Goal: Task Accomplishment & Management: Manage account settings

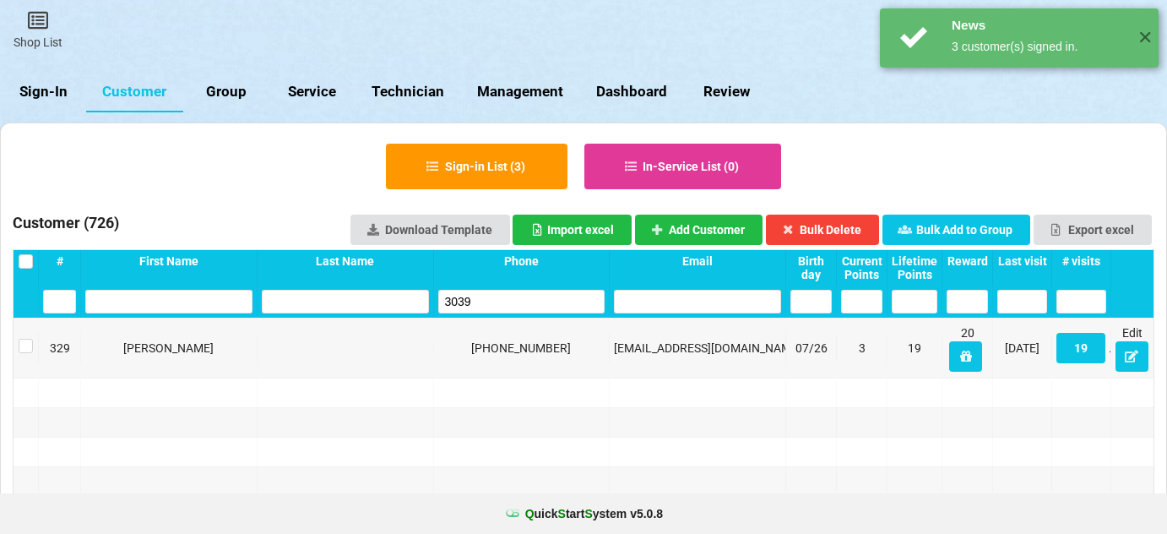
select select "25"
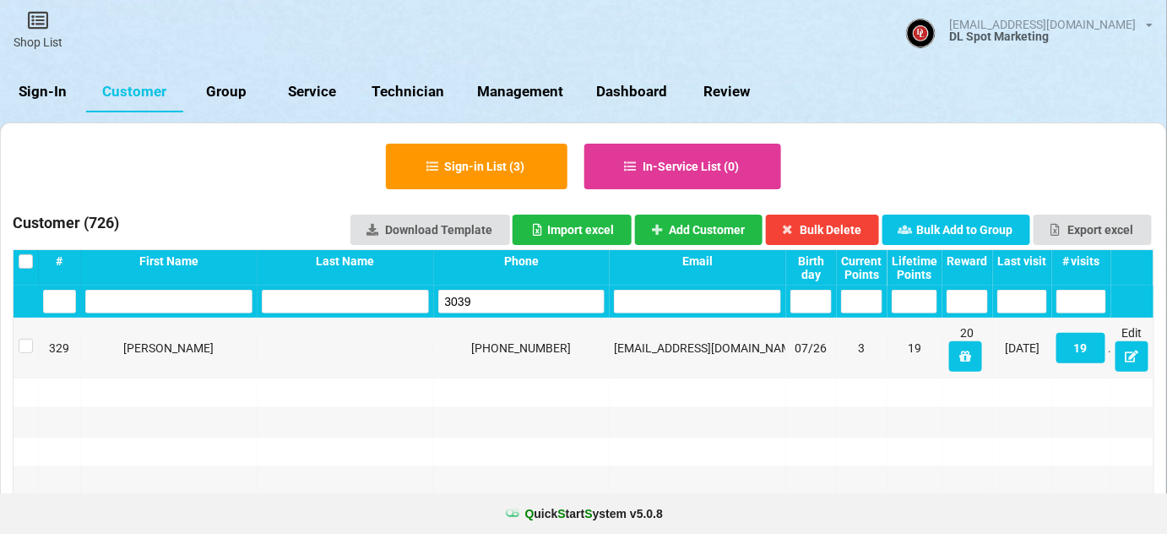
click at [38, 87] on link "Sign-In" at bounding box center [43, 92] width 86 height 41
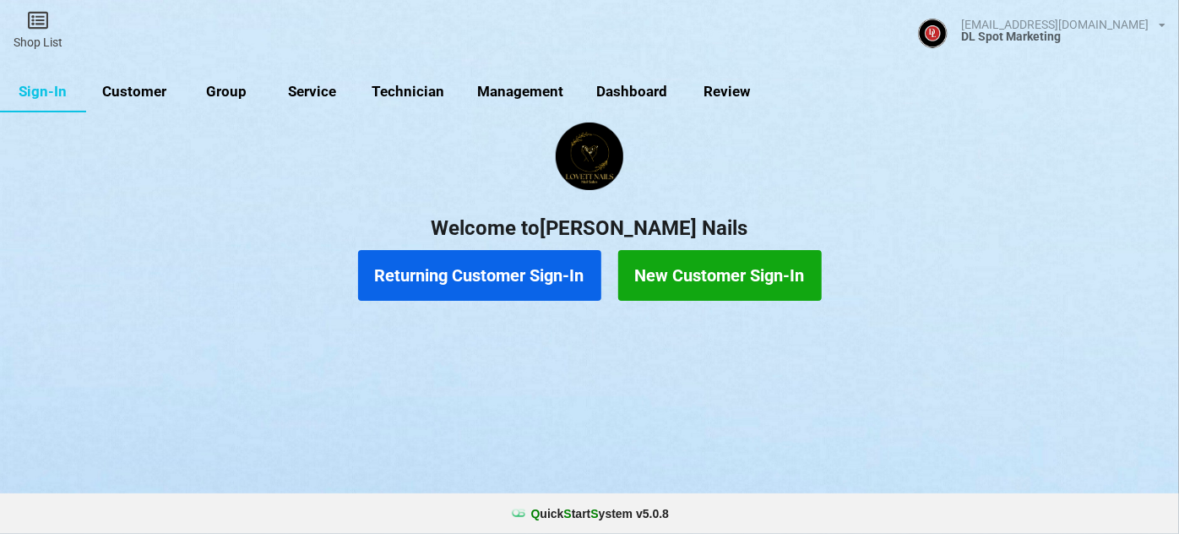
click at [147, 90] on link "Customer" at bounding box center [134, 92] width 97 height 41
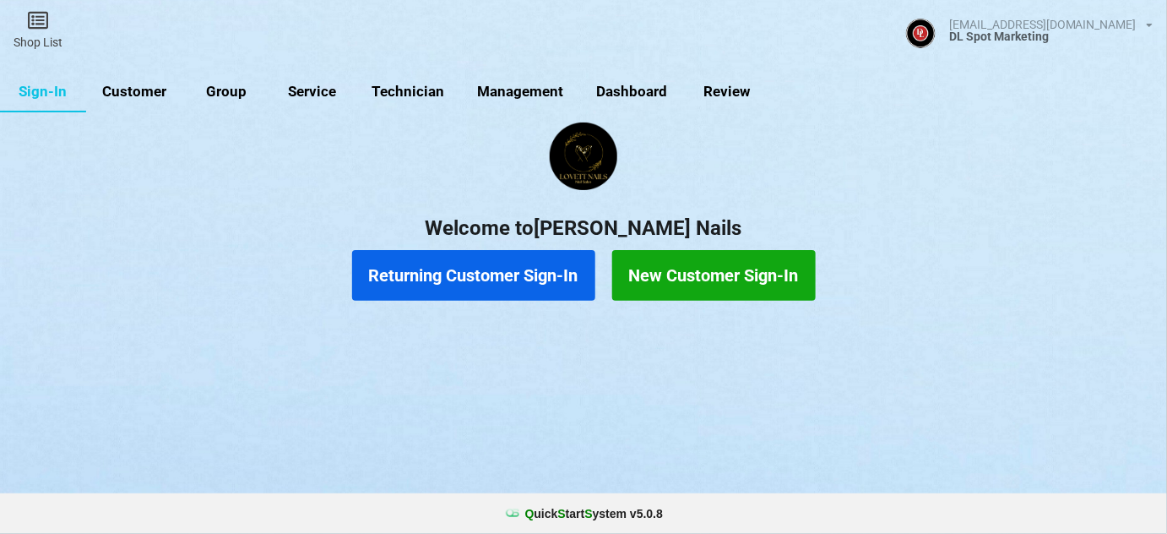
select select "25"
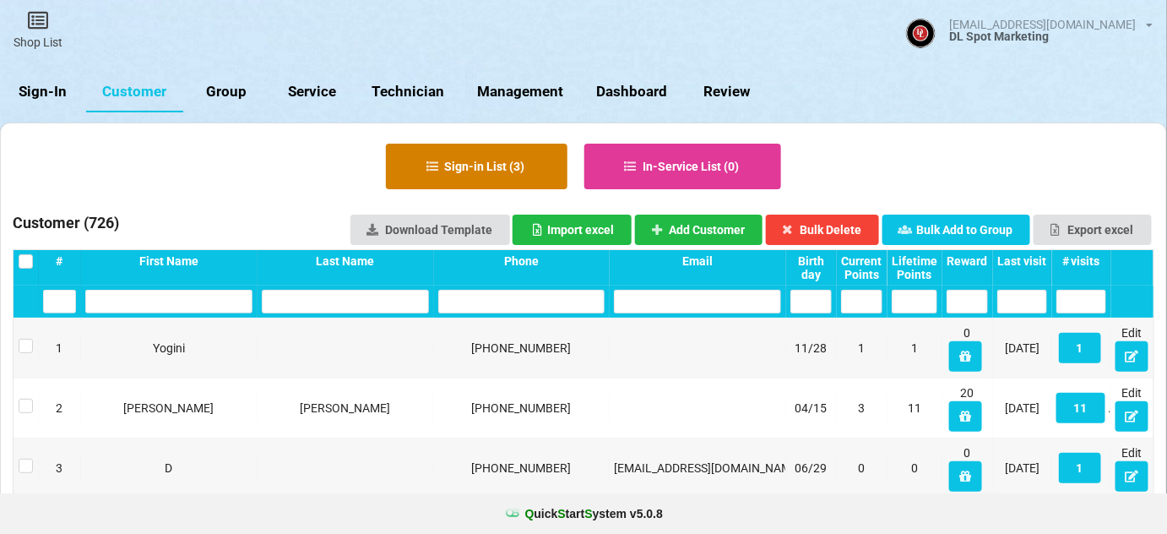
click at [486, 169] on button "Sign-in List ( 3 )" at bounding box center [477, 167] width 182 height 46
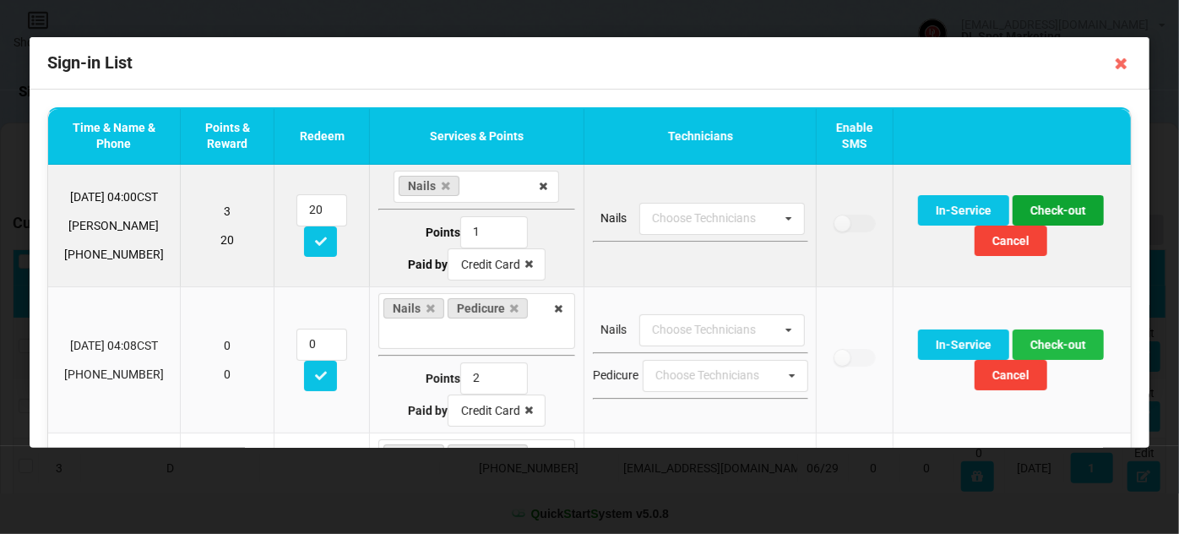
click at [1052, 211] on button "Check-out" at bounding box center [1058, 210] width 91 height 30
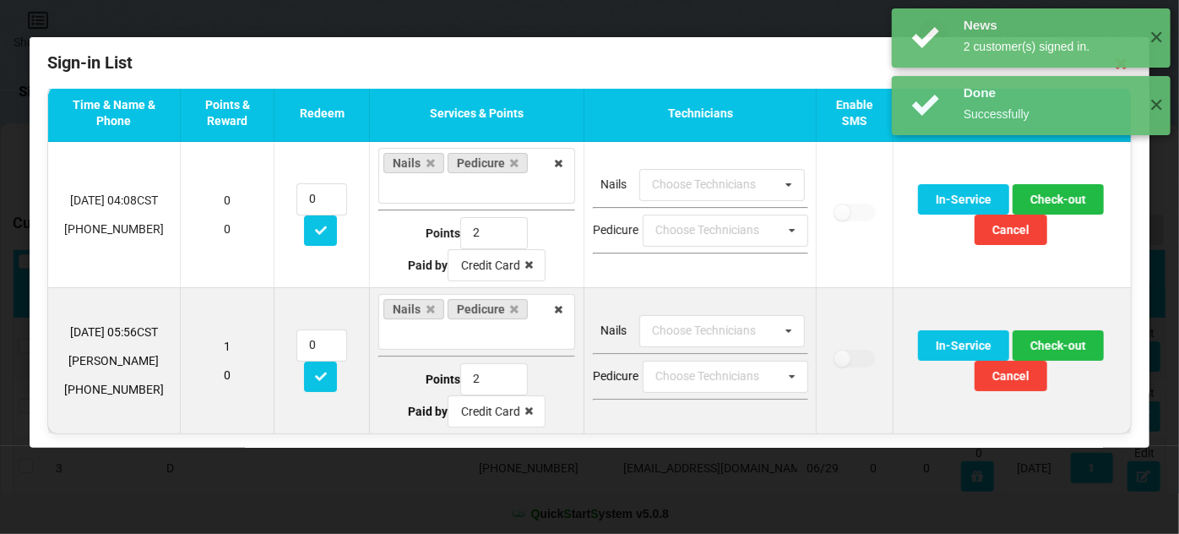
scroll to position [24, 0]
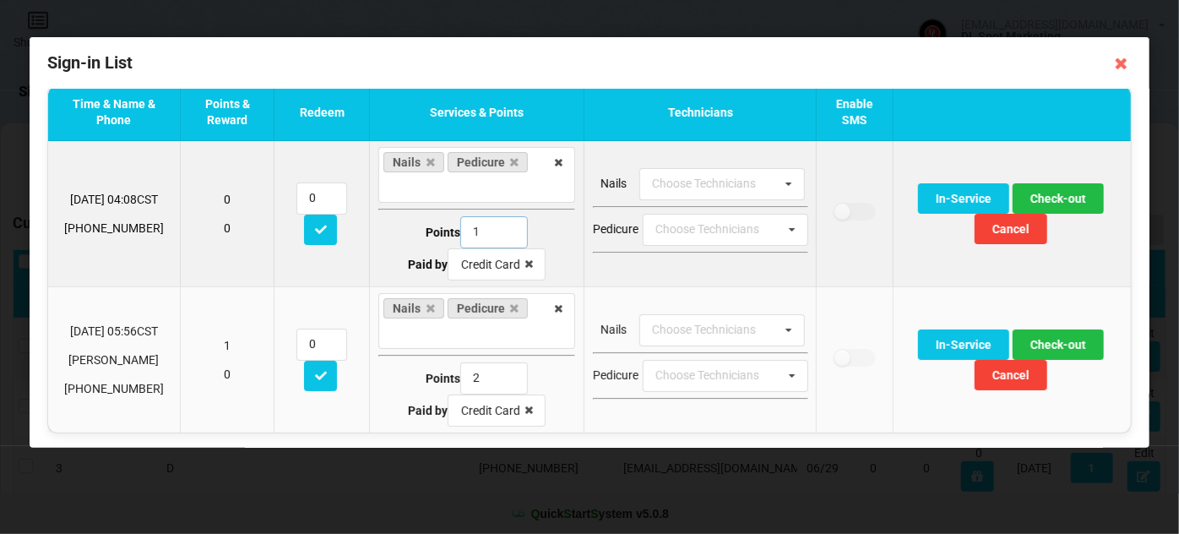
type input "1"
click at [501, 233] on input "1" at bounding box center [494, 232] width 68 height 32
click at [1046, 195] on button "Check-out" at bounding box center [1058, 198] width 91 height 30
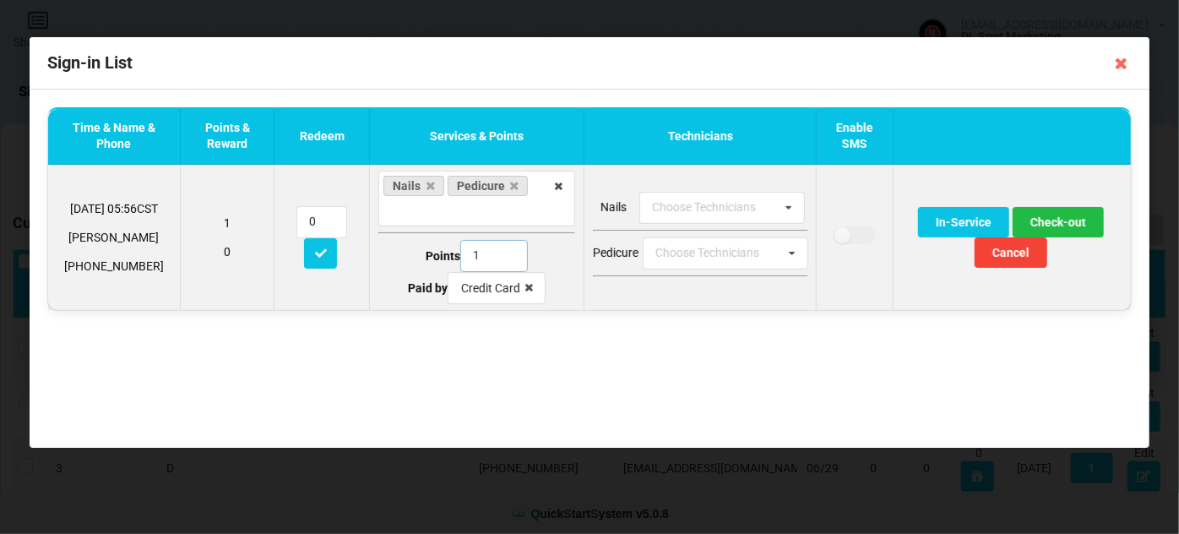
type input "1"
click at [504, 258] on input "1" at bounding box center [494, 256] width 68 height 32
click at [1066, 222] on button "Check-out" at bounding box center [1058, 222] width 91 height 30
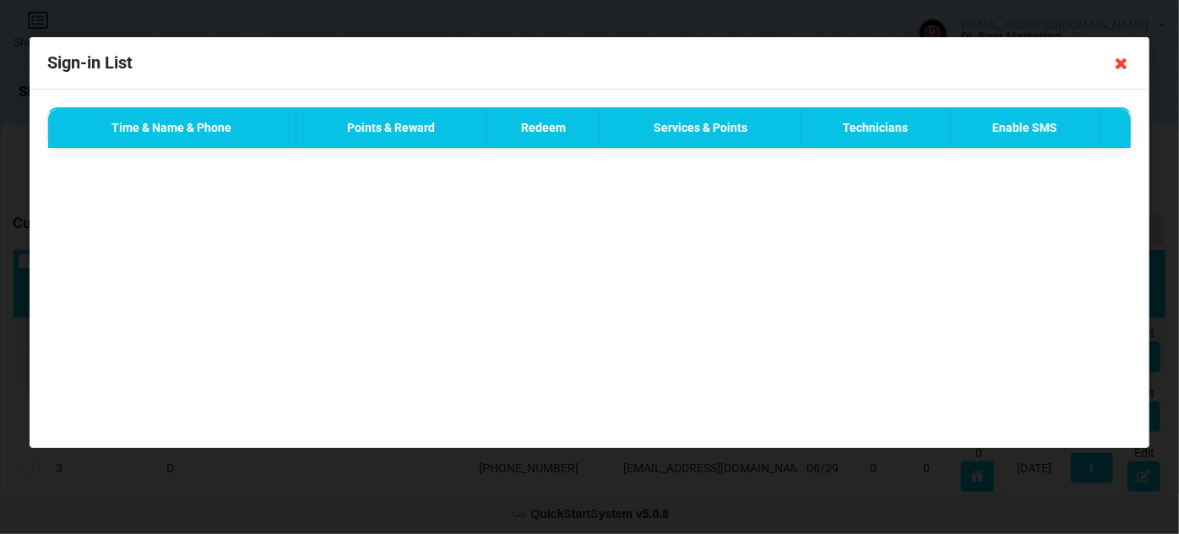
click at [1122, 64] on icon at bounding box center [1121, 63] width 27 height 27
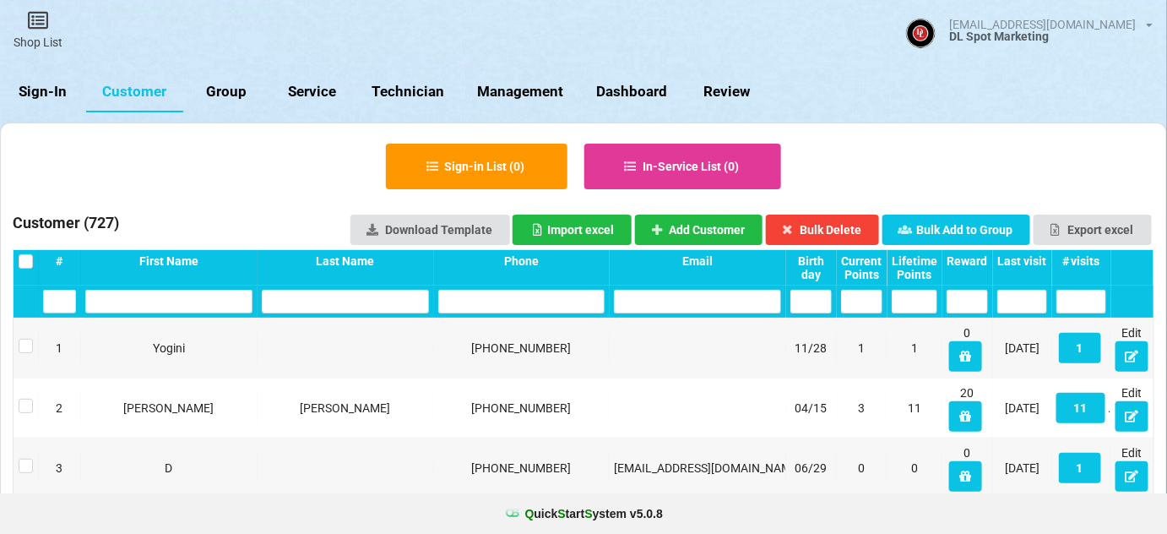
click at [43, 93] on link "Sign-In" at bounding box center [43, 92] width 86 height 41
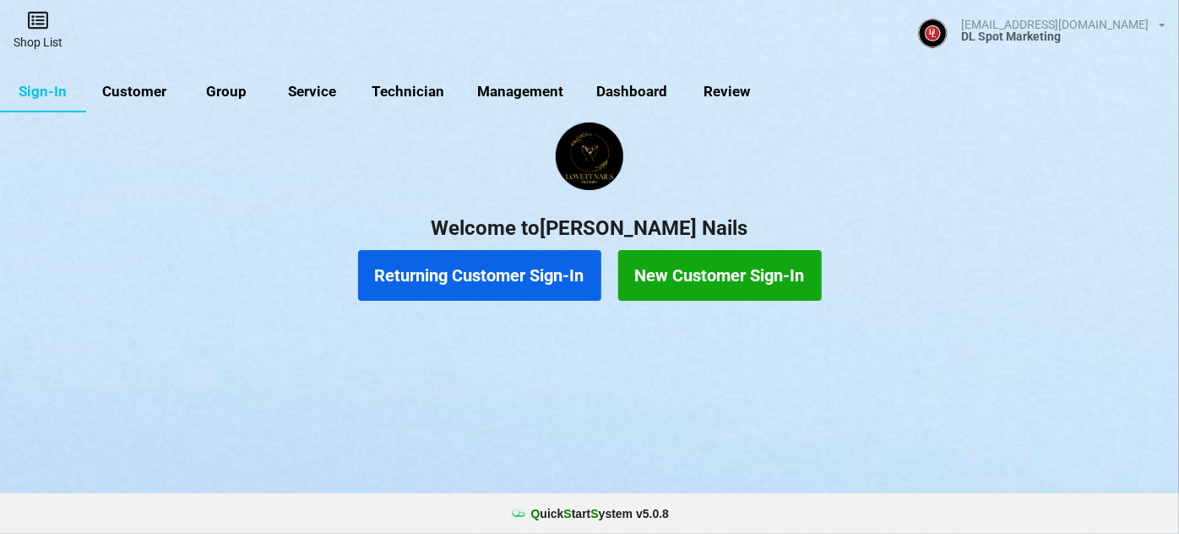
click at [37, 27] on icon at bounding box center [38, 20] width 24 height 20
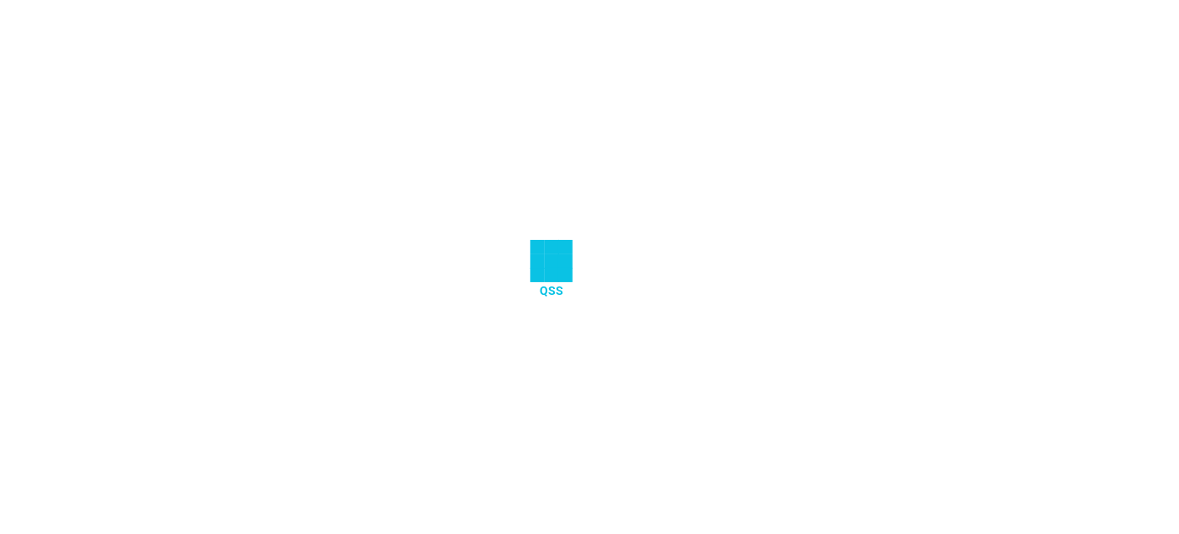
select select "25"
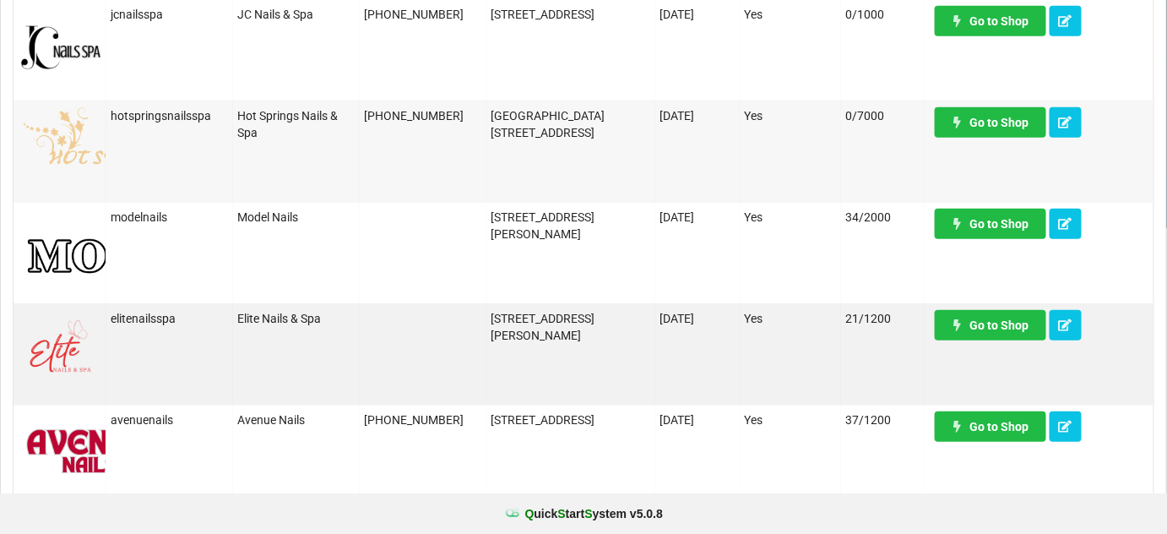
scroll to position [307, 0]
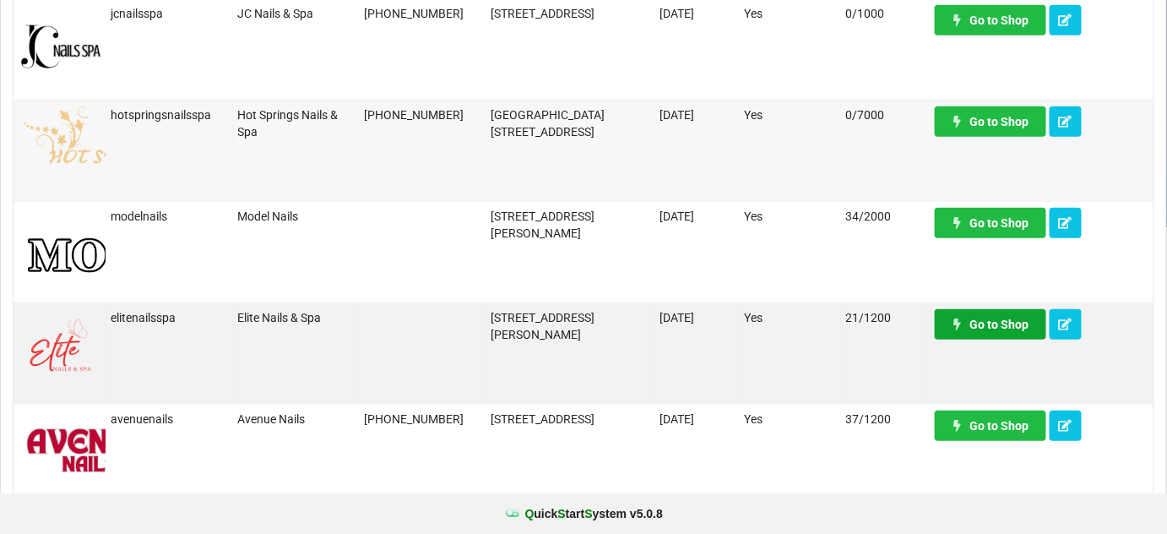
click at [970, 321] on link "Go to Shop" at bounding box center [990, 324] width 111 height 30
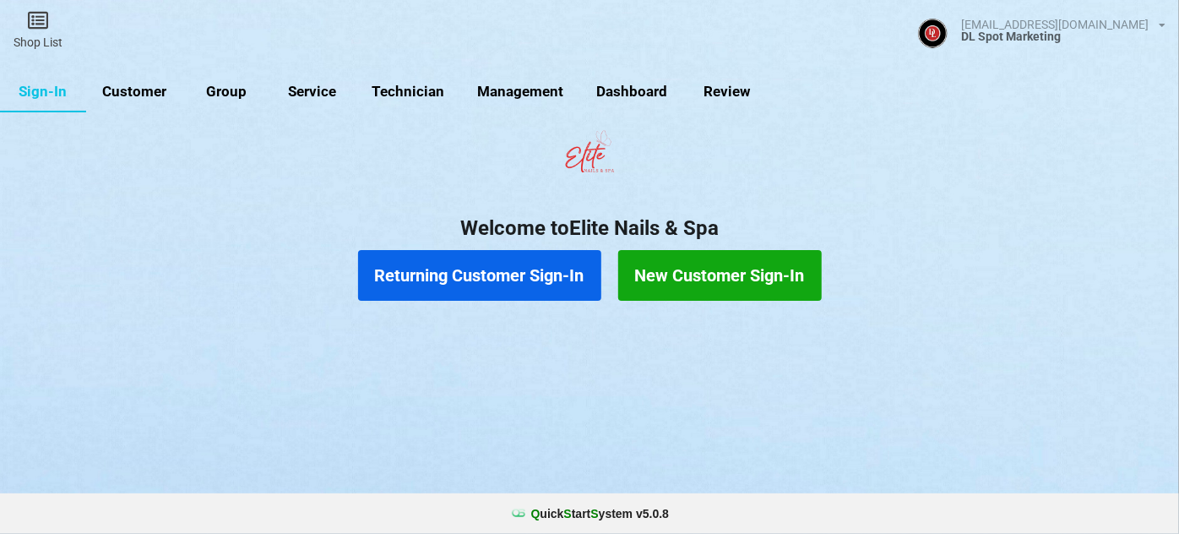
click at [149, 94] on link "Customer" at bounding box center [134, 92] width 97 height 41
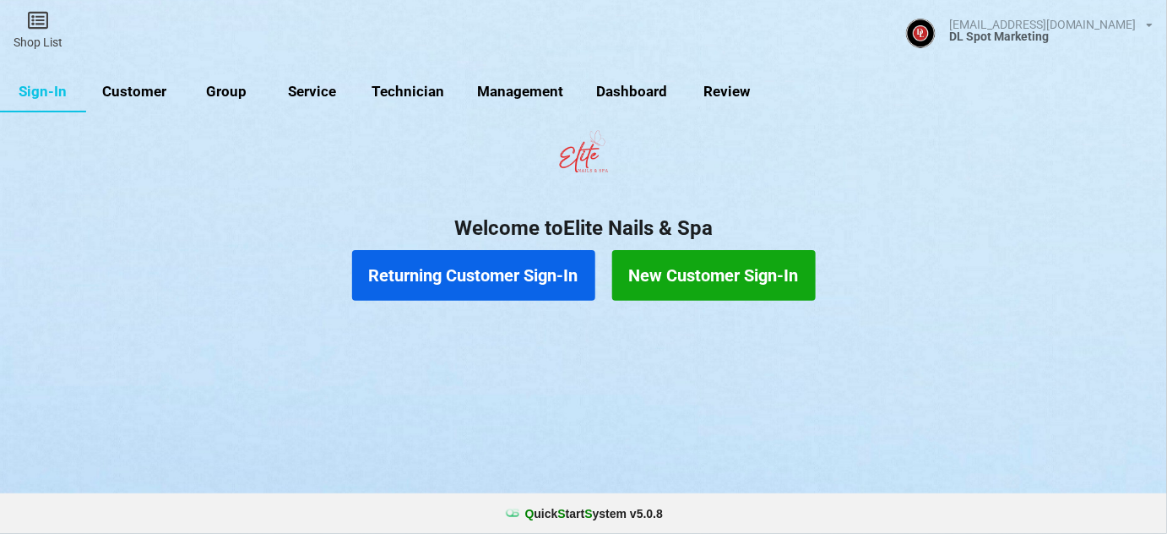
select select "25"
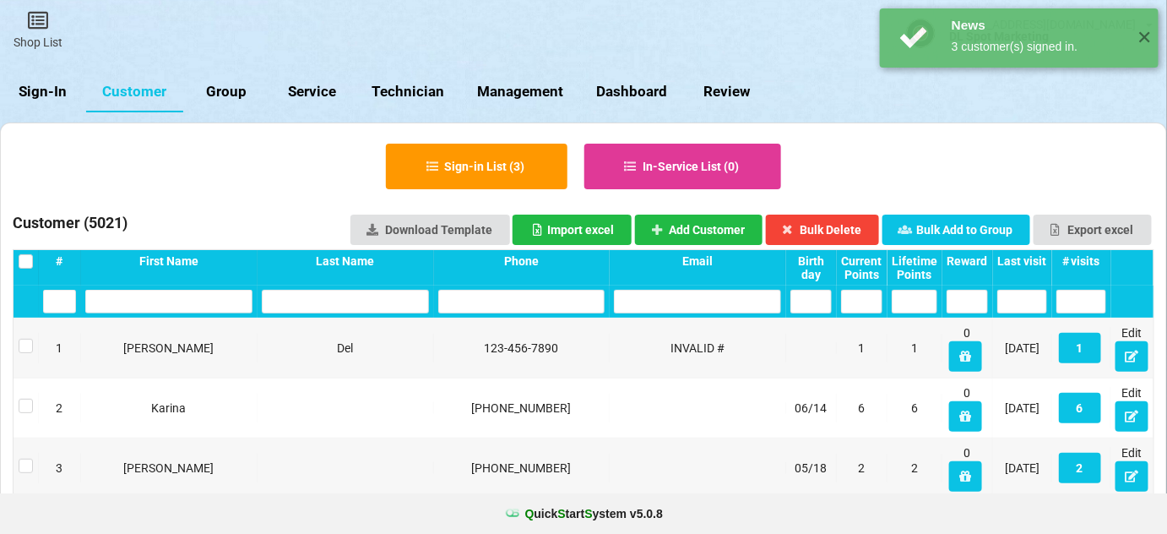
click at [1022, 258] on div "Last visit" at bounding box center [1023, 261] width 50 height 14
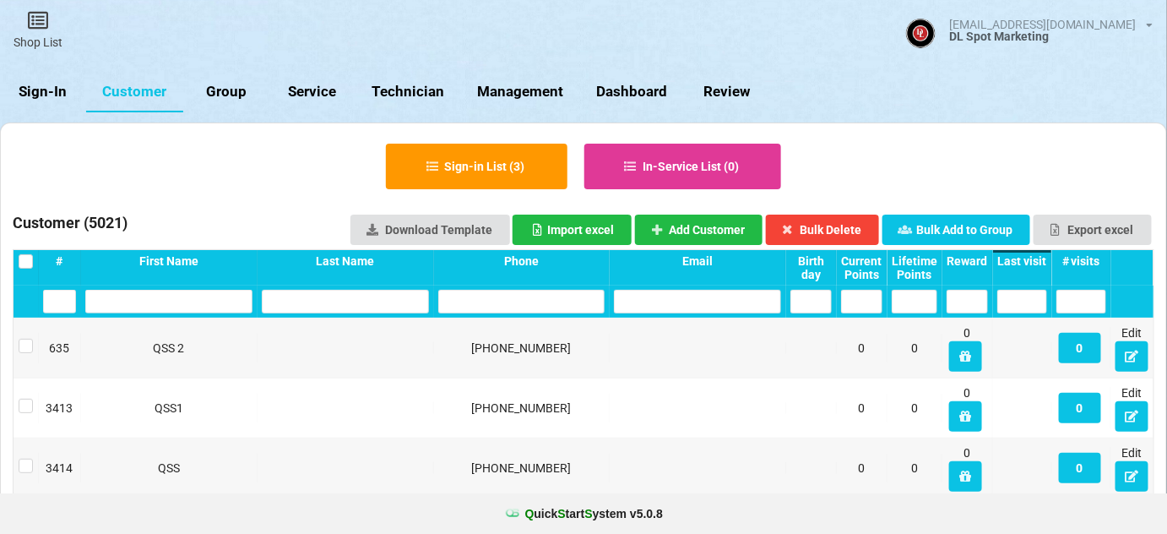
click at [1022, 258] on div "Last visit" at bounding box center [1023, 261] width 50 height 14
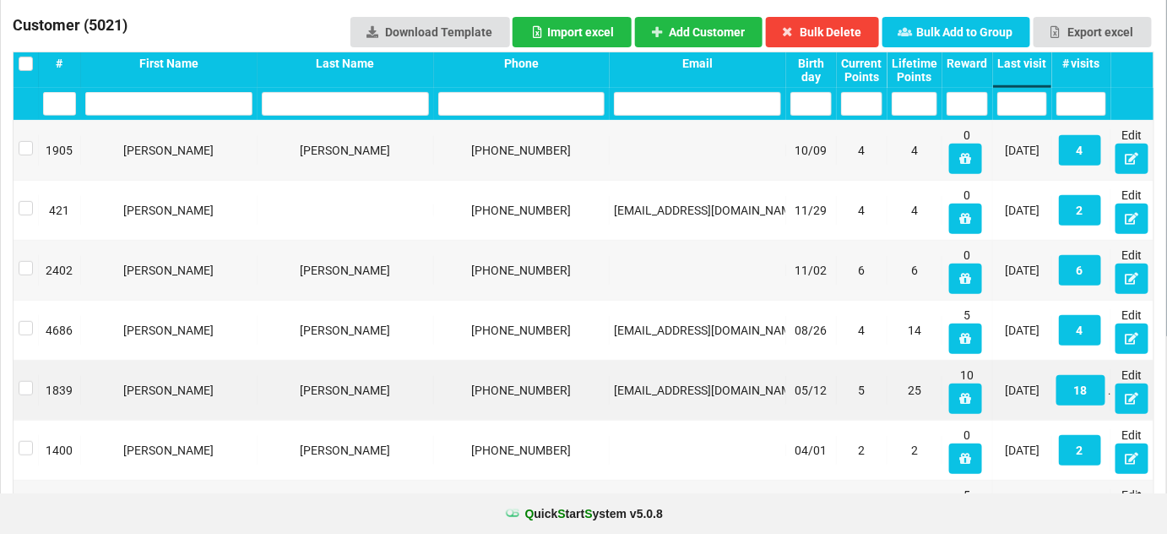
scroll to position [204, 0]
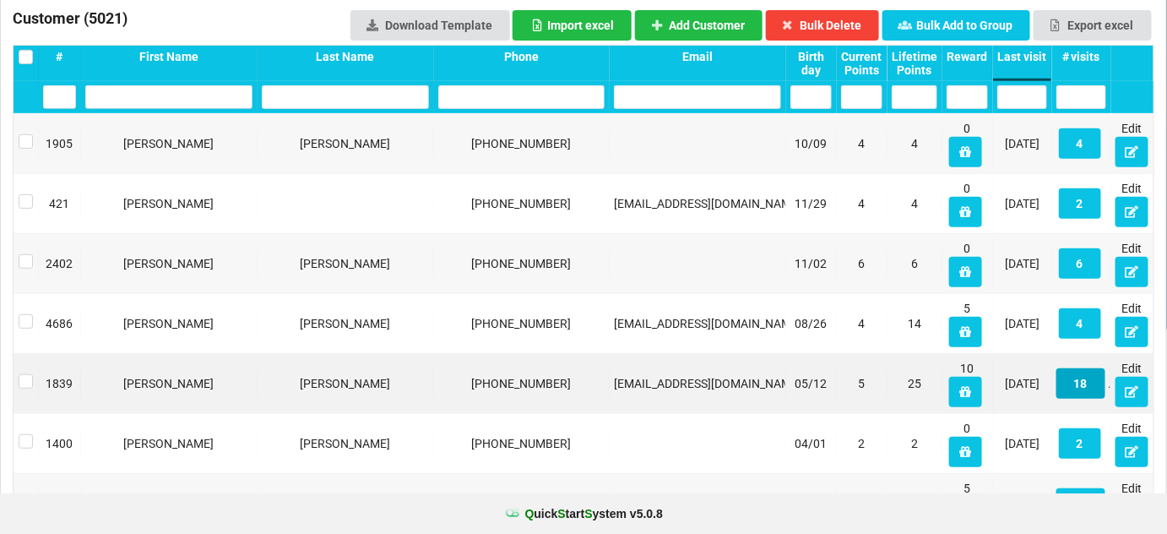
click at [1084, 382] on button "18" at bounding box center [1081, 383] width 49 height 30
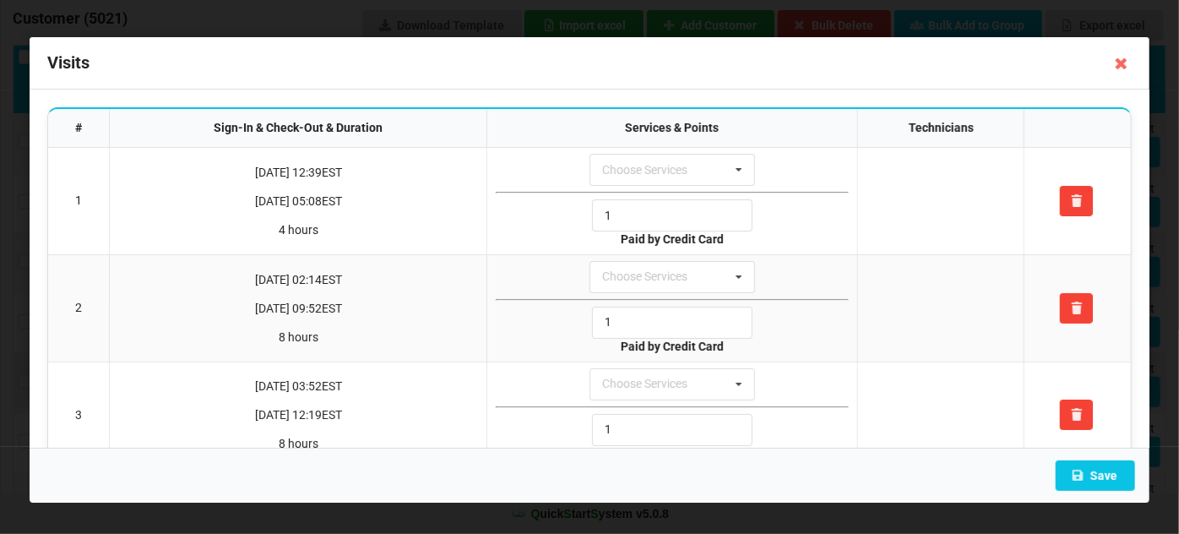
drag, startPoint x: 1127, startPoint y: 58, endPoint x: 1126, endPoint y: 70, distance: 11.9
click at [1127, 59] on icon at bounding box center [1121, 63] width 27 height 27
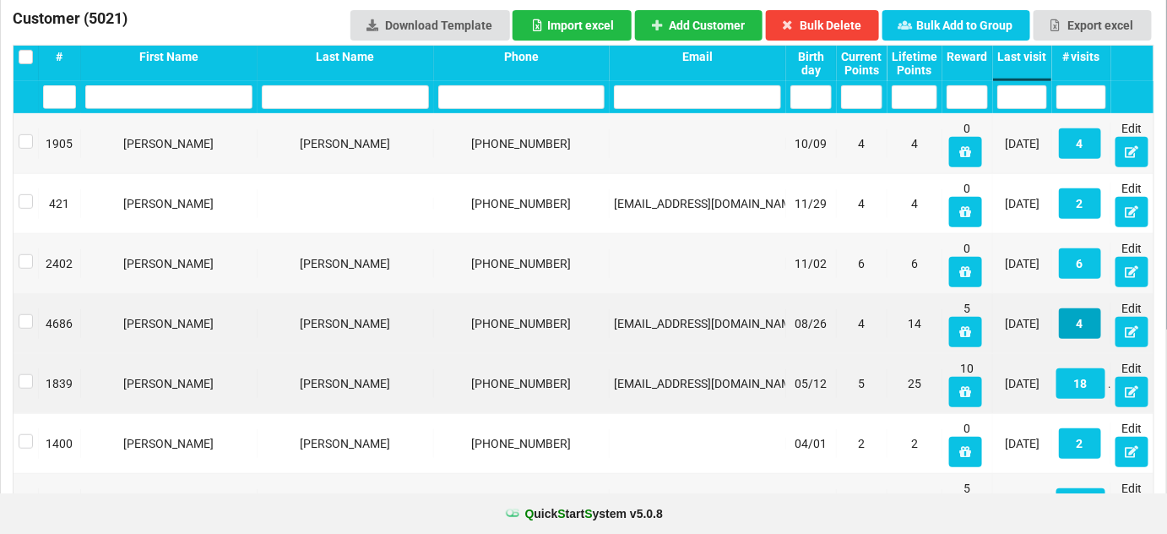
click at [1079, 328] on button "4" at bounding box center [1080, 323] width 42 height 30
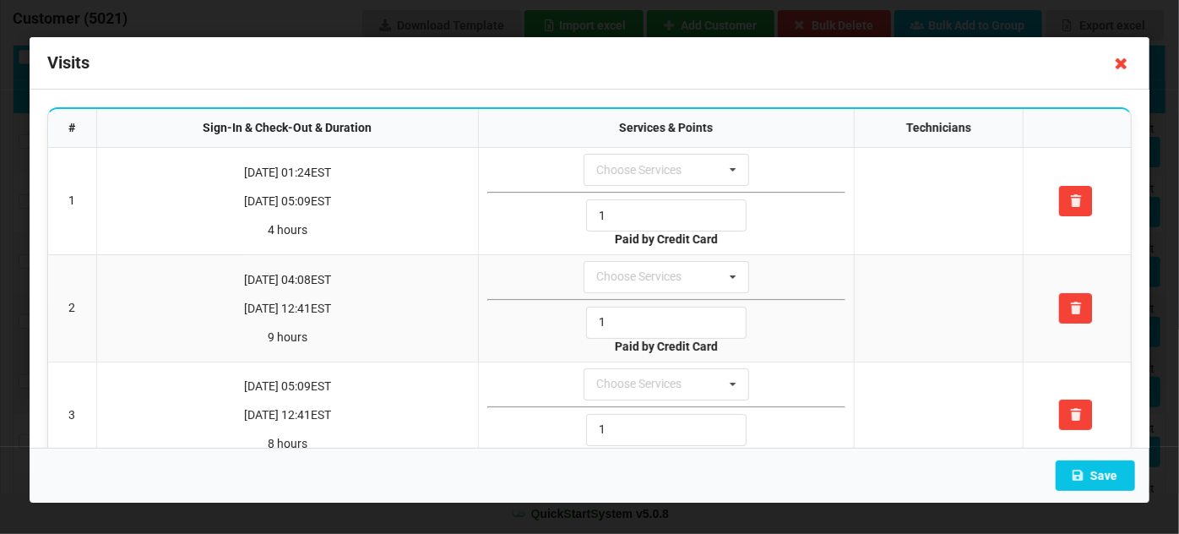
click at [1117, 65] on icon at bounding box center [1121, 63] width 27 height 27
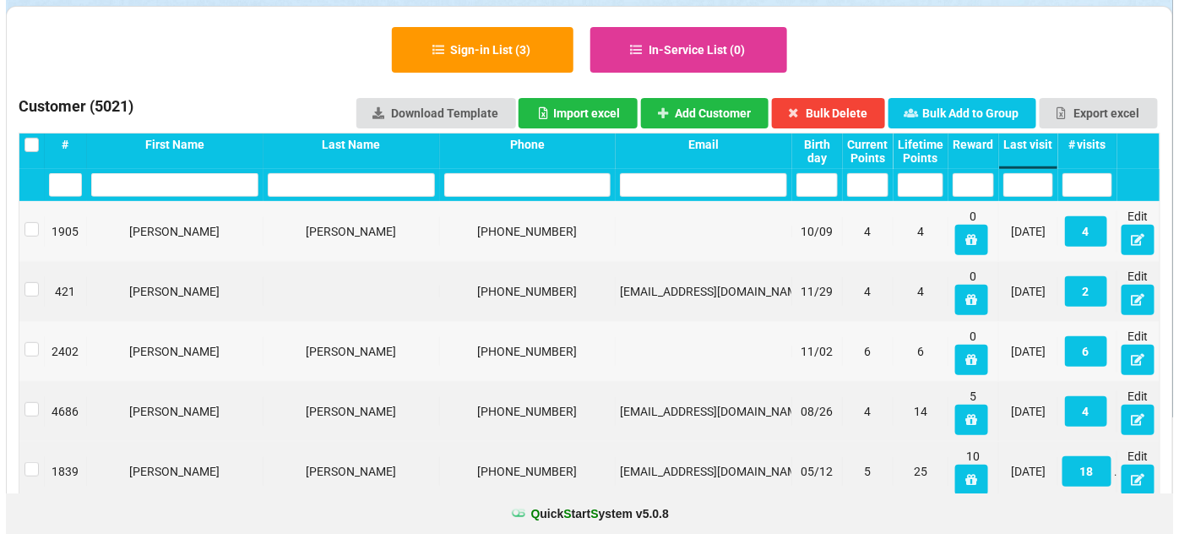
scroll to position [0, 0]
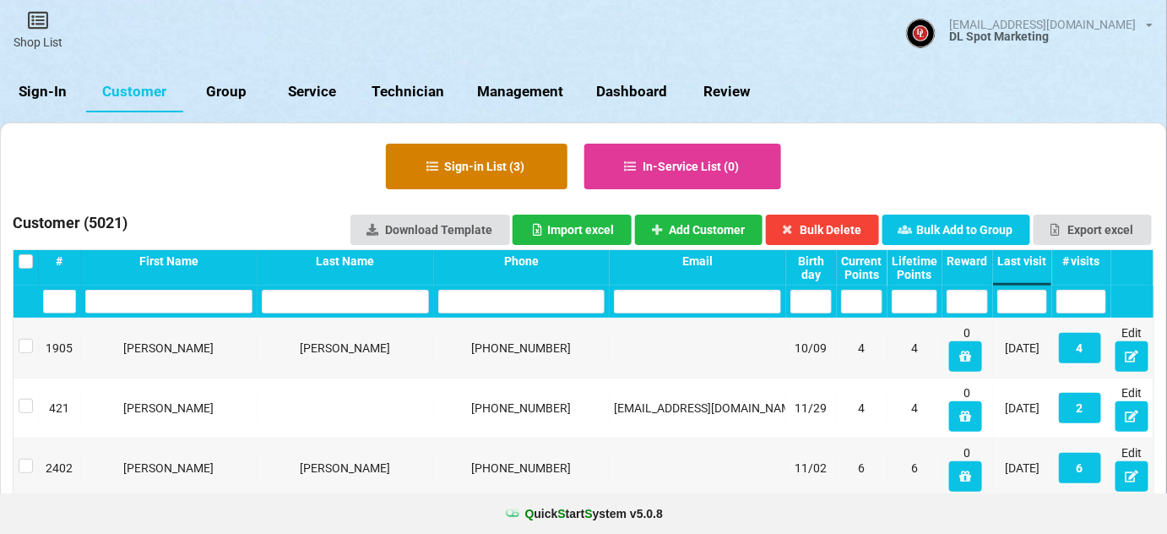
click at [518, 159] on button "Sign-in List ( 3 )" at bounding box center [477, 167] width 182 height 46
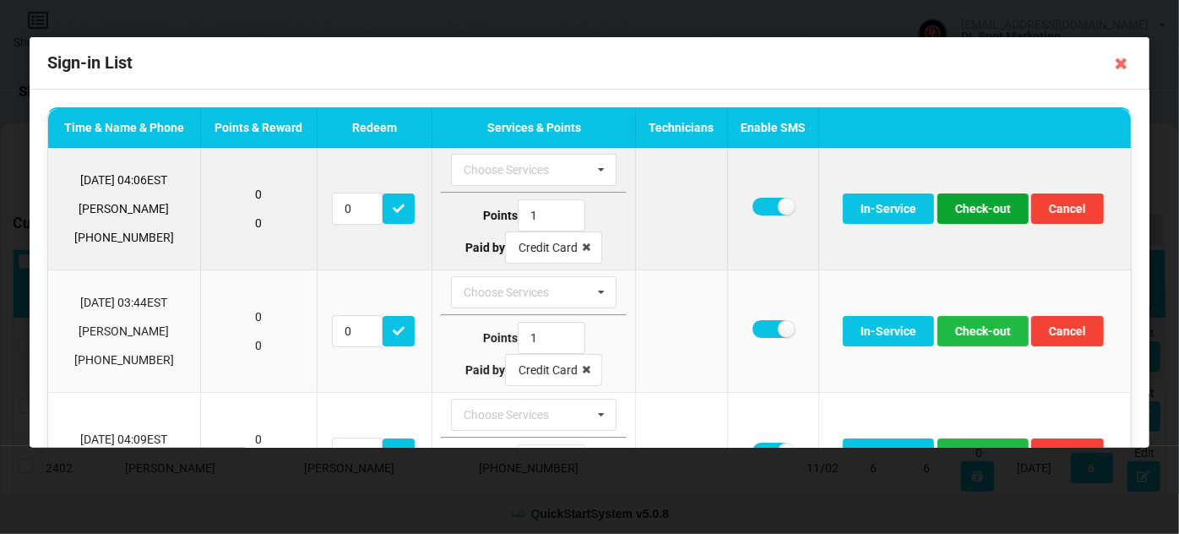
click at [982, 204] on button "Check-out" at bounding box center [983, 208] width 91 height 30
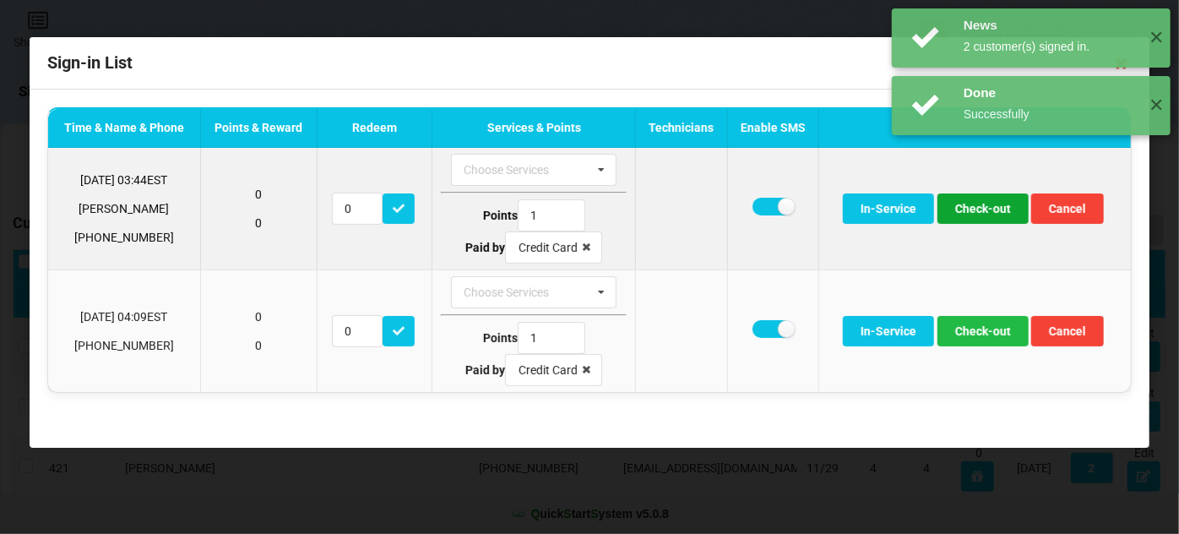
click at [977, 213] on button "Check-out" at bounding box center [983, 208] width 91 height 30
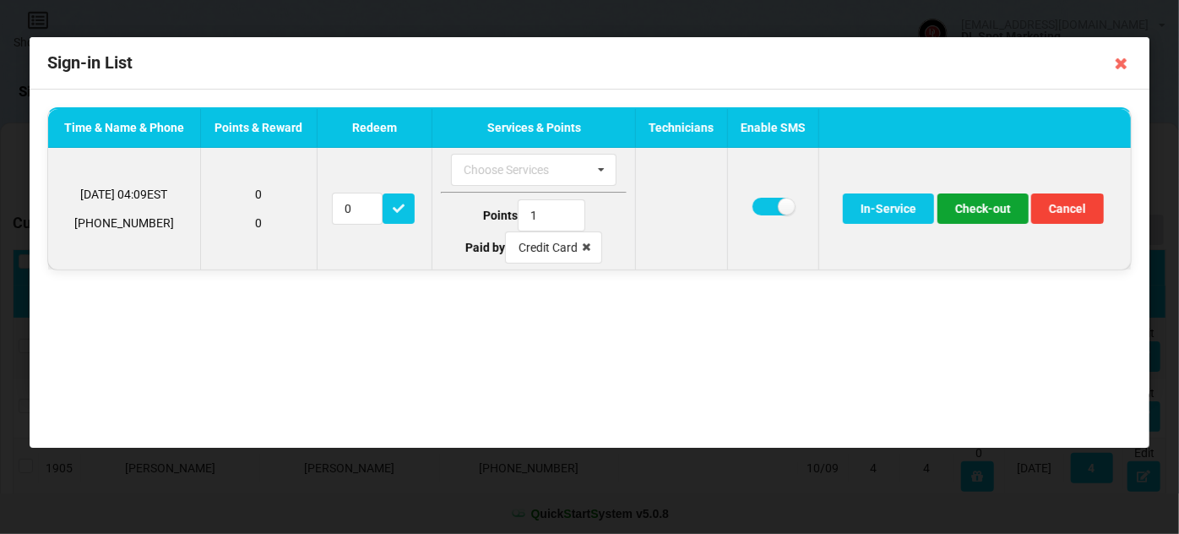
click at [985, 213] on button "Check-out" at bounding box center [983, 208] width 91 height 30
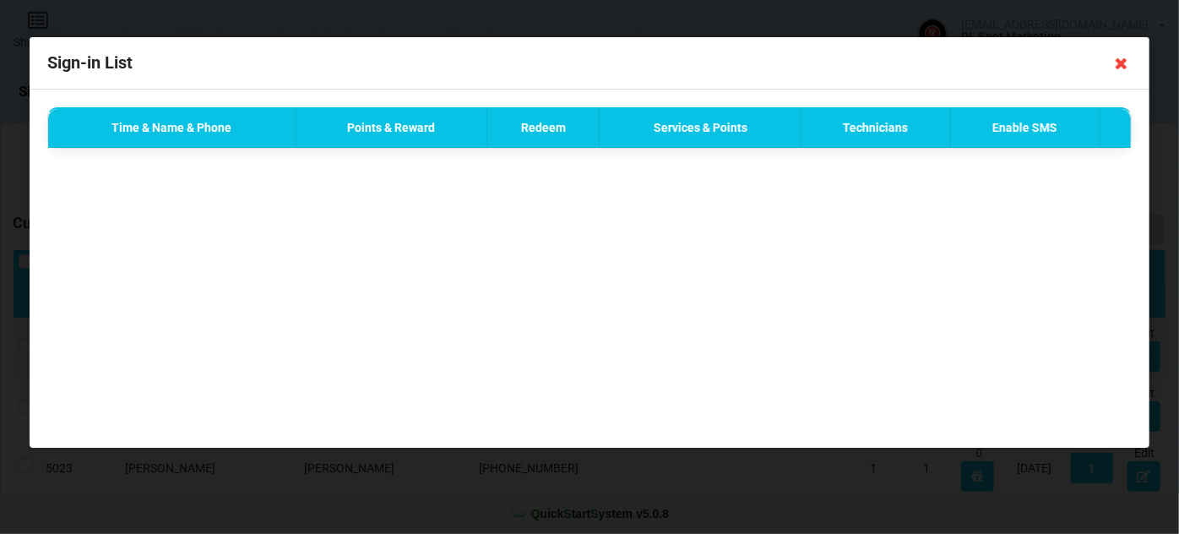
click at [1123, 66] on icon at bounding box center [1121, 63] width 27 height 27
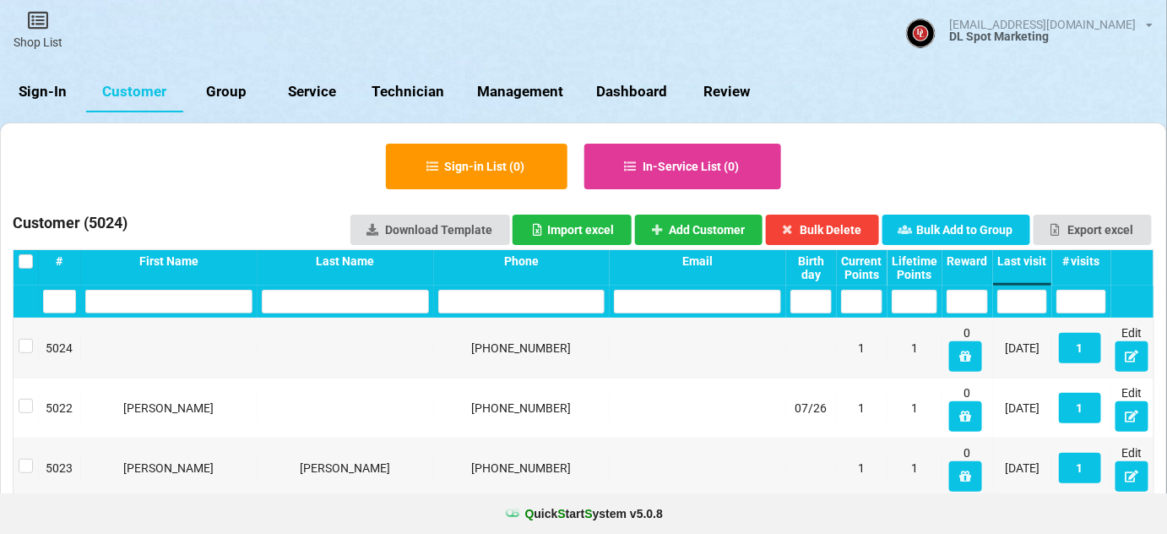
click at [39, 87] on link "Sign-In" at bounding box center [43, 92] width 86 height 41
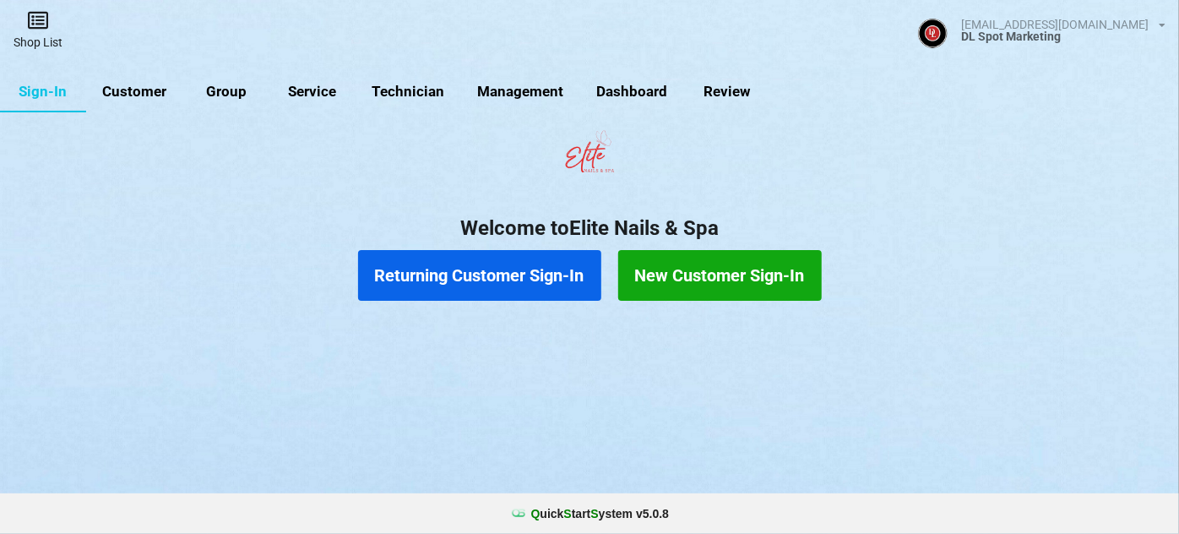
click at [42, 36] on link "Shop List" at bounding box center [38, 30] width 76 height 60
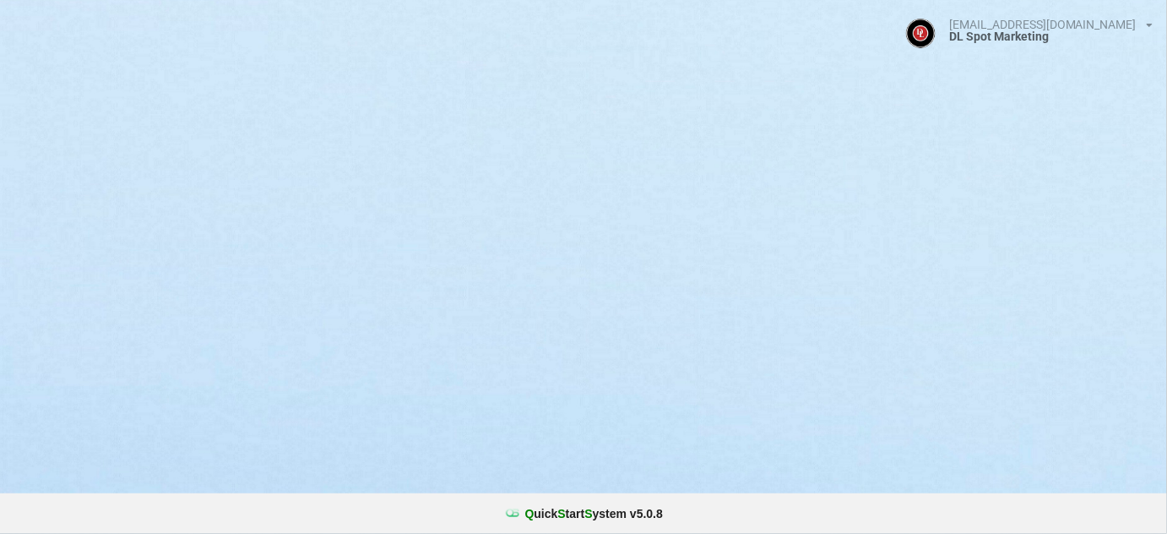
select select "25"
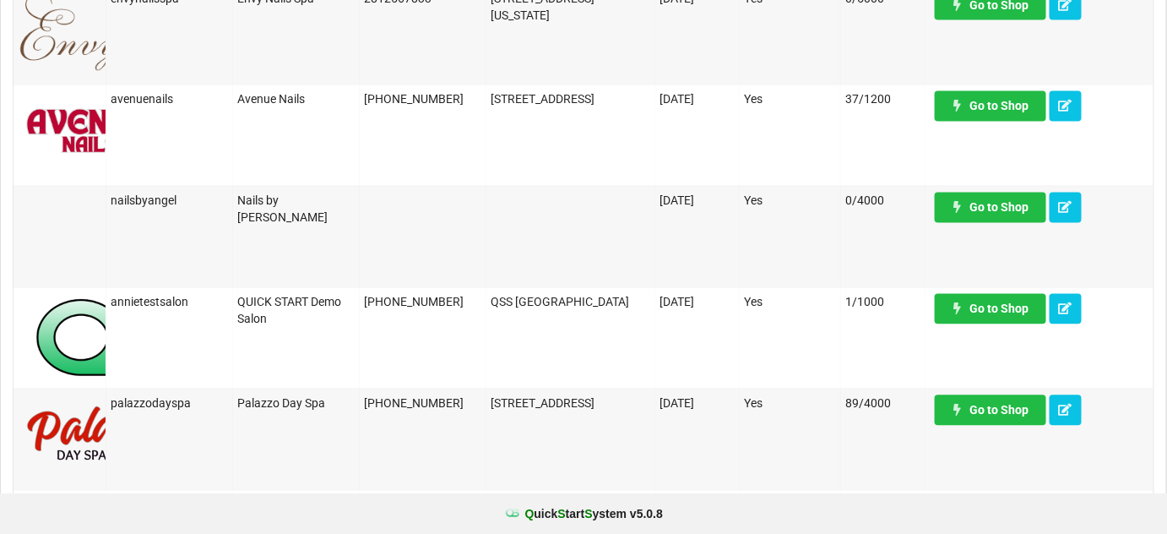
scroll to position [1126, 0]
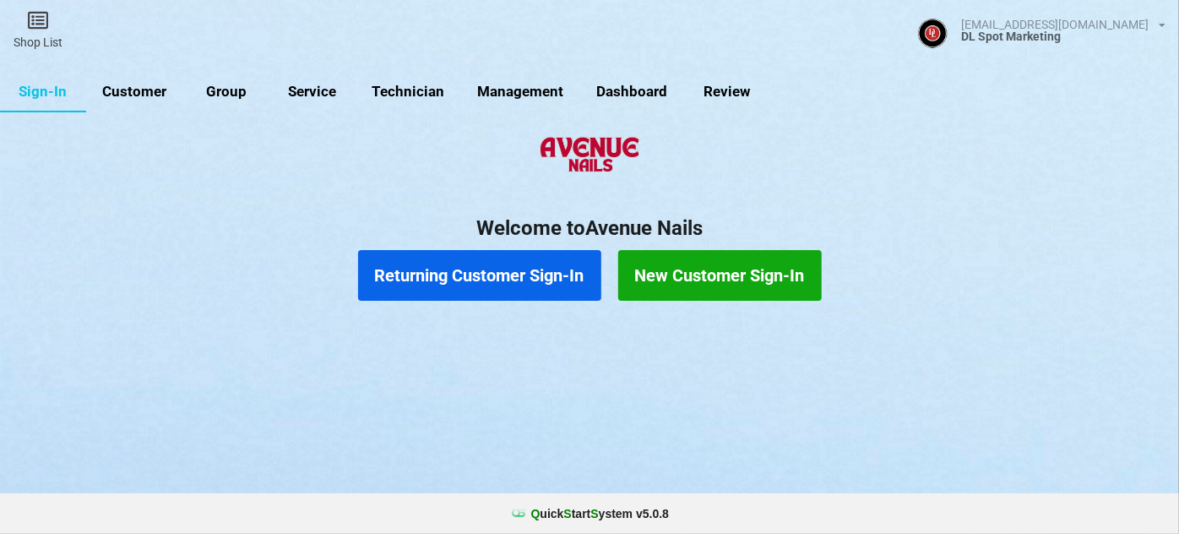
click at [149, 95] on link "Customer" at bounding box center [134, 92] width 97 height 41
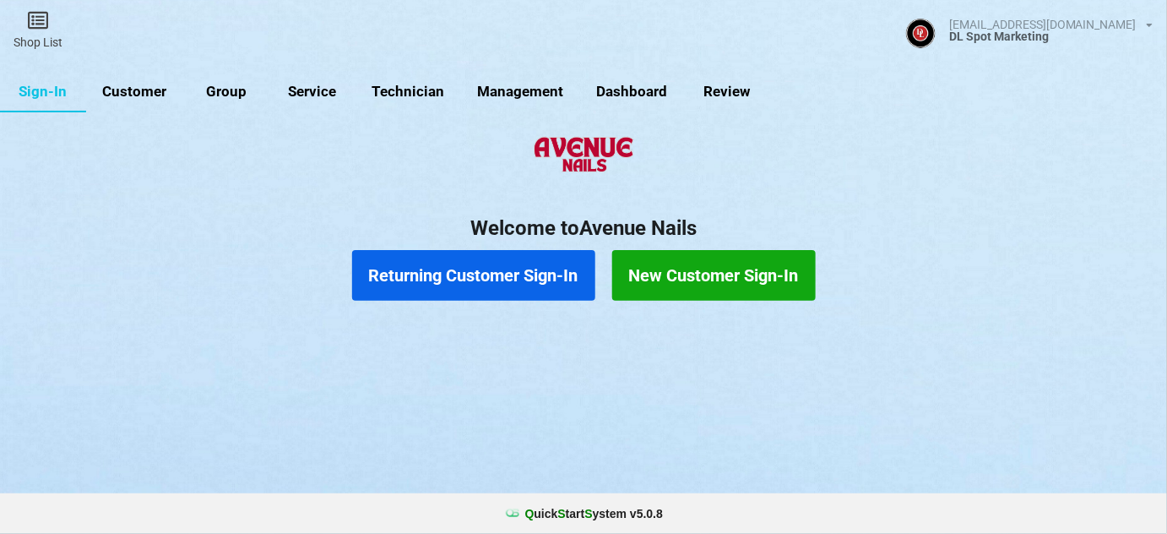
select select "25"
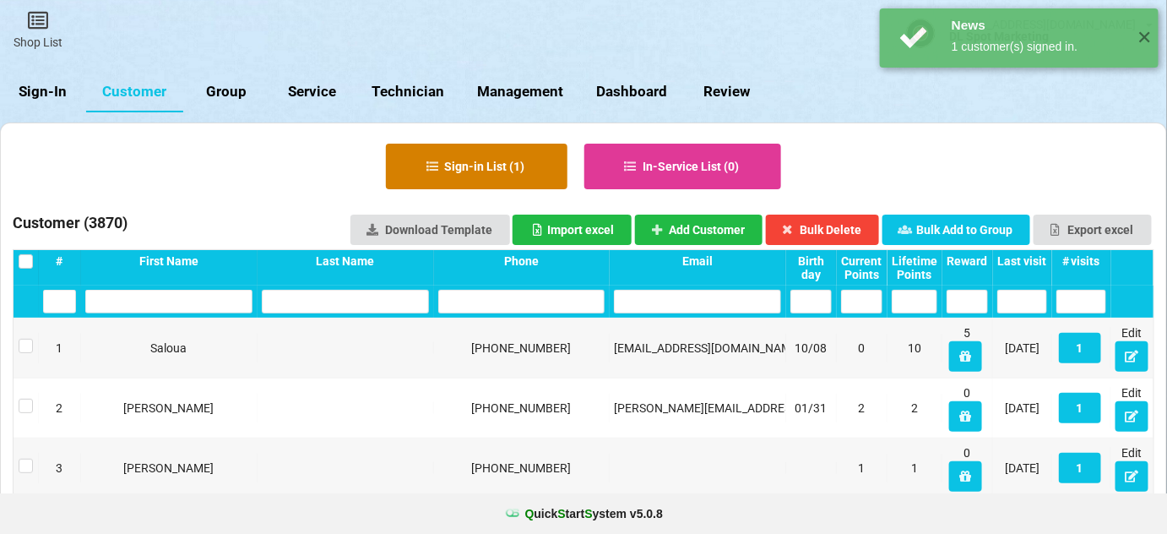
click at [522, 166] on button "Sign-in List ( 1 )" at bounding box center [477, 167] width 182 height 46
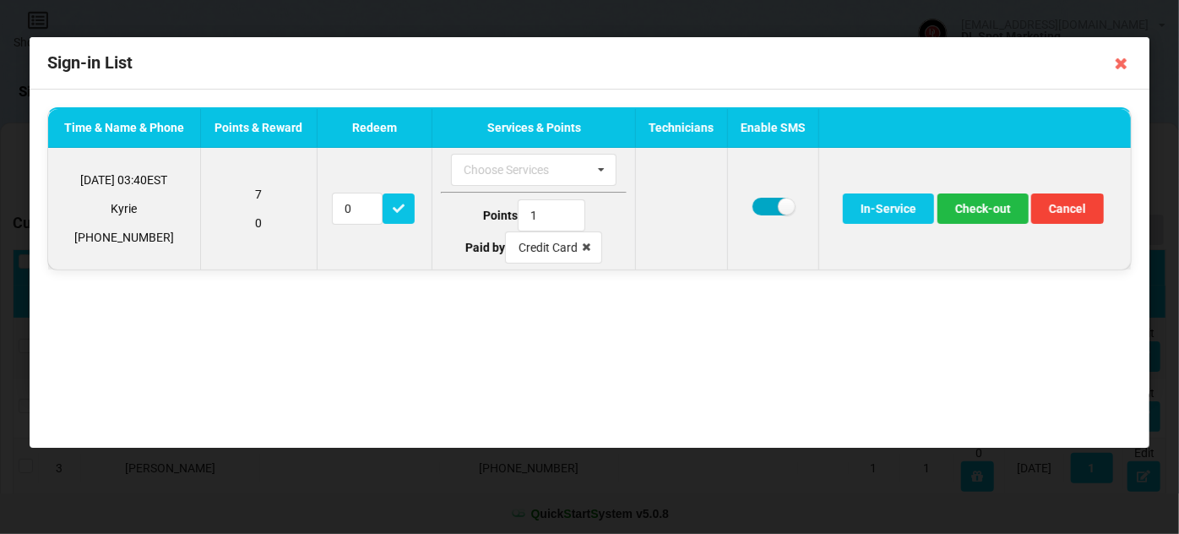
click at [770, 203] on label at bounding box center [773, 207] width 41 height 18
checkbox input "false"
click at [980, 206] on button "Check-out" at bounding box center [983, 208] width 91 height 30
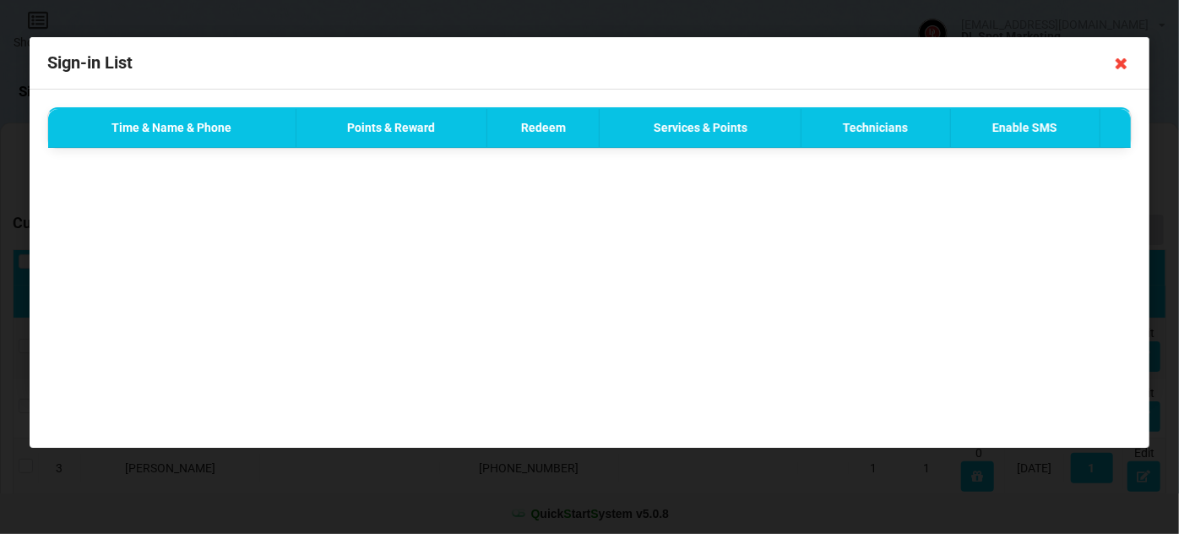
click at [1125, 63] on icon at bounding box center [1121, 63] width 27 height 27
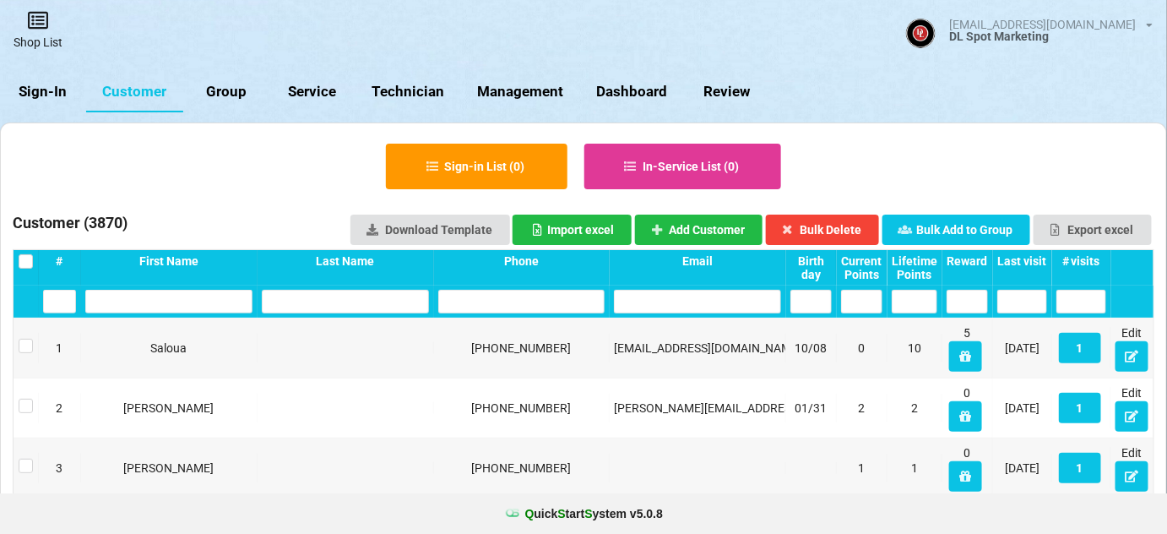
click at [50, 49] on link "Shop List" at bounding box center [38, 30] width 76 height 60
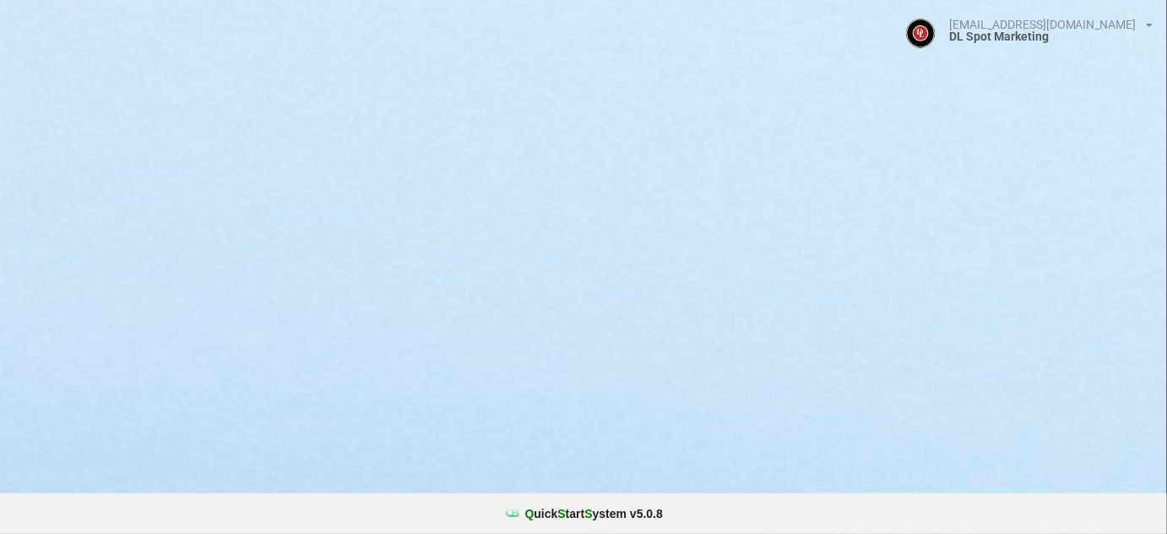
select select "25"
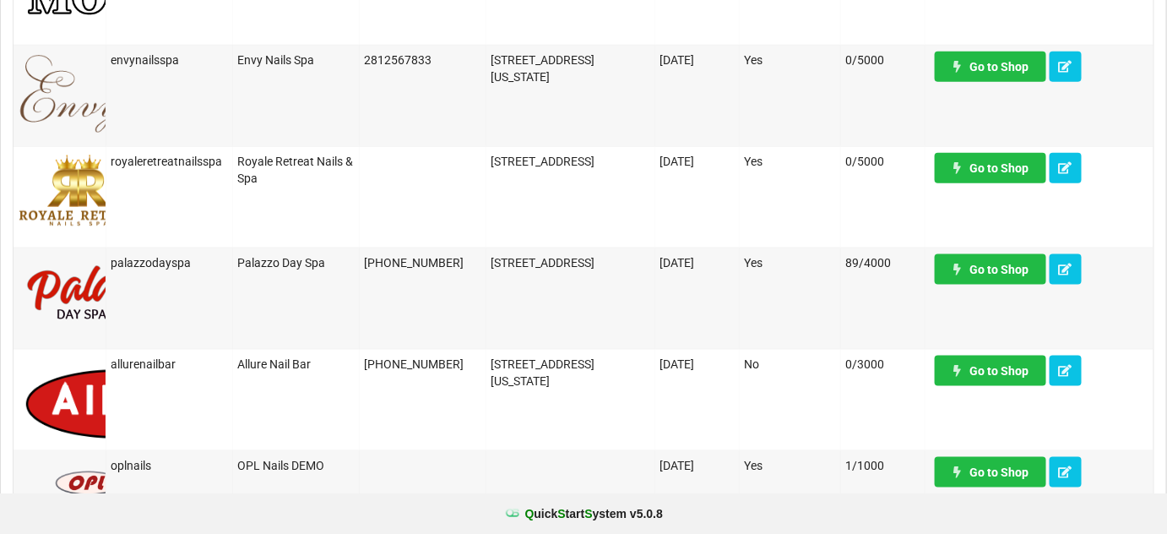
scroll to position [614, 0]
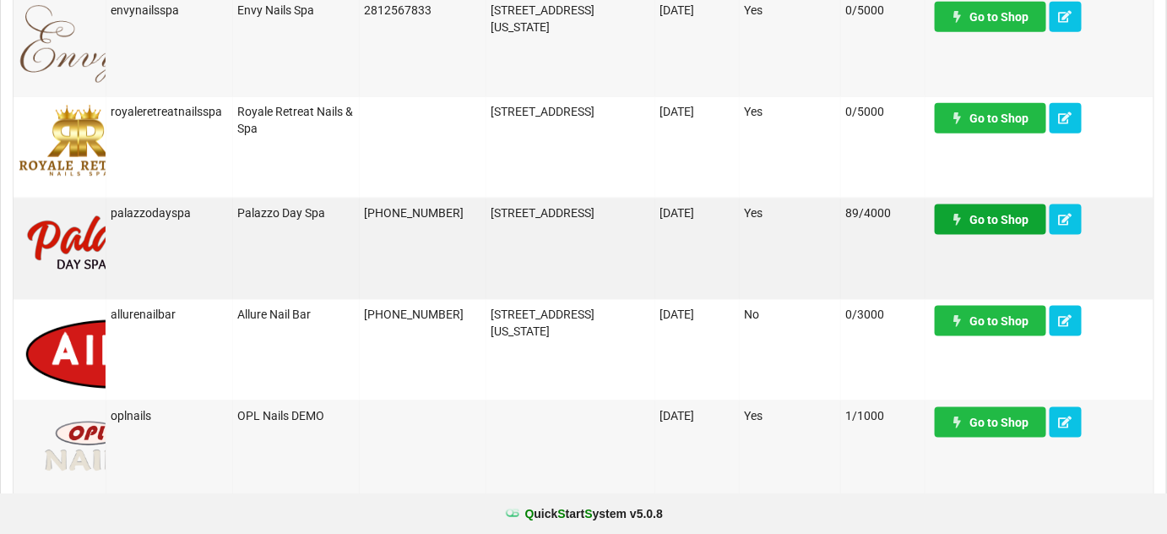
click at [1002, 221] on link "Go to Shop" at bounding box center [990, 219] width 111 height 30
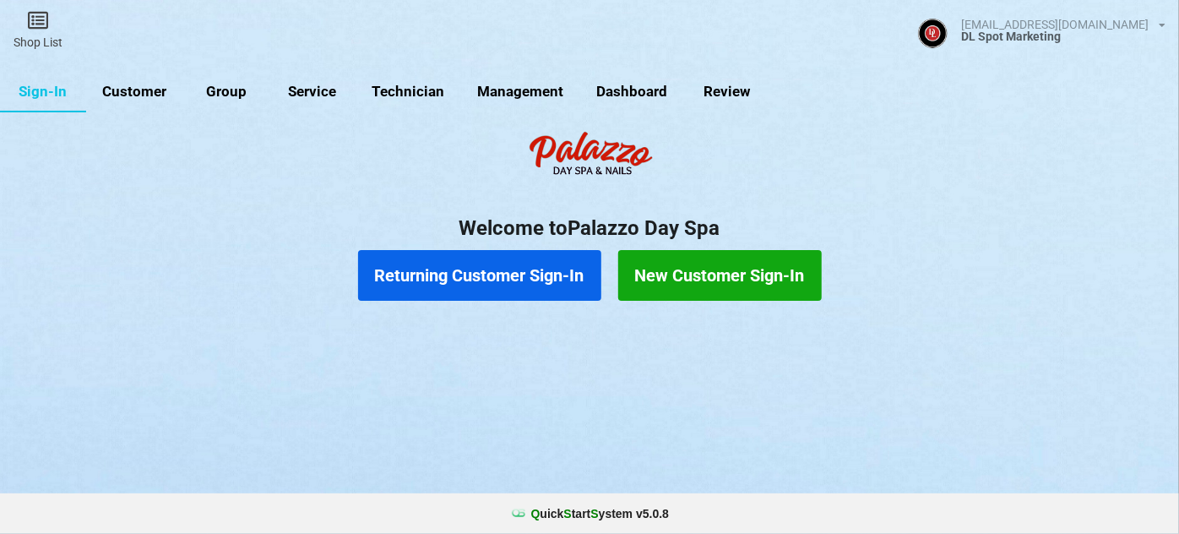
click at [142, 95] on link "Customer" at bounding box center [134, 92] width 97 height 41
select select "25"
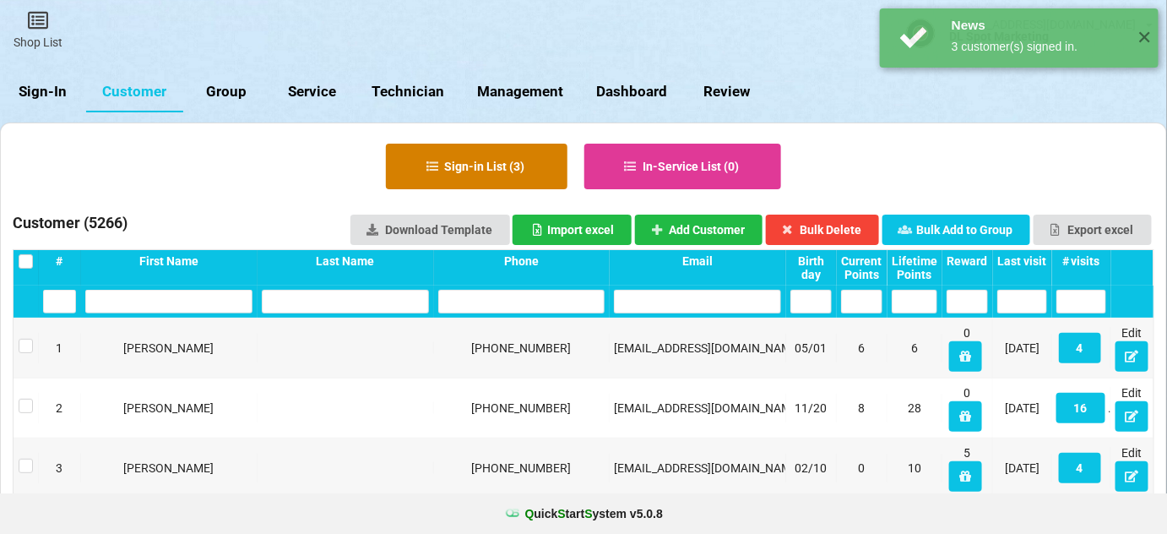
click at [501, 162] on button "Sign-in List ( 3 )" at bounding box center [477, 167] width 182 height 46
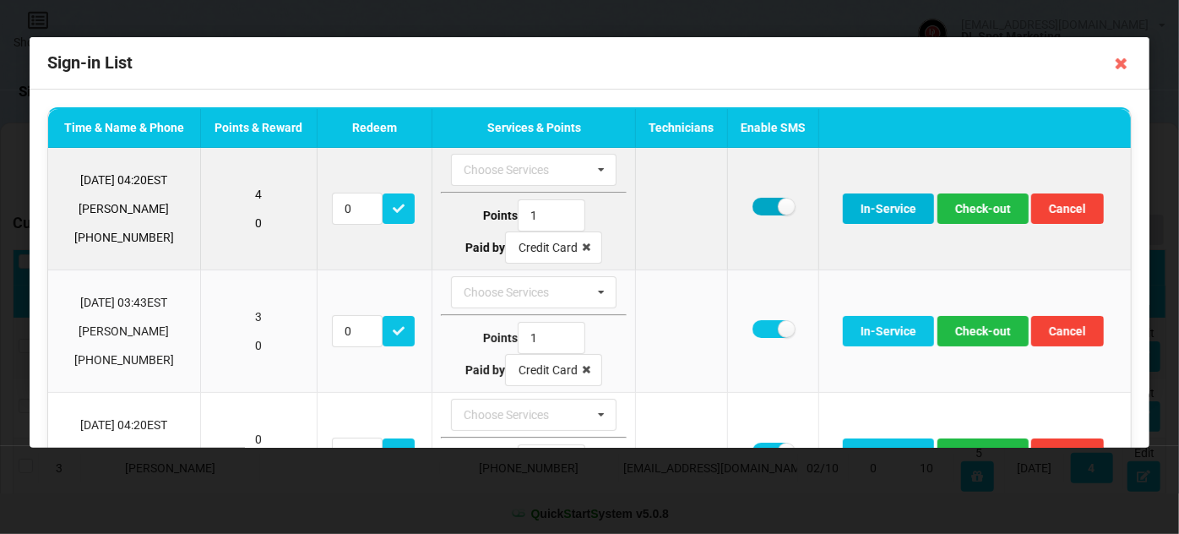
drag, startPoint x: 762, startPoint y: 202, endPoint x: 862, endPoint y: 207, distance: 100.6
click at [763, 202] on label at bounding box center [773, 207] width 41 height 18
checkbox input "false"
click at [987, 208] on button "Check-out" at bounding box center [983, 208] width 91 height 30
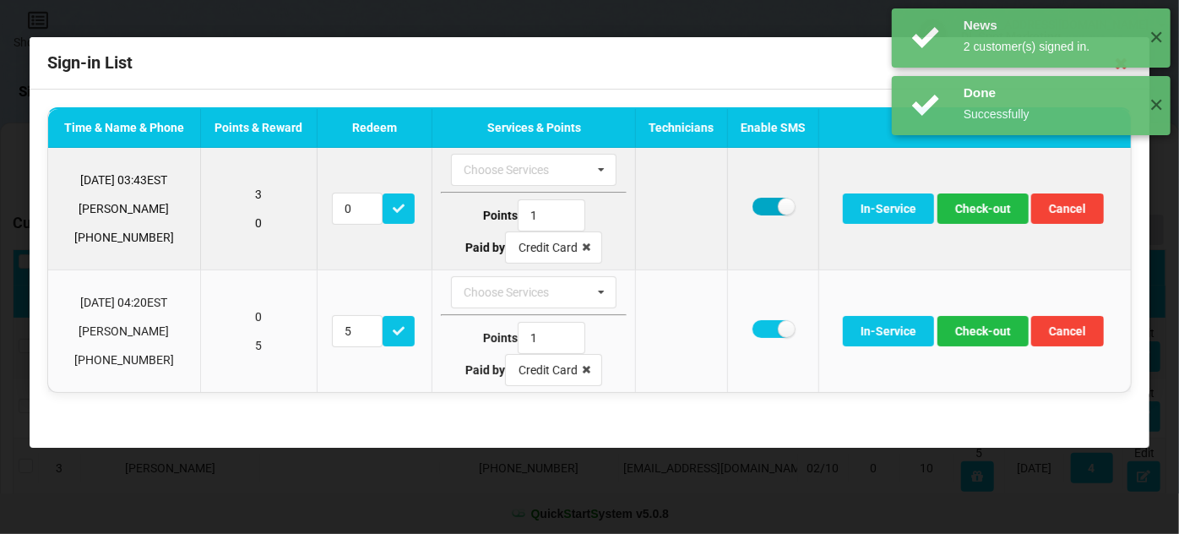
click at [764, 205] on label at bounding box center [773, 207] width 41 height 18
checkbox input "false"
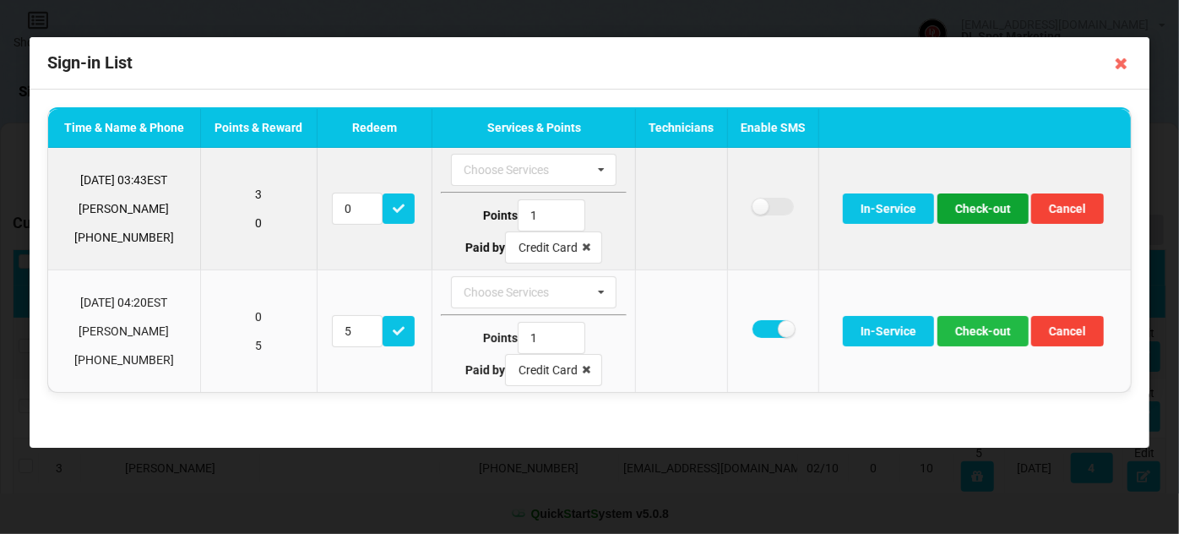
click at [995, 211] on button "Check-out" at bounding box center [983, 208] width 91 height 30
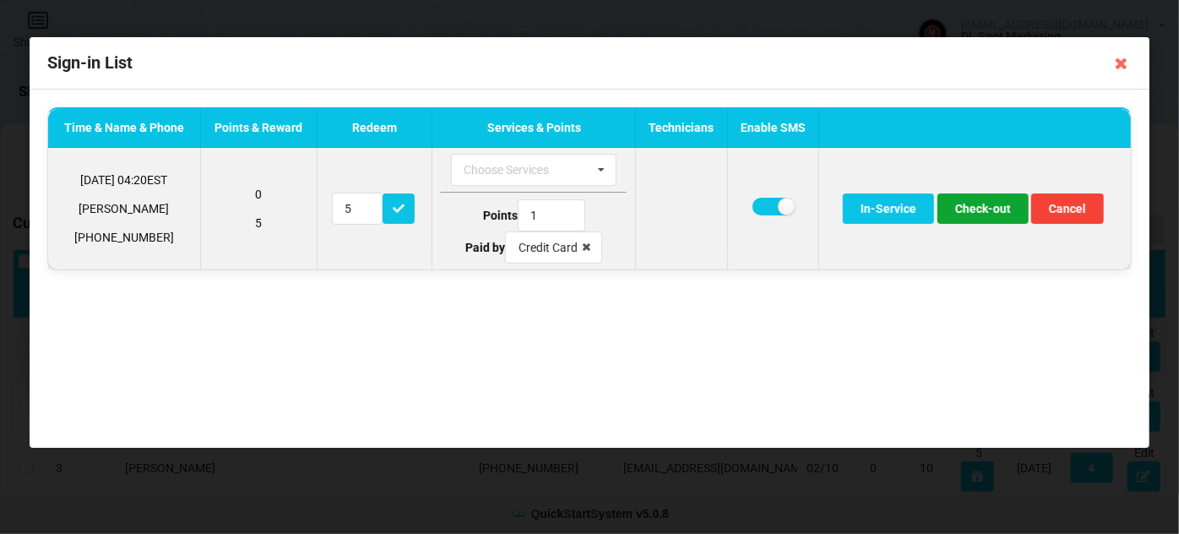
click at [993, 206] on button "Check-out" at bounding box center [983, 208] width 91 height 30
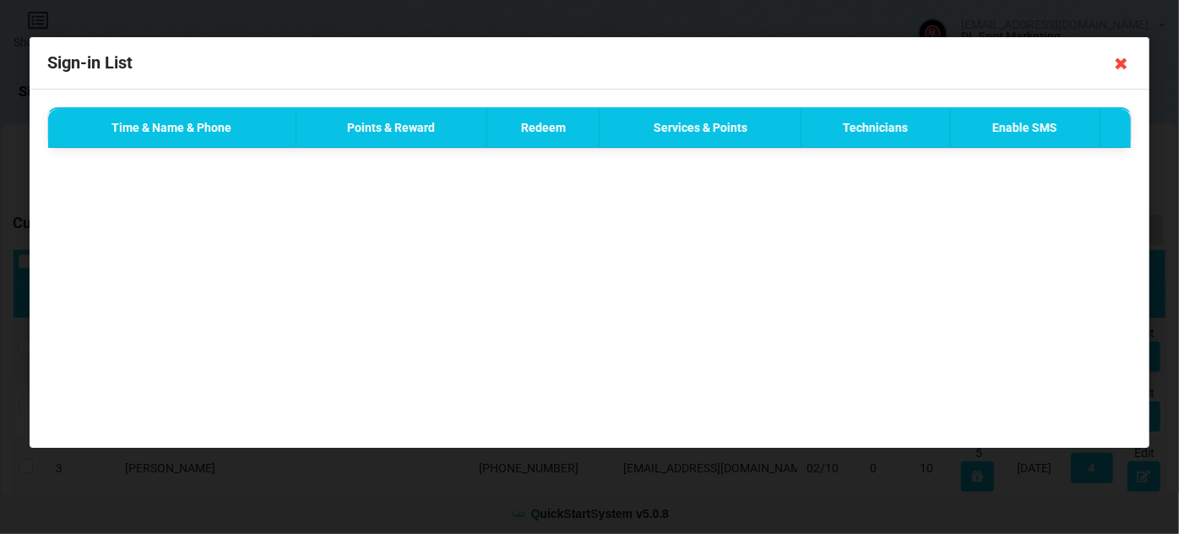
click at [1120, 62] on icon at bounding box center [1121, 63] width 27 height 27
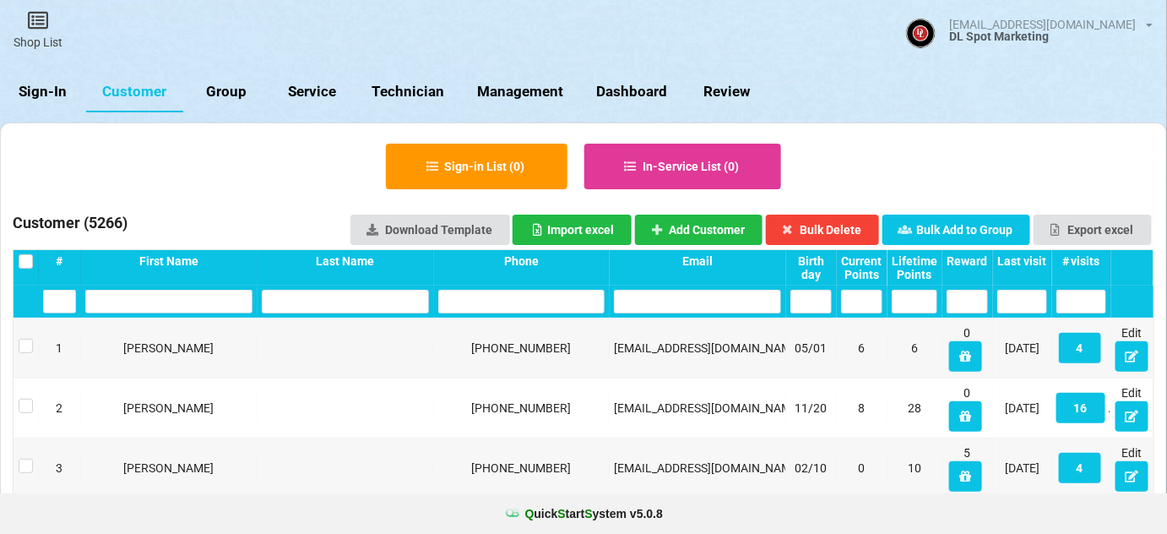
click at [47, 90] on link "Sign-In" at bounding box center [43, 92] width 86 height 41
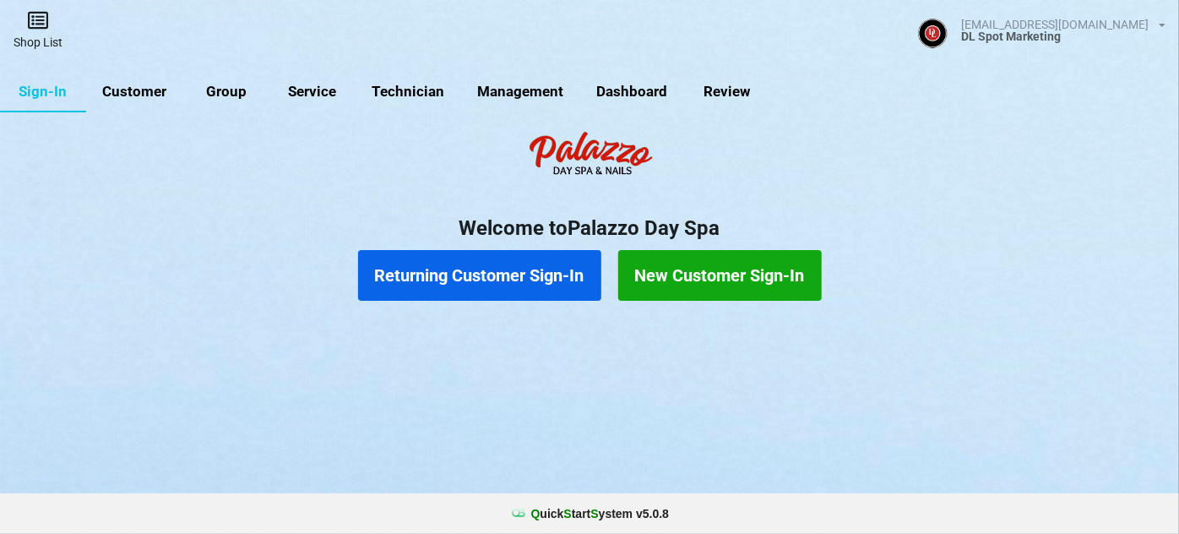
click at [34, 44] on link "Shop List" at bounding box center [38, 30] width 76 height 60
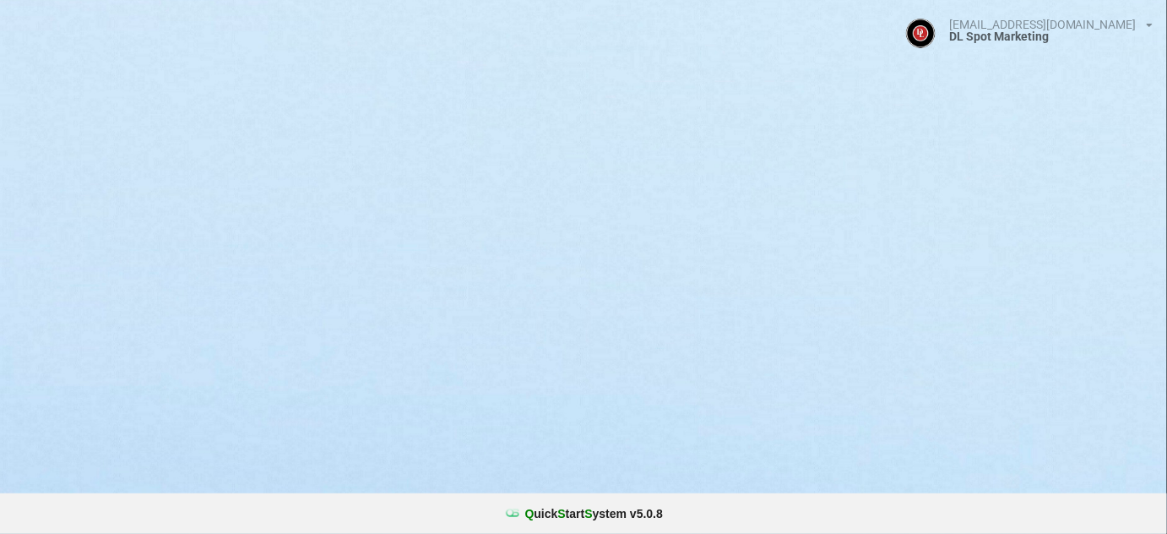
select select "25"
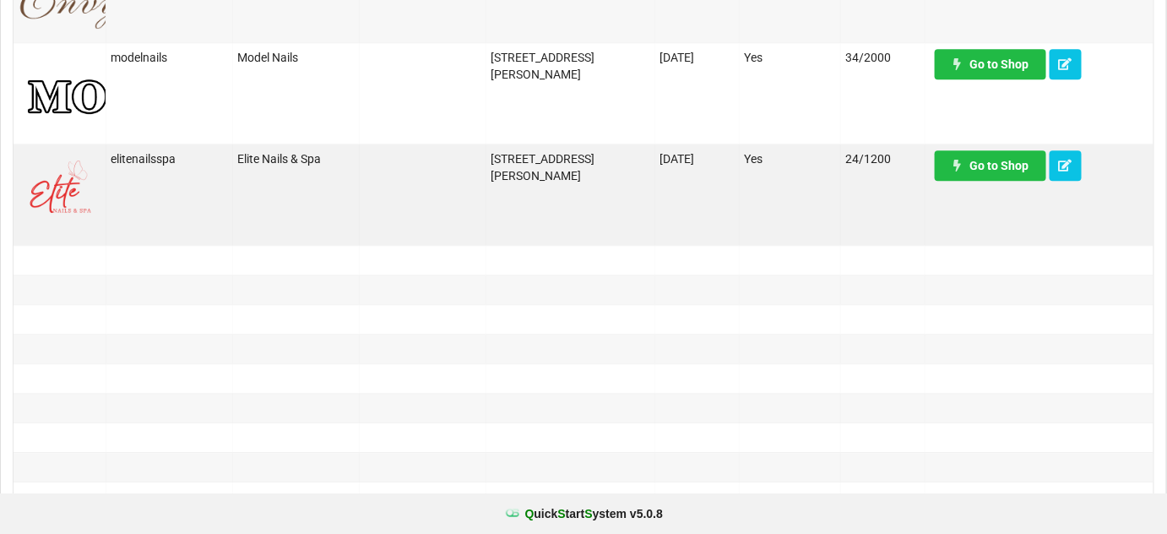
scroll to position [1536, 0]
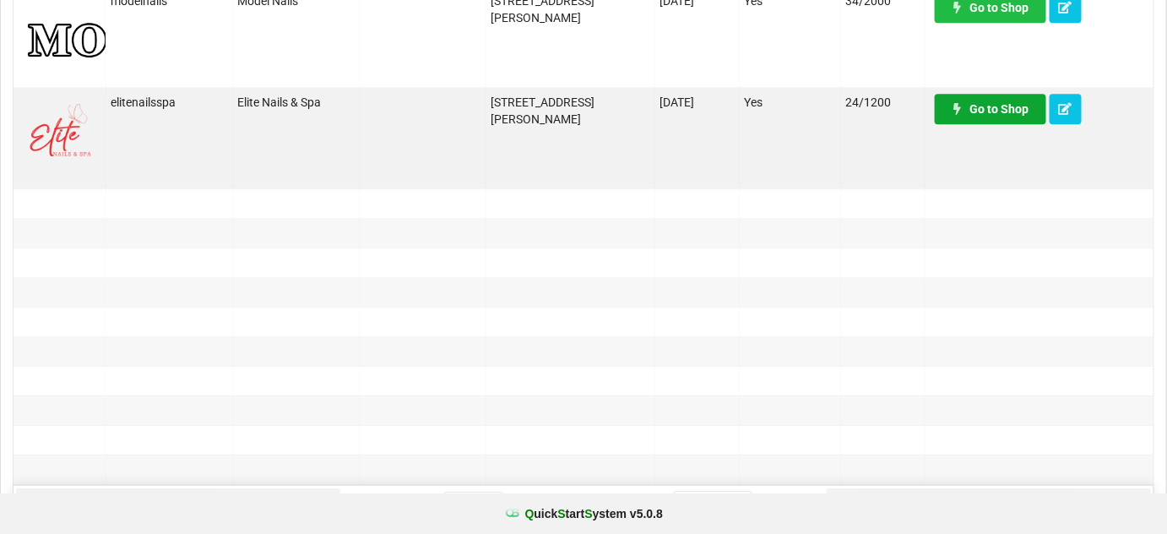
click at [1023, 108] on link "Go to Shop" at bounding box center [990, 109] width 111 height 30
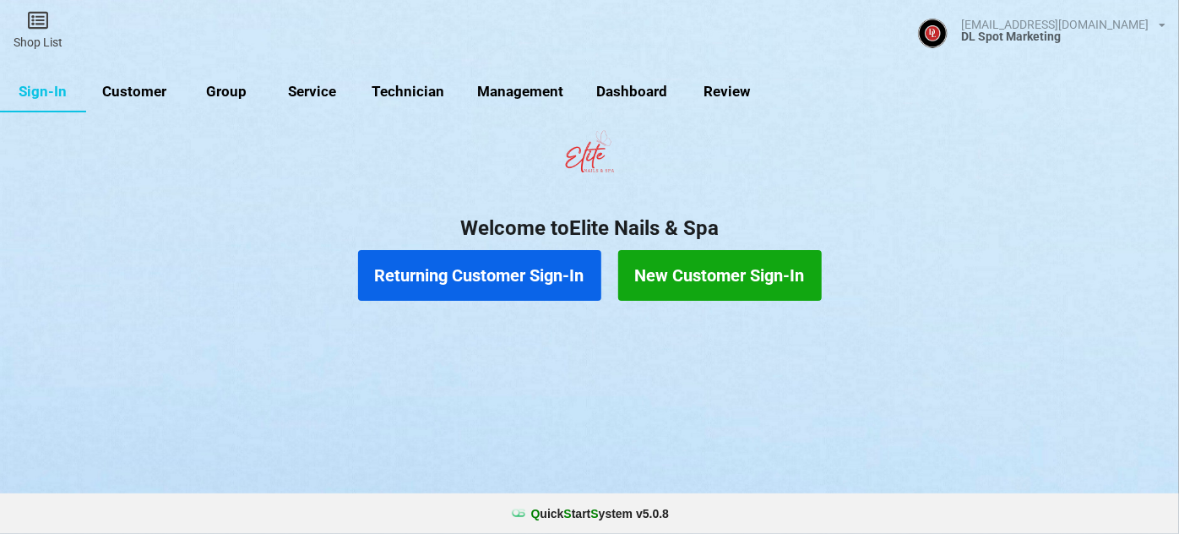
click at [137, 91] on link "Customer" at bounding box center [134, 92] width 97 height 41
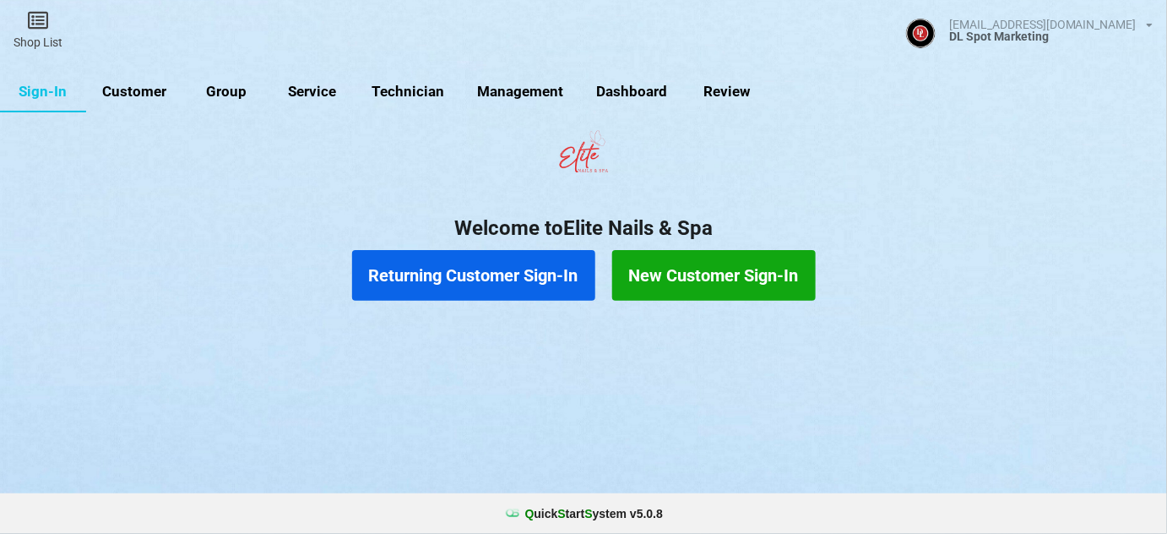
select select "25"
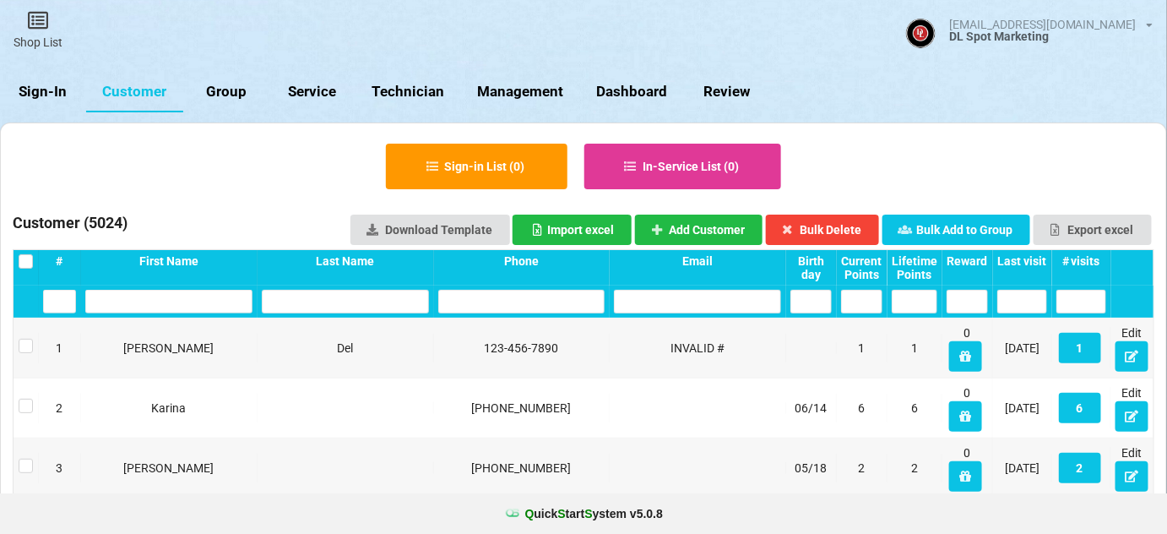
click at [50, 99] on link "Sign-In" at bounding box center [43, 92] width 86 height 41
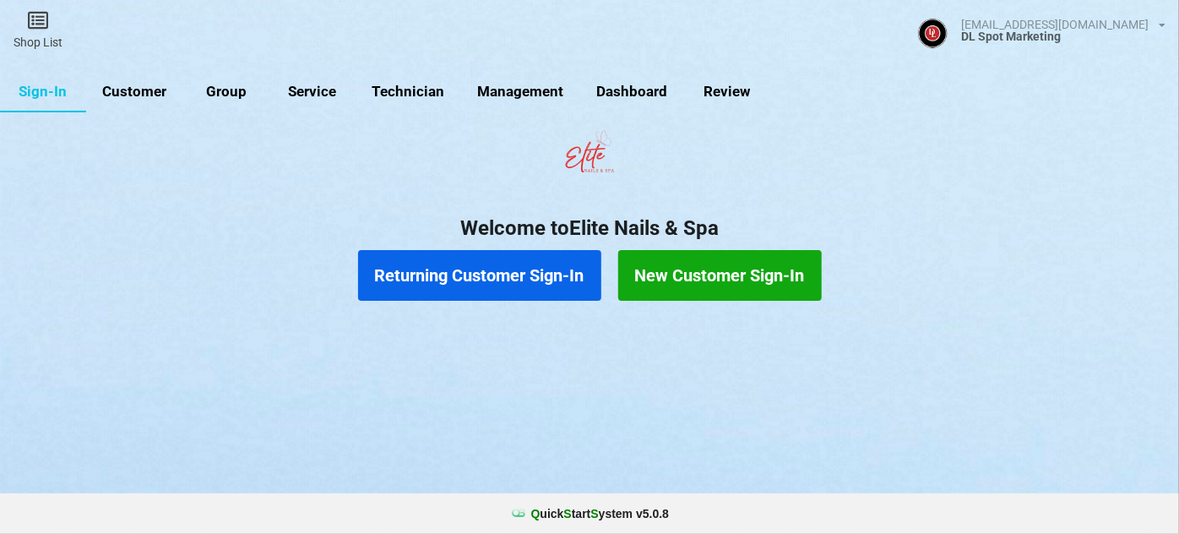
click at [230, 95] on link "Group" at bounding box center [226, 92] width 86 height 41
select select "25"
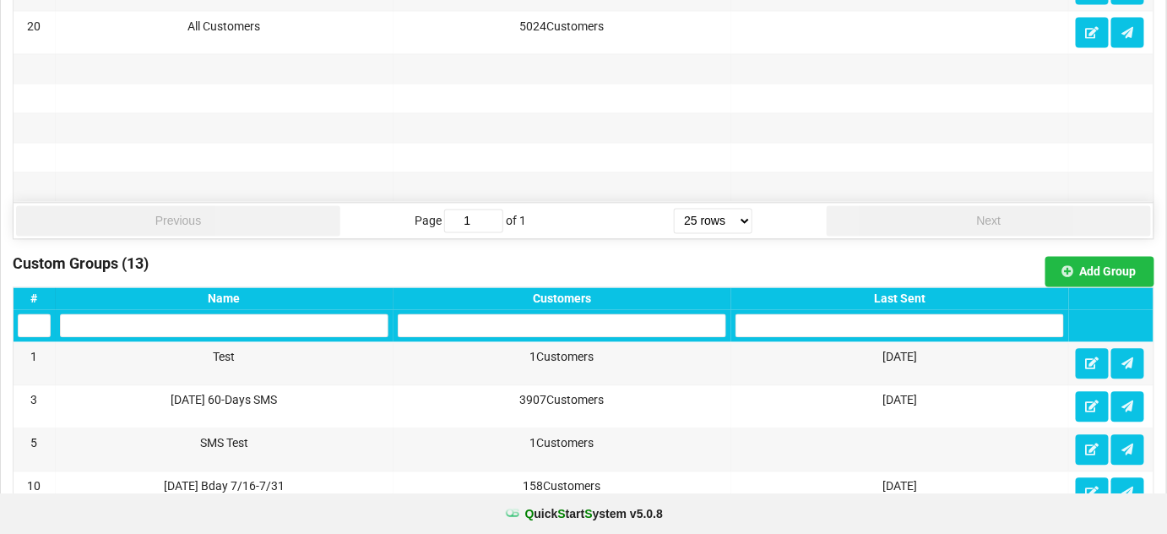
scroll to position [1024, 0]
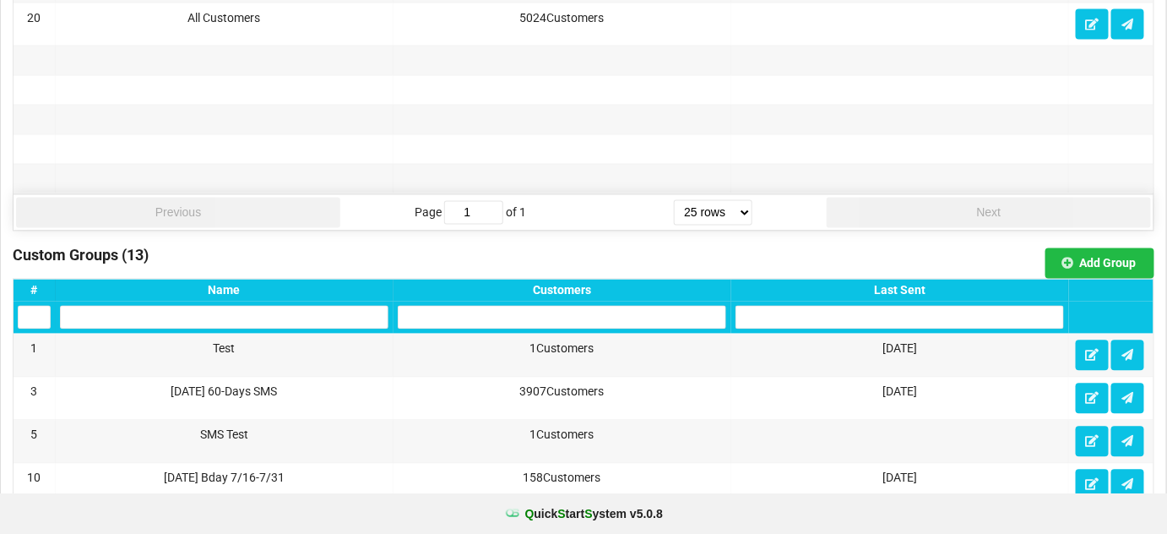
click at [920, 284] on div "Last Sent" at bounding box center [900, 291] width 329 height 14
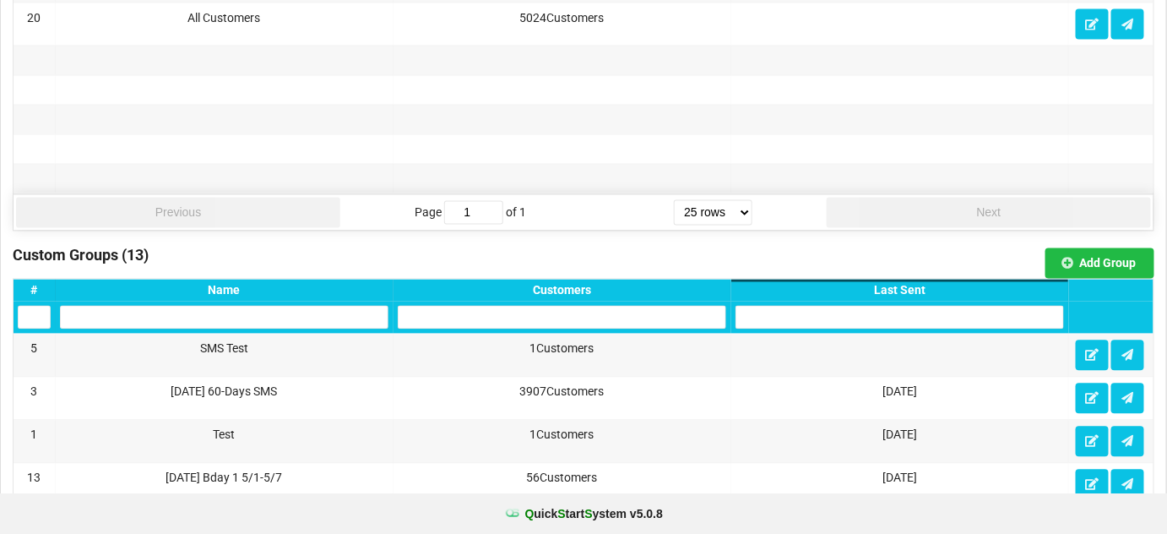
click at [920, 284] on div "Last Sent" at bounding box center [900, 291] width 329 height 14
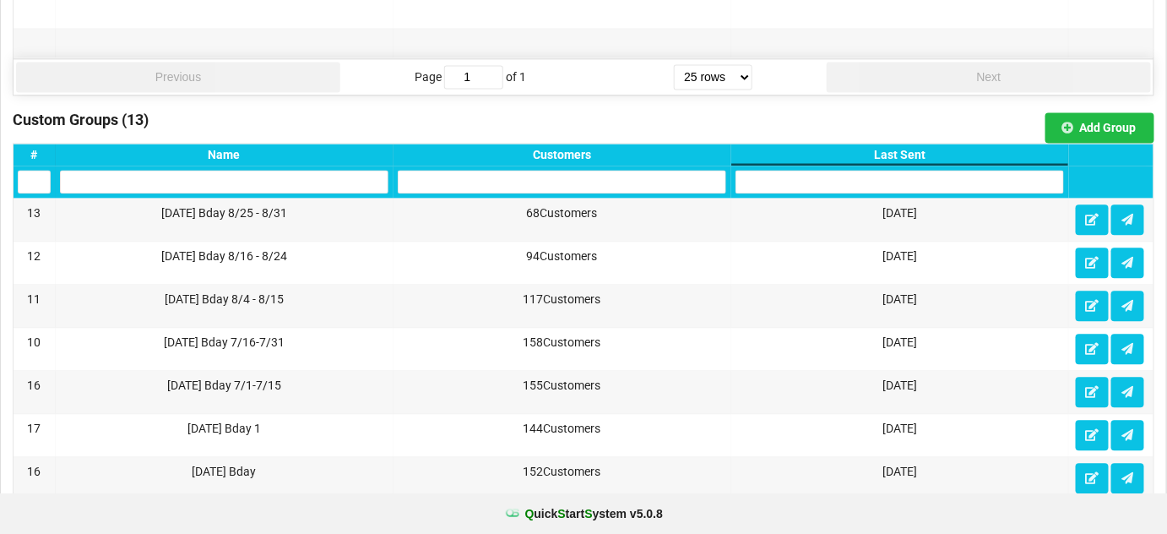
scroll to position [1126, 0]
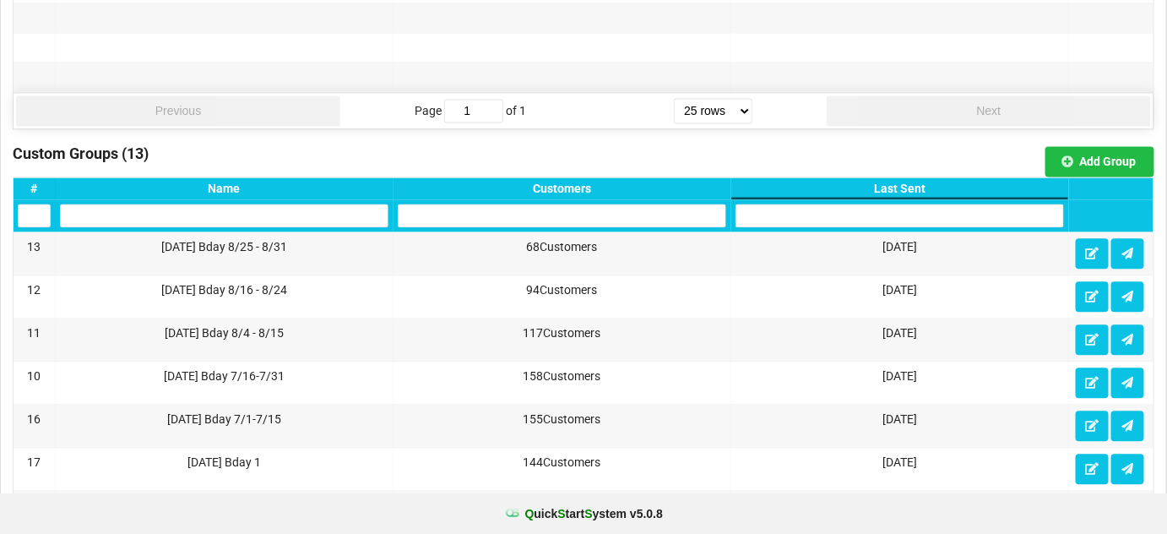
click at [791, 146] on div "Custom Groups (13) Add Group" at bounding box center [584, 161] width 1142 height 30
click at [1092, 334] on icon at bounding box center [1092, 339] width 14 height 10
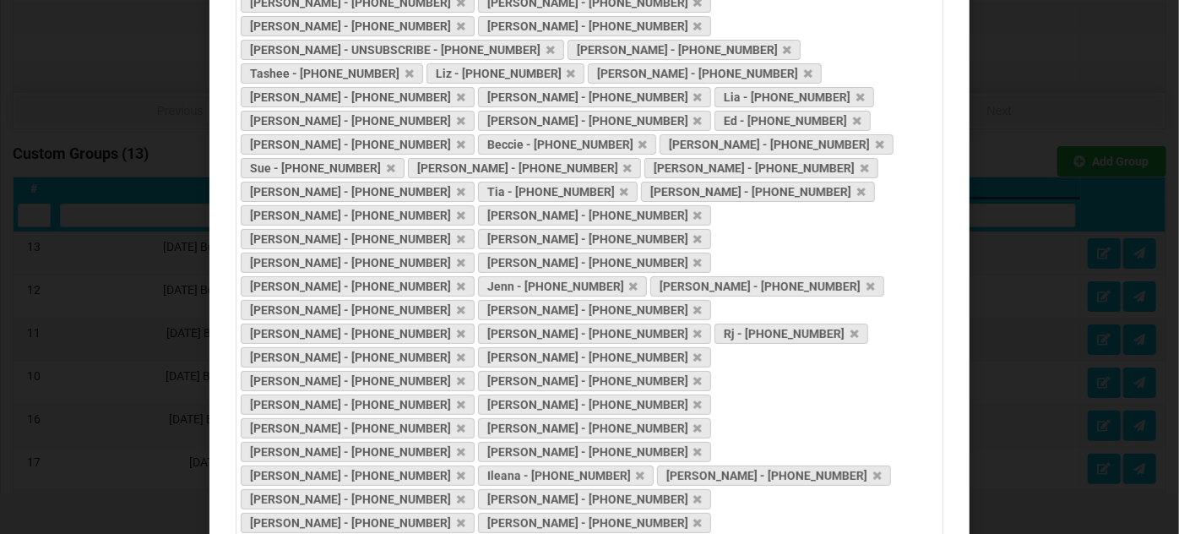
scroll to position [806, 0]
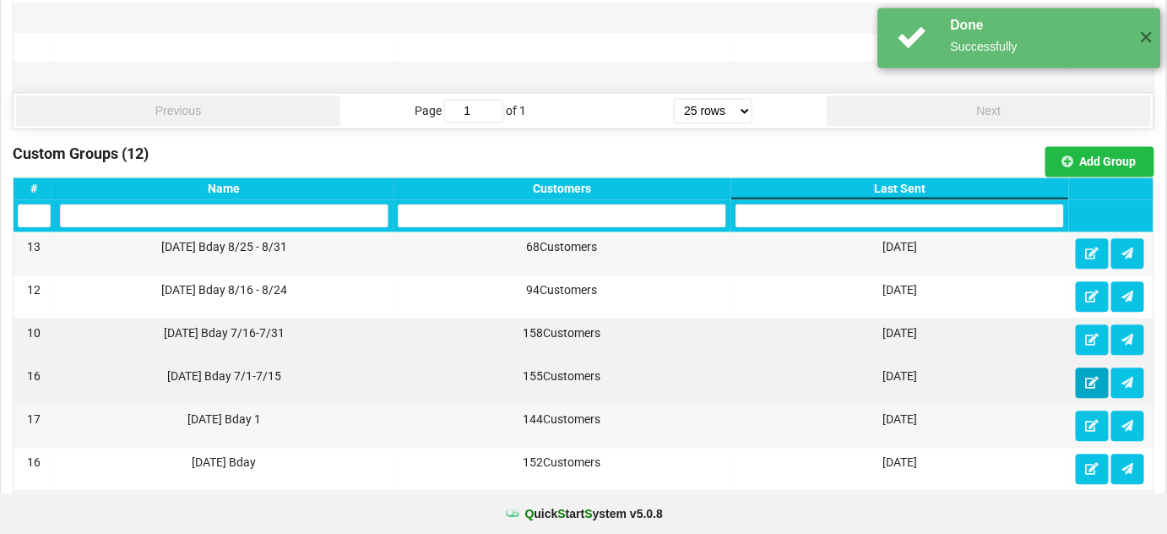
click at [1095, 377] on icon at bounding box center [1092, 382] width 14 height 10
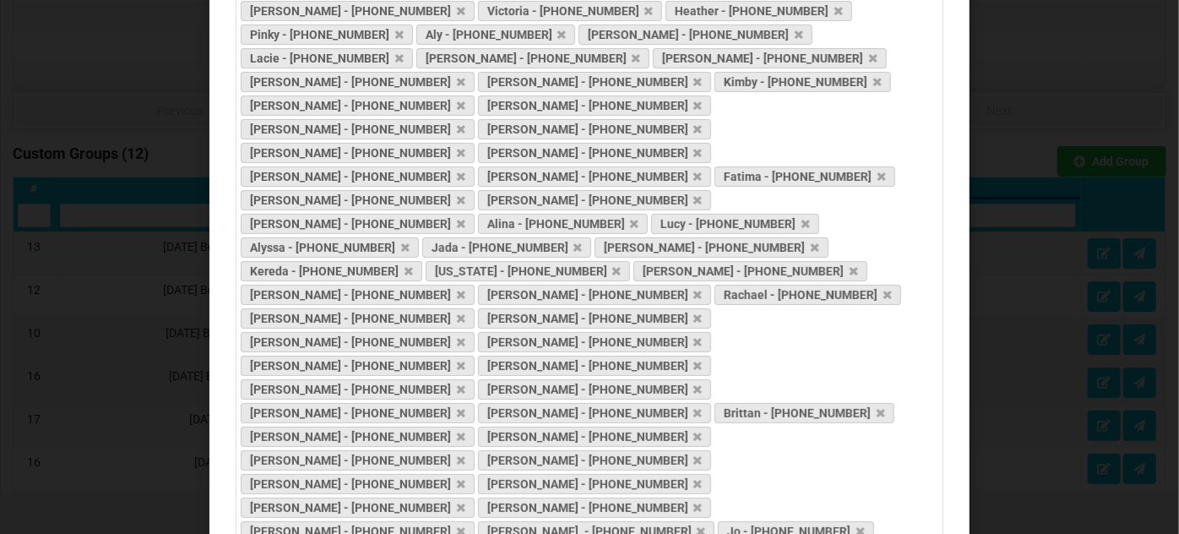
scroll to position [1019, 0]
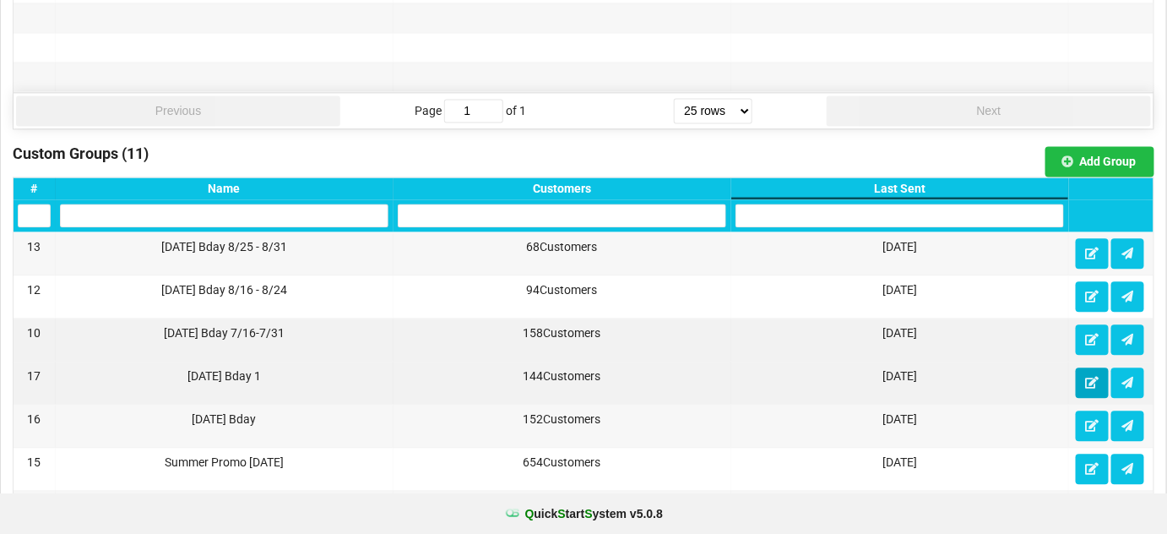
click at [1095, 377] on icon at bounding box center [1092, 382] width 14 height 10
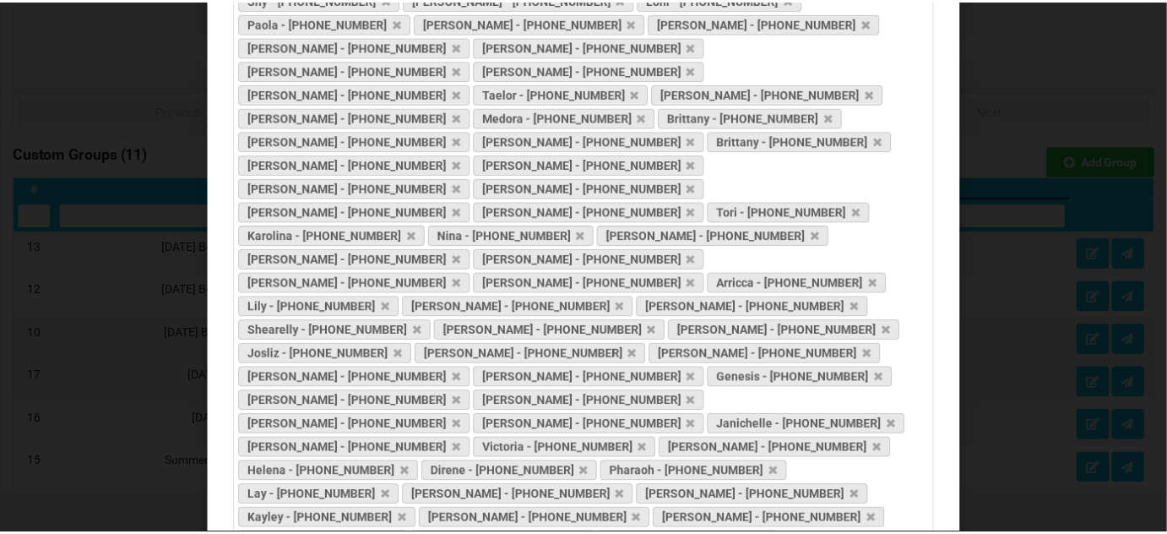
scroll to position [971, 0]
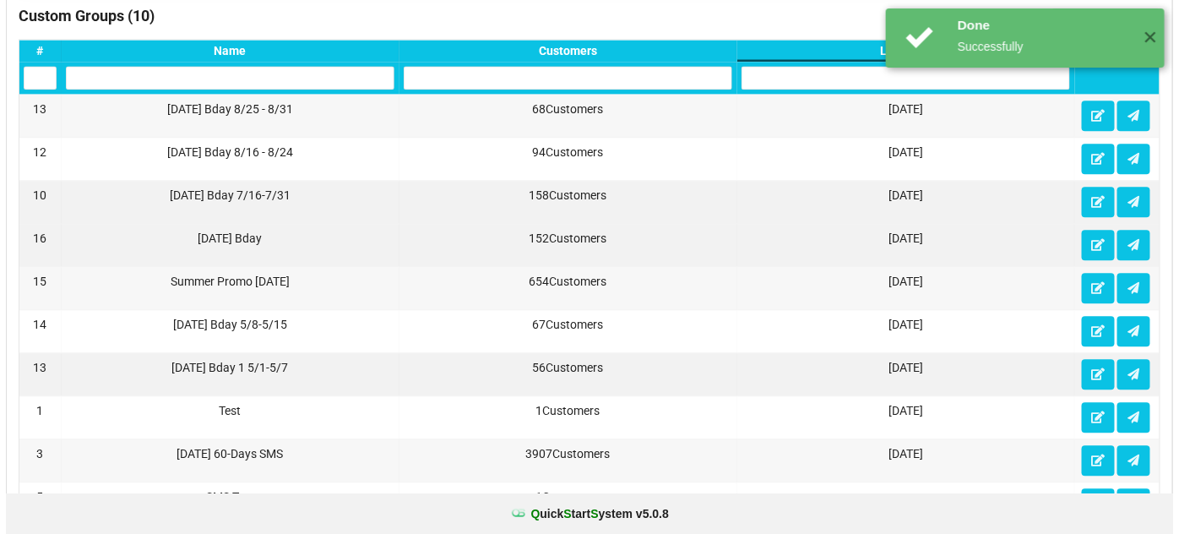
scroll to position [1331, 0]
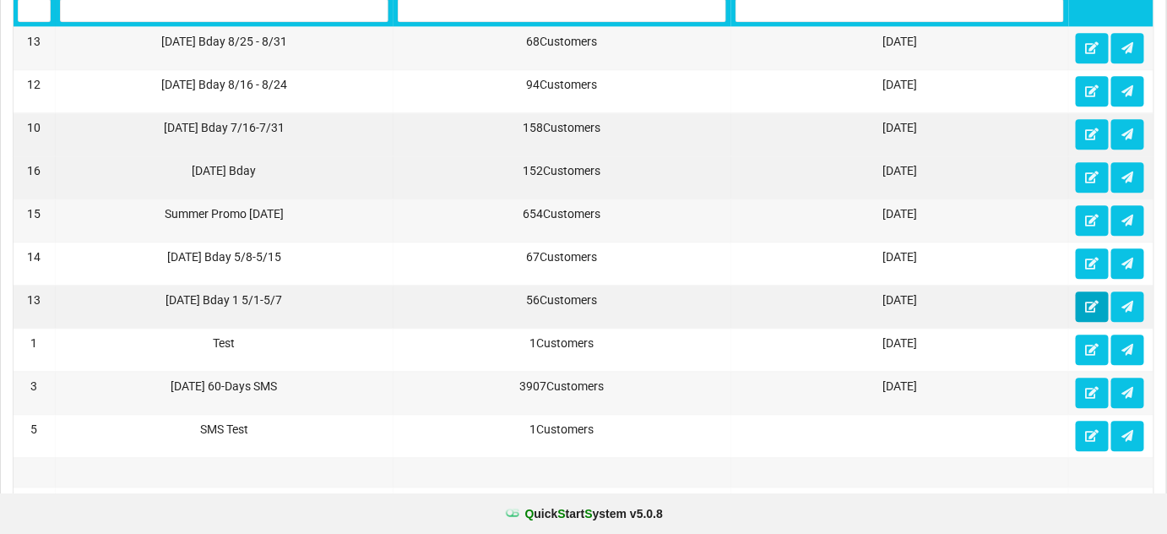
click at [1095, 301] on icon at bounding box center [1092, 306] width 14 height 10
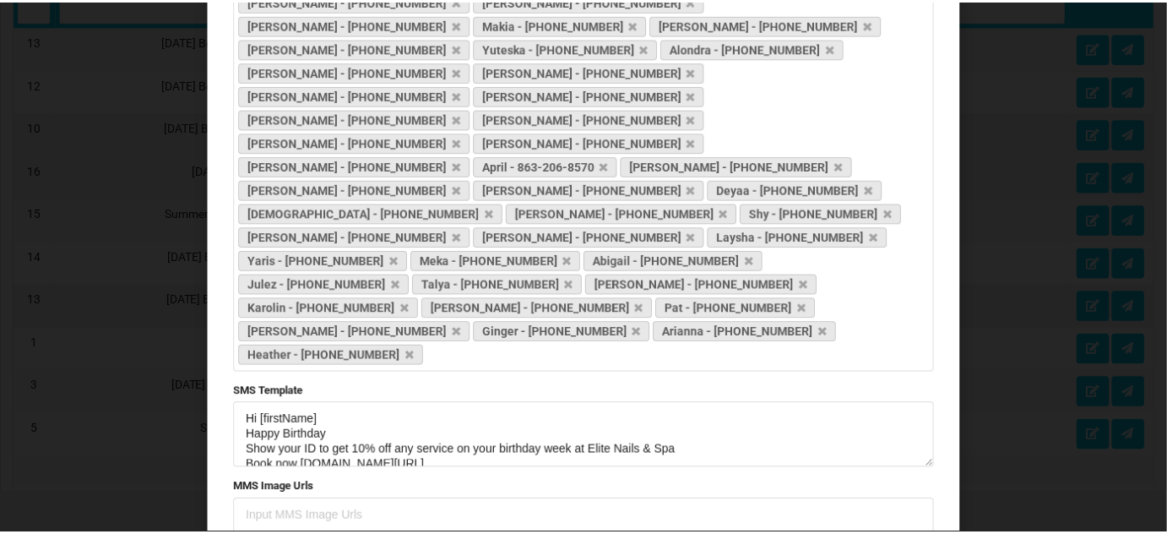
scroll to position [451, 0]
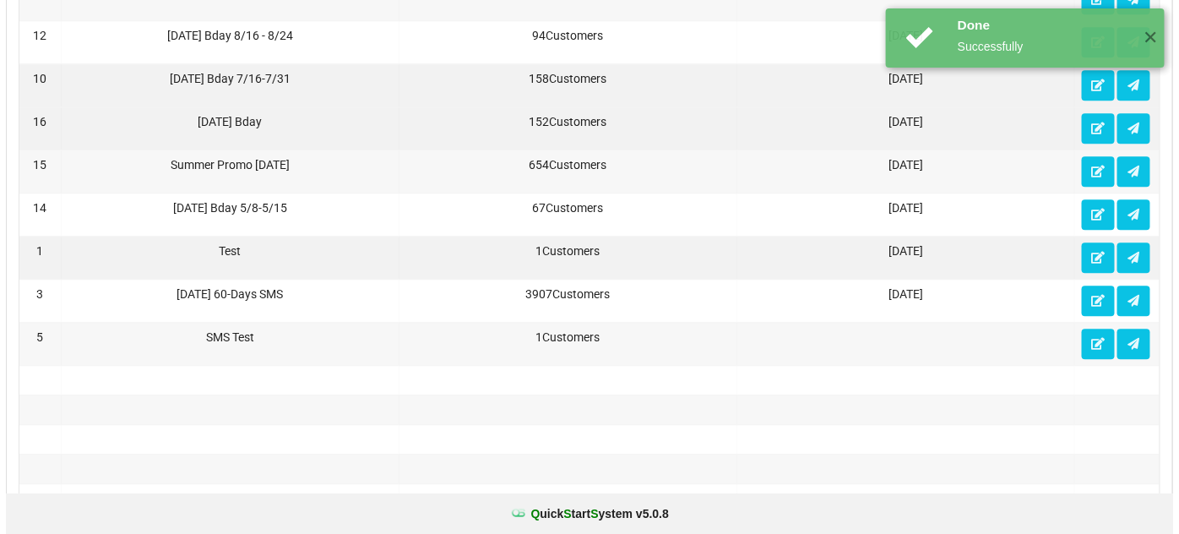
scroll to position [1432, 0]
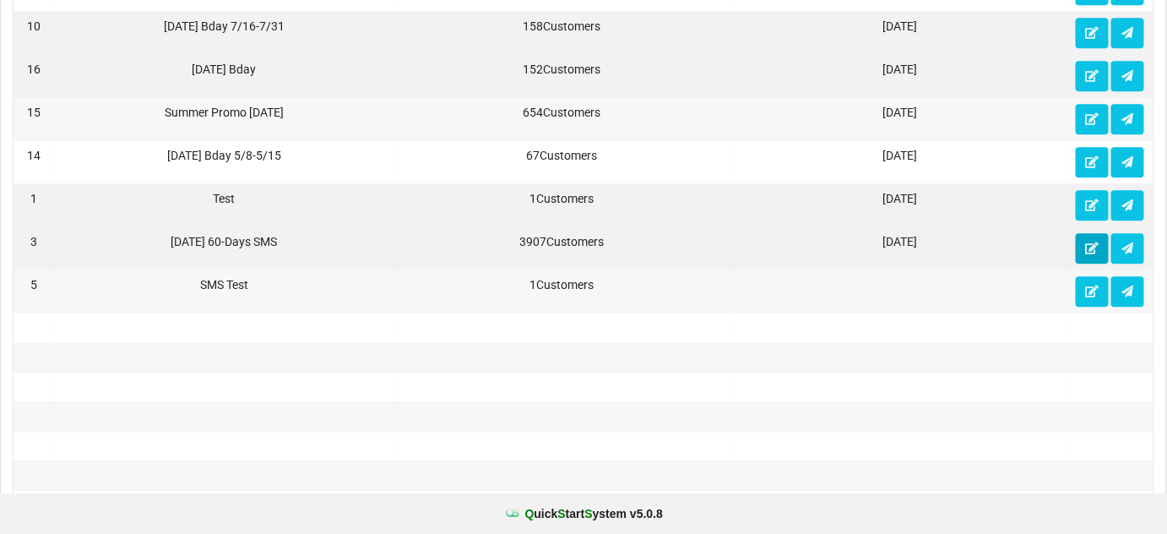
click at [1094, 242] on icon at bounding box center [1092, 247] width 14 height 10
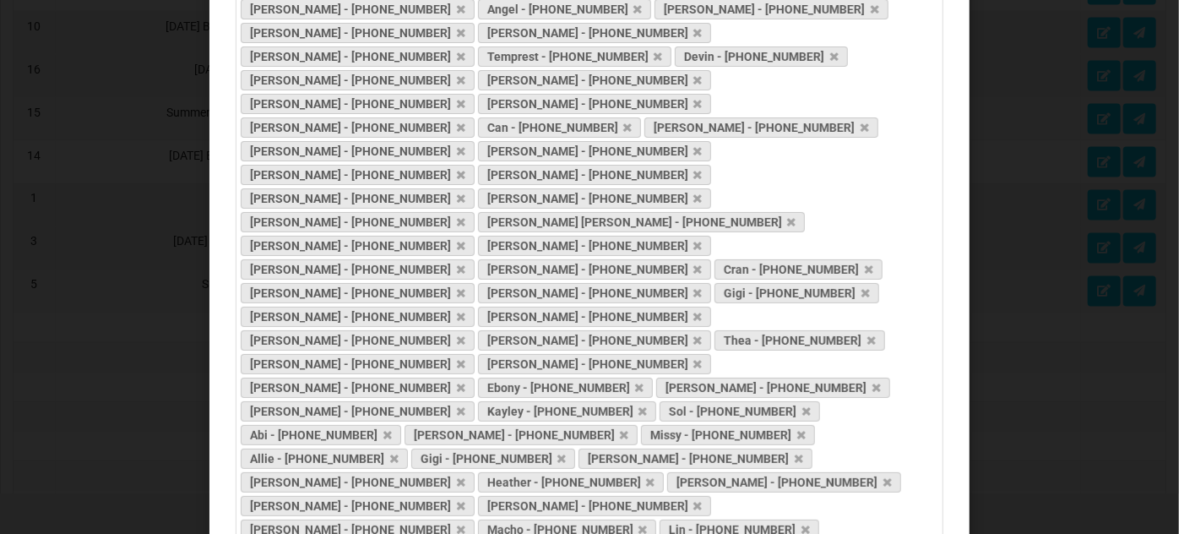
scroll to position [23249, 0]
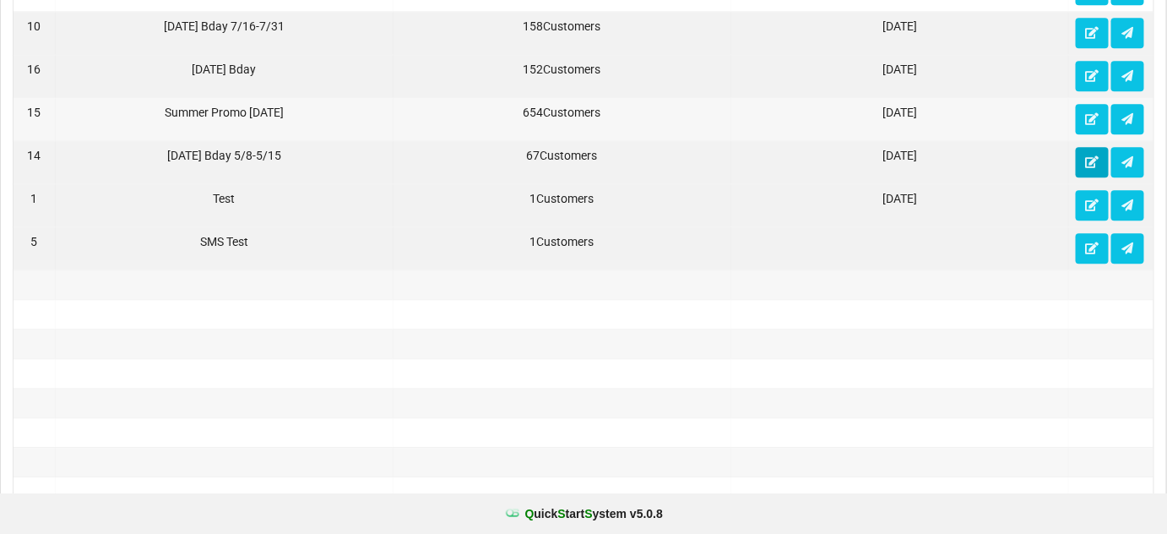
click at [1092, 156] on icon at bounding box center [1092, 161] width 14 height 10
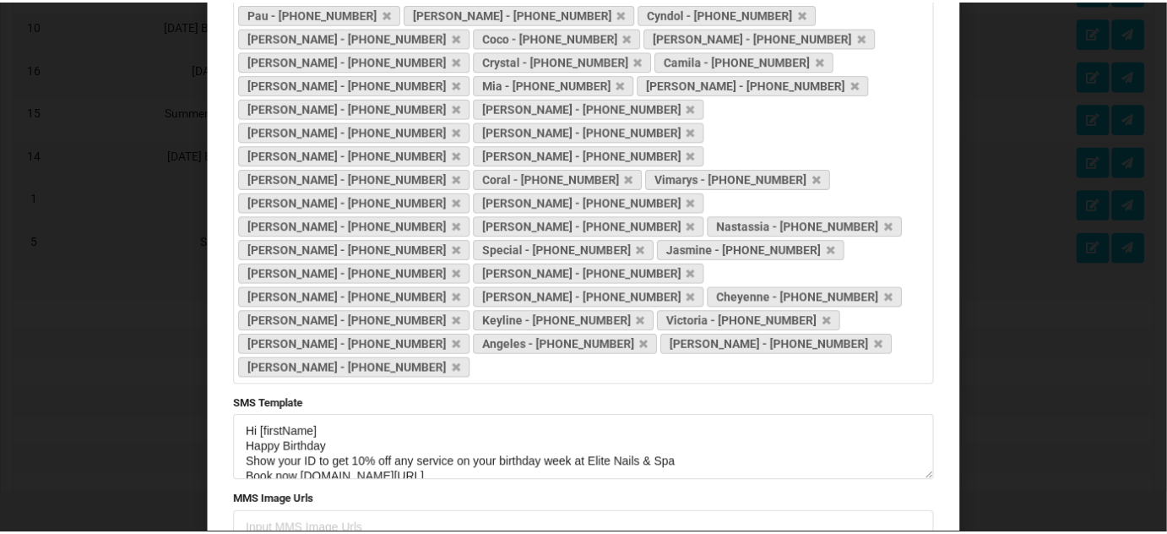
scroll to position [498, 0]
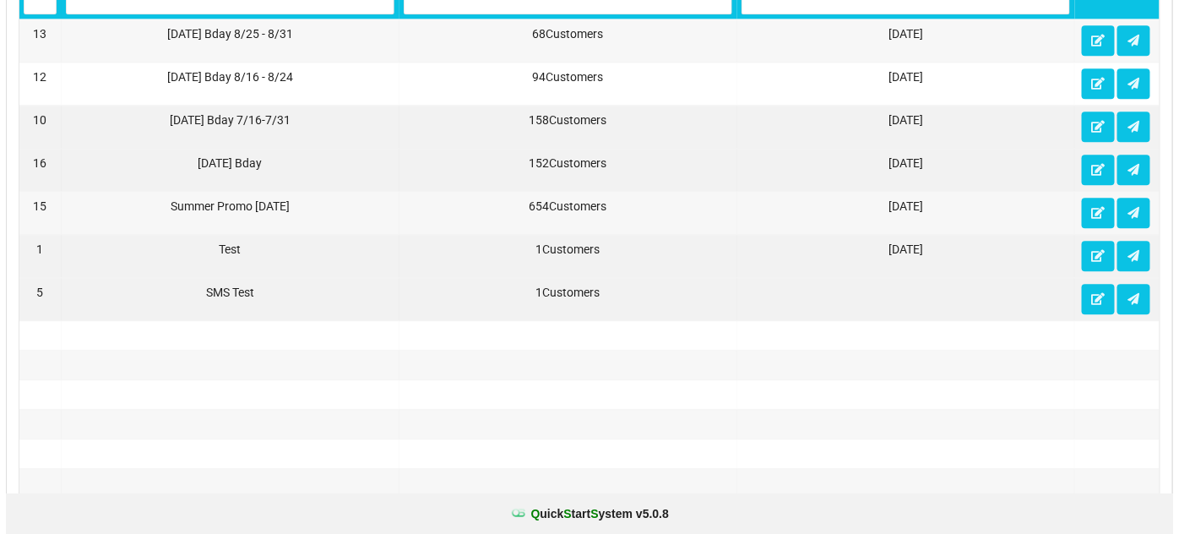
scroll to position [1331, 0]
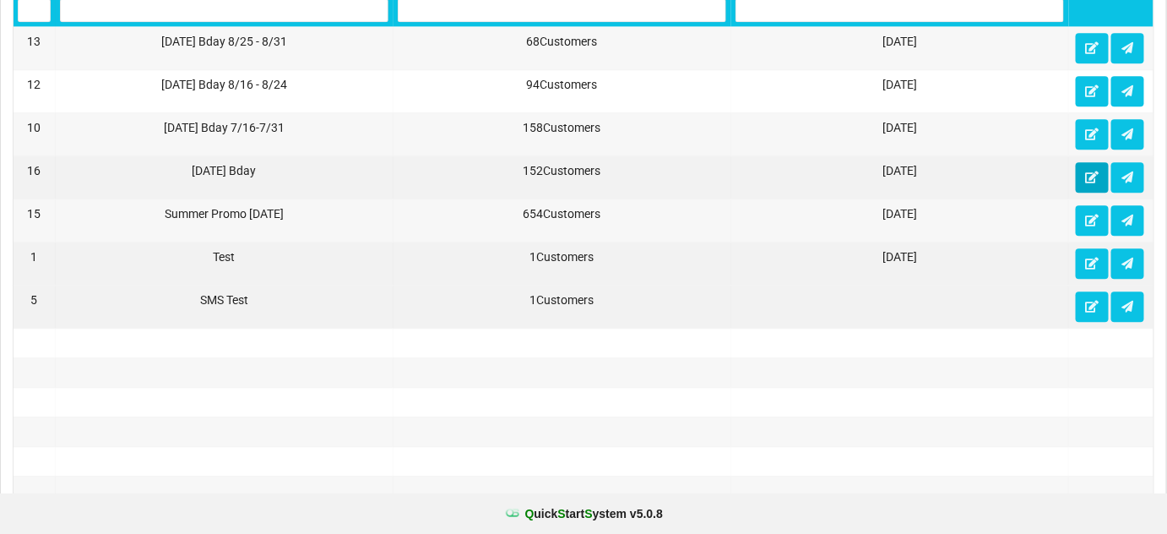
click at [1095, 171] on icon at bounding box center [1092, 176] width 14 height 10
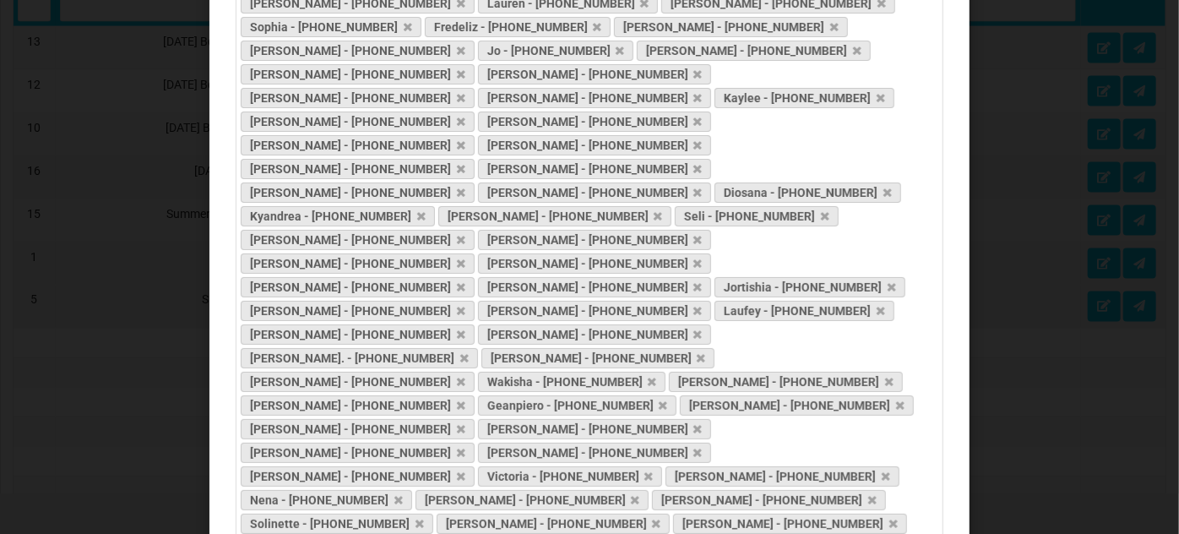
scroll to position [1019, 0]
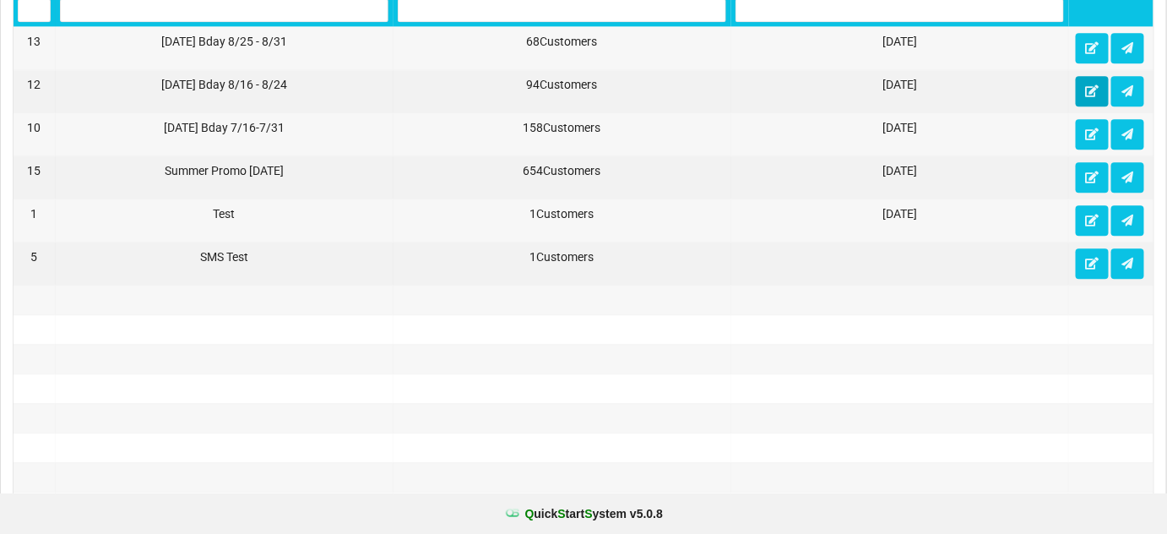
click at [1093, 85] on icon at bounding box center [1092, 90] width 14 height 10
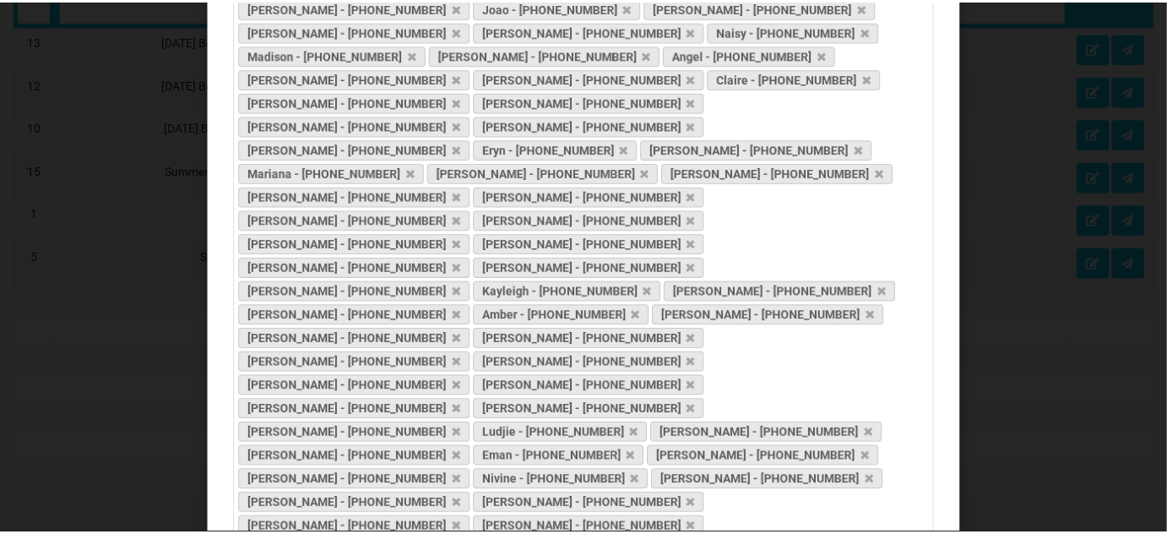
scroll to position [664, 0]
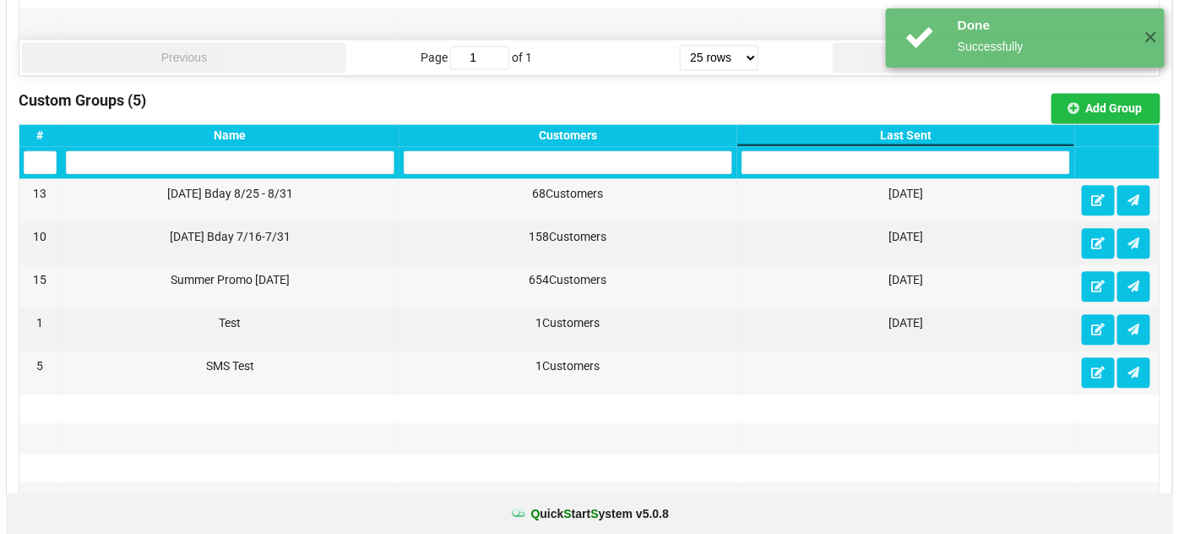
scroll to position [1126, 0]
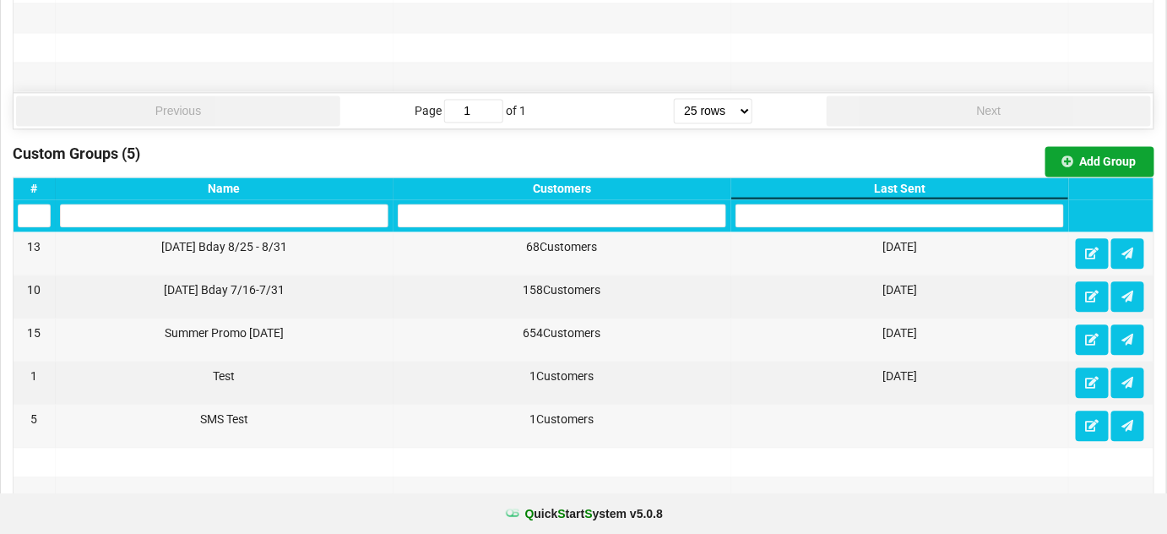
click at [1096, 154] on button "Add Group" at bounding box center [1100, 161] width 109 height 30
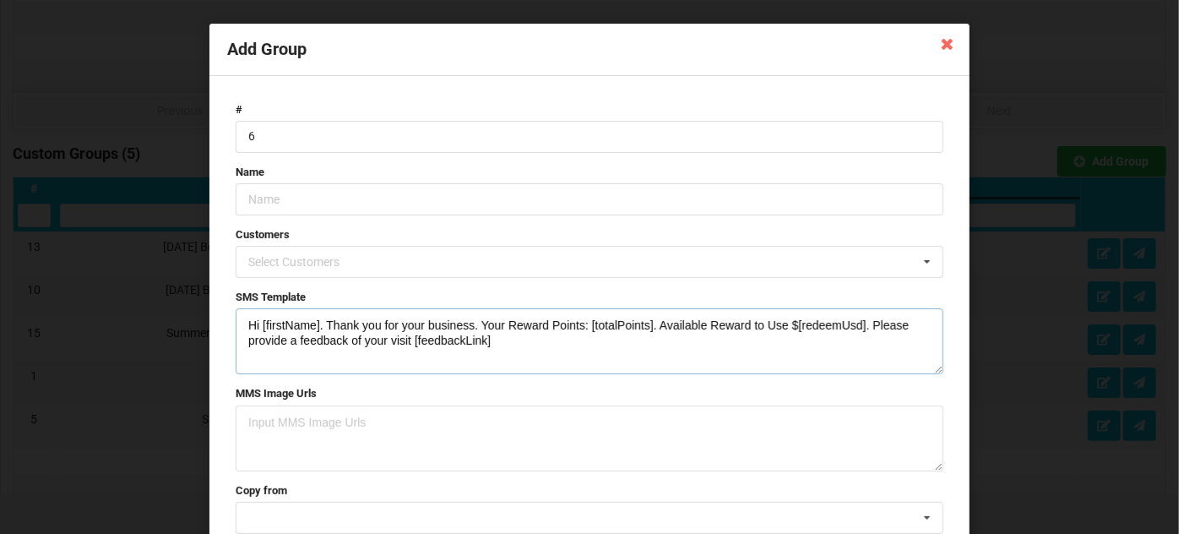
drag, startPoint x: 502, startPoint y: 337, endPoint x: 214, endPoint y: 326, distance: 288.2
click at [214, 326] on div "# 6 Name Customers Select Customers [PERSON_NAME] - 123-456-7890 Karina - [PHON…" at bounding box center [589, 339] width 760 height 526
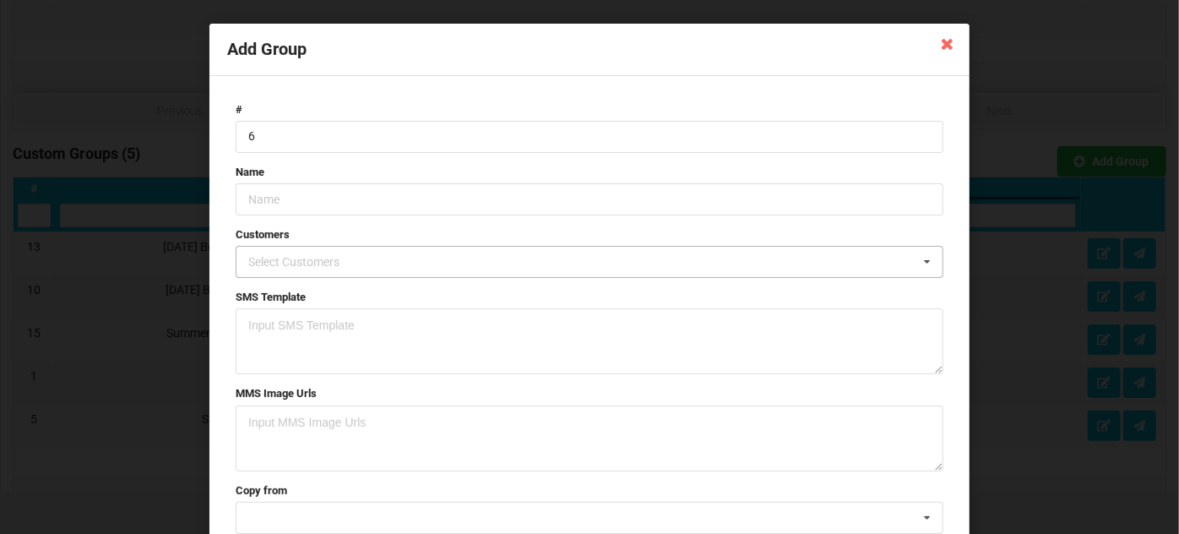
click at [285, 253] on div "Select Customers" at bounding box center [304, 262] width 120 height 19
click at [307, 191] on input "text" at bounding box center [590, 199] width 708 height 32
click at [380, 193] on input "[DATE] Bday 9/4-9/" at bounding box center [590, 199] width 708 height 32
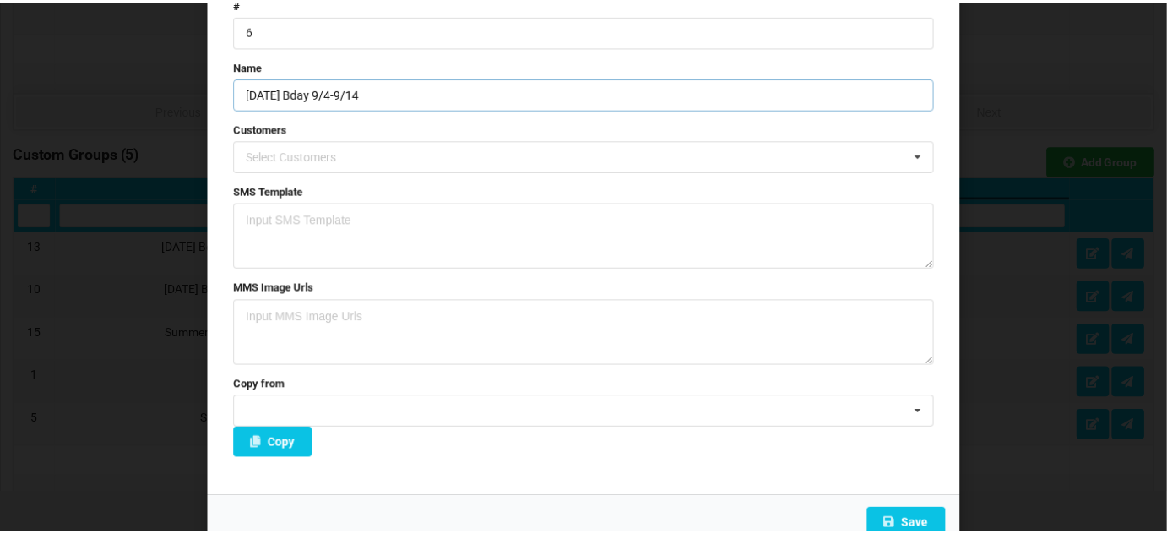
scroll to position [121, 0]
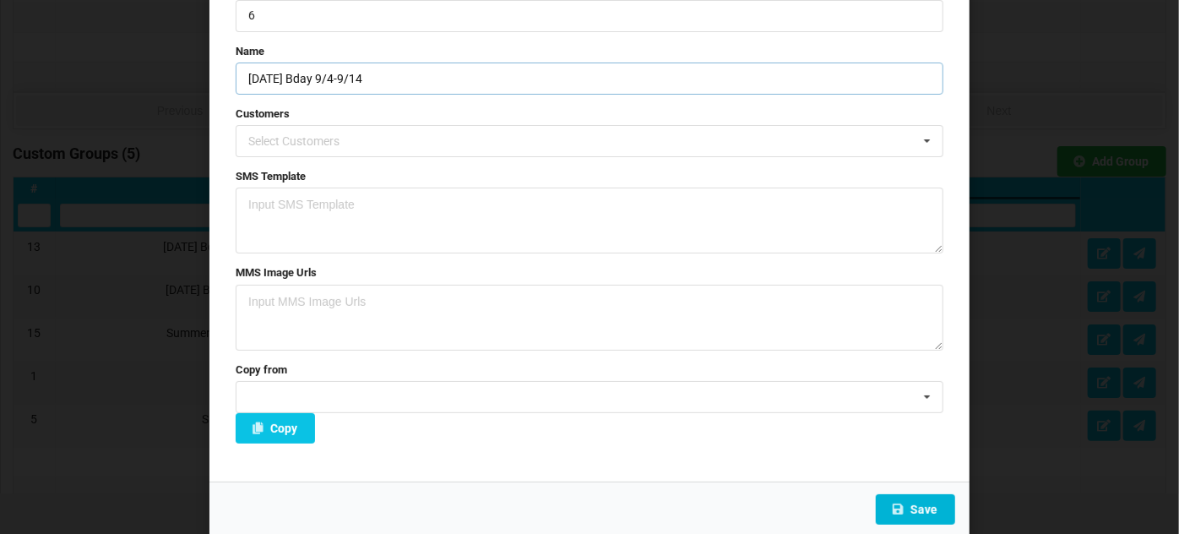
type input "[DATE] Bday 9/4-9/14"
click at [916, 504] on button "Save" at bounding box center [915, 509] width 79 height 30
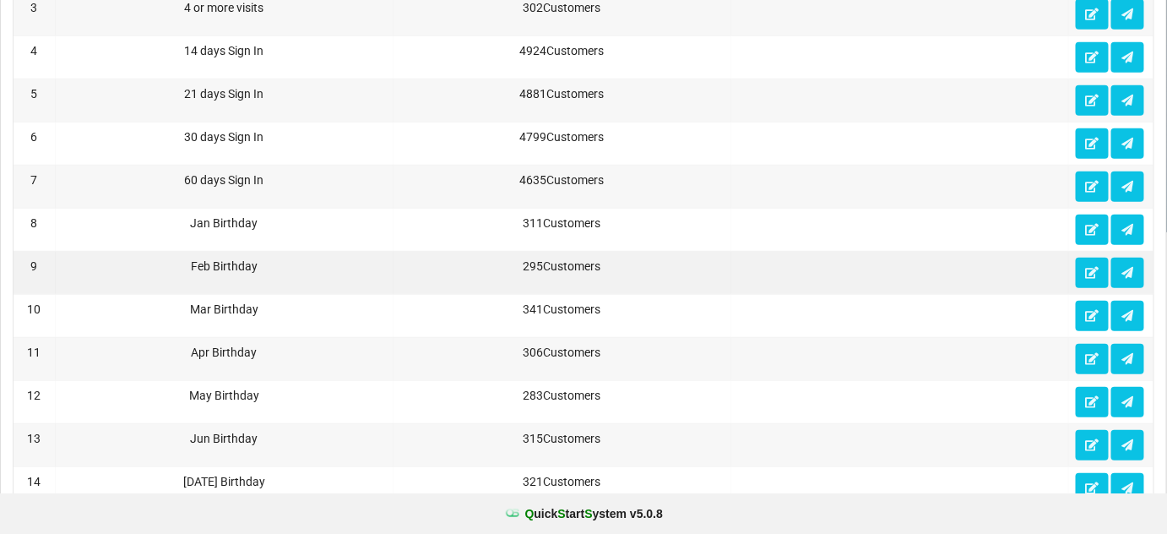
scroll to position [0, 0]
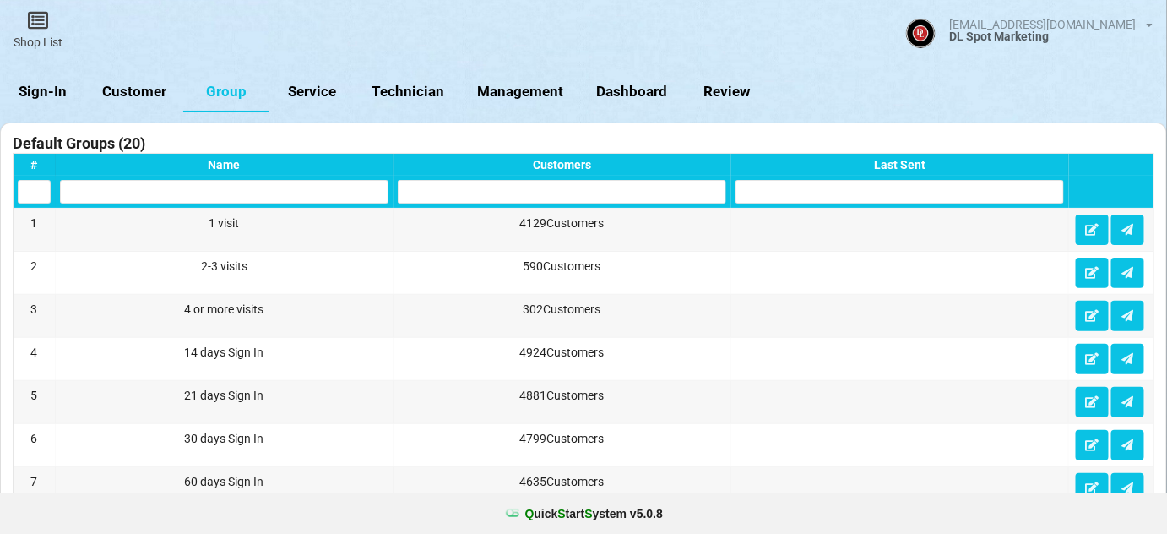
click at [146, 87] on link "Customer" at bounding box center [134, 92] width 97 height 41
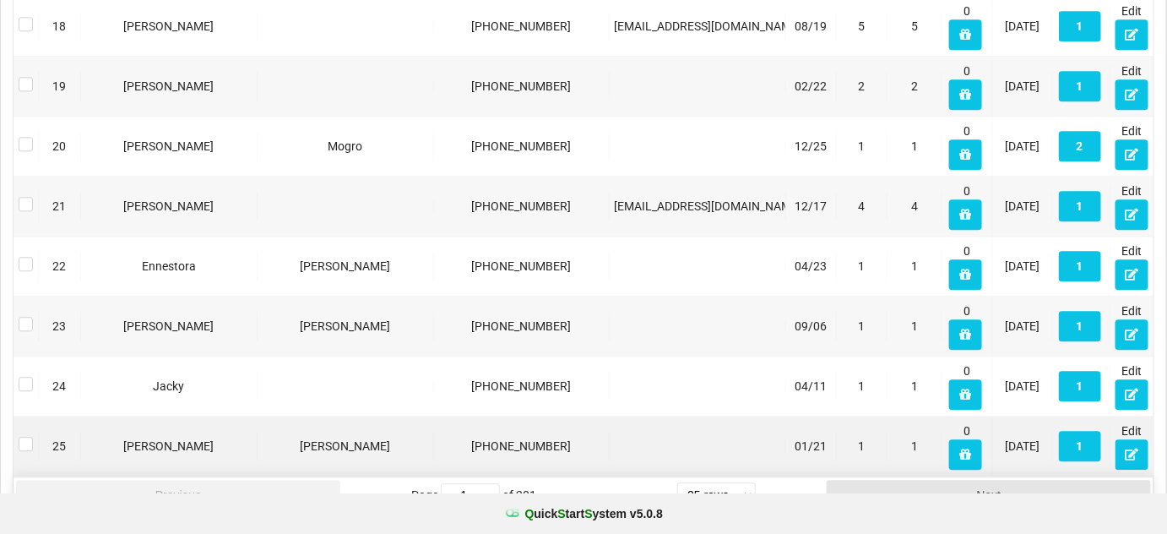
scroll to position [1367, 0]
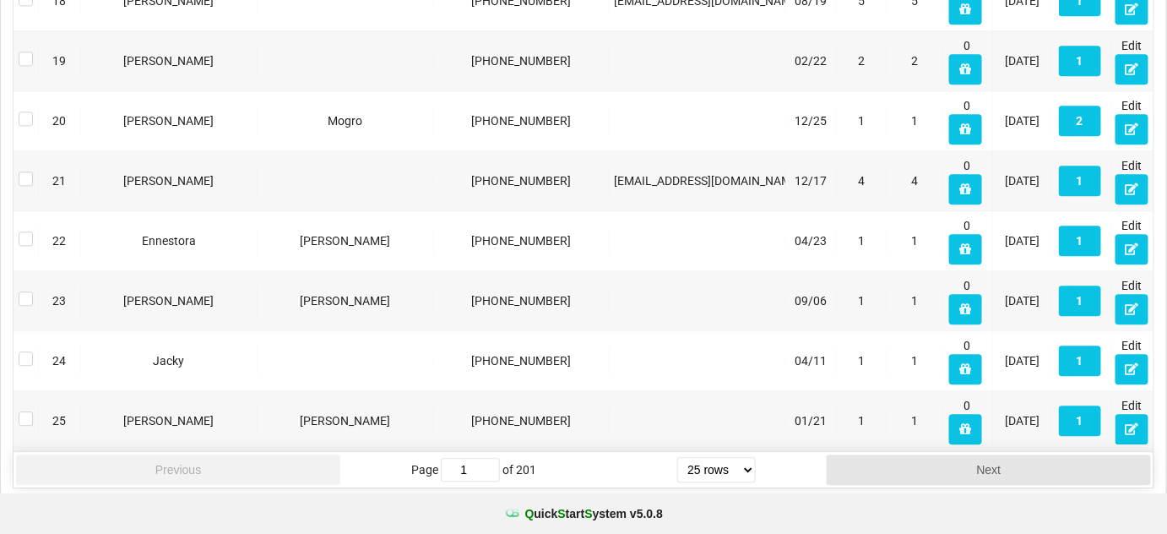
click at [747, 462] on select "5 rows 10 rows 20 rows 25 rows 50 rows 100 rows" at bounding box center [716, 469] width 79 height 25
select select "50"
click at [678, 482] on select "5 rows 10 rows 20 rows 25 rows 50 rows 100 rows" at bounding box center [716, 469] width 79 height 25
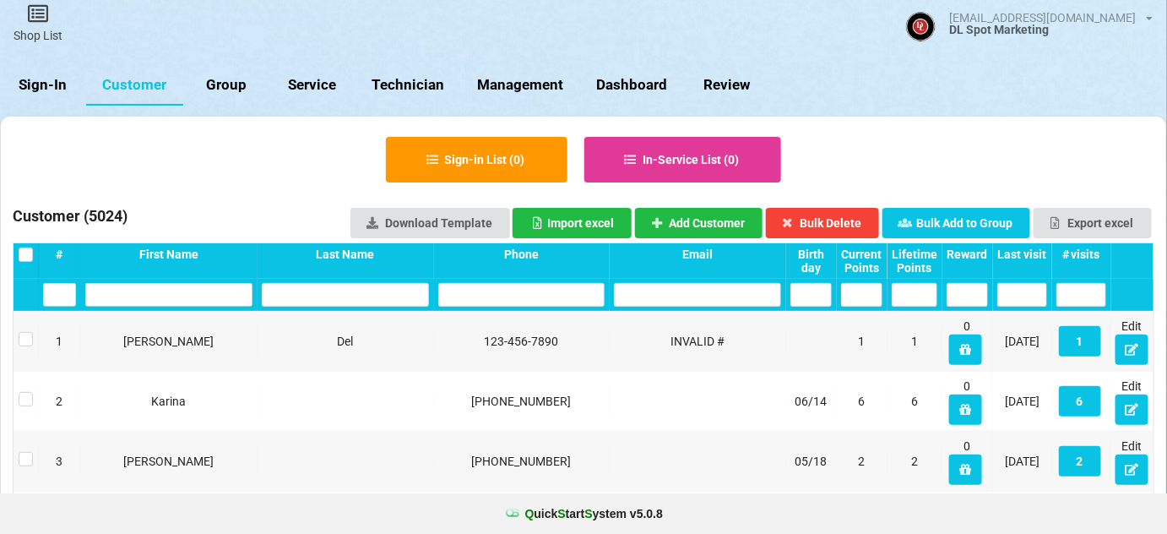
scroll to position [0, 0]
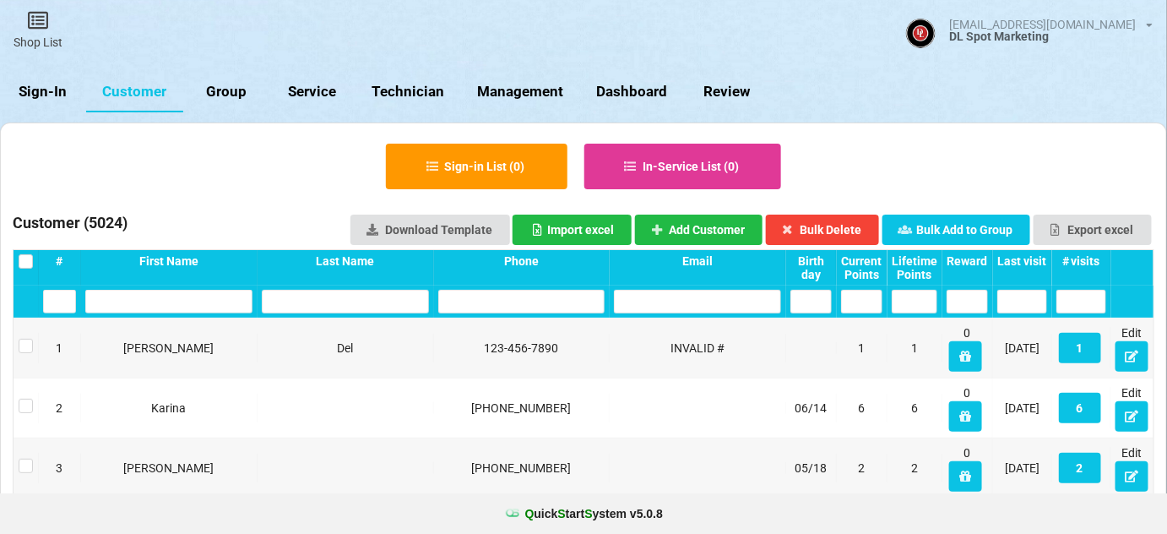
click at [806, 267] on div "Birth day" at bounding box center [811, 267] width 41 height 27
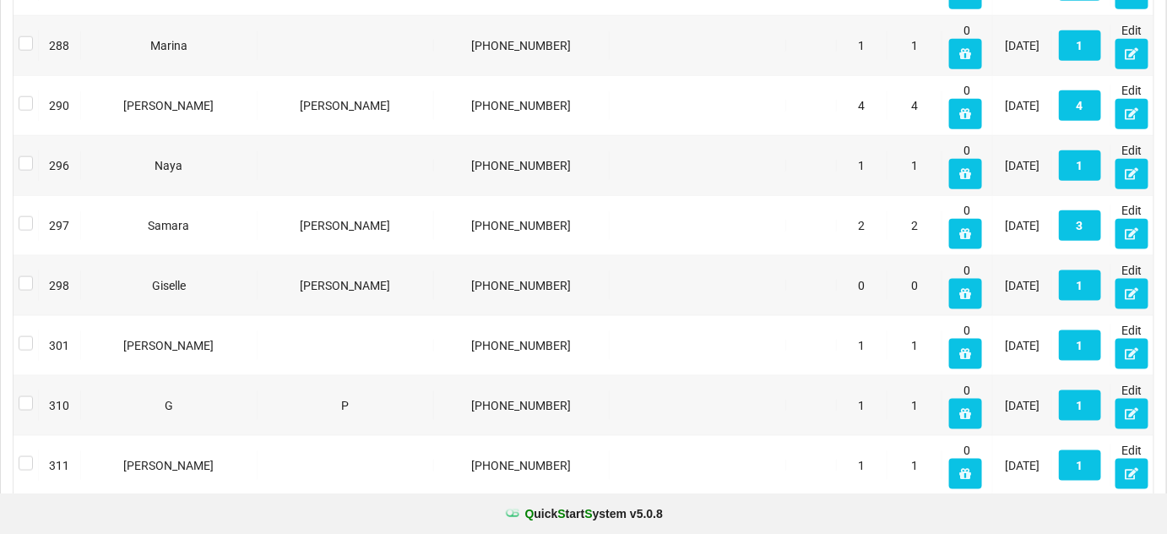
scroll to position [2861, 0]
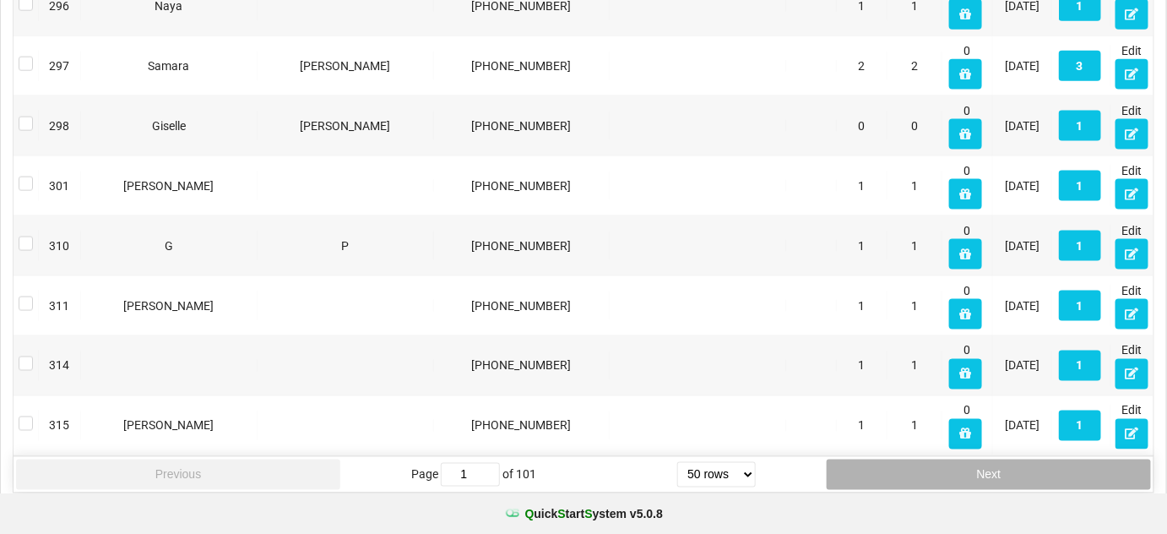
click at [914, 459] on button "Next" at bounding box center [989, 474] width 324 height 30
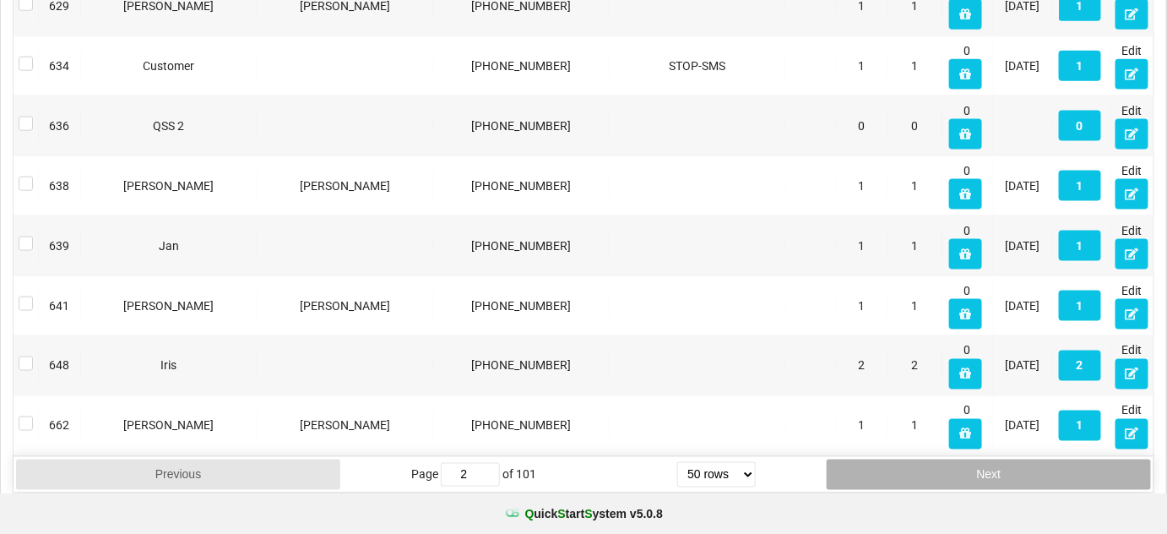
click at [914, 459] on button "Next" at bounding box center [989, 474] width 324 height 30
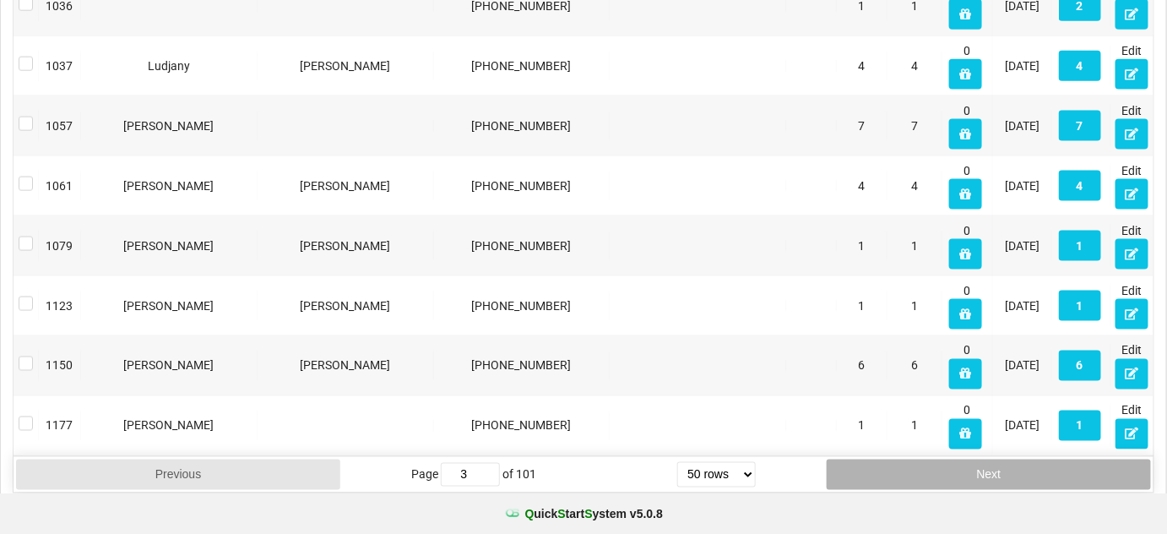
click at [914, 459] on button "Next" at bounding box center [989, 474] width 324 height 30
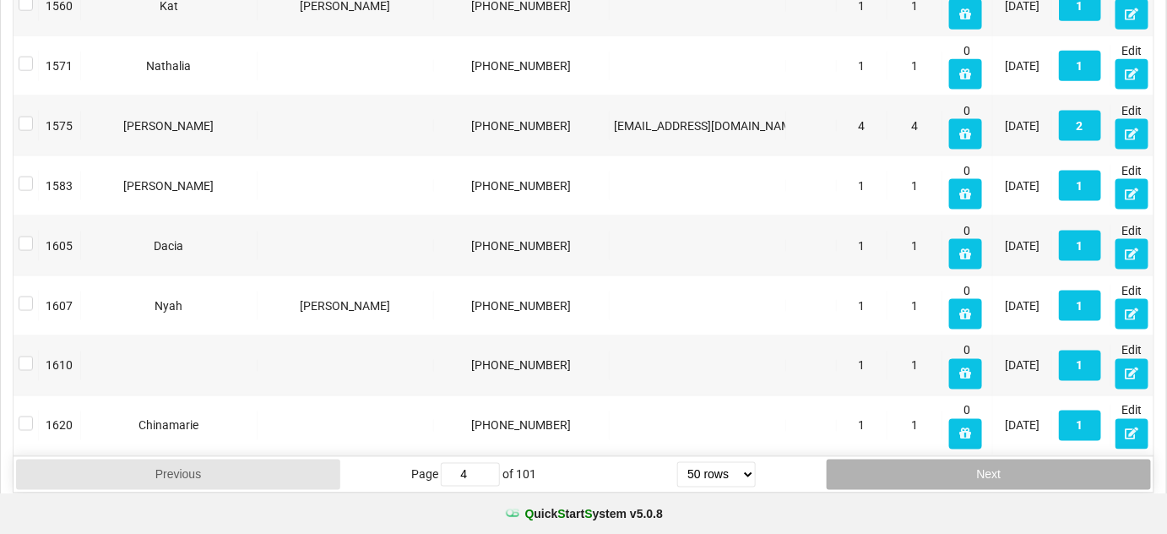
click at [914, 459] on button "Next" at bounding box center [989, 474] width 324 height 30
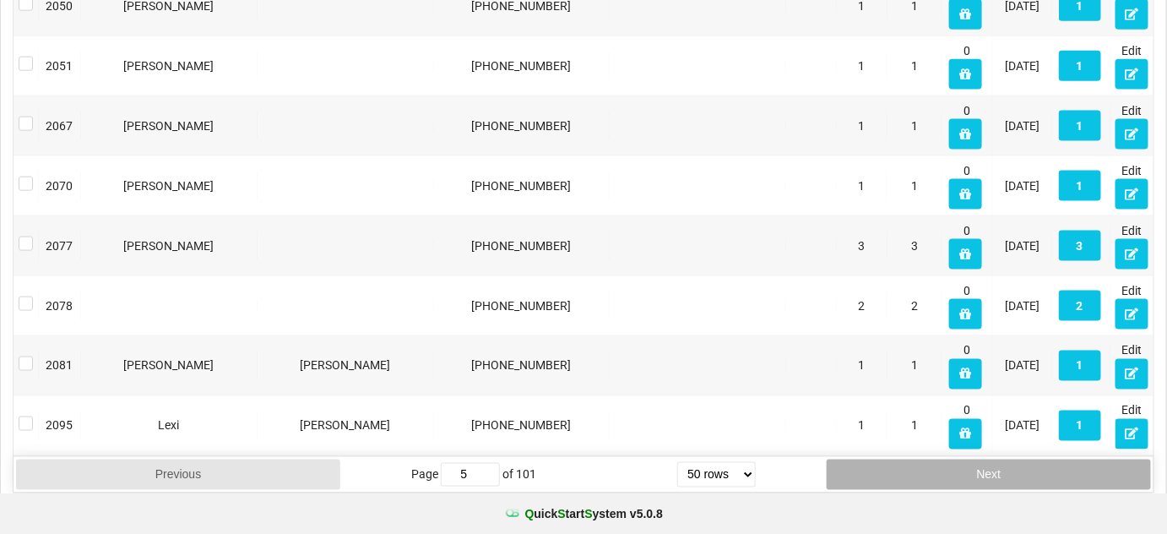
click at [914, 459] on button "Next" at bounding box center [989, 474] width 324 height 30
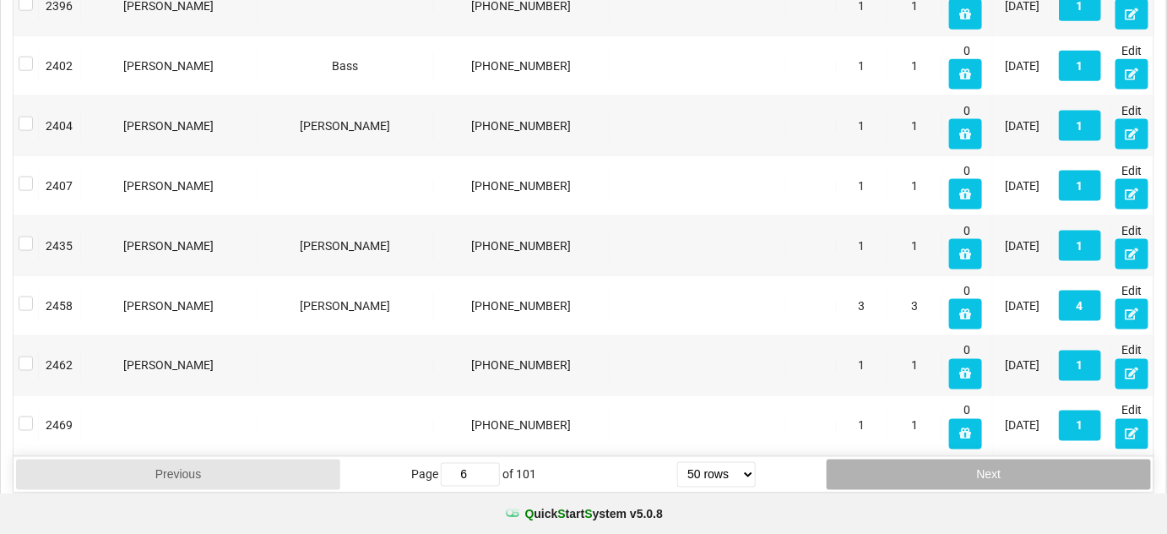
click at [913, 459] on button "Next" at bounding box center [989, 474] width 324 height 30
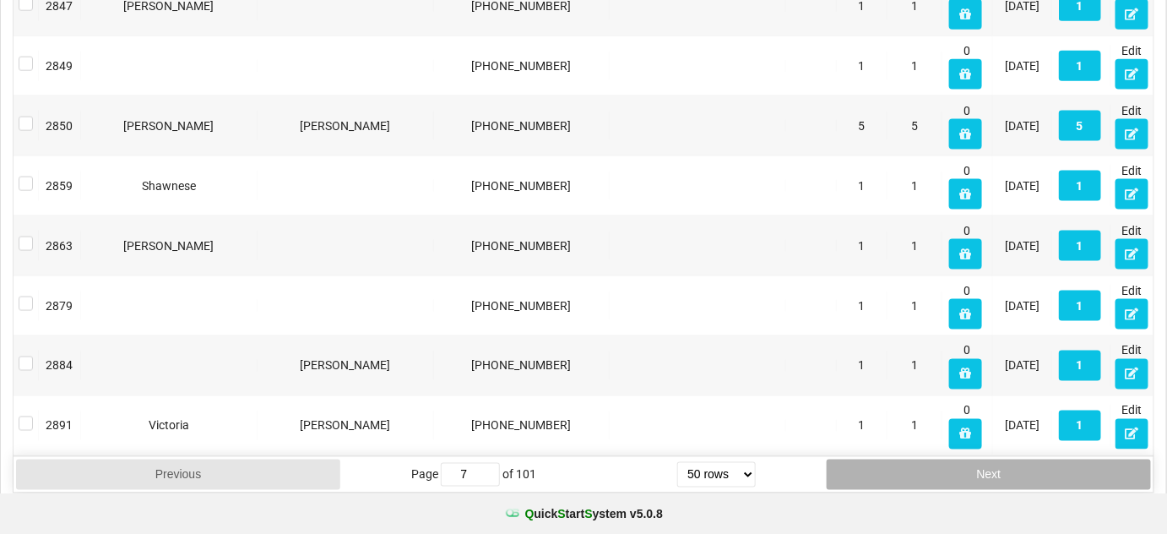
click at [913, 459] on button "Next" at bounding box center [989, 474] width 324 height 30
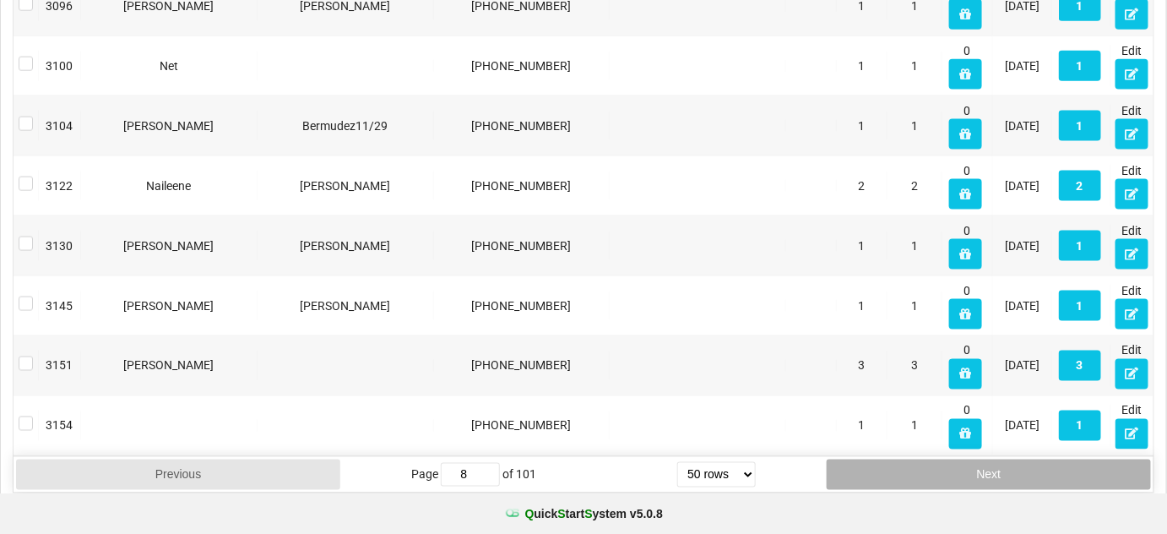
click at [913, 459] on button "Next" at bounding box center [989, 474] width 324 height 30
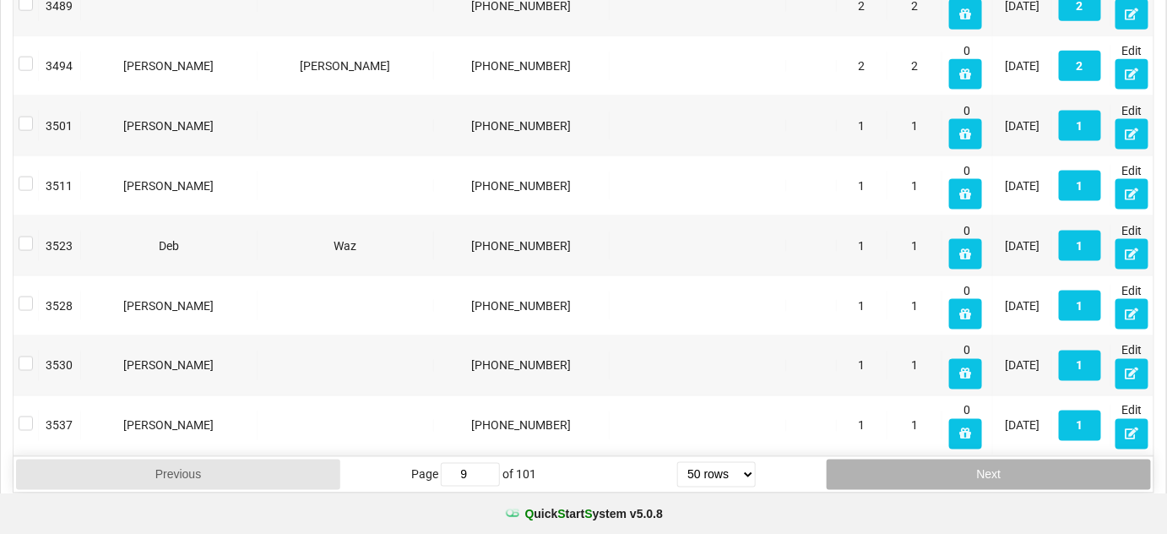
click at [913, 459] on button "Next" at bounding box center [989, 474] width 324 height 30
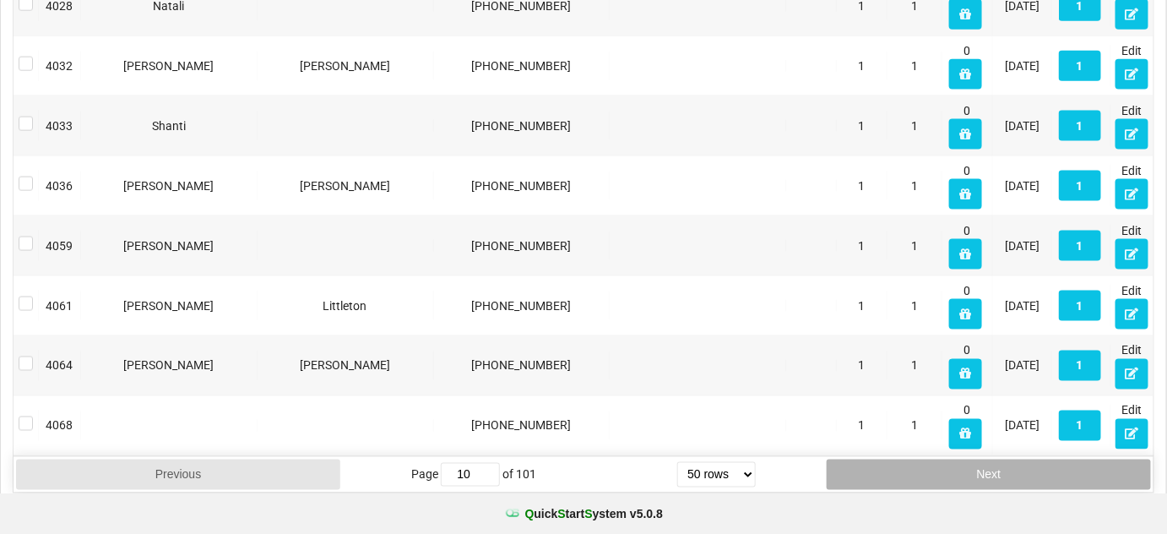
click at [913, 459] on button "Next" at bounding box center [989, 474] width 324 height 30
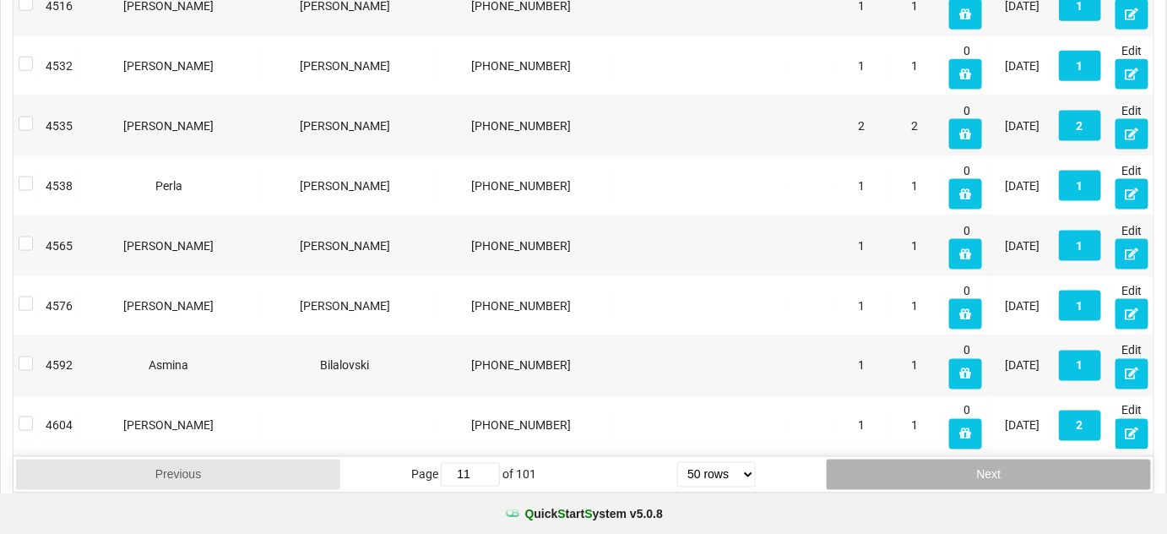
click at [913, 459] on button "Next" at bounding box center [989, 474] width 324 height 30
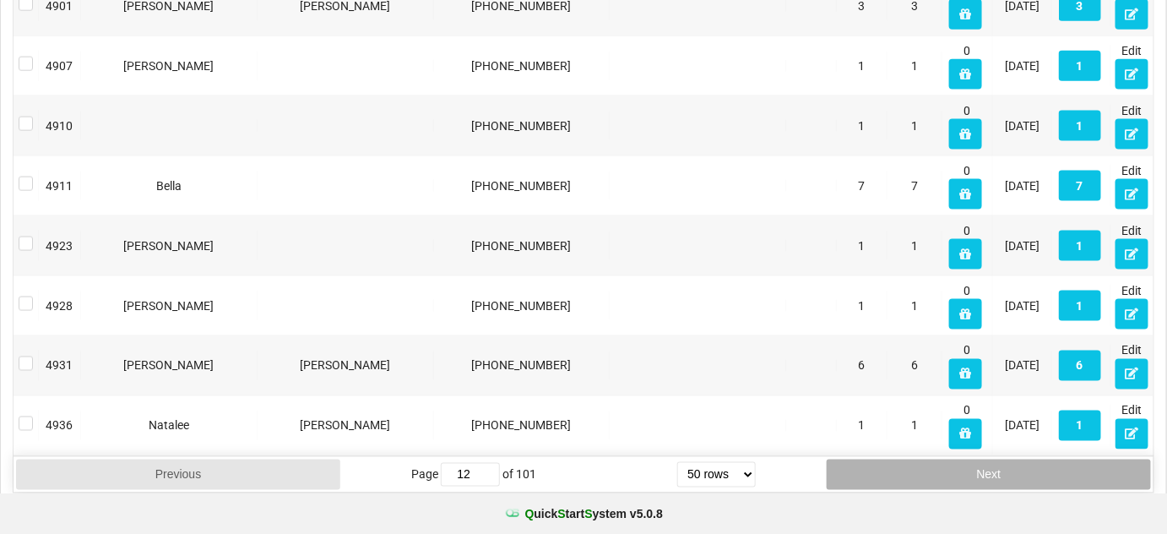
click at [913, 459] on button "Next" at bounding box center [989, 474] width 324 height 30
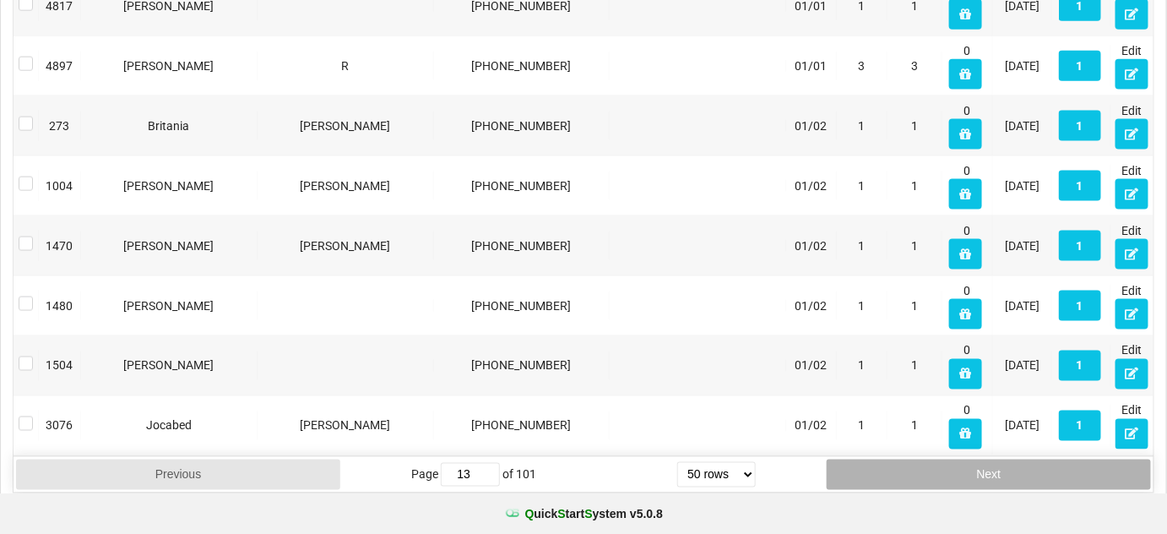
click at [913, 459] on button "Next" at bounding box center [989, 474] width 324 height 30
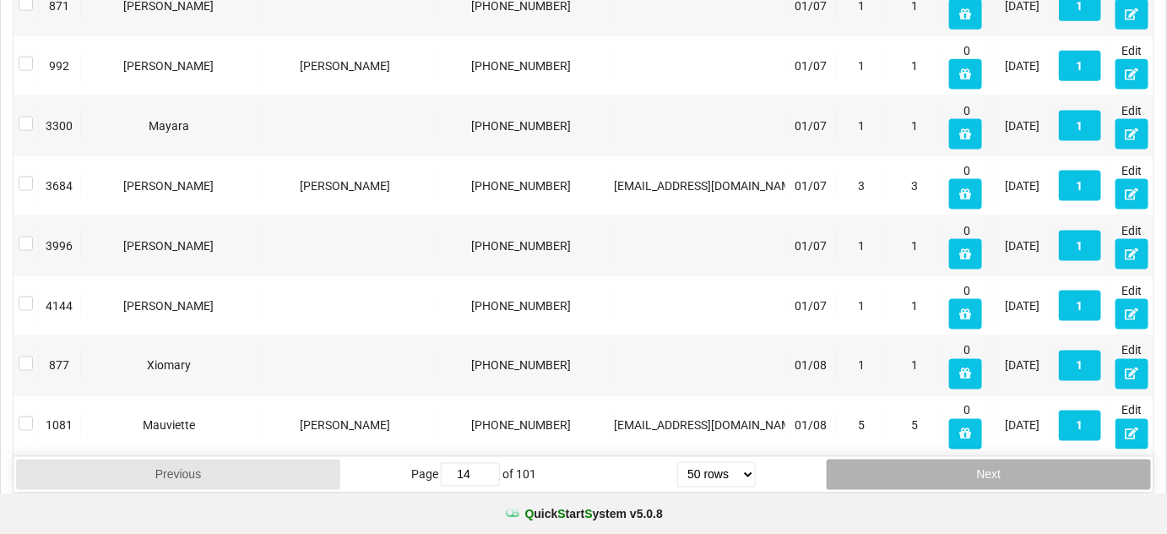
click at [913, 459] on button "Next" at bounding box center [989, 474] width 324 height 30
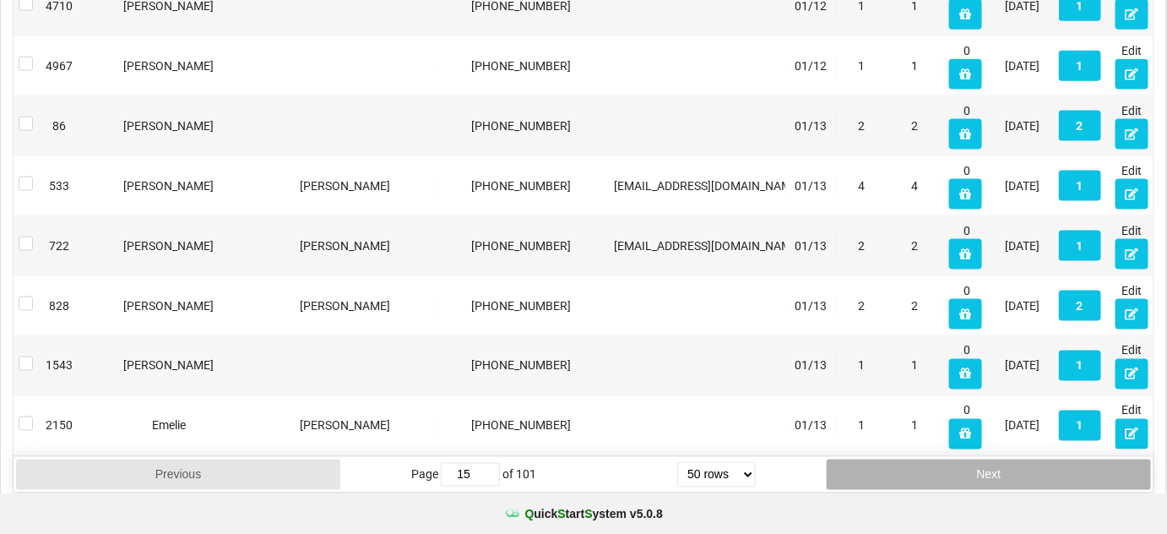
click at [912, 459] on button "Next" at bounding box center [989, 474] width 324 height 30
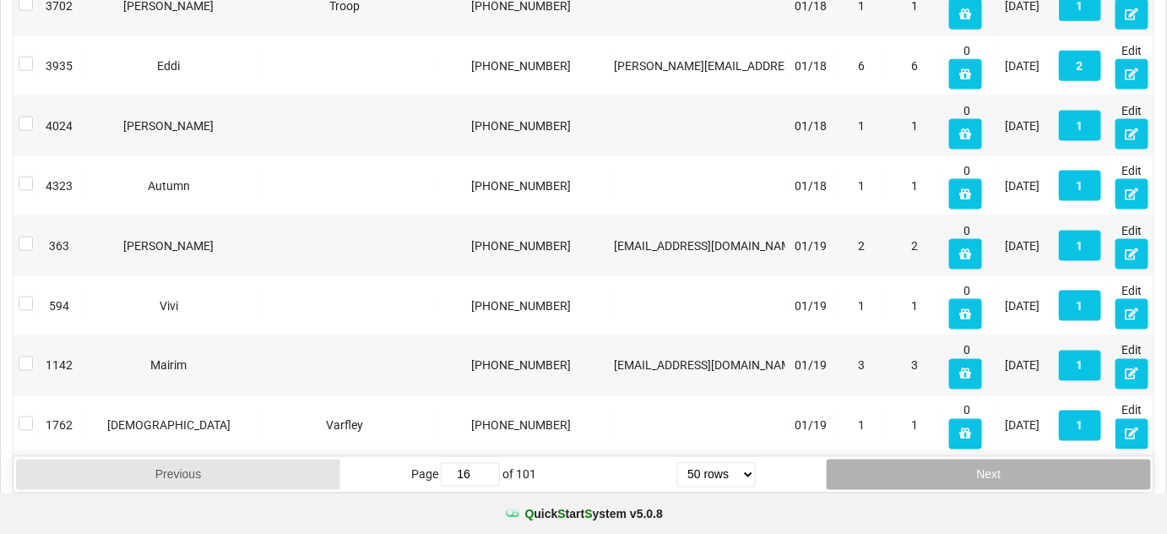
click at [912, 459] on button "Next" at bounding box center [989, 474] width 324 height 30
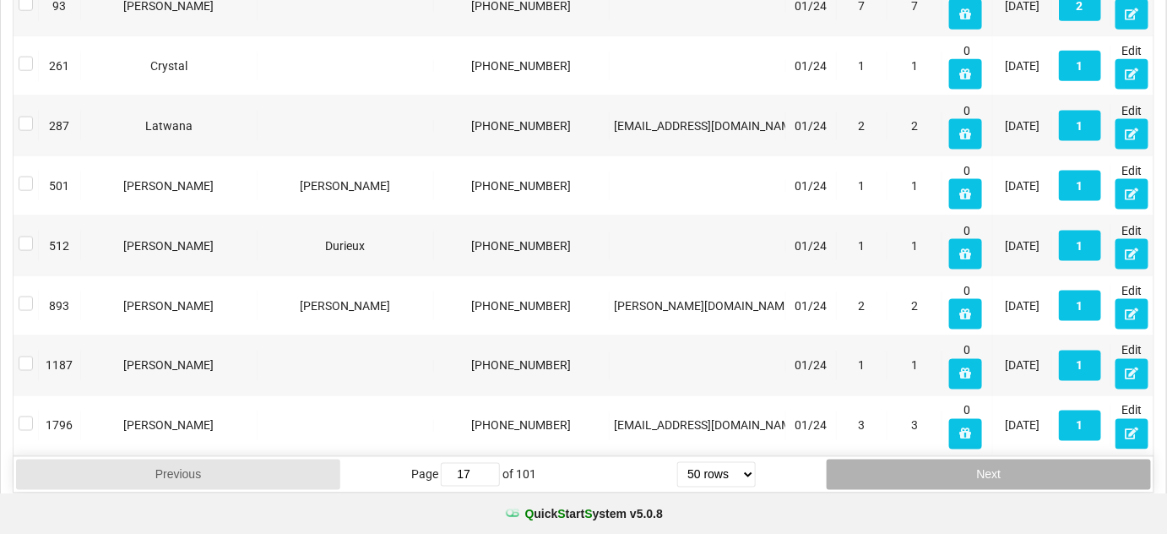
click at [912, 459] on button "Next" at bounding box center [989, 474] width 324 height 30
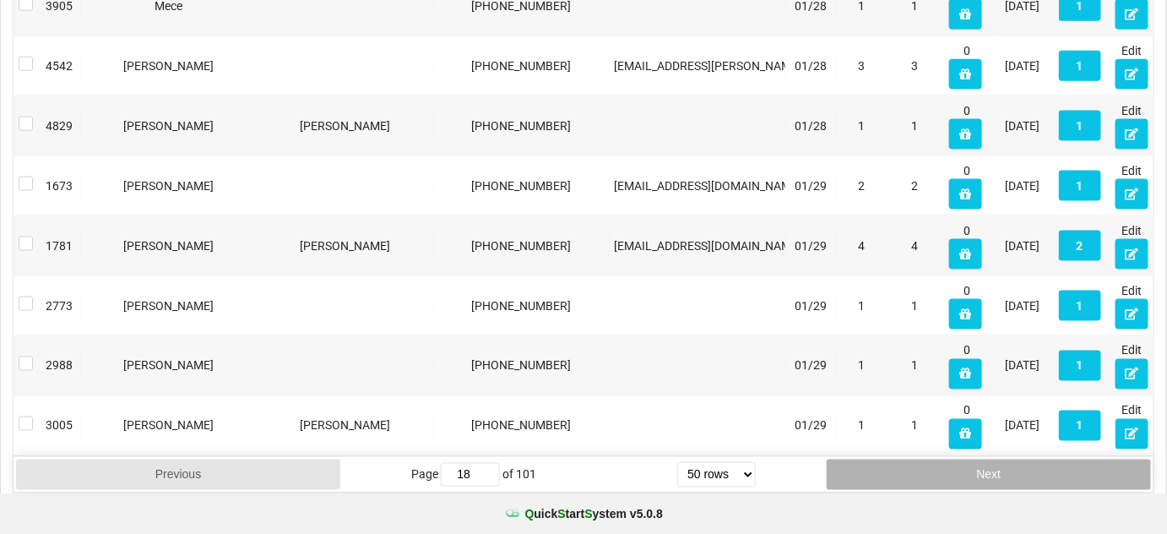
click at [912, 459] on button "Next" at bounding box center [989, 474] width 324 height 30
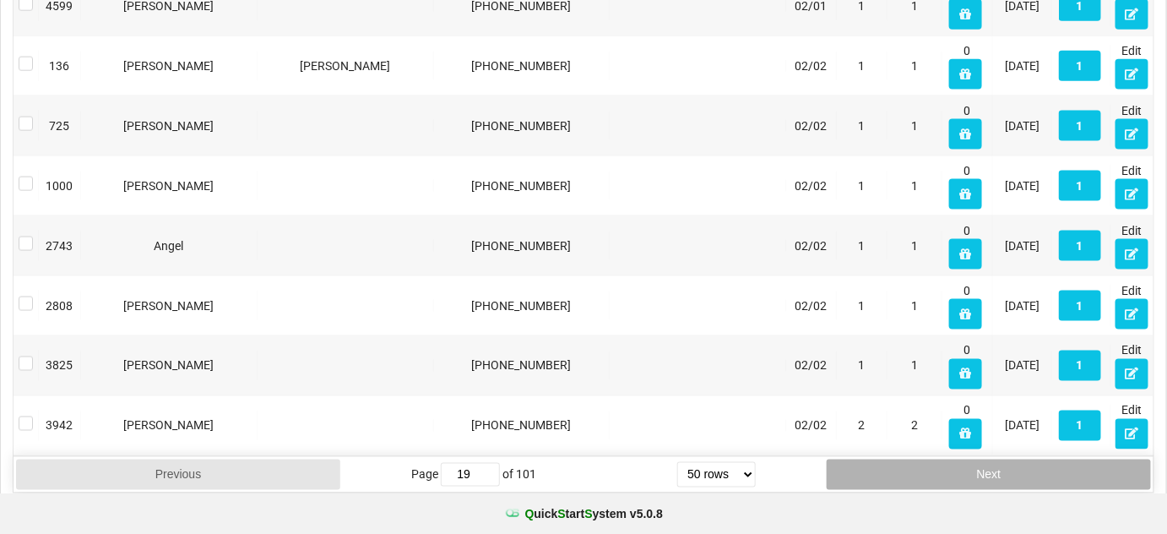
click at [912, 459] on button "Next" at bounding box center [989, 474] width 324 height 30
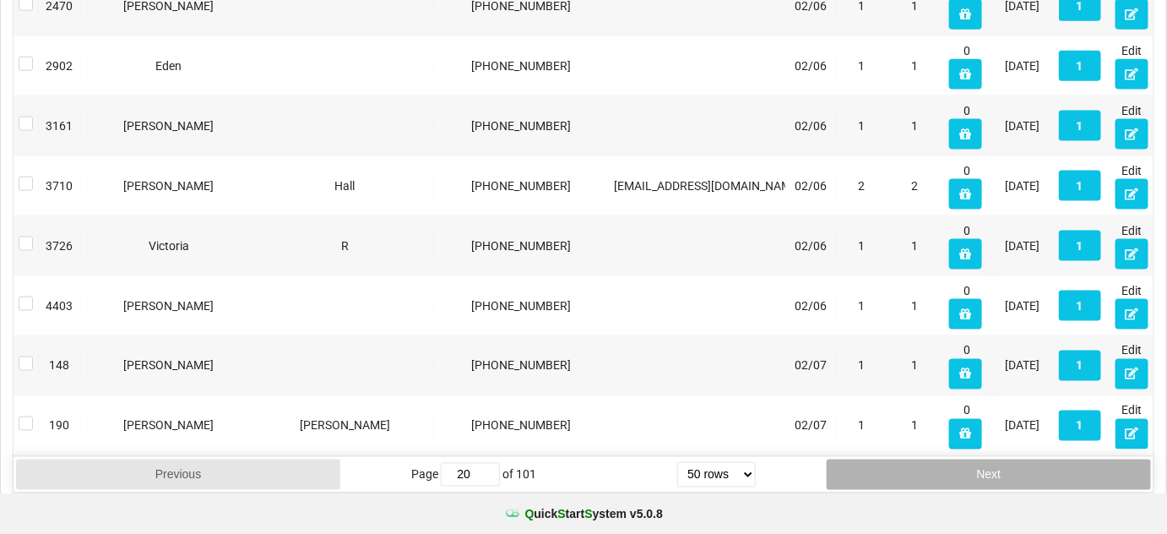
click at [912, 459] on button "Next" at bounding box center [989, 474] width 324 height 30
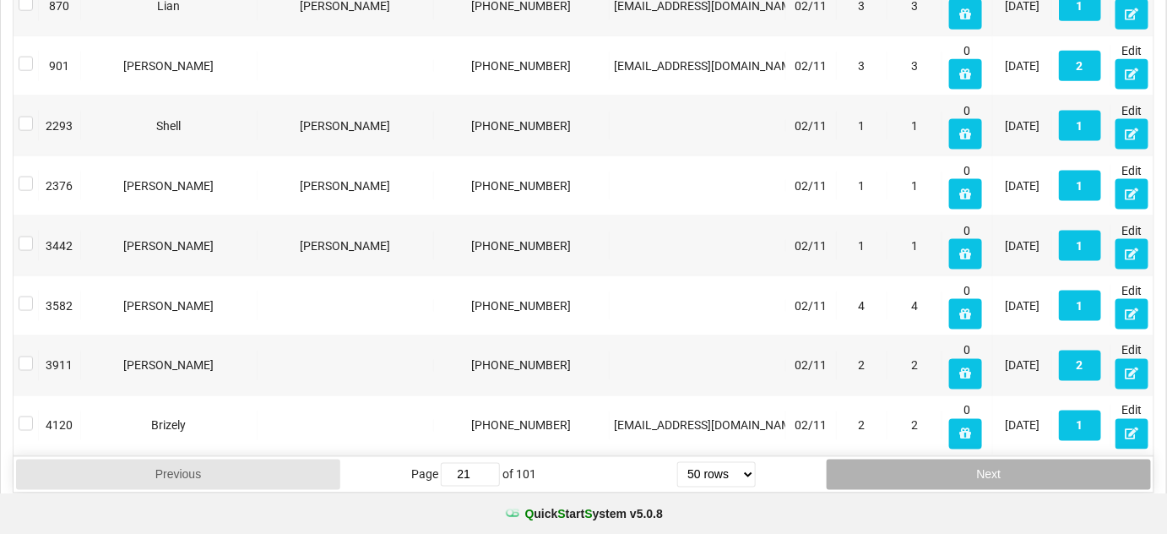
click at [912, 459] on button "Next" at bounding box center [989, 474] width 324 height 30
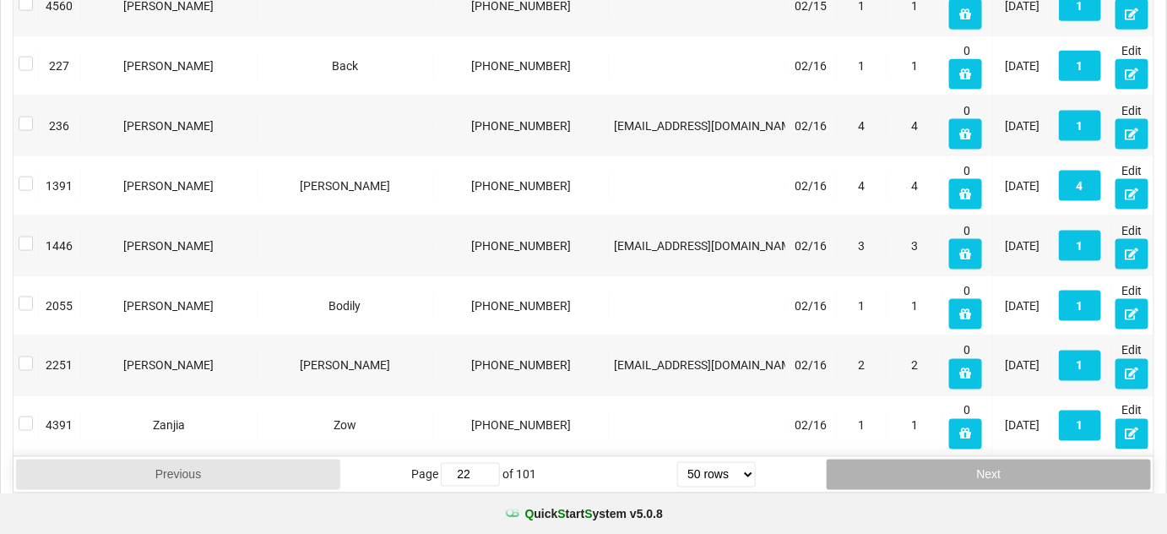
click at [912, 459] on button "Next" at bounding box center [989, 474] width 324 height 30
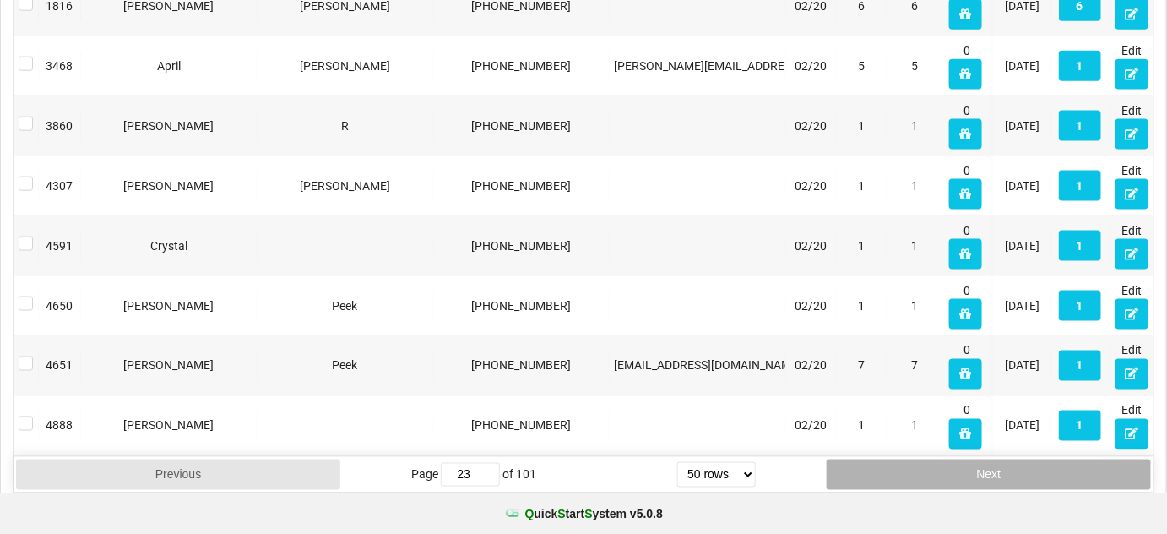
click at [912, 459] on button "Next" at bounding box center [989, 474] width 324 height 30
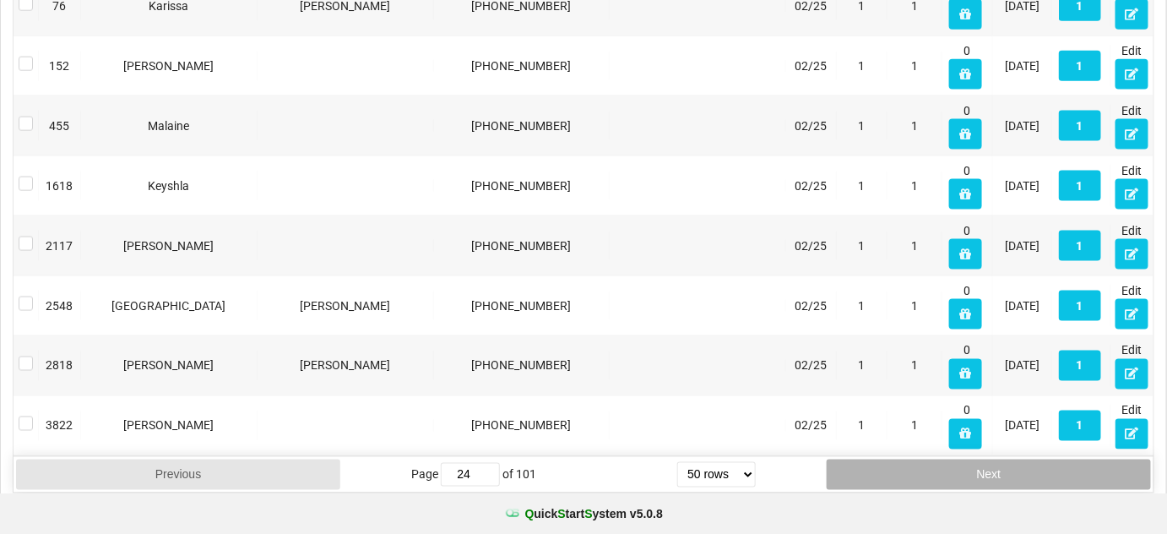
click at [912, 459] on button "Next" at bounding box center [989, 474] width 324 height 30
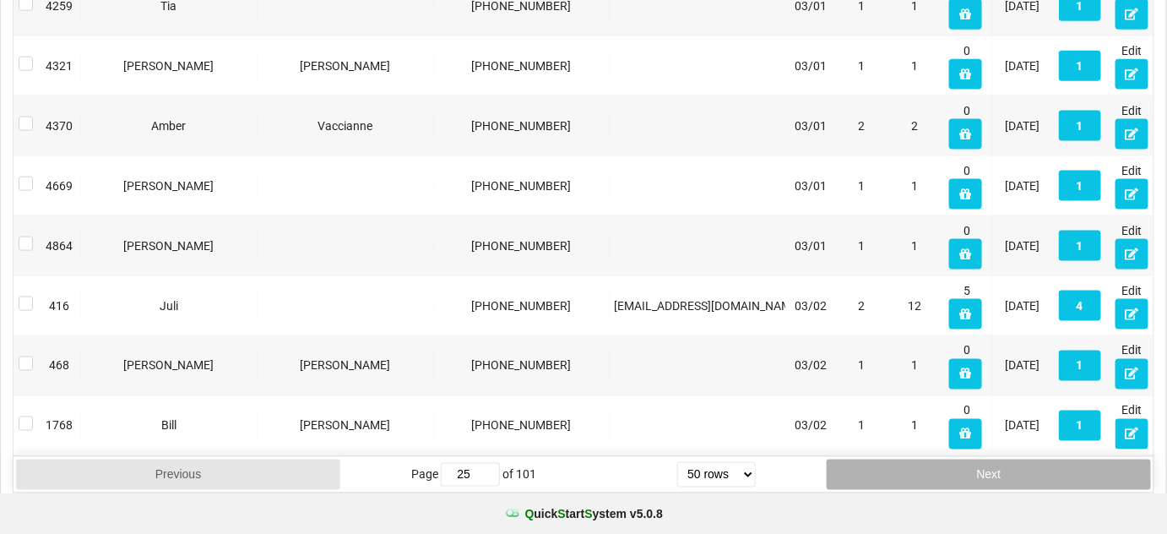
click at [912, 459] on button "Next" at bounding box center [989, 474] width 324 height 30
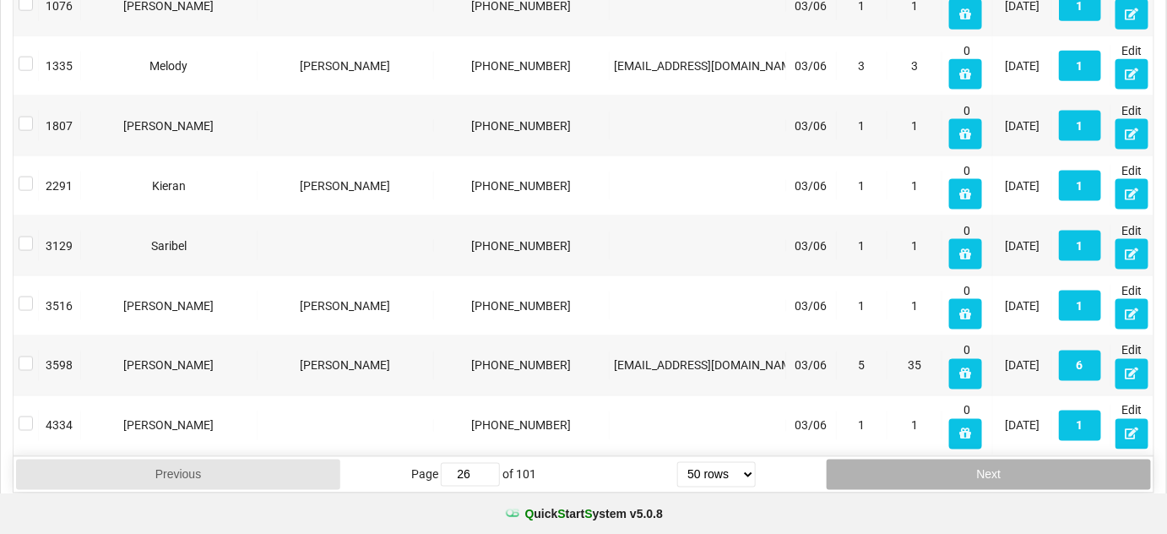
click at [912, 459] on button "Next" at bounding box center [989, 474] width 324 height 30
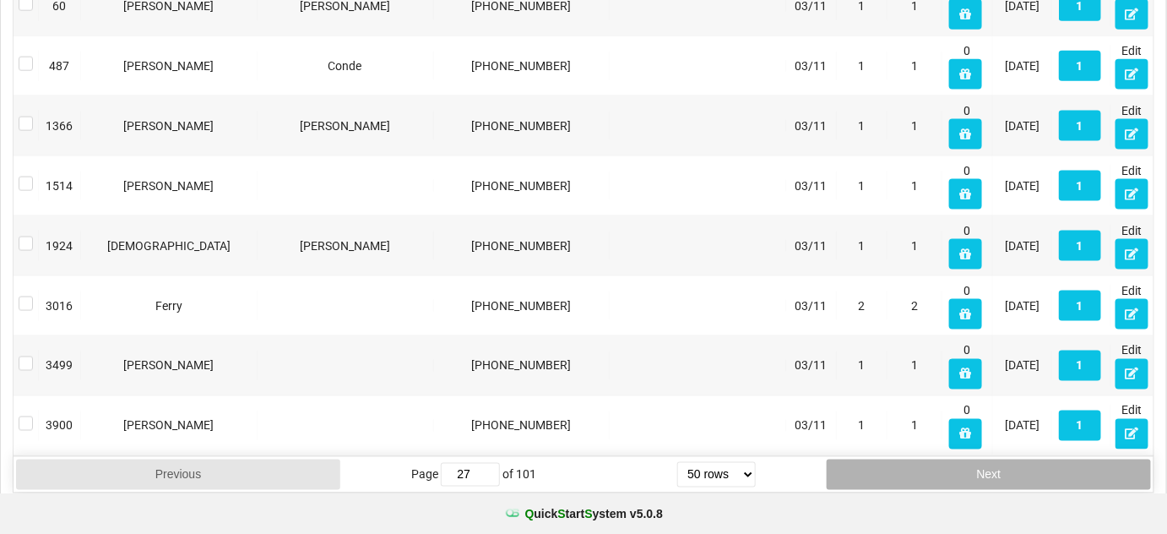
click at [912, 459] on button "Next" at bounding box center [989, 474] width 324 height 30
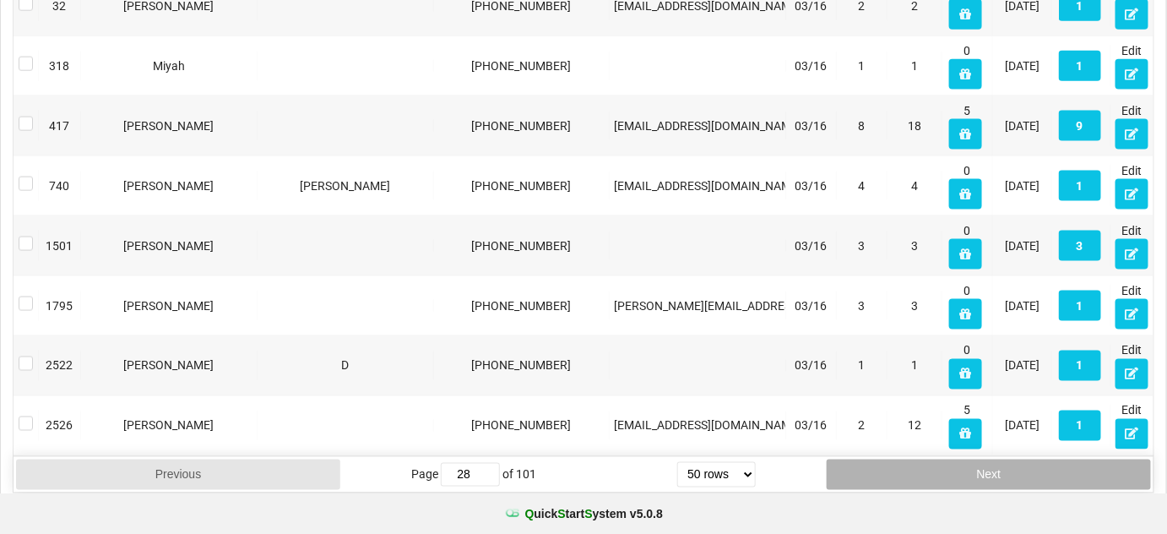
click at [912, 459] on button "Next" at bounding box center [989, 474] width 324 height 30
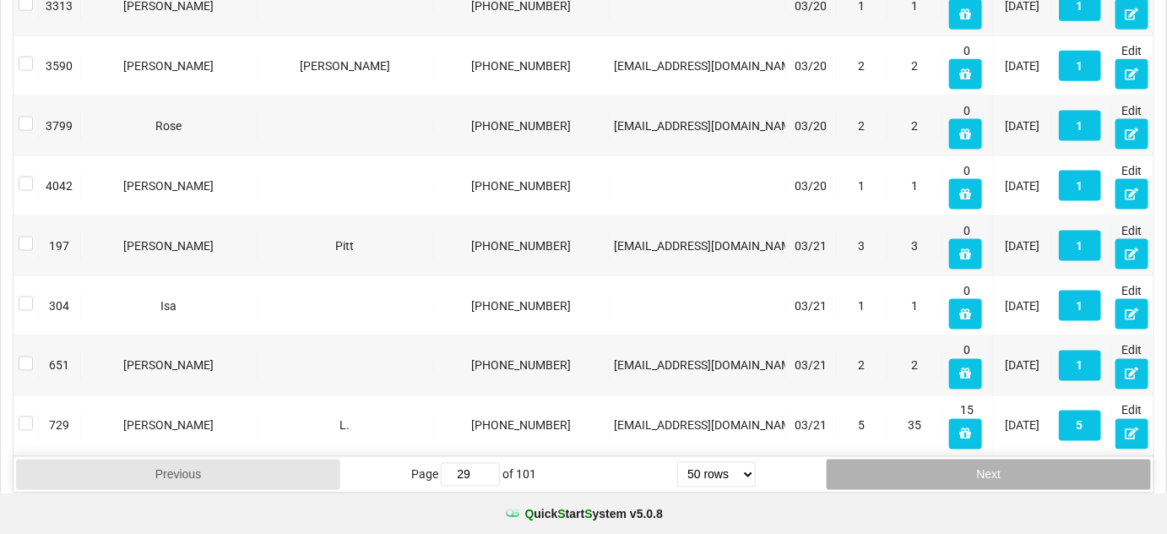
click at [912, 459] on button "Next" at bounding box center [989, 474] width 324 height 30
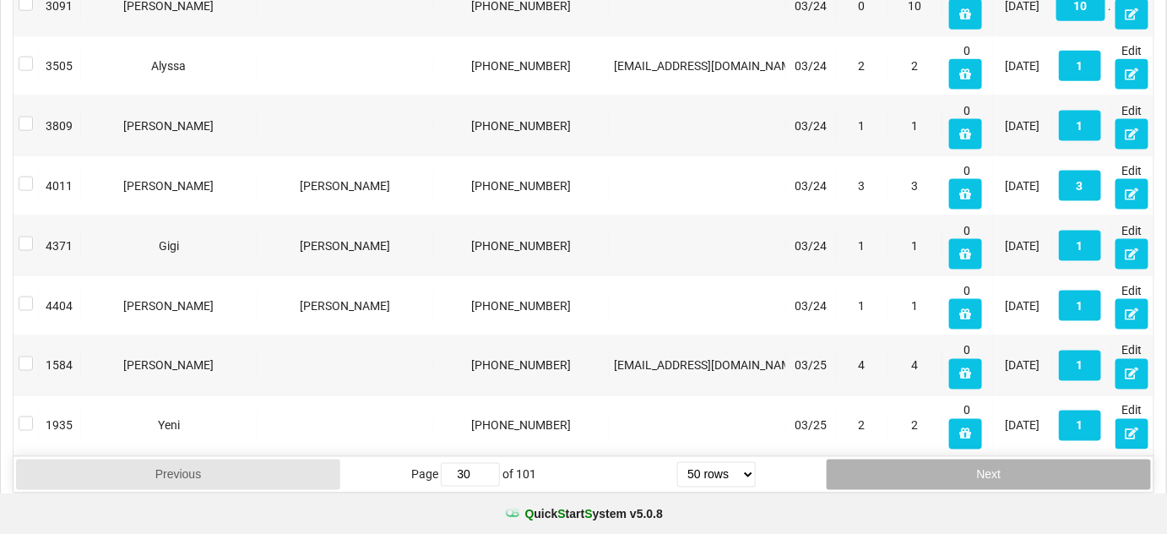
click at [912, 459] on button "Next" at bounding box center [989, 474] width 324 height 30
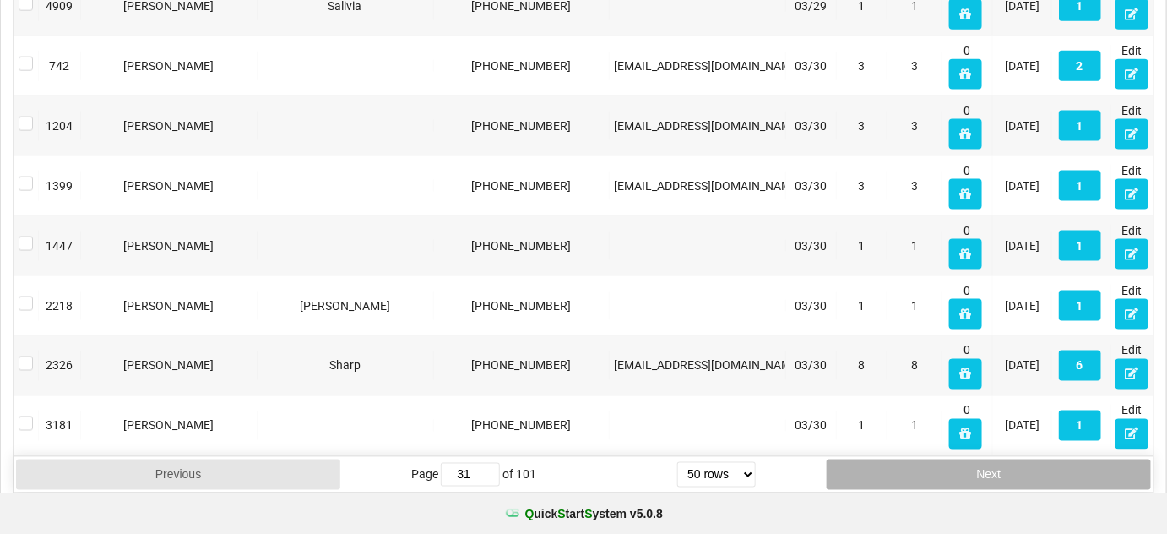
click at [912, 459] on button "Next" at bounding box center [989, 474] width 324 height 30
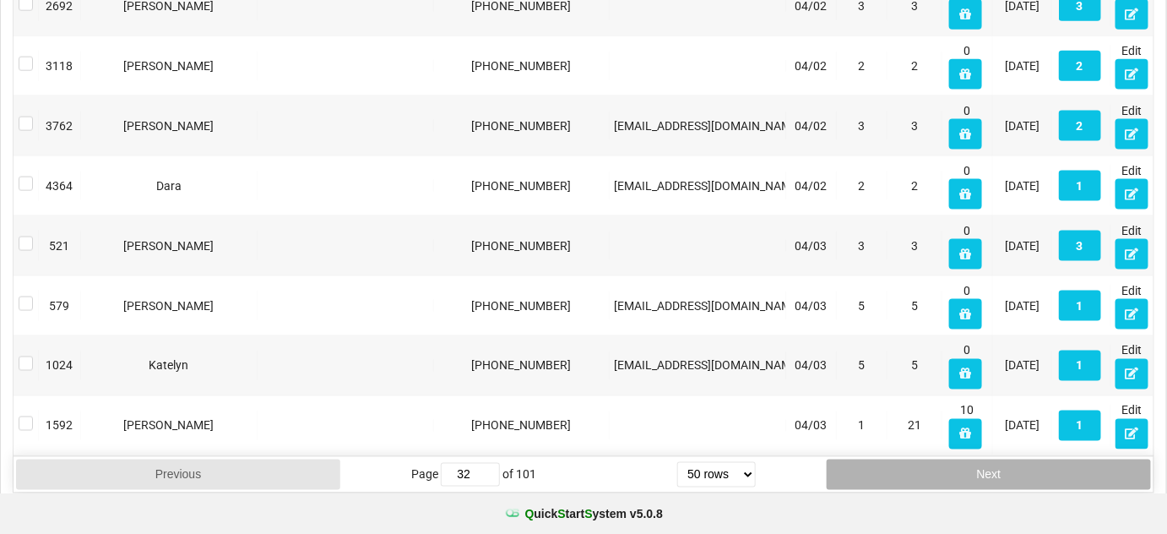
click at [912, 459] on button "Next" at bounding box center [989, 474] width 324 height 30
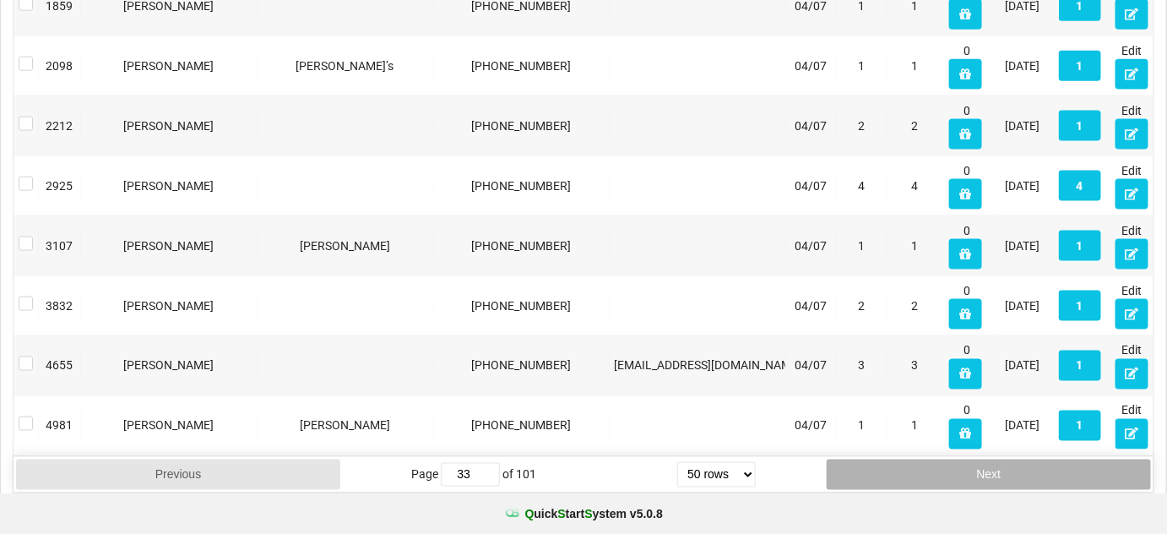
click at [912, 459] on button "Next" at bounding box center [989, 474] width 324 height 30
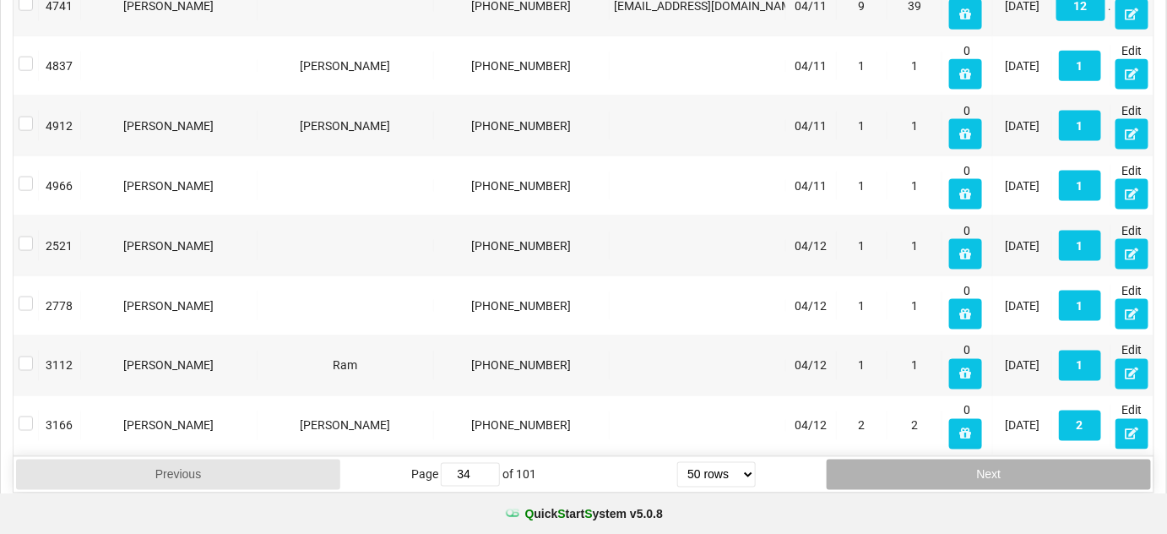
click at [912, 459] on button "Next" at bounding box center [989, 474] width 324 height 30
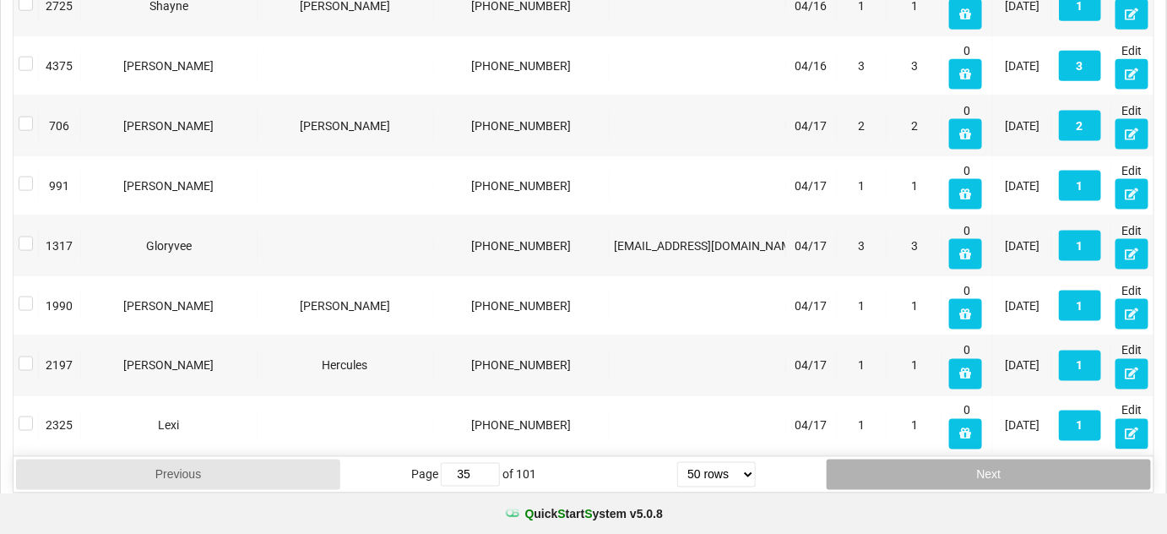
click at [912, 459] on button "Next" at bounding box center [989, 474] width 324 height 30
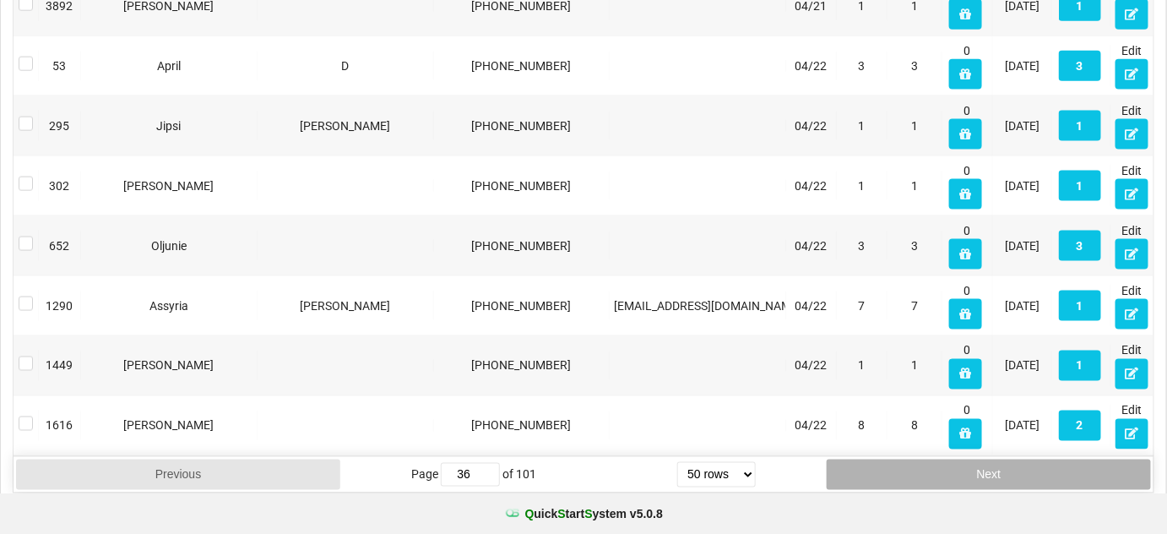
click at [912, 459] on button "Next" at bounding box center [989, 474] width 324 height 30
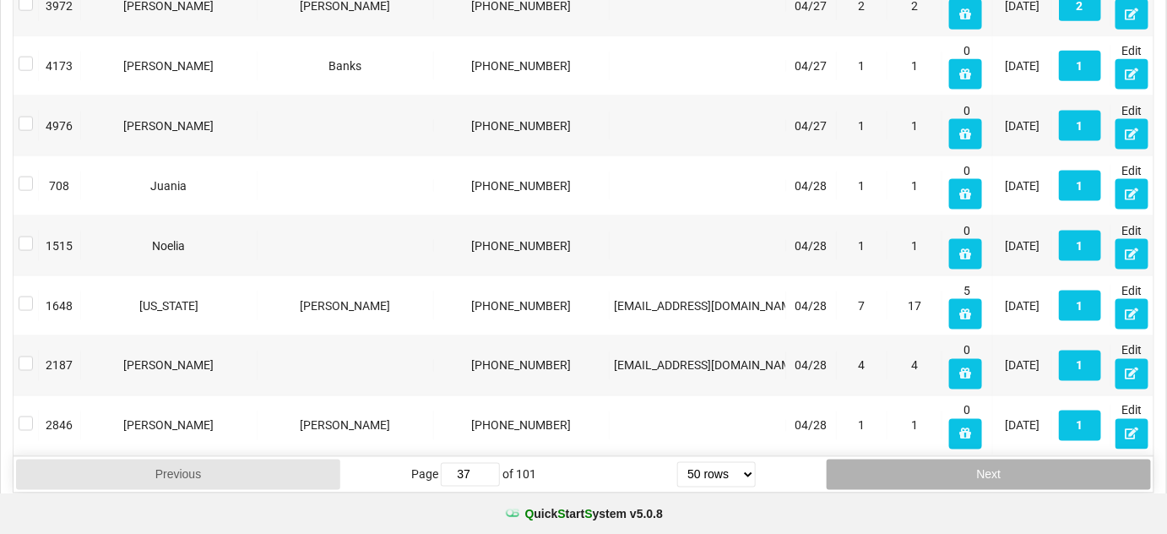
click at [912, 459] on button "Next" at bounding box center [989, 474] width 324 height 30
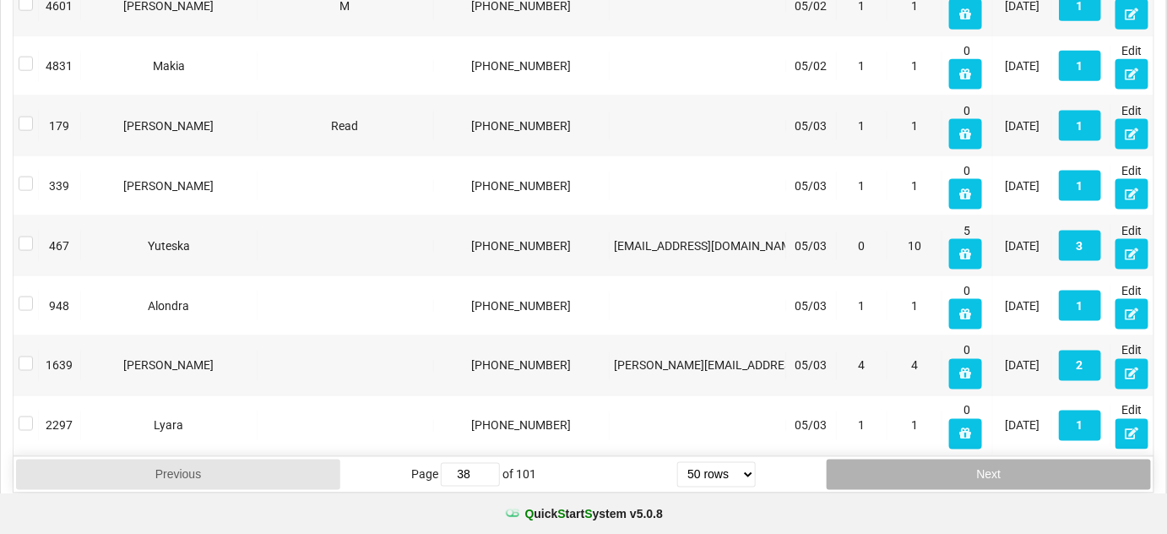
click at [912, 459] on button "Next" at bounding box center [989, 474] width 324 height 30
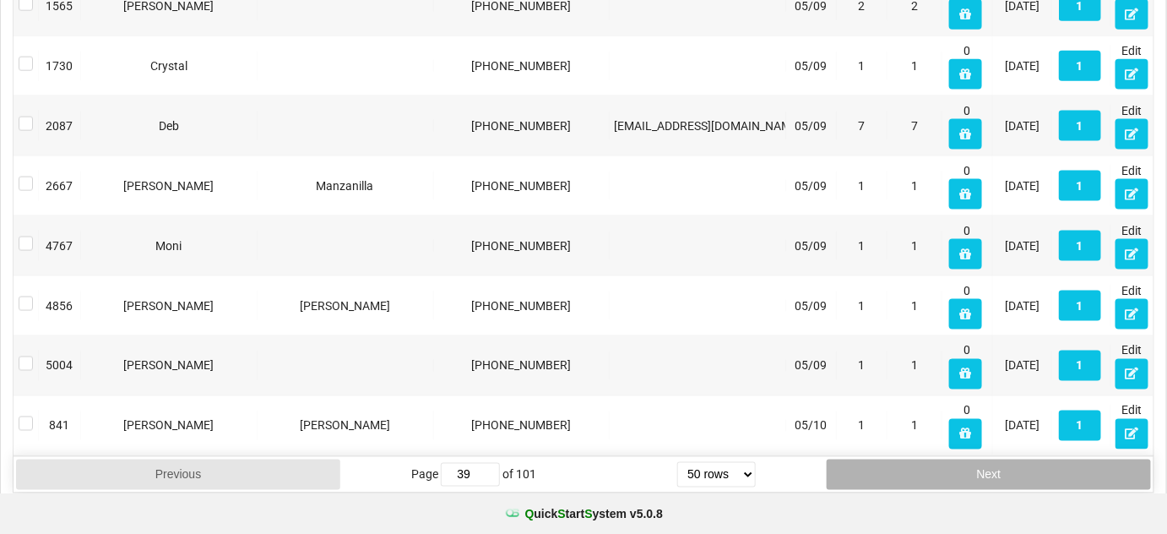
click at [912, 459] on button "Next" at bounding box center [989, 474] width 324 height 30
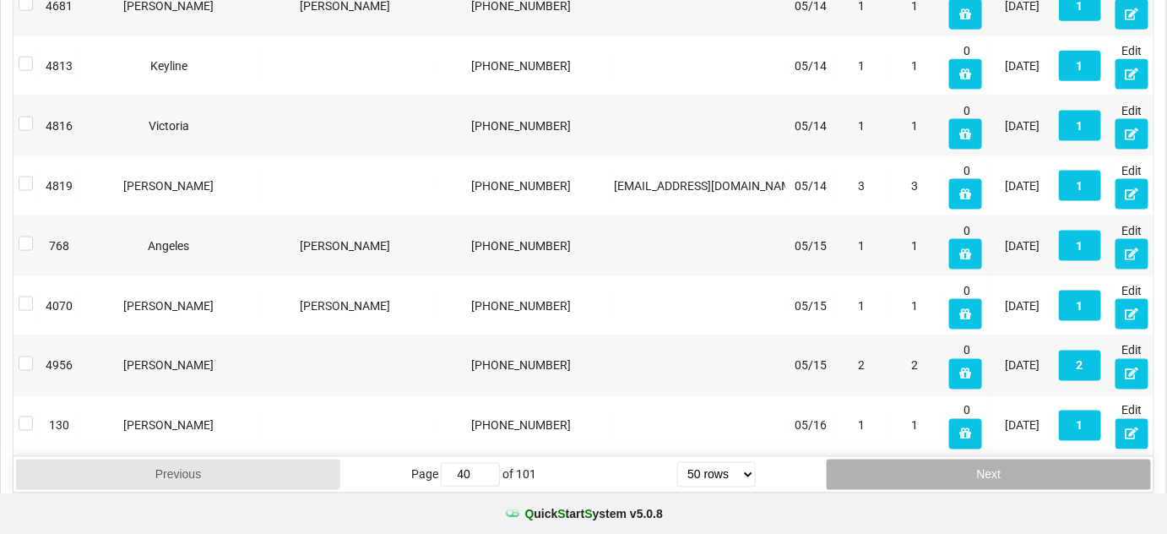
click at [912, 459] on button "Next" at bounding box center [989, 474] width 324 height 30
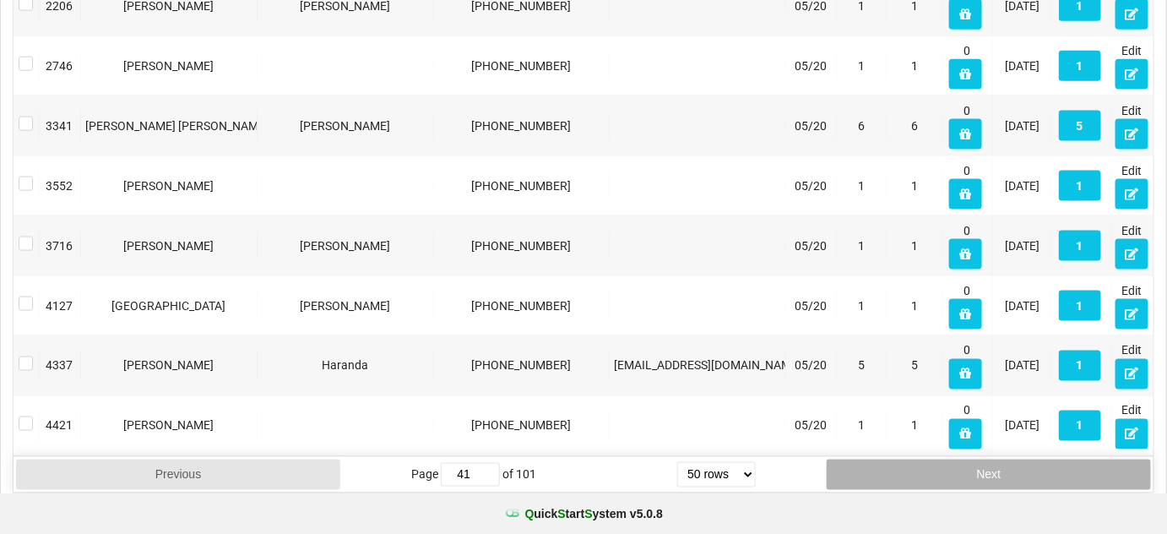
click at [912, 459] on button "Next" at bounding box center [989, 474] width 324 height 30
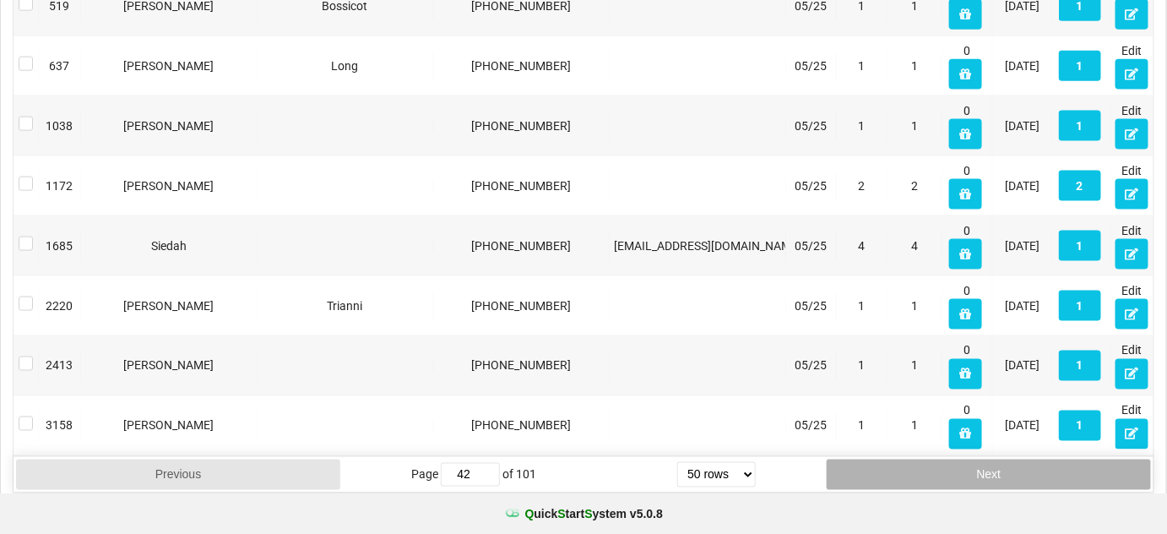
click at [912, 459] on button "Next" at bounding box center [989, 474] width 324 height 30
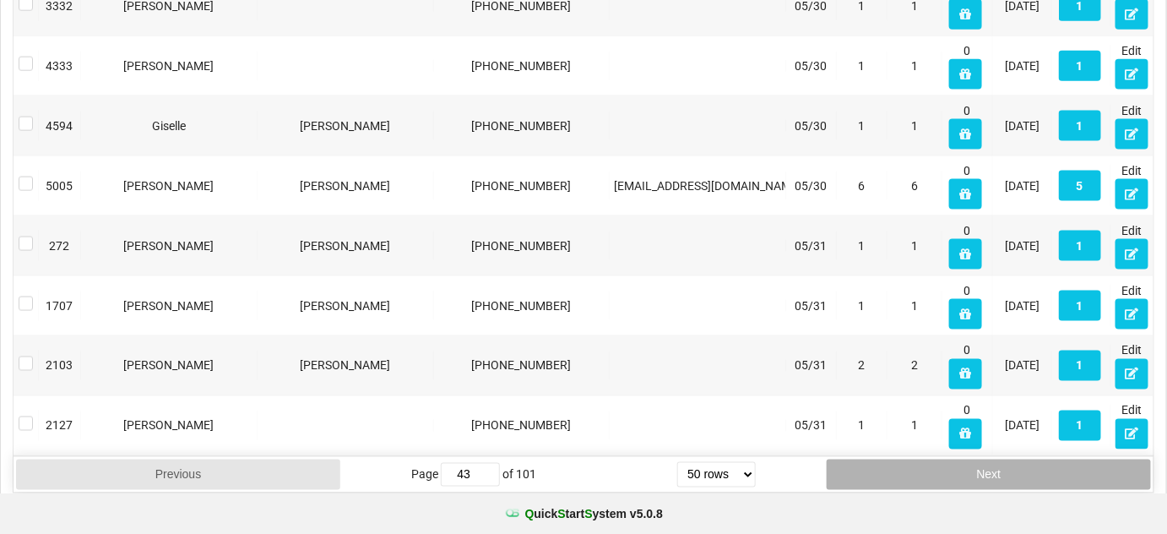
click at [912, 459] on button "Next" at bounding box center [989, 474] width 324 height 30
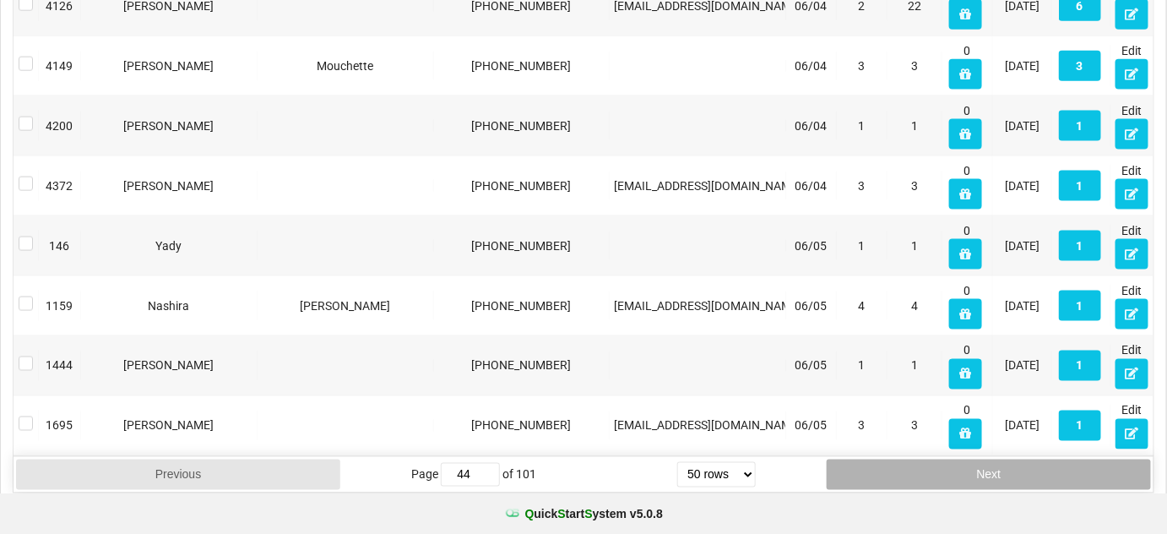
click at [912, 459] on button "Next" at bounding box center [989, 474] width 324 height 30
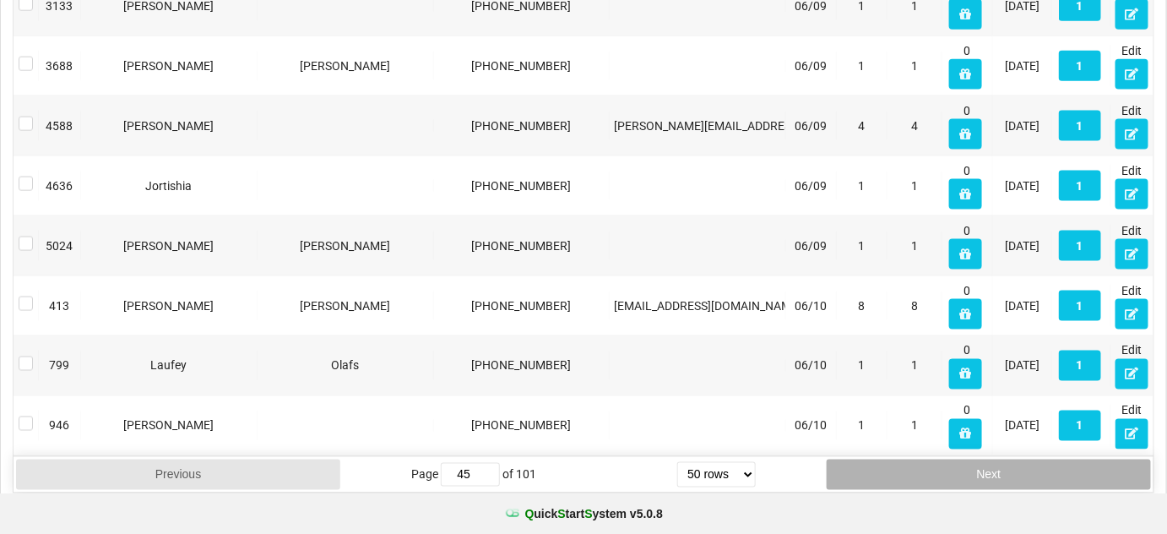
click at [912, 459] on button "Next" at bounding box center [989, 474] width 324 height 30
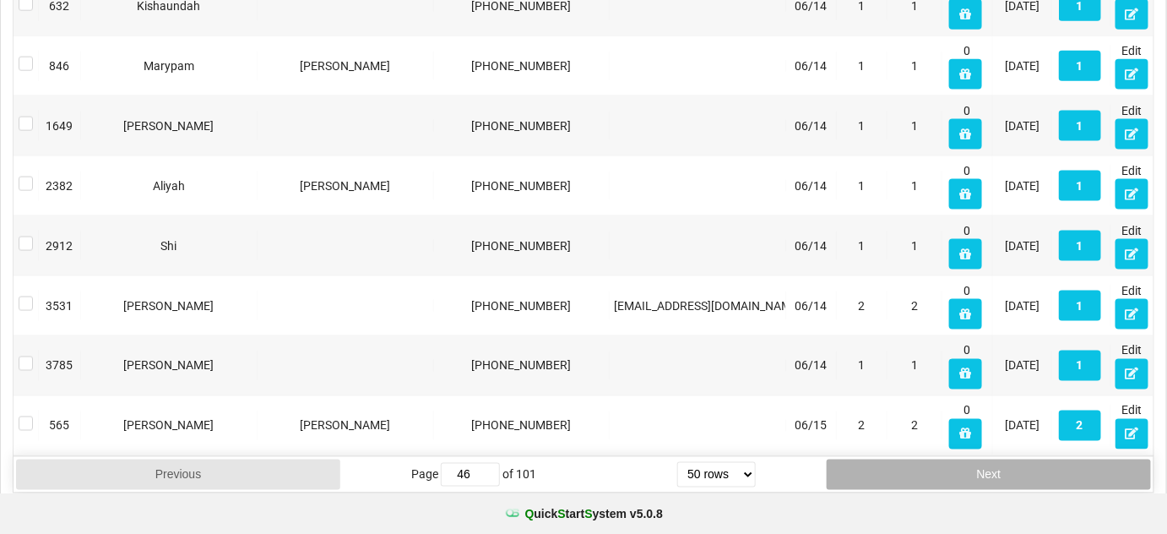
click at [912, 459] on button "Next" at bounding box center [989, 474] width 324 height 30
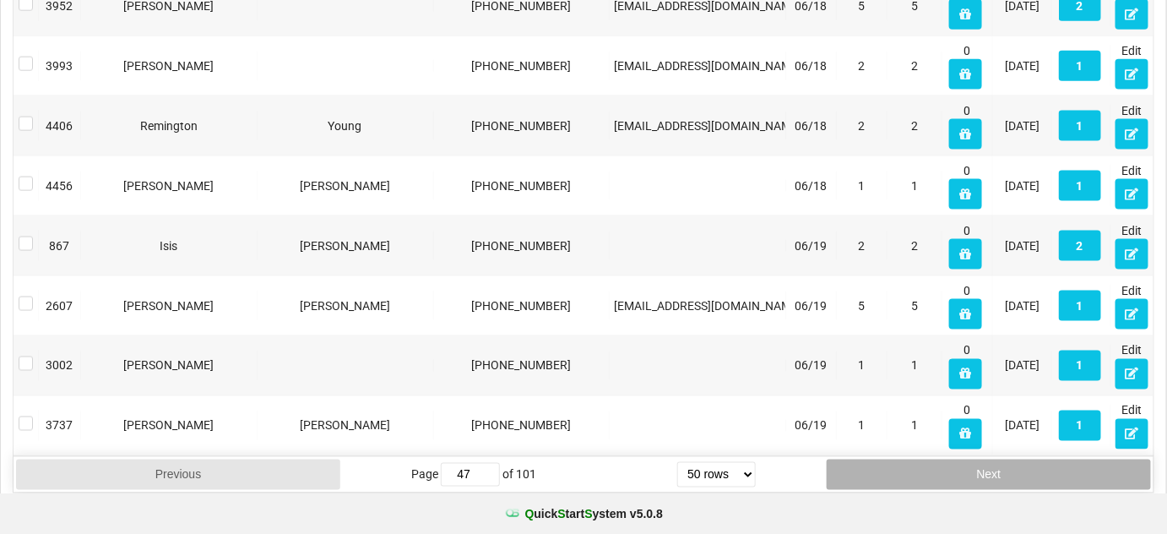
click at [912, 459] on button "Next" at bounding box center [989, 474] width 324 height 30
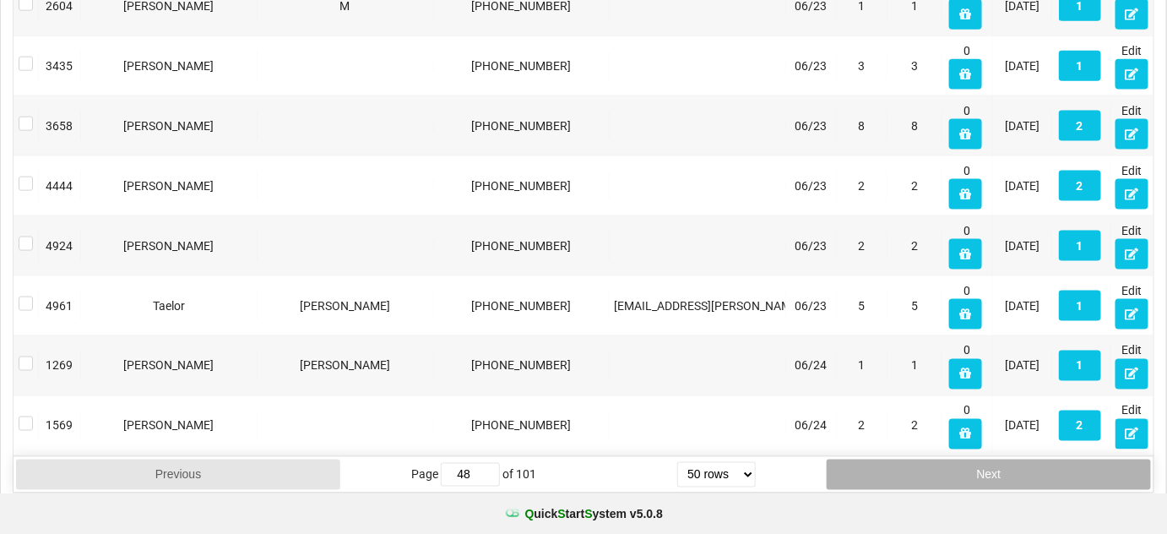
click at [912, 459] on button "Next" at bounding box center [989, 474] width 324 height 30
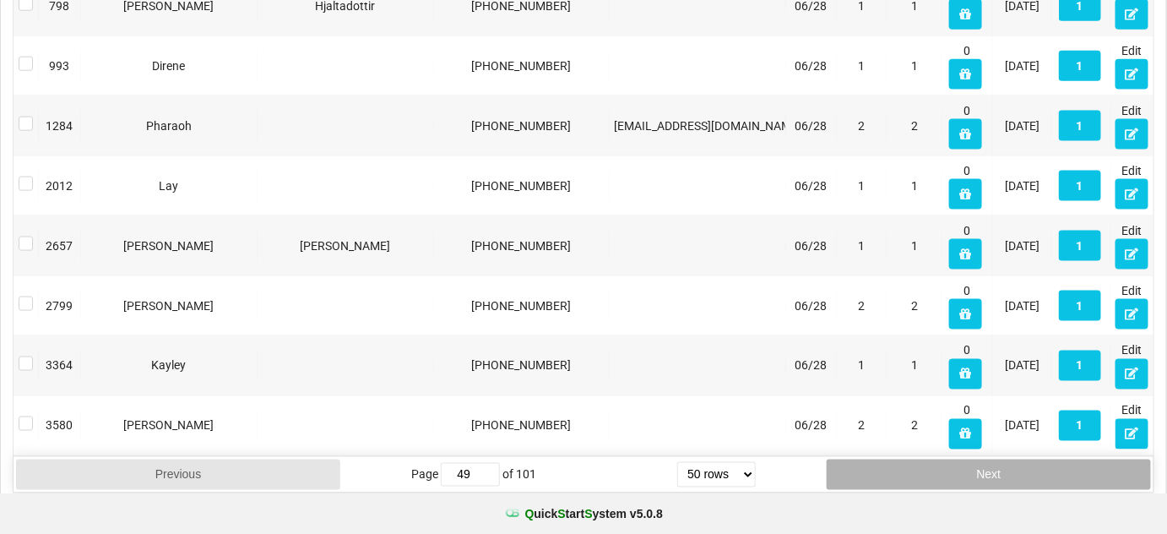
click at [912, 459] on button "Next" at bounding box center [989, 474] width 324 height 30
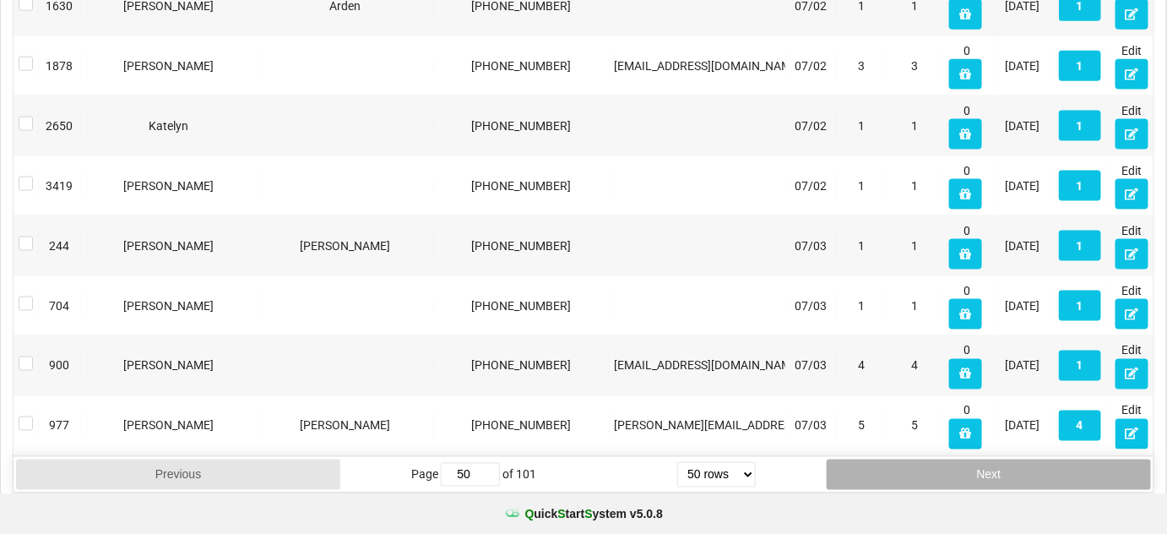
click at [912, 459] on button "Next" at bounding box center [989, 474] width 324 height 30
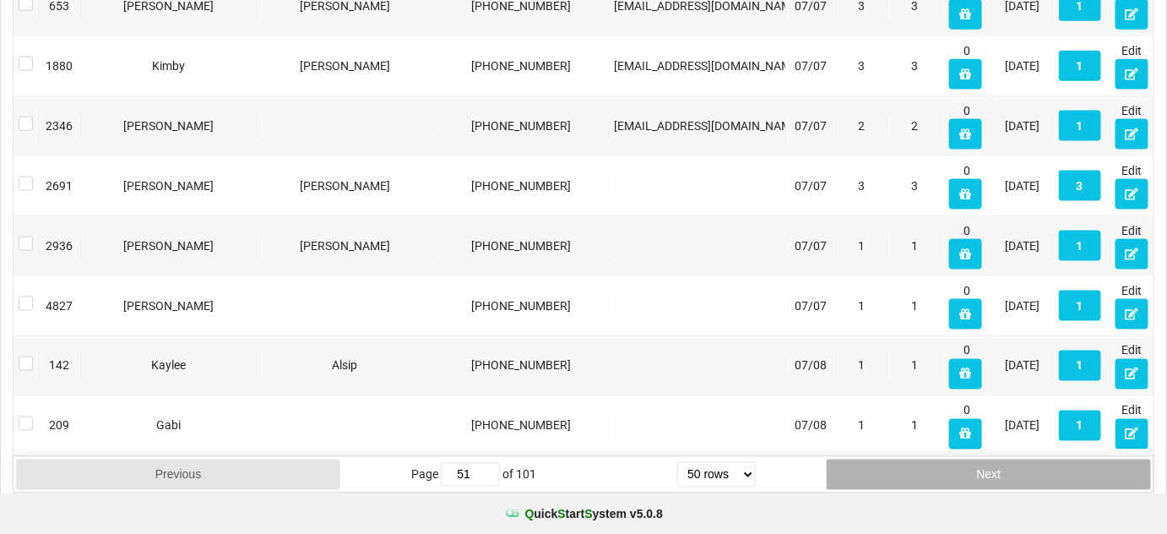
click at [912, 459] on button "Next" at bounding box center [989, 474] width 324 height 30
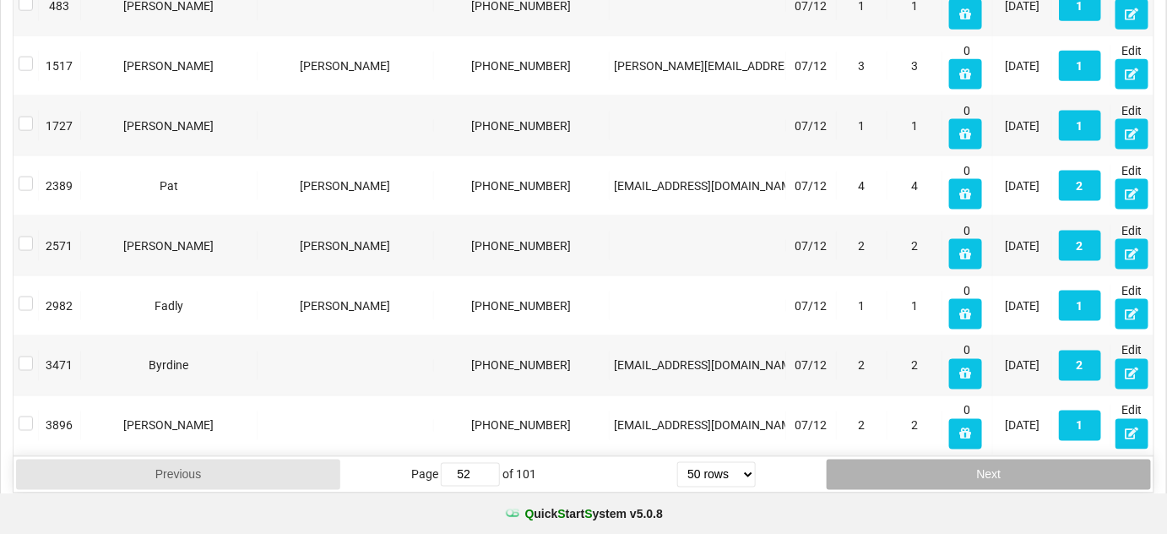
click at [912, 459] on button "Next" at bounding box center [989, 474] width 324 height 30
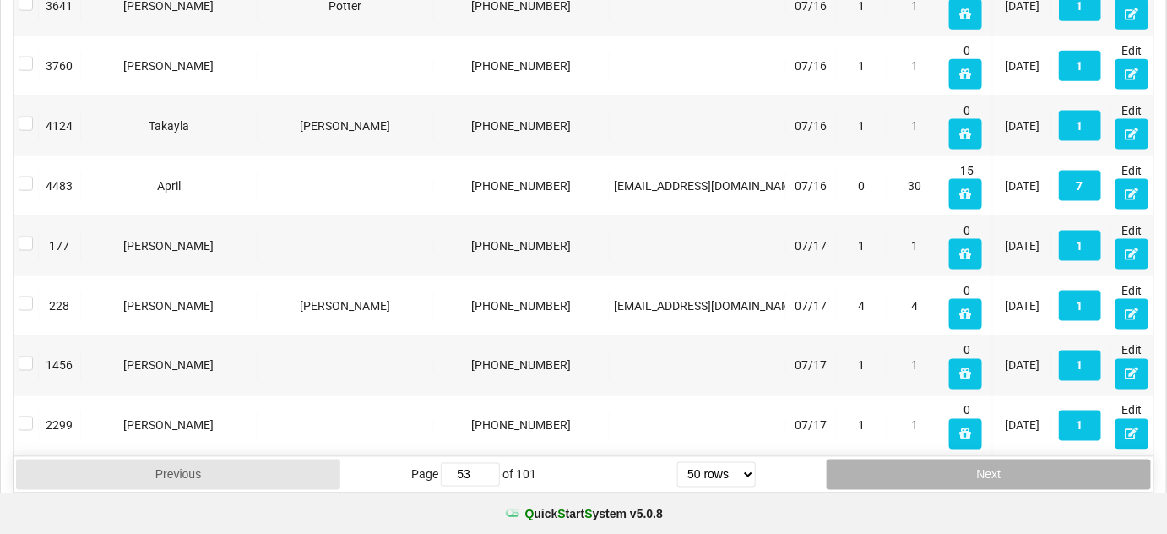
click at [912, 459] on button "Next" at bounding box center [989, 474] width 324 height 30
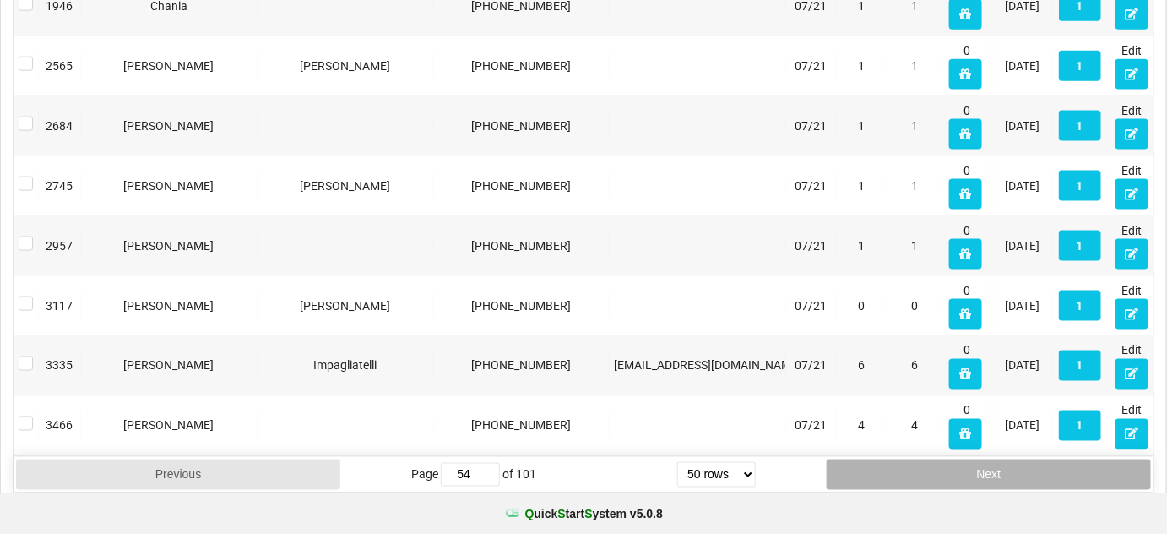
click at [912, 459] on button "Next" at bounding box center [989, 474] width 324 height 30
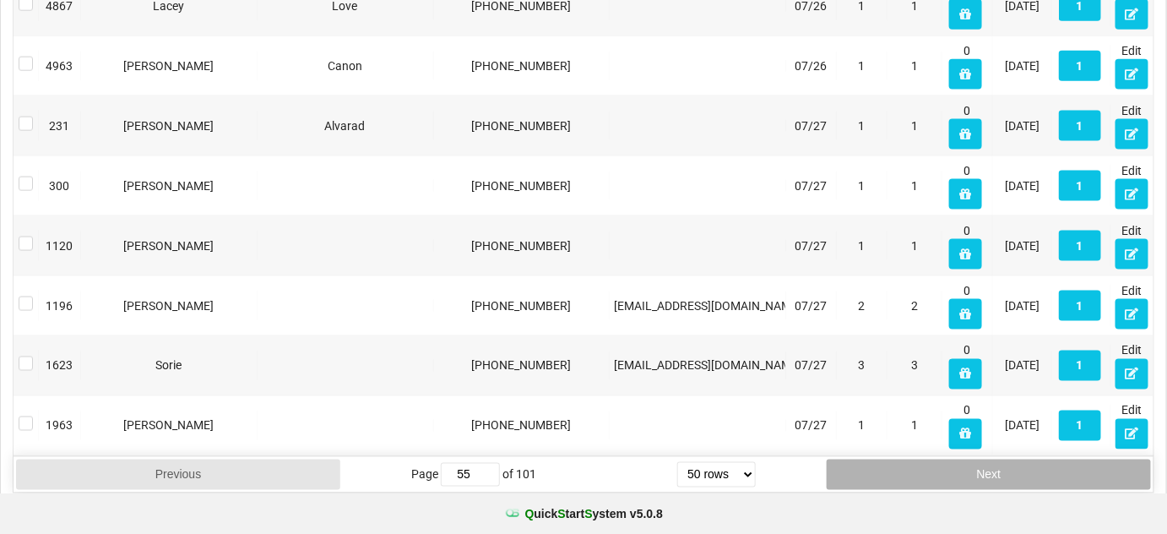
click at [912, 459] on button "Next" at bounding box center [989, 474] width 324 height 30
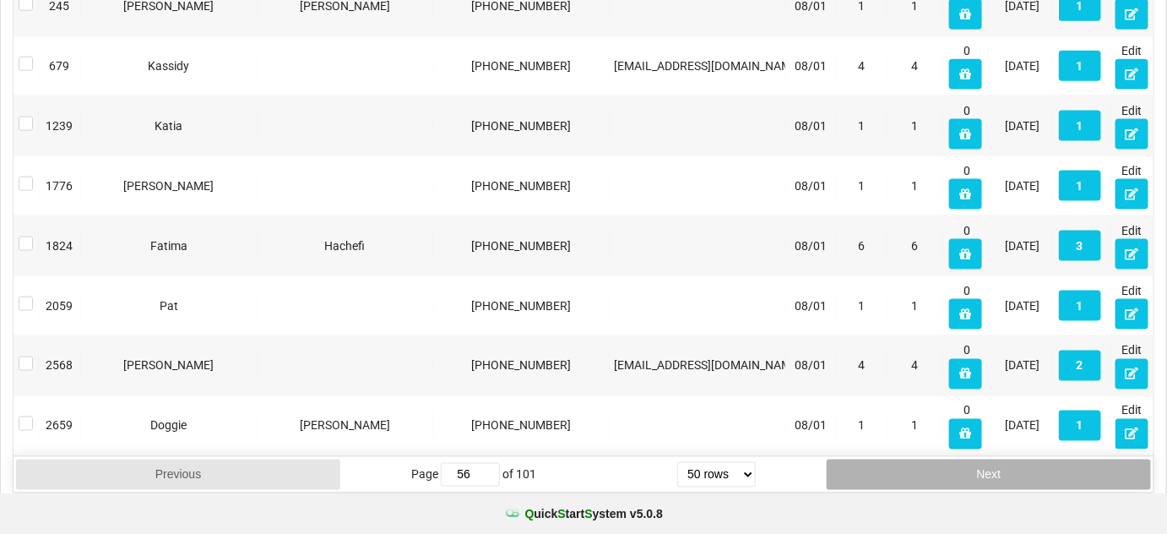
click at [912, 459] on button "Next" at bounding box center [989, 474] width 324 height 30
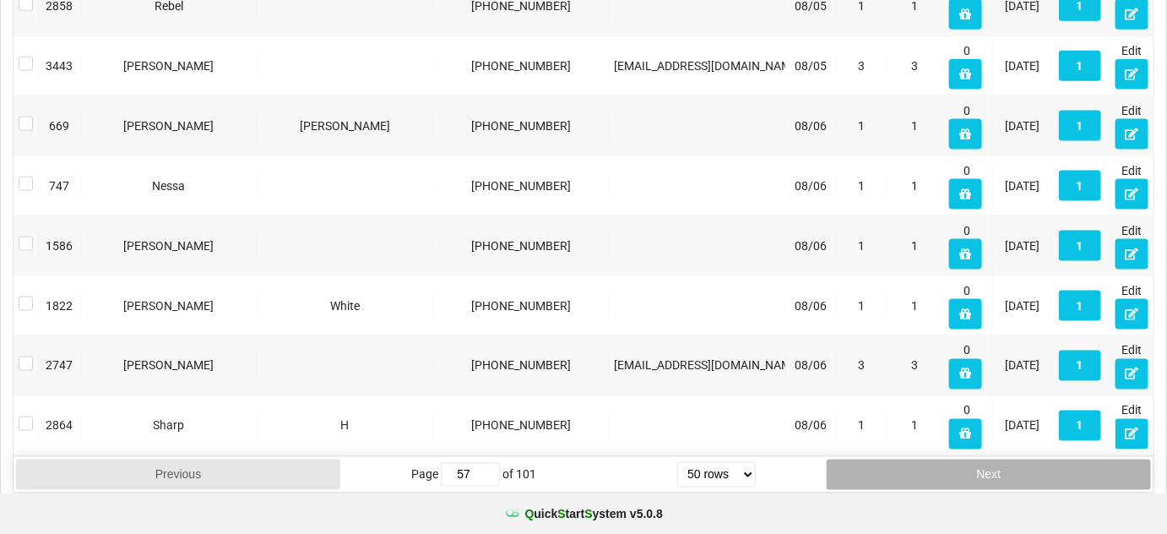
click at [912, 459] on button "Next" at bounding box center [989, 474] width 324 height 30
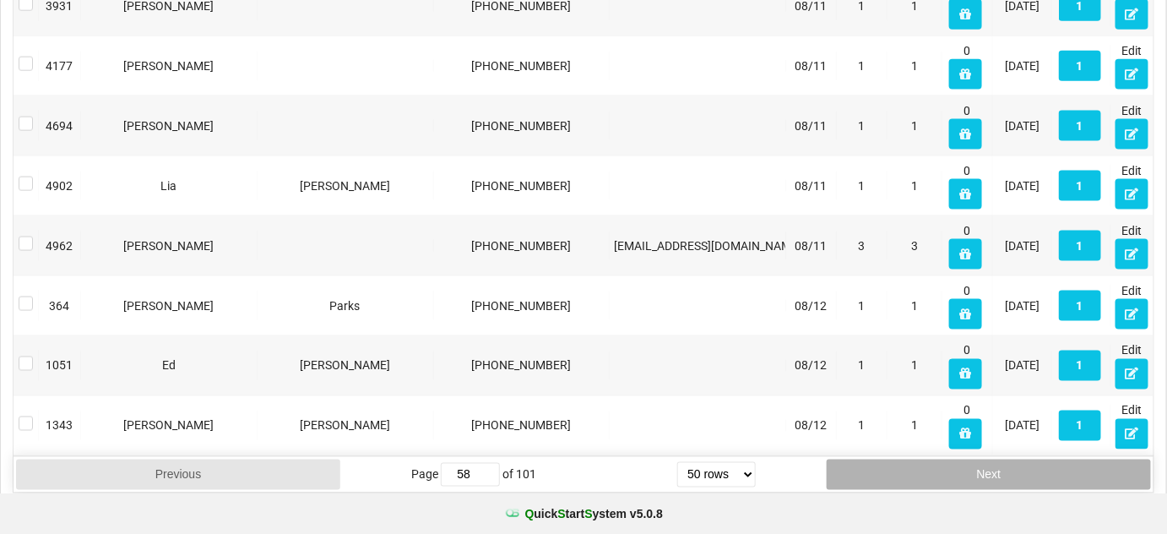
click at [912, 459] on button "Next" at bounding box center [989, 474] width 324 height 30
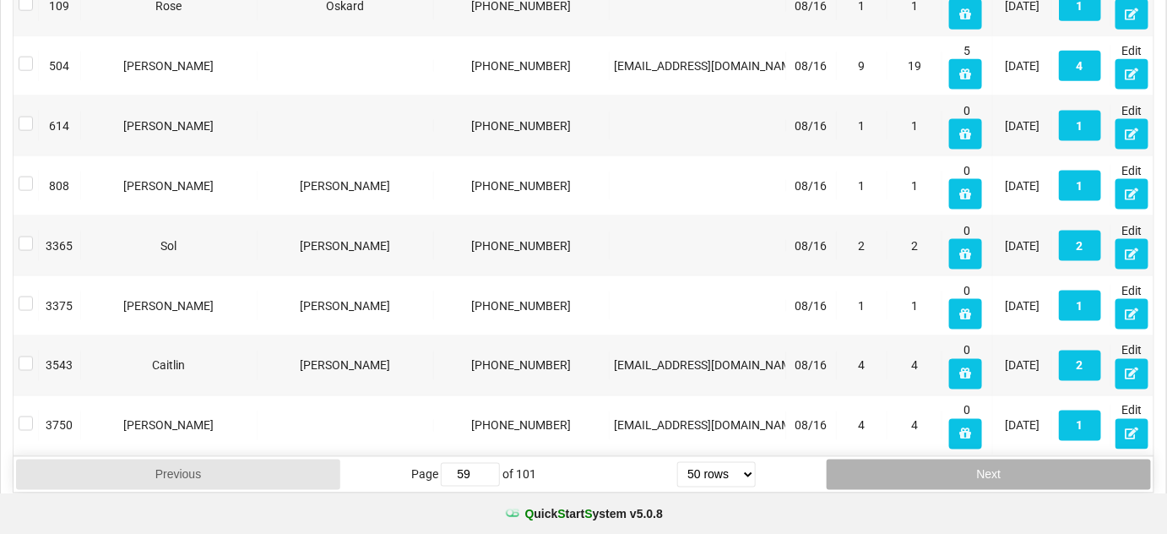
click at [912, 459] on button "Next" at bounding box center [989, 474] width 324 height 30
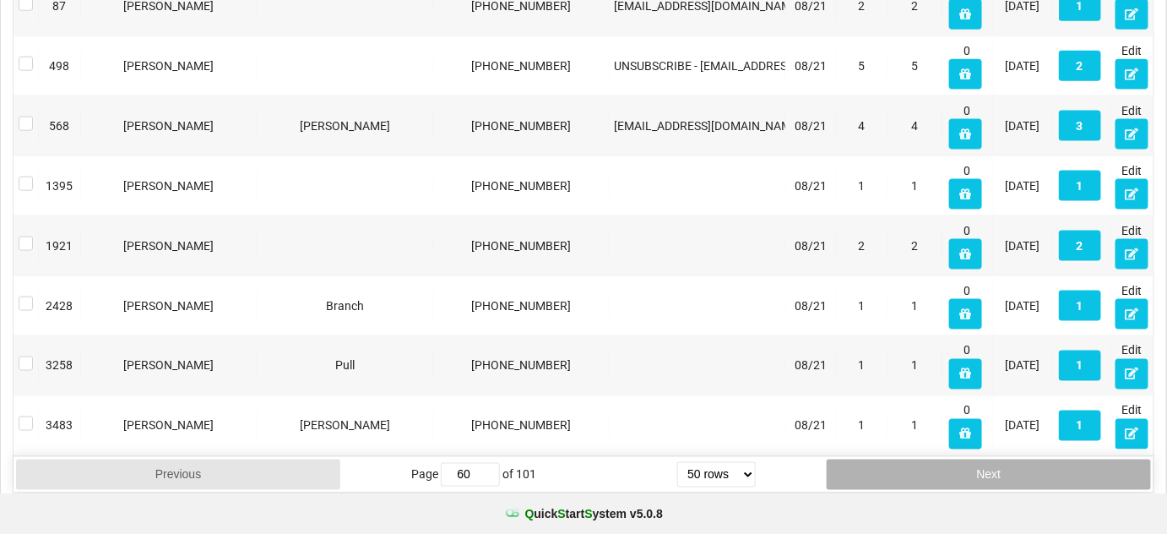
click at [912, 459] on button "Next" at bounding box center [989, 474] width 324 height 30
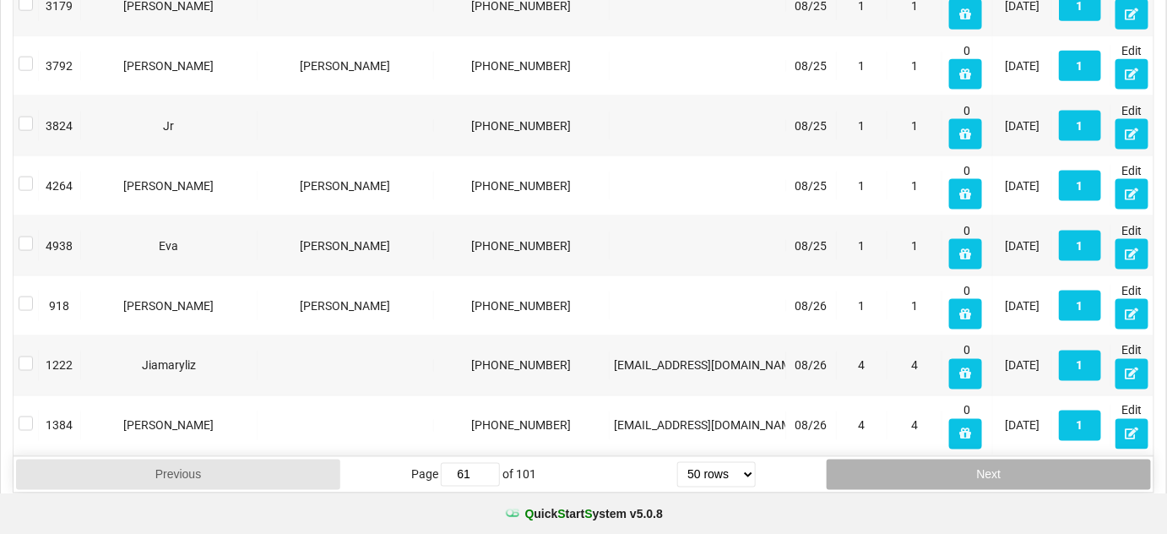
click at [912, 459] on button "Next" at bounding box center [989, 474] width 324 height 30
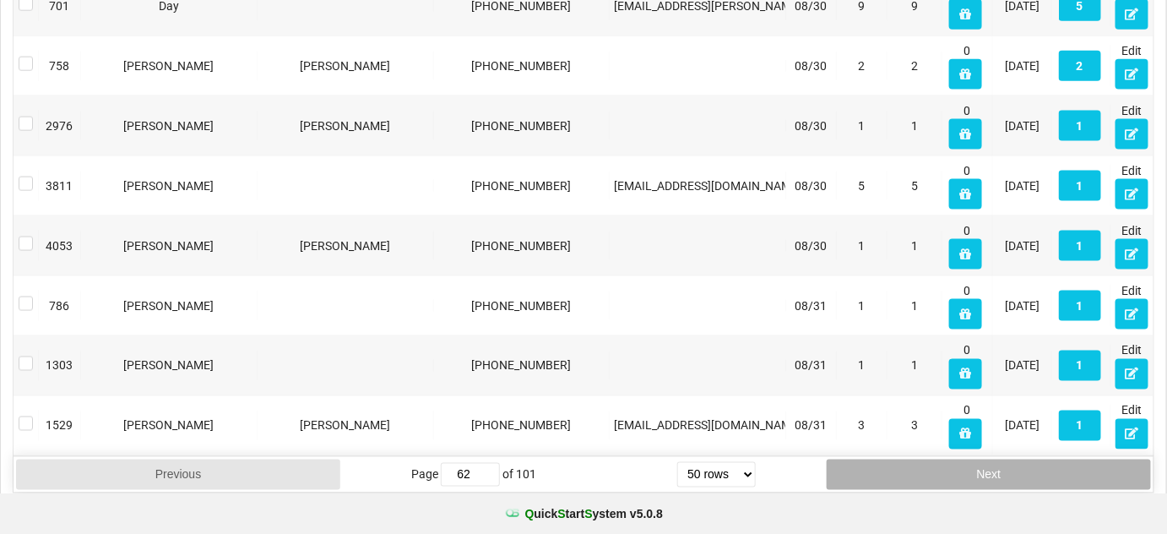
click at [912, 459] on button "Next" at bounding box center [989, 474] width 324 height 30
type input "63"
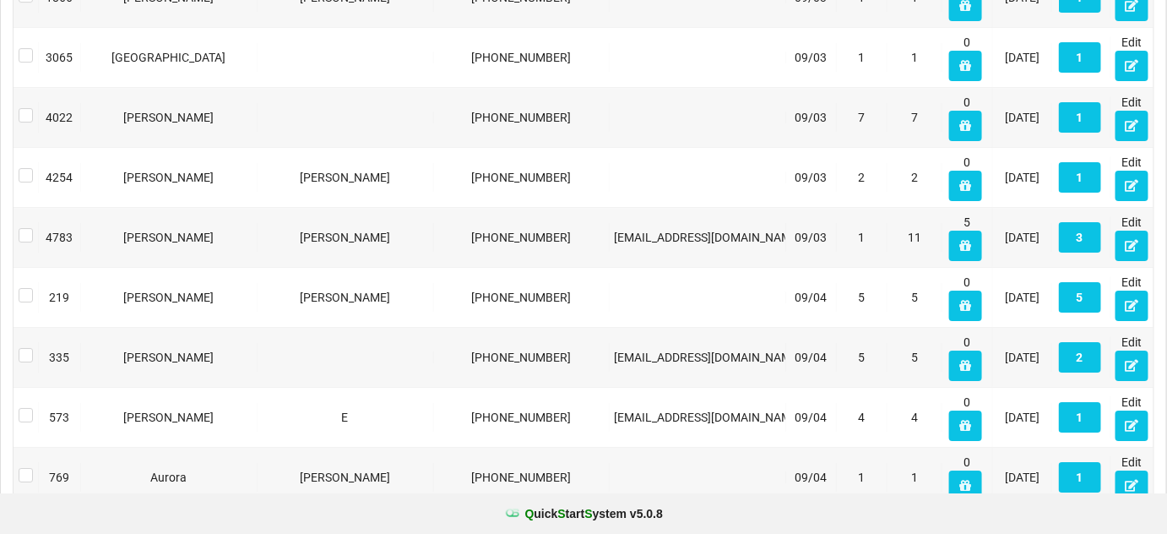
scroll to position [2009, 0]
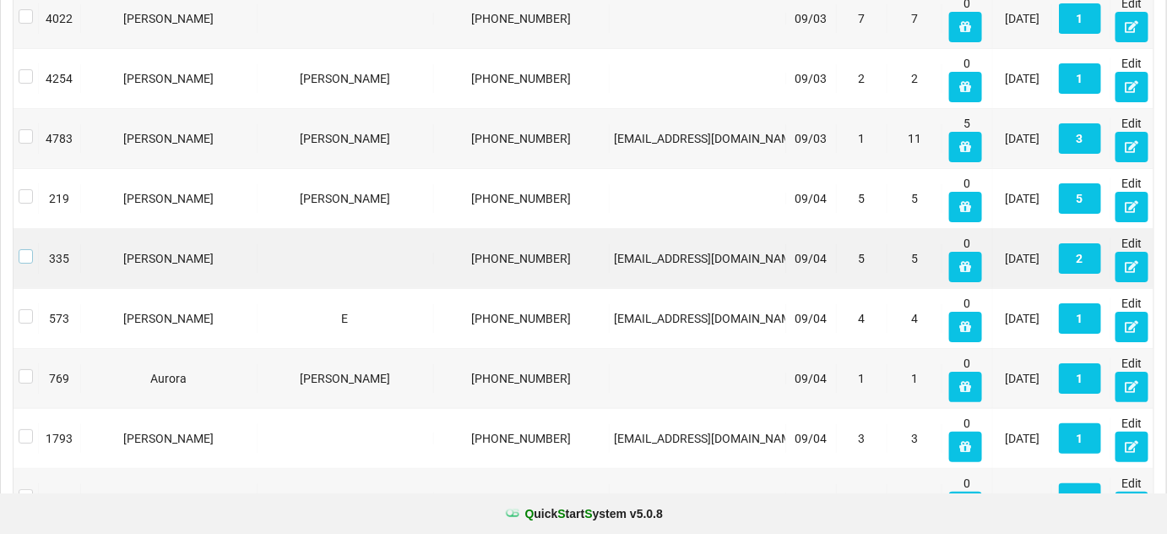
click at [27, 249] on label at bounding box center [26, 249] width 14 height 0
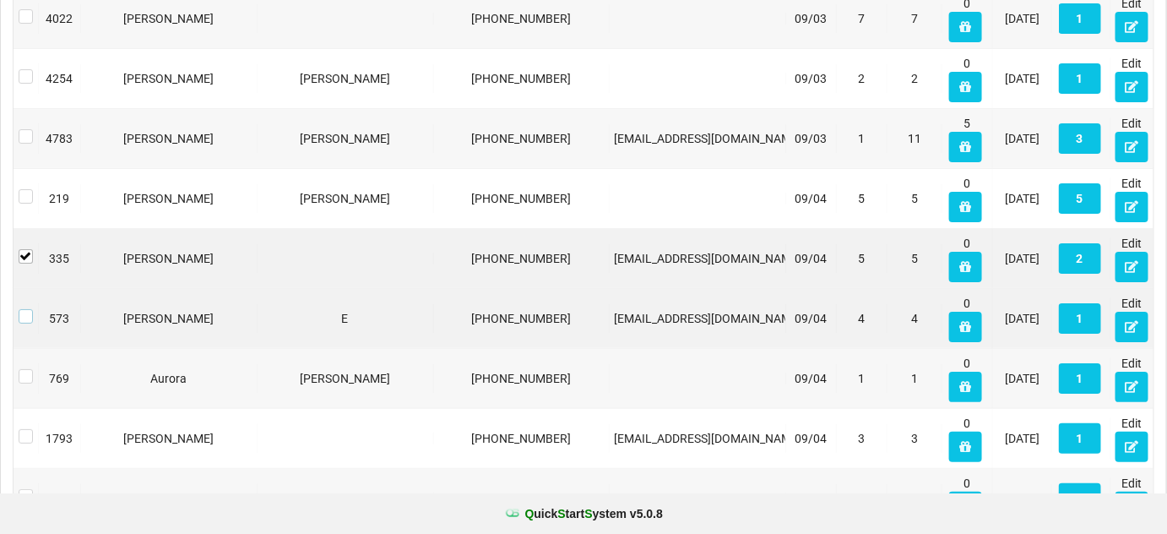
click at [22, 309] on label at bounding box center [26, 309] width 14 height 0
click at [27, 249] on label at bounding box center [26, 249] width 14 height 0
click at [24, 309] on label at bounding box center [26, 309] width 14 height 0
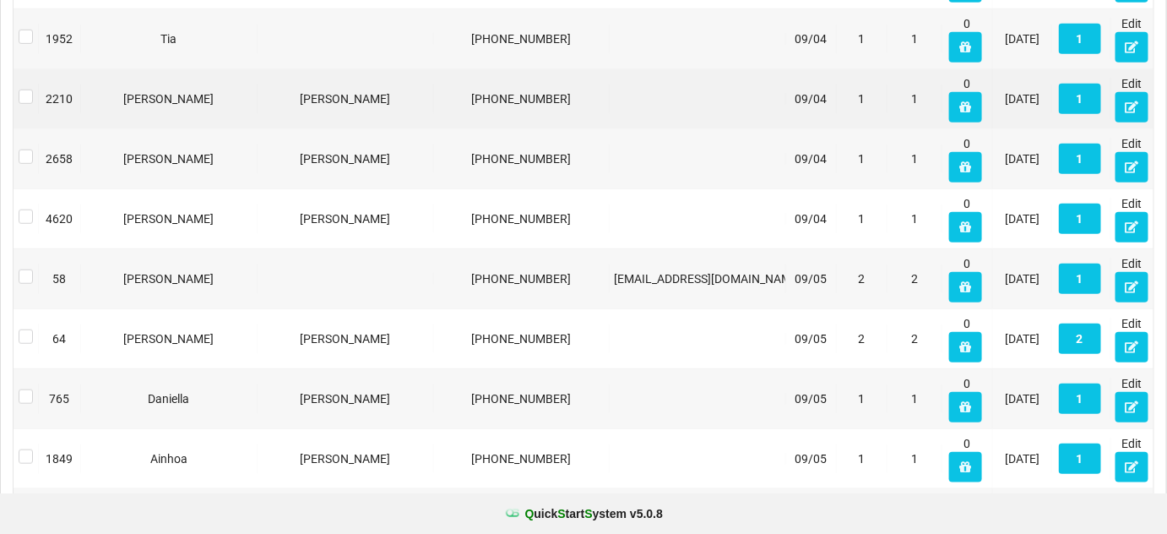
scroll to position [2520, 0]
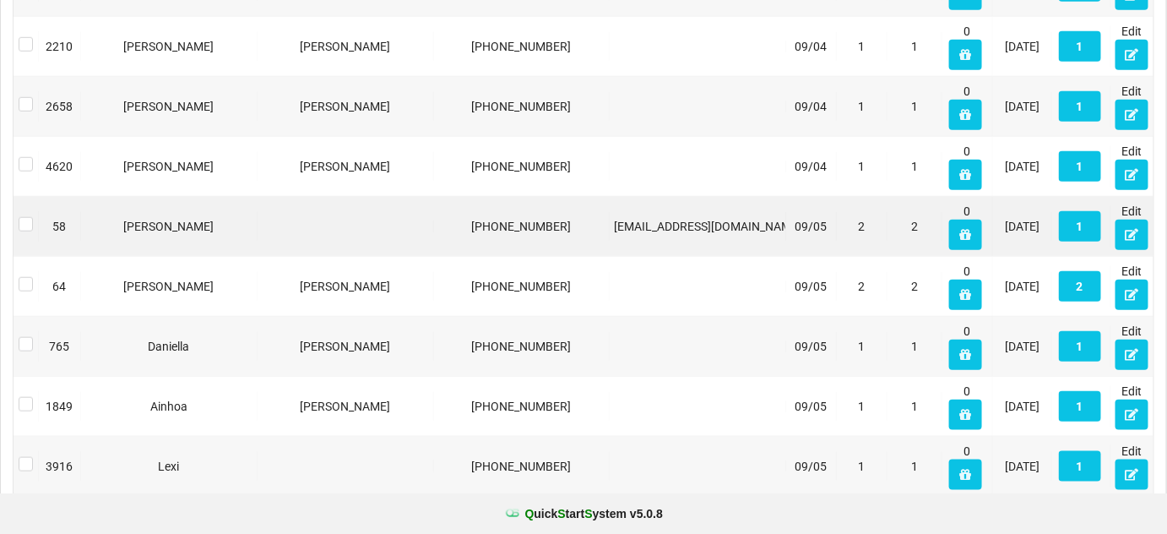
click at [26, 211] on div at bounding box center [26, 226] width 25 height 30
click at [26, 217] on label at bounding box center [26, 217] width 14 height 0
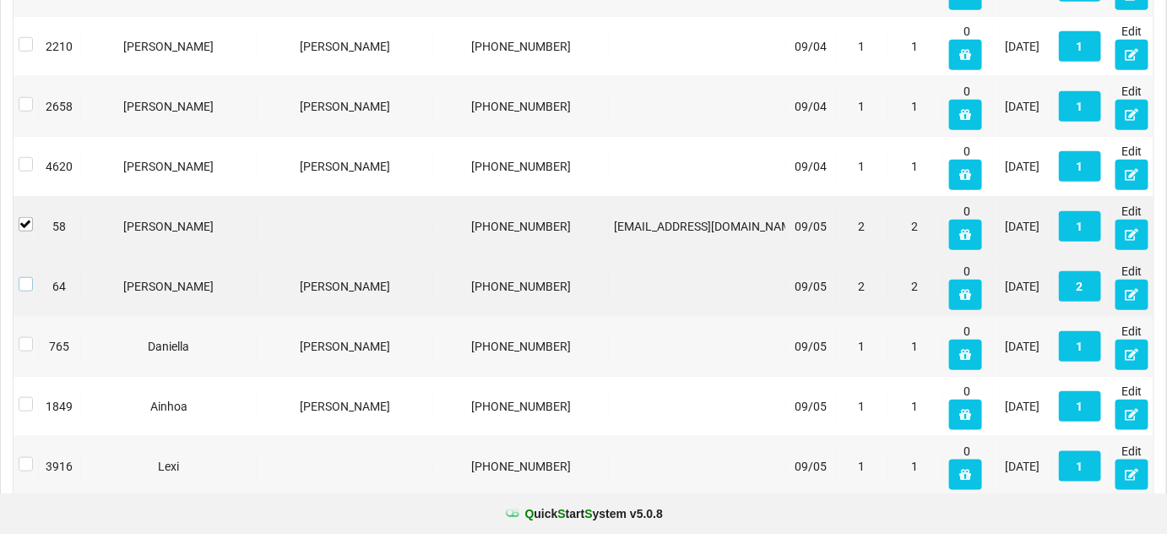
click at [24, 277] on label at bounding box center [26, 277] width 14 height 0
drag, startPoint x: 29, startPoint y: 333, endPoint x: 29, endPoint y: 342, distance: 9.3
click at [29, 337] on label at bounding box center [26, 337] width 14 height 0
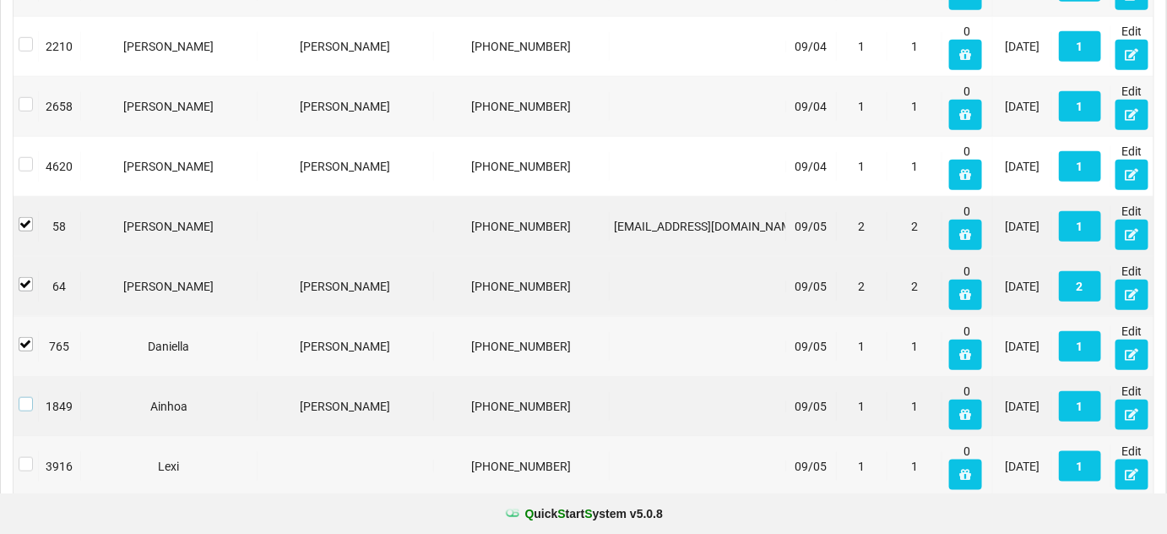
drag, startPoint x: 26, startPoint y: 391, endPoint x: 27, endPoint y: 414, distance: 22.8
click at [25, 397] on label at bounding box center [26, 397] width 14 height 0
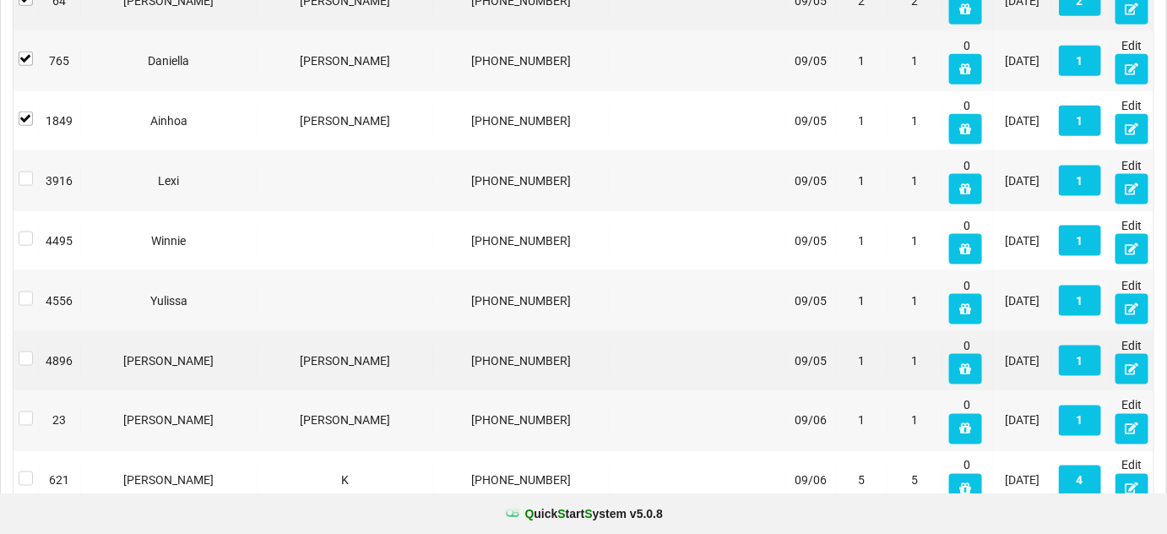
scroll to position [2828, 0]
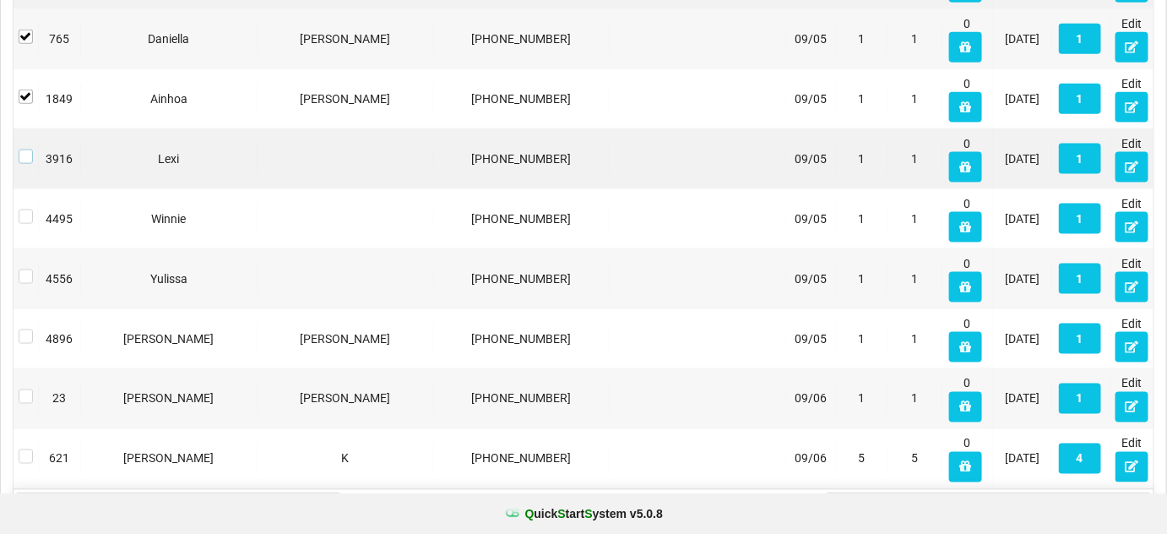
click at [25, 149] on label at bounding box center [26, 149] width 14 height 0
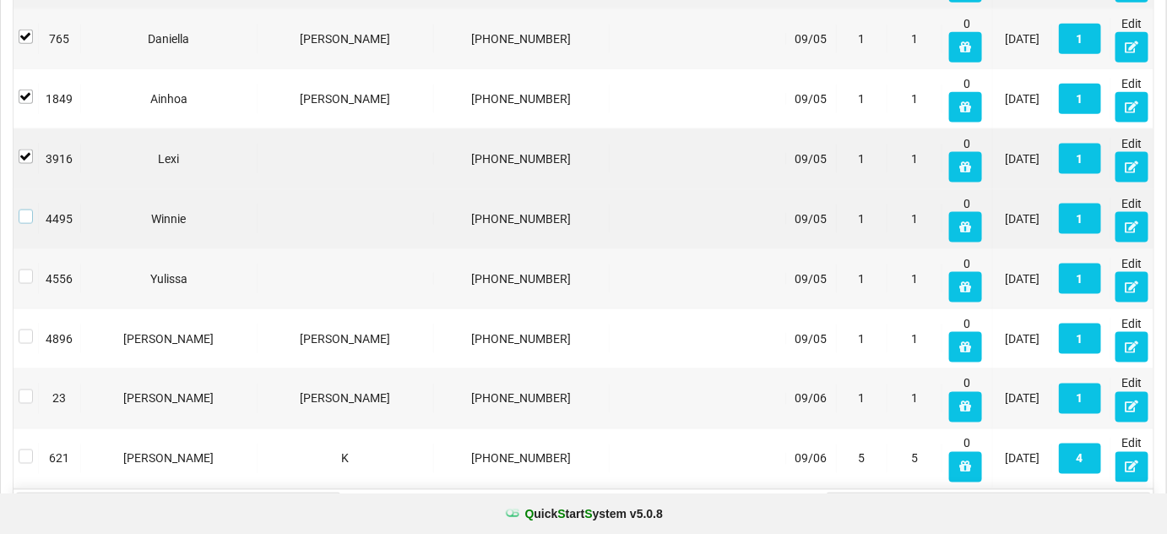
drag, startPoint x: 25, startPoint y: 204, endPoint x: 28, endPoint y: 226, distance: 21.3
click at [25, 209] on label at bounding box center [26, 209] width 14 height 0
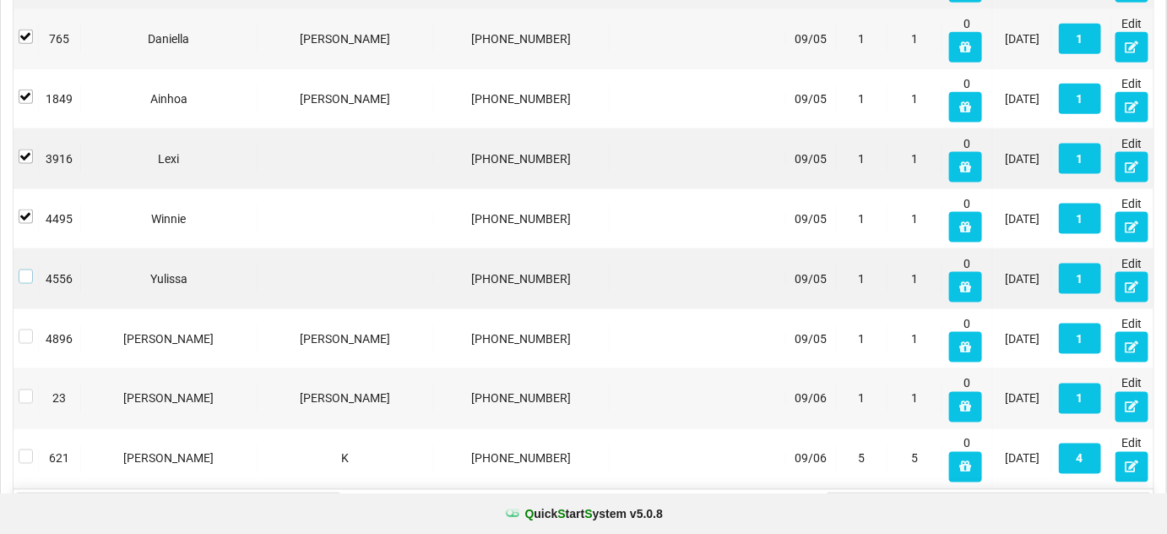
drag, startPoint x: 29, startPoint y: 265, endPoint x: 28, endPoint y: 285, distance: 19.4
click at [29, 269] on label at bounding box center [26, 269] width 14 height 0
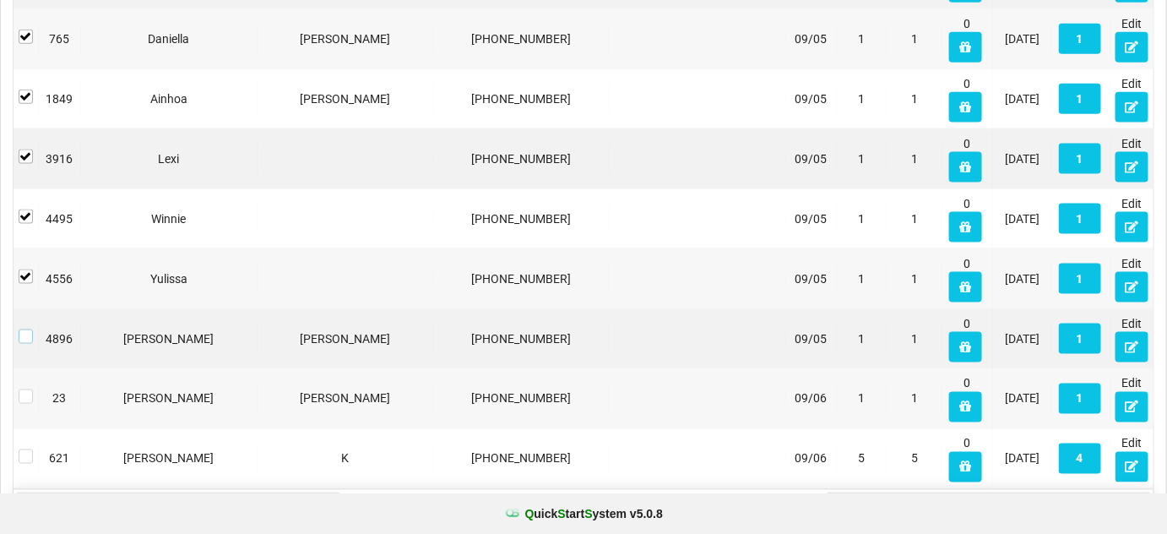
click at [24, 329] on label at bounding box center [26, 329] width 14 height 0
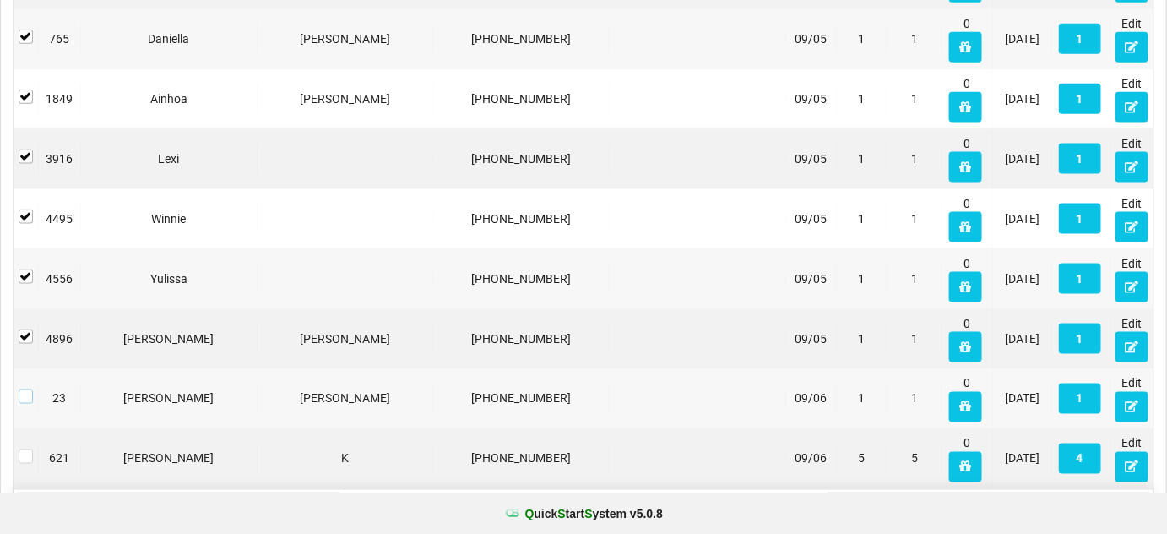
drag, startPoint x: 25, startPoint y: 379, endPoint x: 33, endPoint y: 419, distance: 40.4
click at [26, 389] on label at bounding box center [26, 389] width 14 height 0
click at [25, 449] on label at bounding box center [26, 449] width 14 height 0
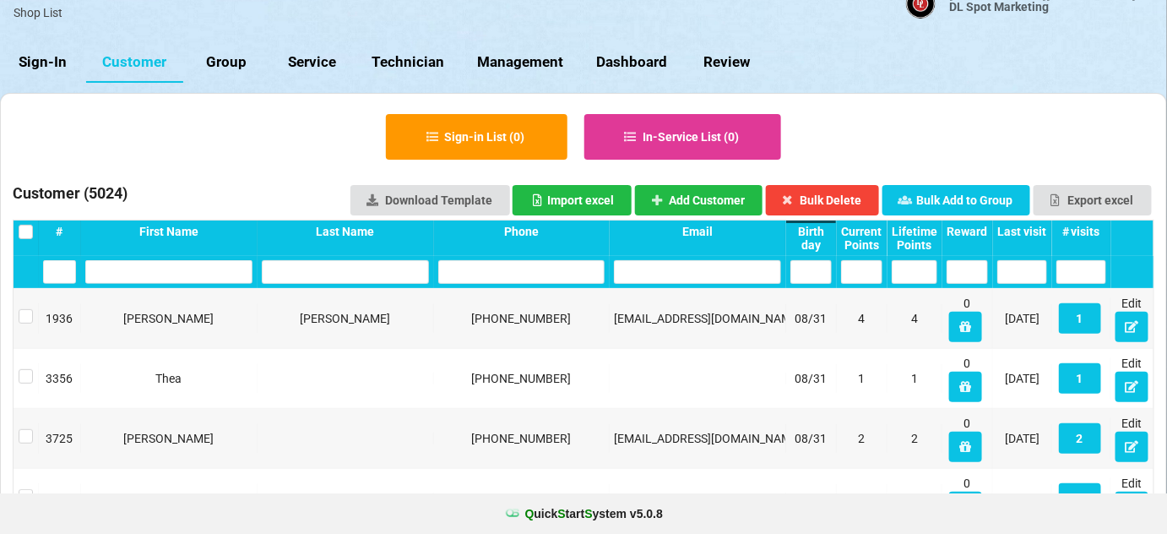
scroll to position [0, 0]
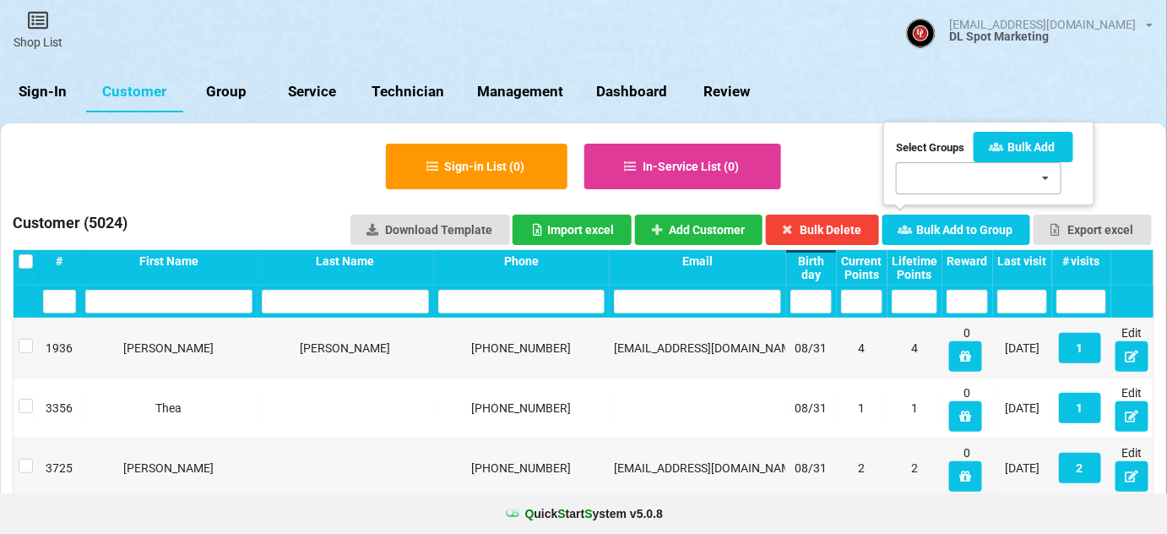
click at [966, 178] on div "SMS Test [DATE] Bday 7/16-7/[DATE] Bday 8/25 - 8/31 Test Summer Promo 05/22/[DA…" at bounding box center [979, 178] width 166 height 32
type input "se"
click at [964, 209] on span "[DATE] Bday 9/4-9/14" at bounding box center [968, 210] width 114 height 14
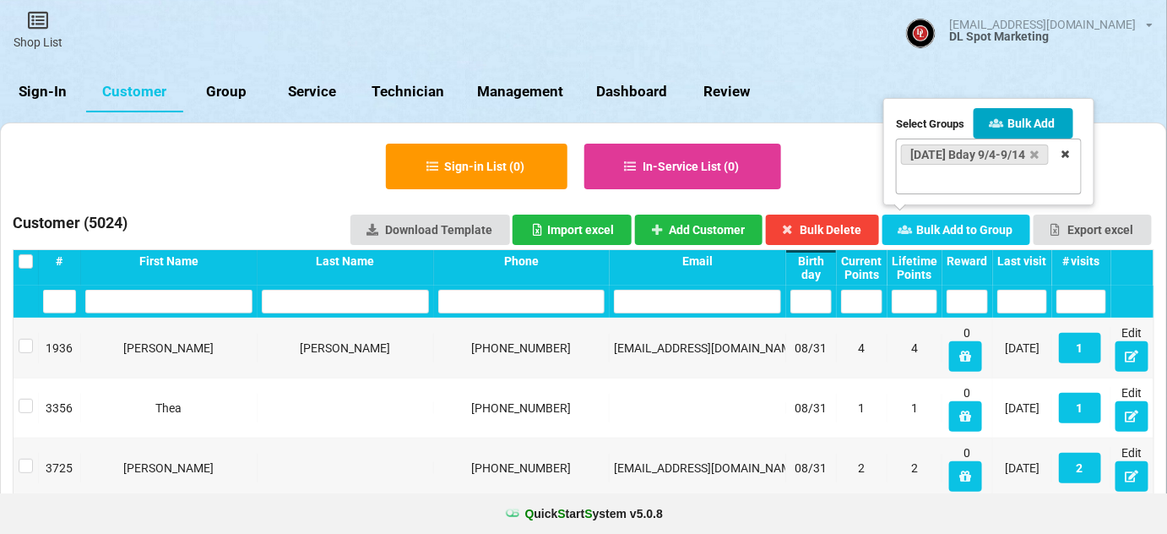
click at [1034, 108] on button "Bulk Add" at bounding box center [1024, 123] width 100 height 30
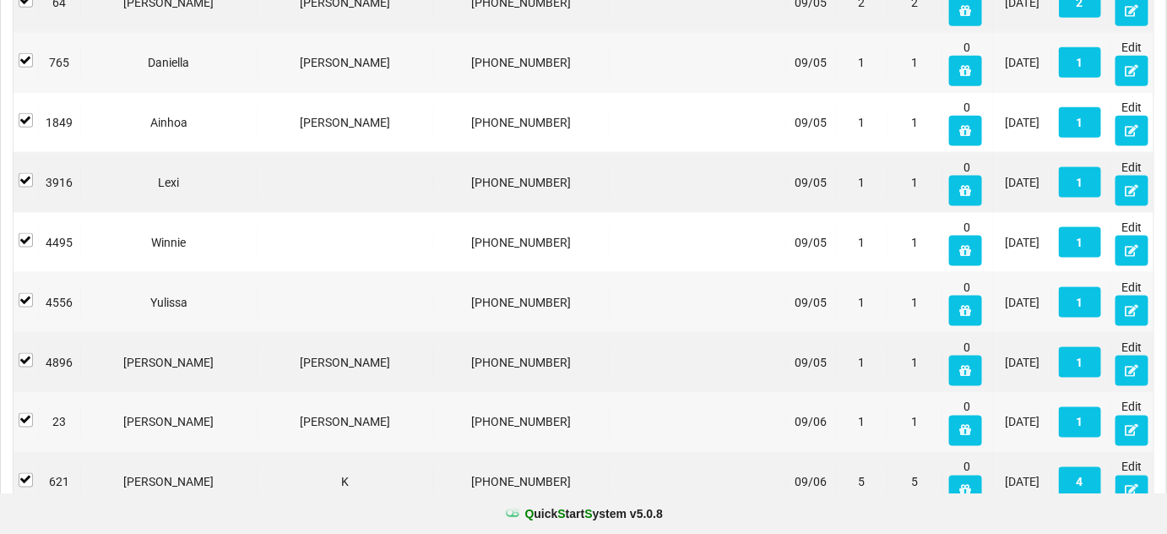
scroll to position [2861, 0]
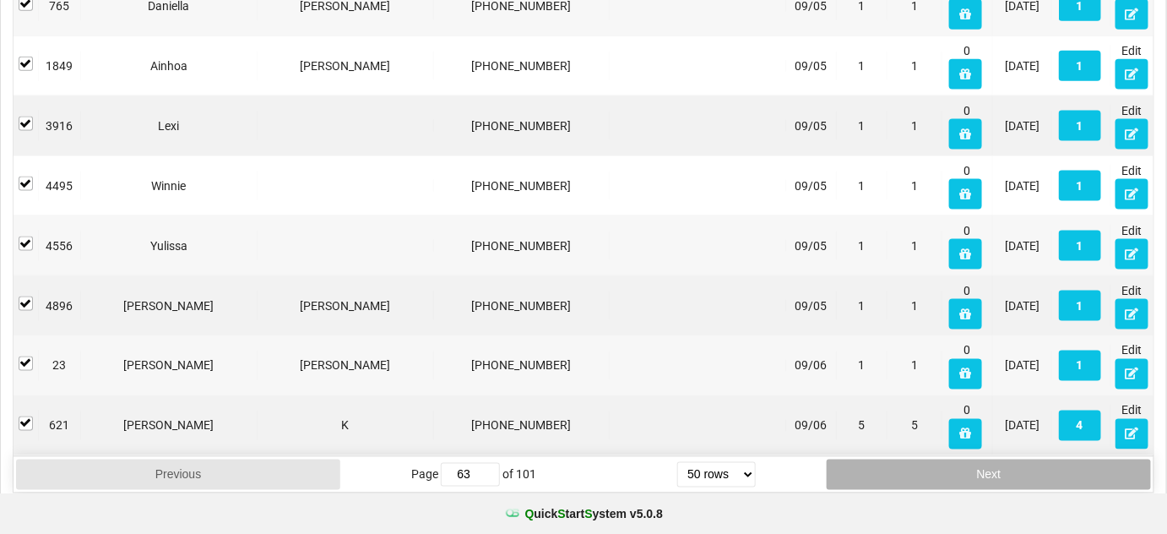
click at [1019, 459] on button "Next" at bounding box center [989, 474] width 324 height 30
type input "64"
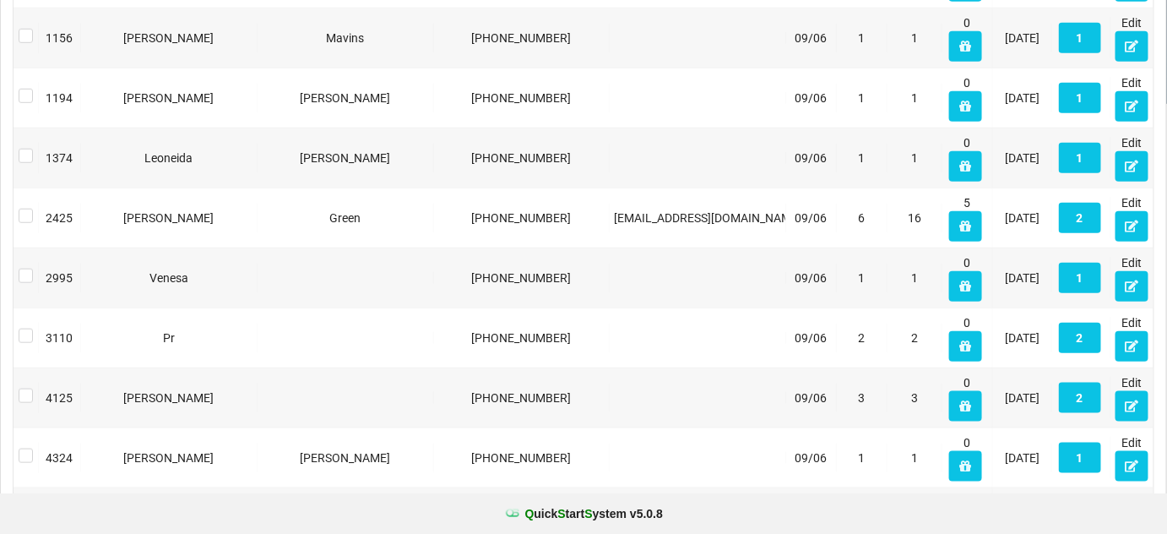
scroll to position [0, 0]
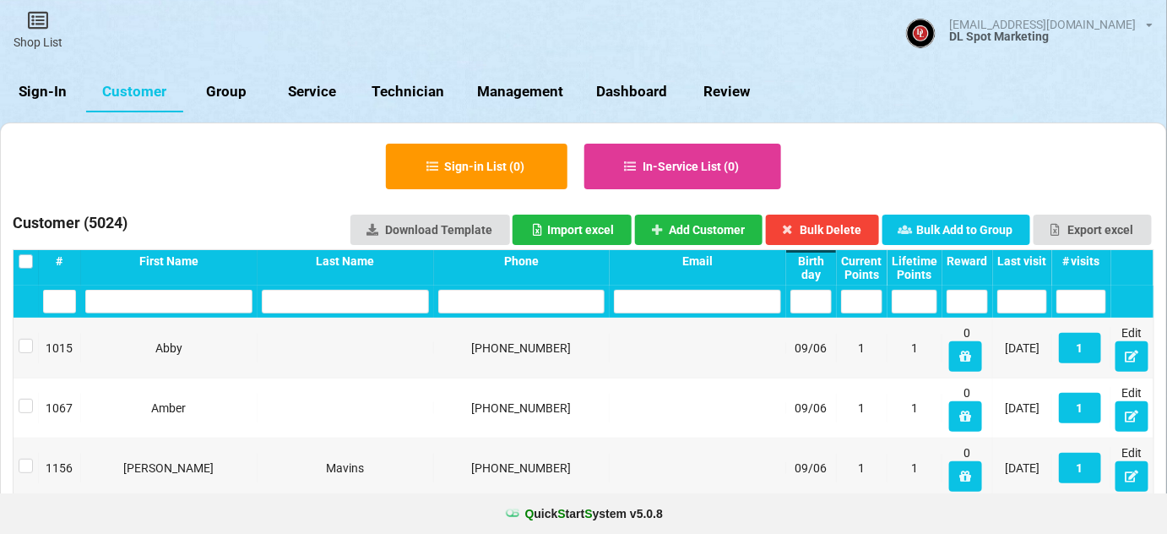
click at [27, 254] on label at bounding box center [26, 254] width 14 height 0
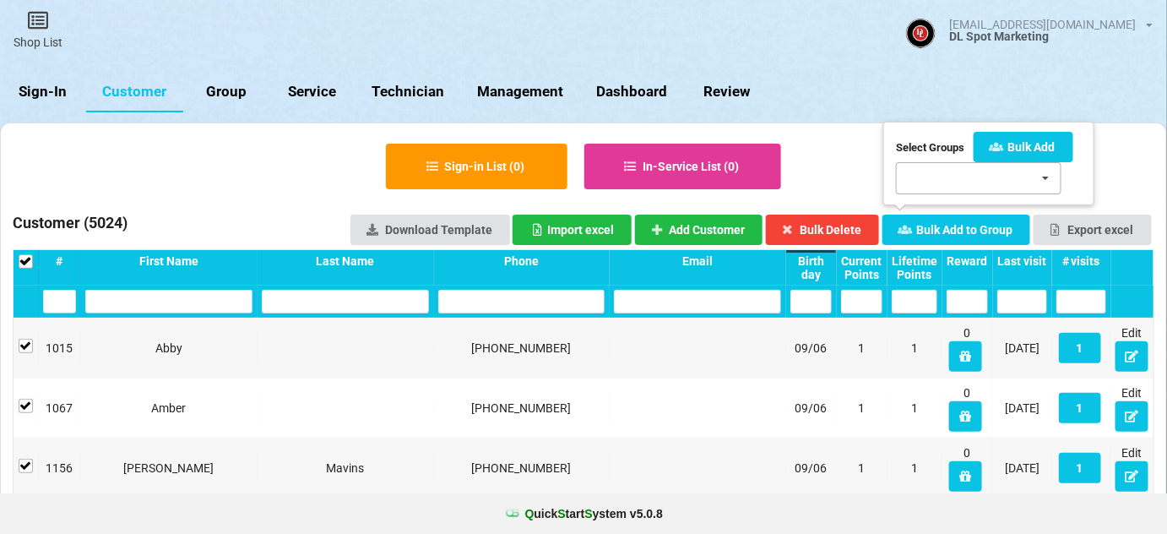
click at [954, 186] on div "SMS Test [DATE] Bday 7/16-7/[DATE] Bday 8/25 - 8/31 Test Summer Promo 05/22/[DA…" at bounding box center [979, 178] width 166 height 32
type input "sep"
click at [948, 207] on span "[DATE] Bday 9/4-9/14" at bounding box center [968, 210] width 114 height 14
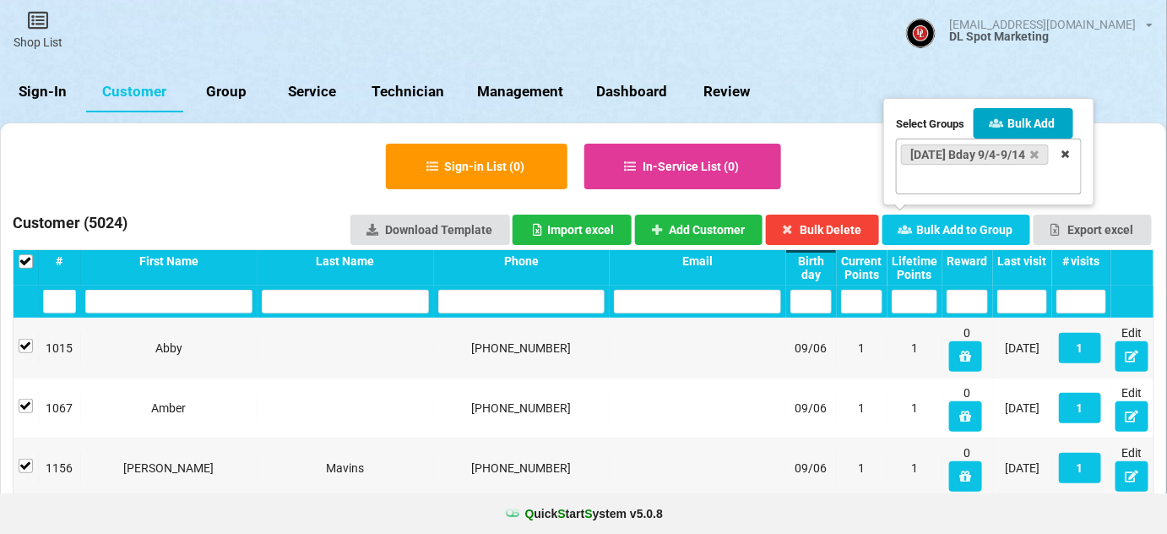
click at [1022, 108] on button "Bulk Add" at bounding box center [1024, 123] width 100 height 30
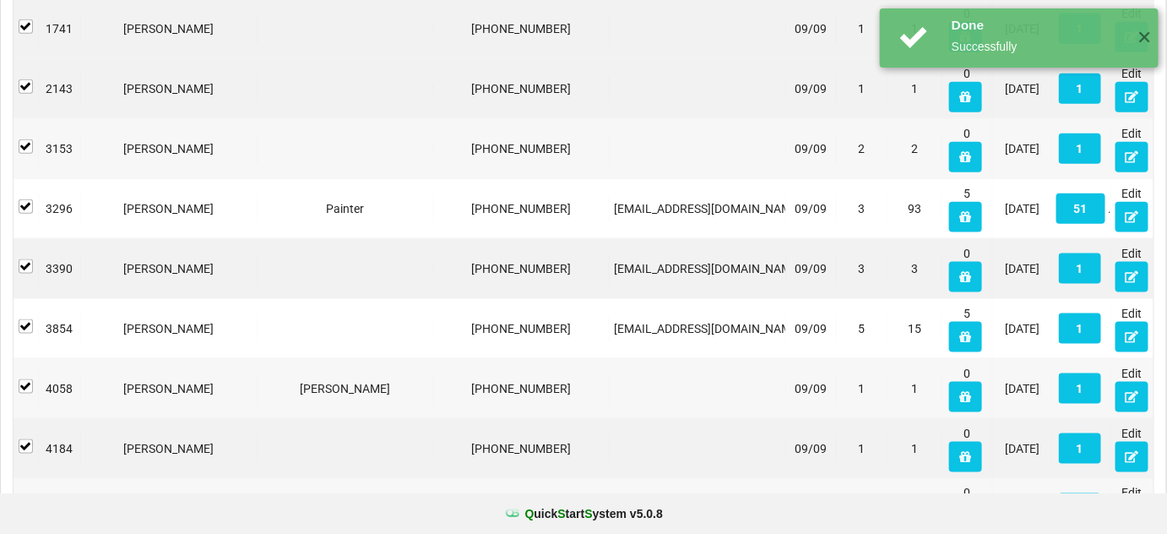
scroll to position [2861, 0]
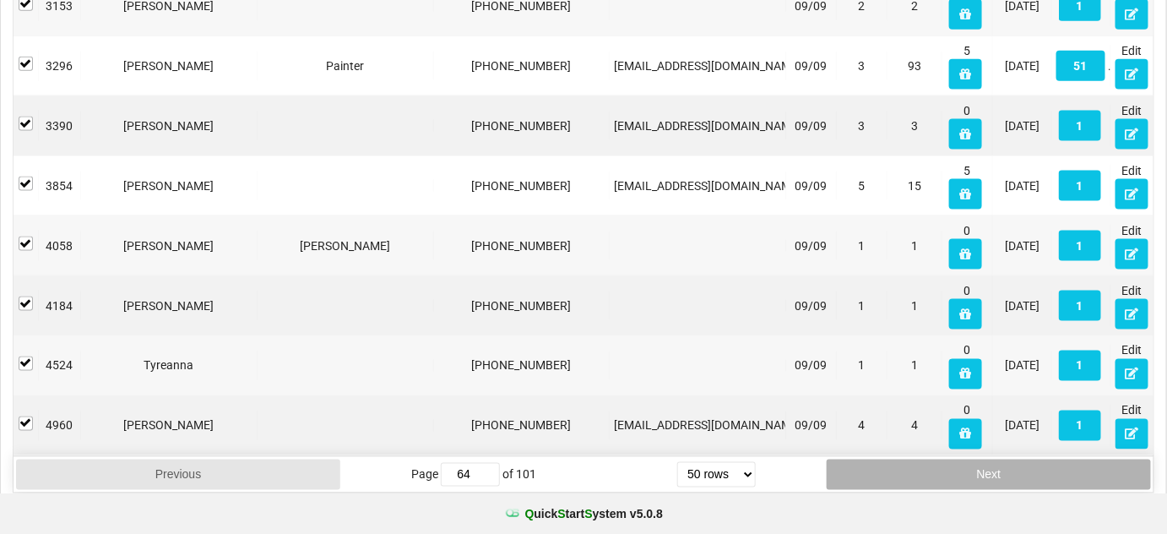
click at [965, 462] on button "Next" at bounding box center [989, 474] width 324 height 30
type input "65"
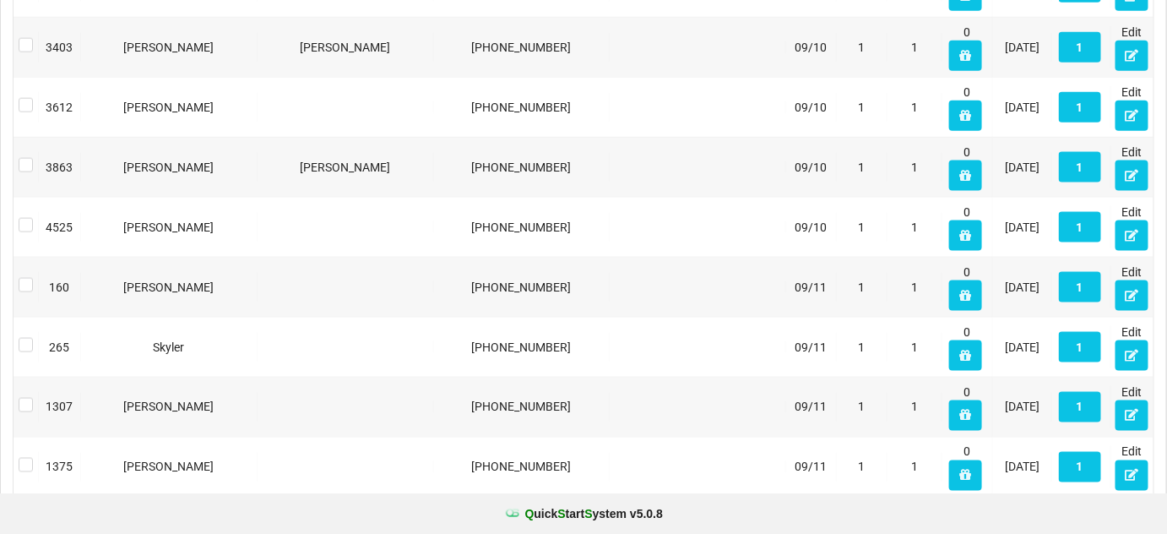
scroll to position [0, 0]
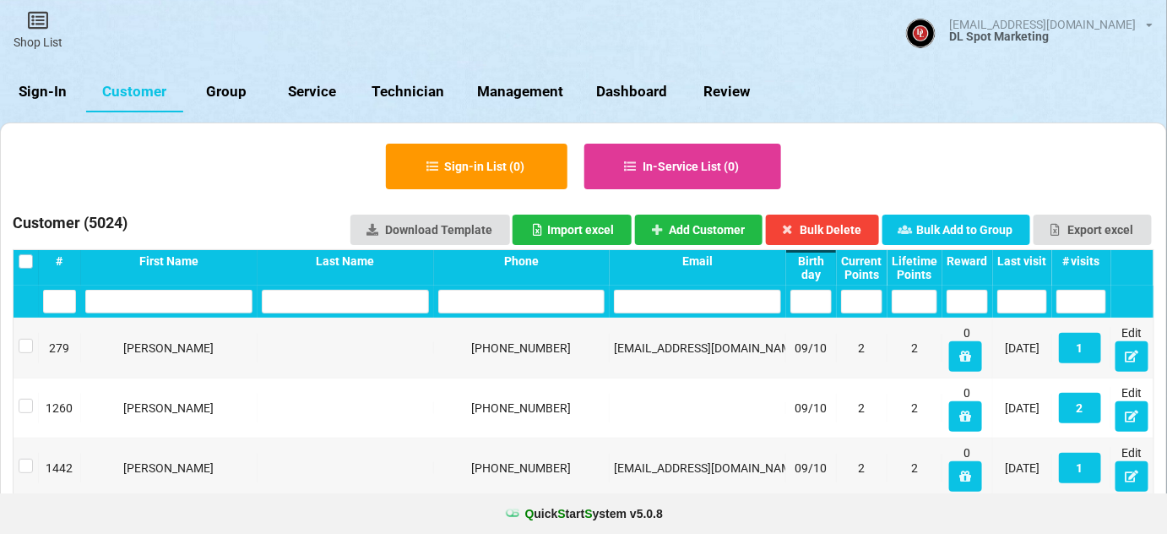
click at [26, 254] on label at bounding box center [26, 254] width 14 height 0
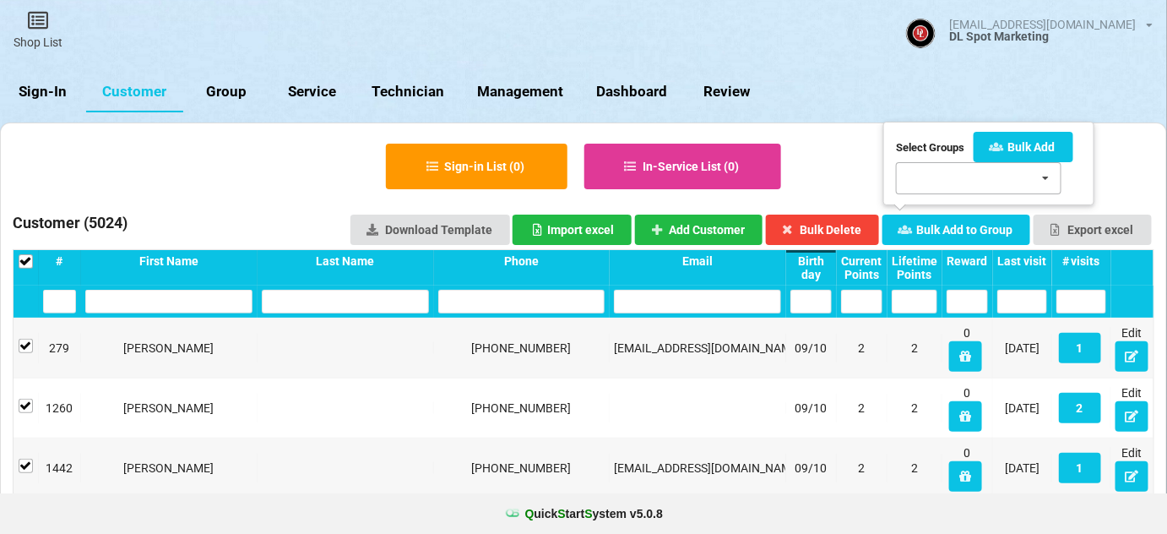
click at [945, 180] on div "SMS Test [DATE] Bday 7/16-7/[DATE] Bday 8/25 - 8/31 Test Summer Promo 05/22/[DA…" at bounding box center [979, 178] width 166 height 32
type input "sep"
click at [951, 211] on span "[DATE] Bday 9/4-9/14" at bounding box center [968, 210] width 114 height 14
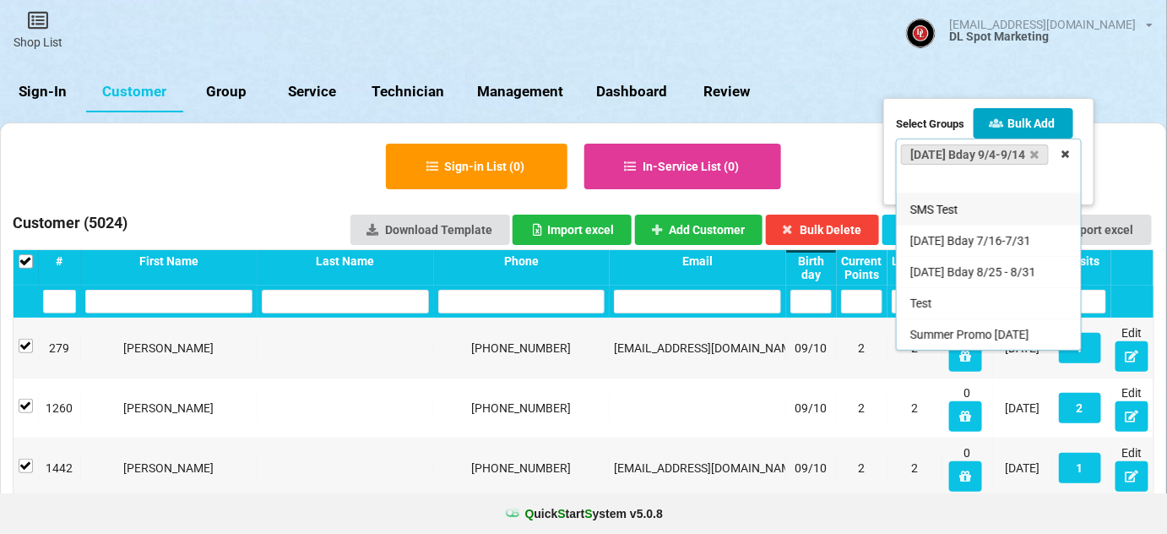
click at [1036, 108] on button "Bulk Add" at bounding box center [1024, 123] width 100 height 30
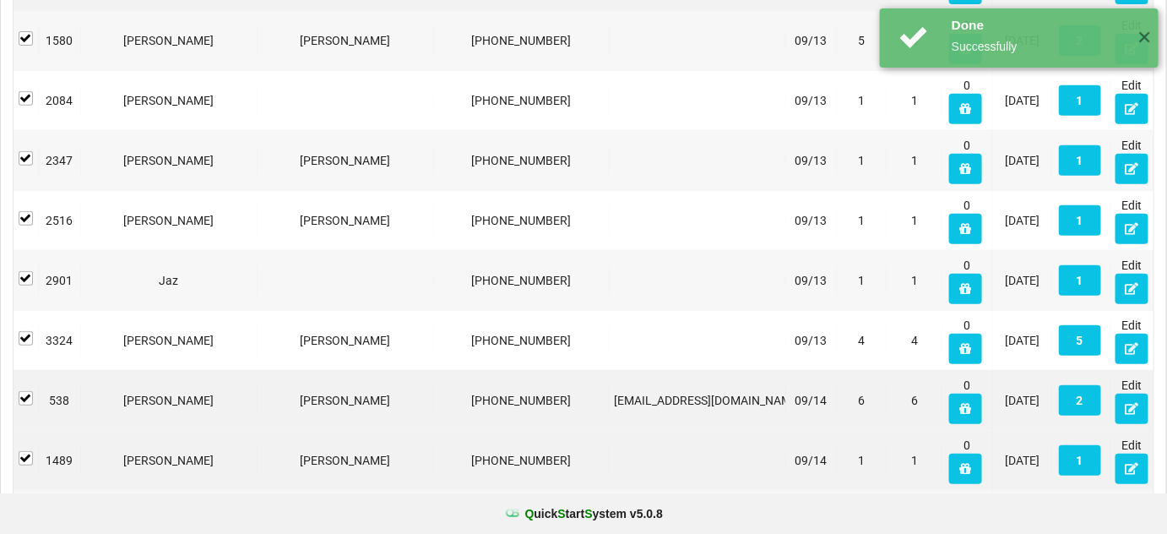
scroll to position [2861, 0]
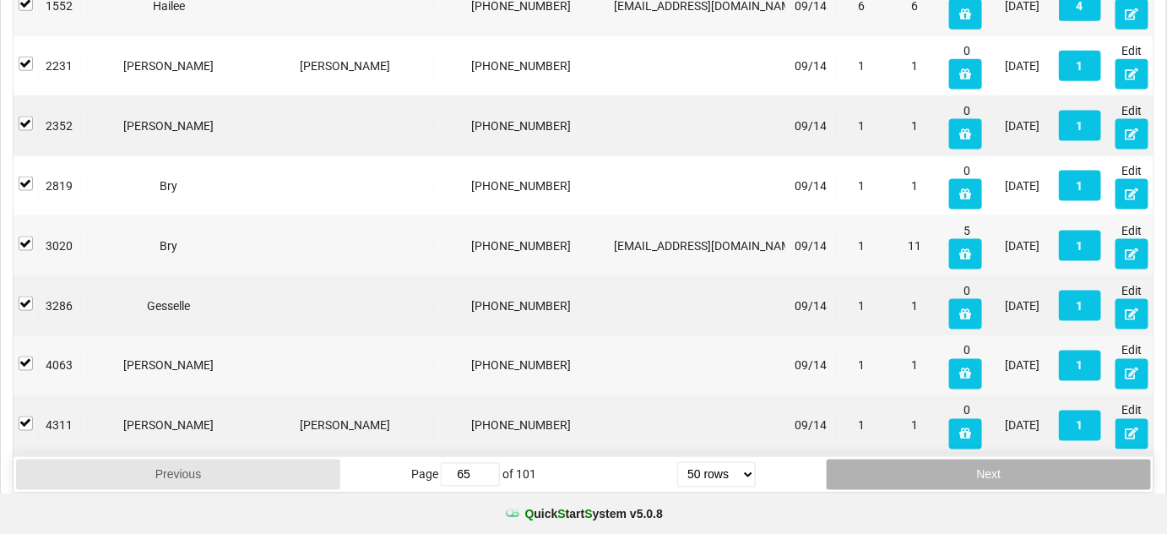
click at [959, 461] on button "Next" at bounding box center [989, 474] width 324 height 30
type input "66"
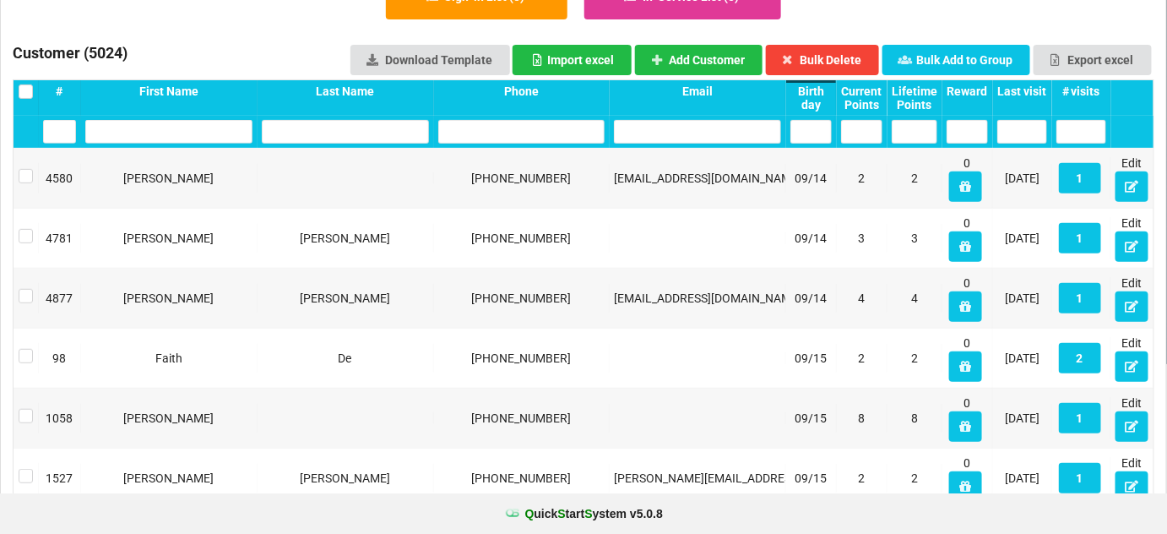
scroll to position [0, 0]
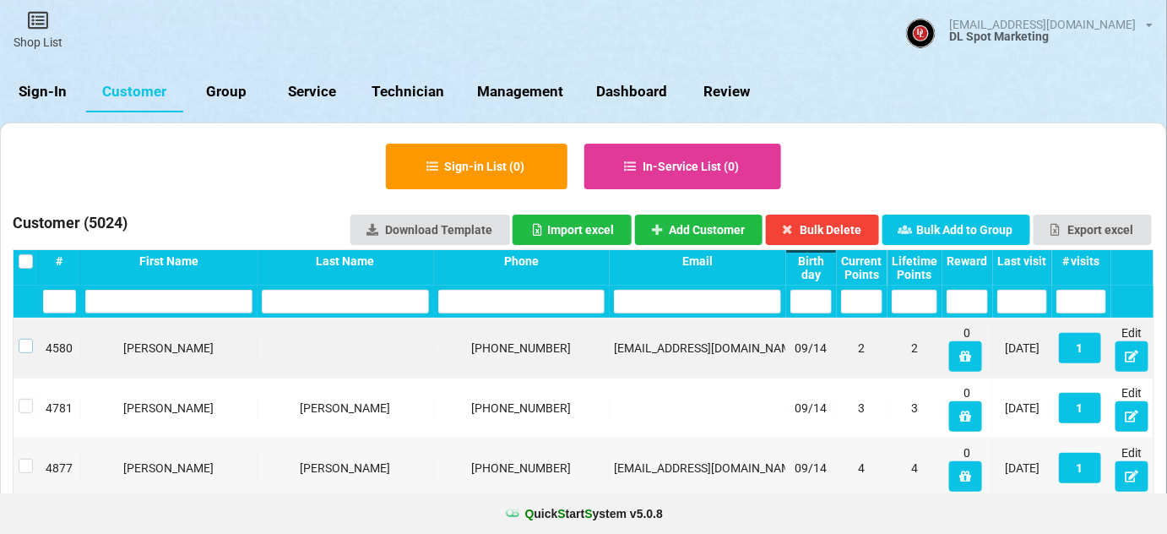
click at [24, 339] on label at bounding box center [26, 339] width 14 height 0
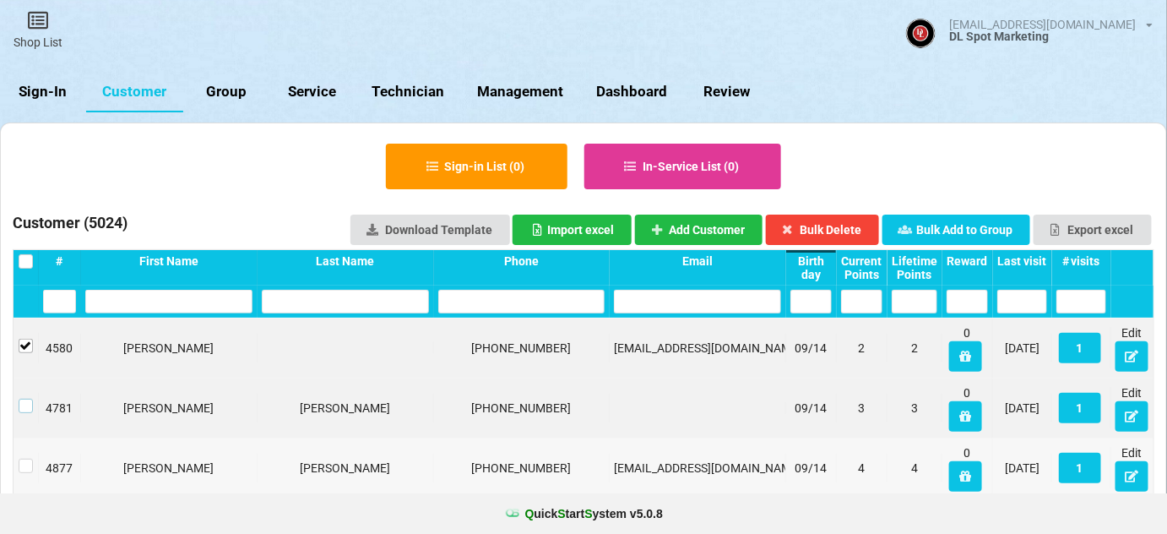
click at [24, 399] on label at bounding box center [26, 399] width 14 height 0
click at [25, 459] on label at bounding box center [26, 459] width 14 height 0
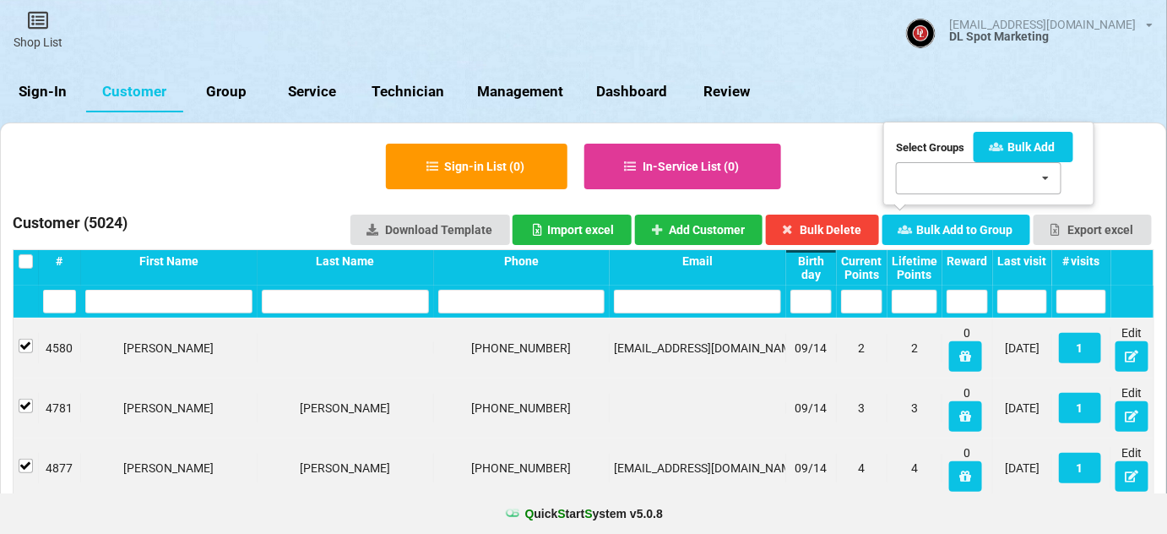
click at [959, 176] on div "SMS Test [DATE] Bday 7/16-7/[DATE] Bday 8/25 - 8/31 Test Summer Promo 05/22/[DA…" at bounding box center [979, 178] width 166 height 32
type input "sep"
click at [973, 209] on span "[DATE] Bday 9/4-9/14" at bounding box center [968, 210] width 114 height 14
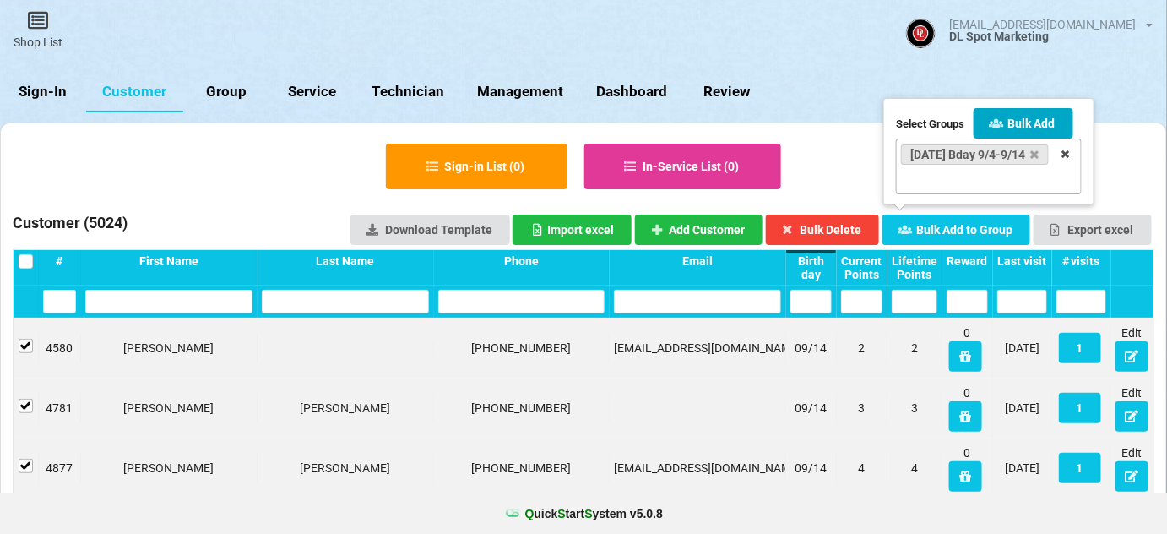
click at [1038, 113] on button "Bulk Add" at bounding box center [1024, 123] width 100 height 30
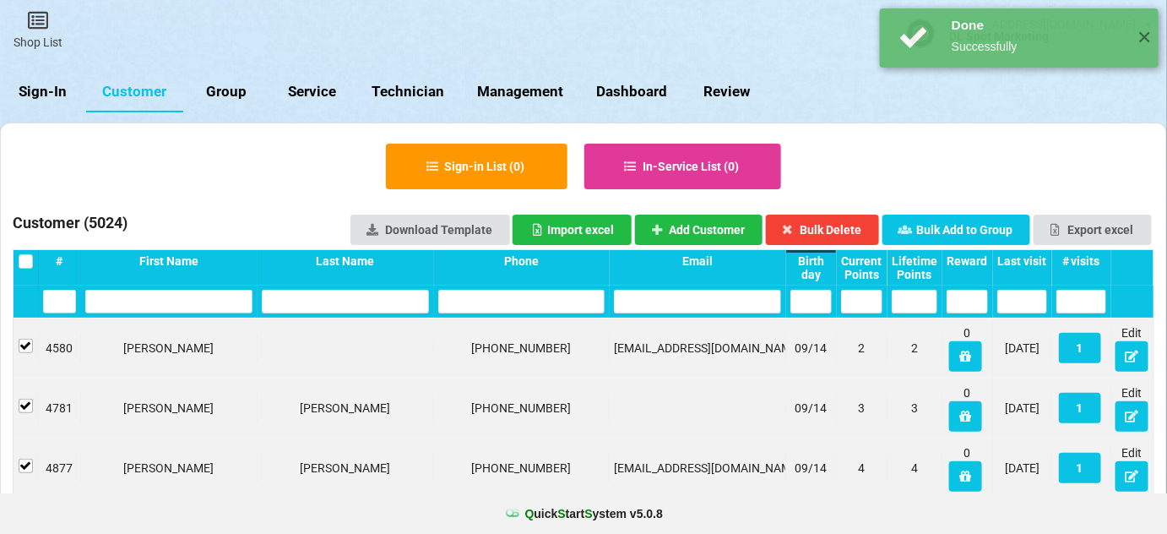
click at [231, 94] on link "Group" at bounding box center [226, 92] width 86 height 41
select select "25"
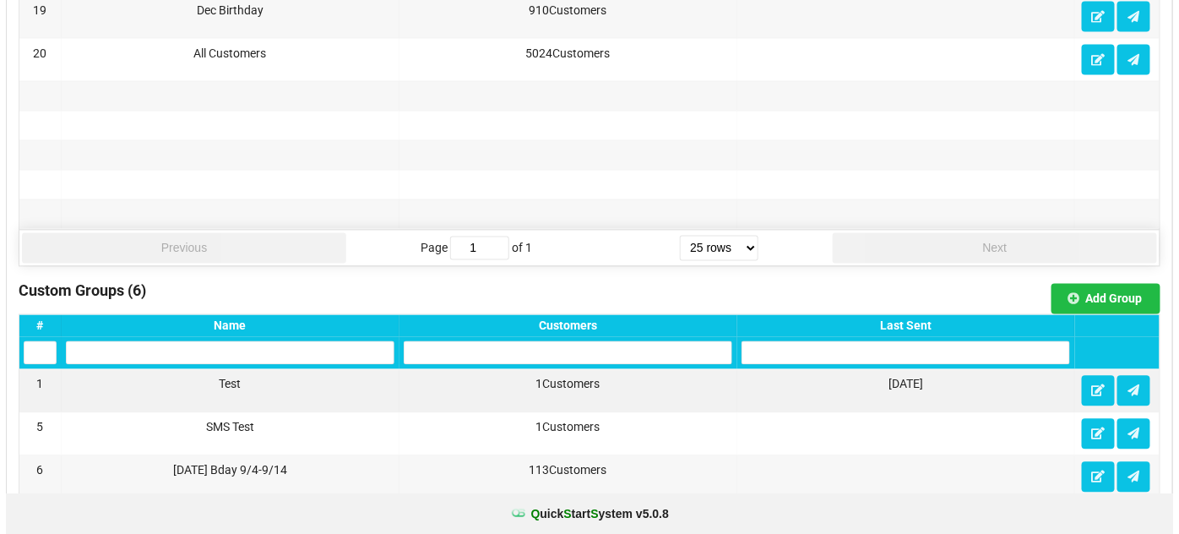
scroll to position [1024, 0]
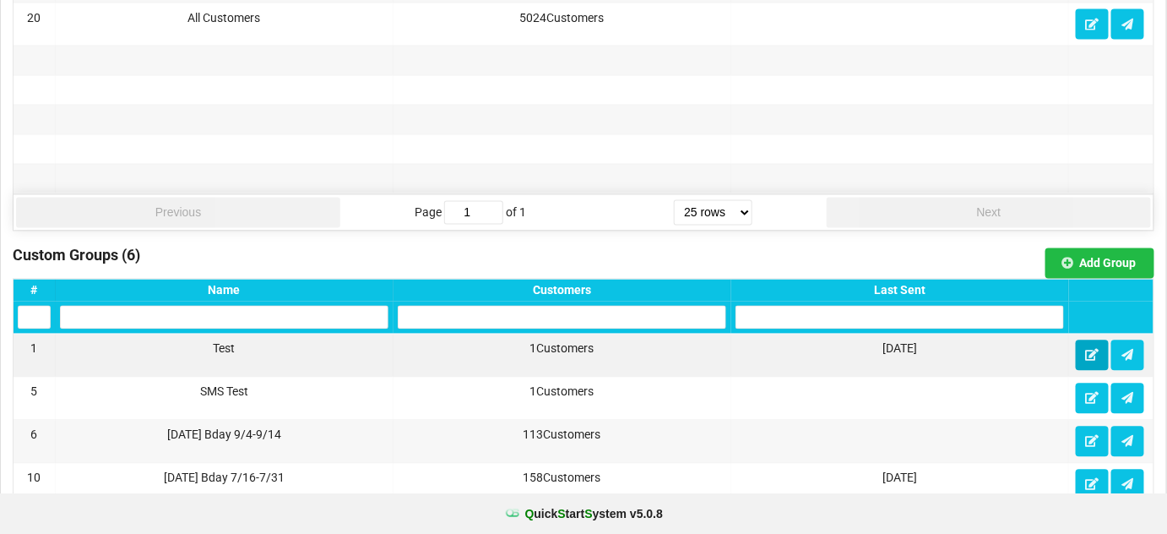
click at [1088, 350] on icon at bounding box center [1092, 355] width 14 height 10
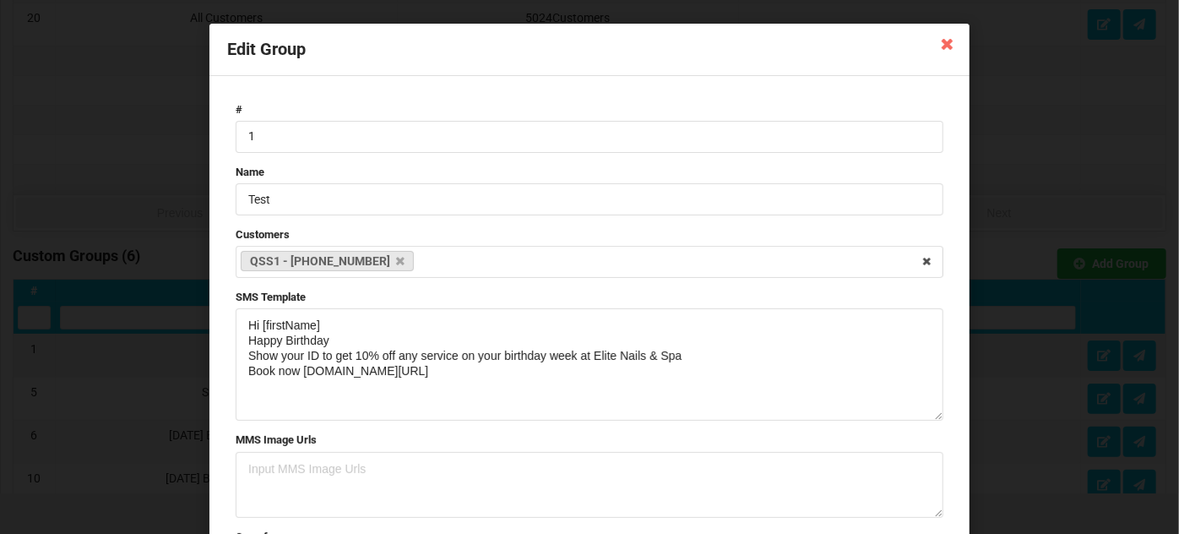
drag, startPoint x: 937, startPoint y: 371, endPoint x: 923, endPoint y: 418, distance: 49.2
click at [923, 418] on textarea "Hi [firstName] Happy Birthday Show your ID to get 10% off any service on your b…" at bounding box center [590, 364] width 708 height 112
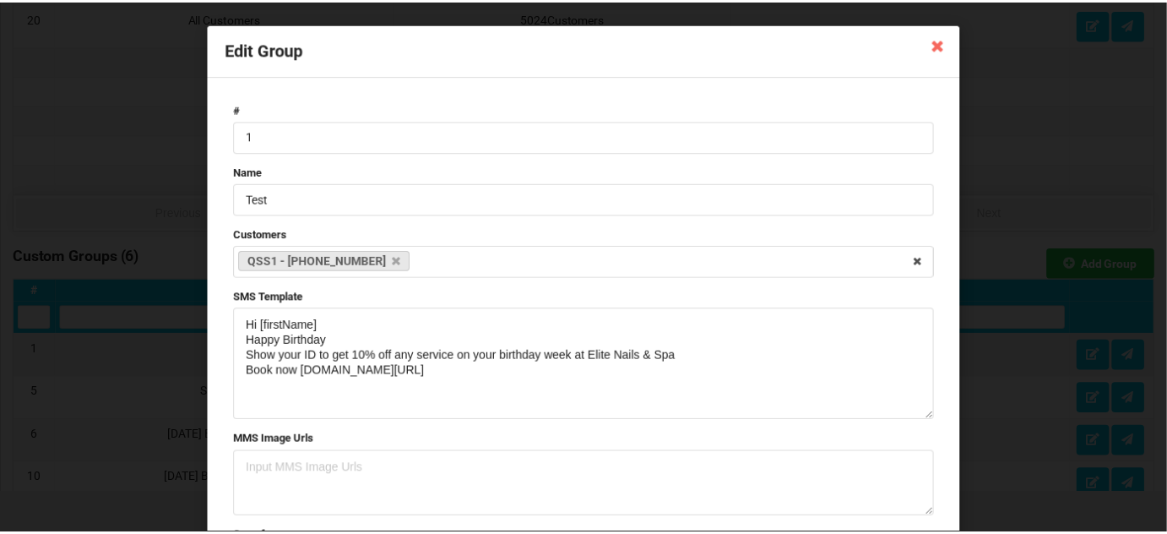
scroll to position [0, 0]
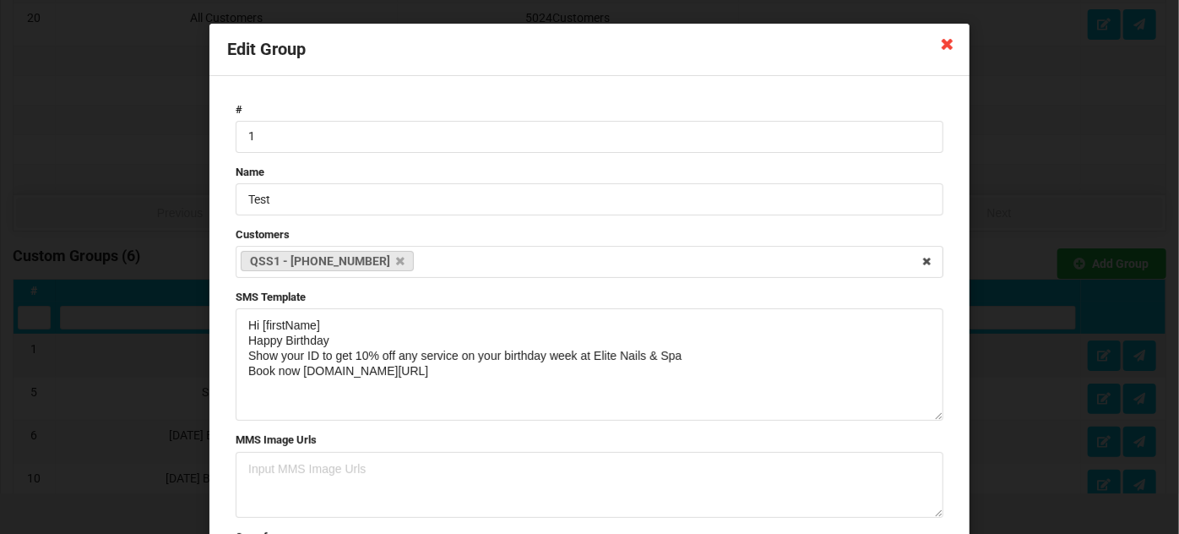
click at [943, 46] on icon at bounding box center [947, 43] width 27 height 27
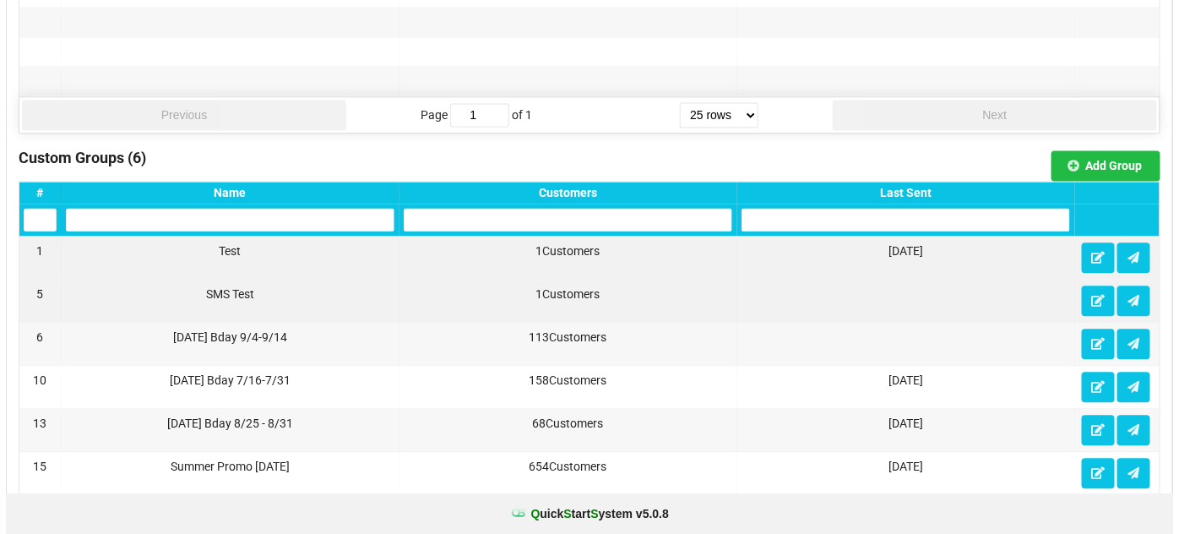
scroll to position [1126, 0]
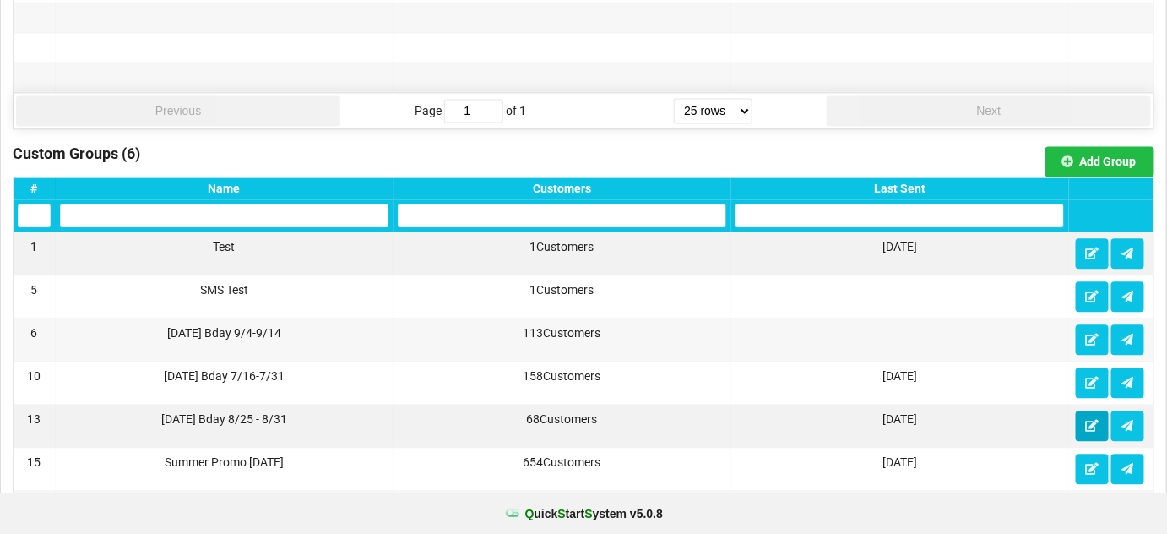
click at [1090, 420] on icon at bounding box center [1092, 425] width 14 height 10
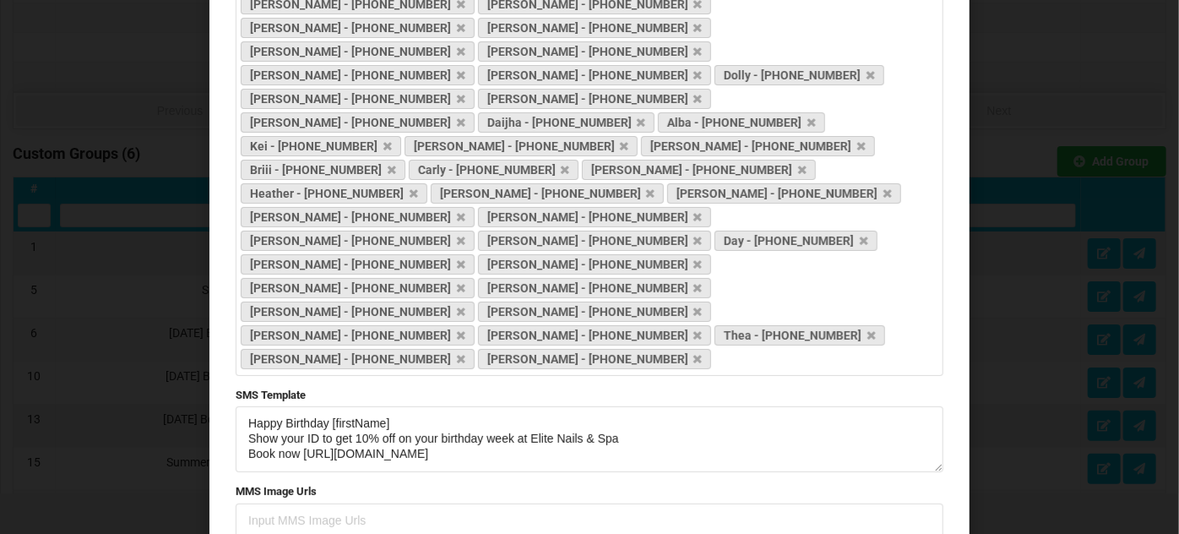
scroll to position [498, 0]
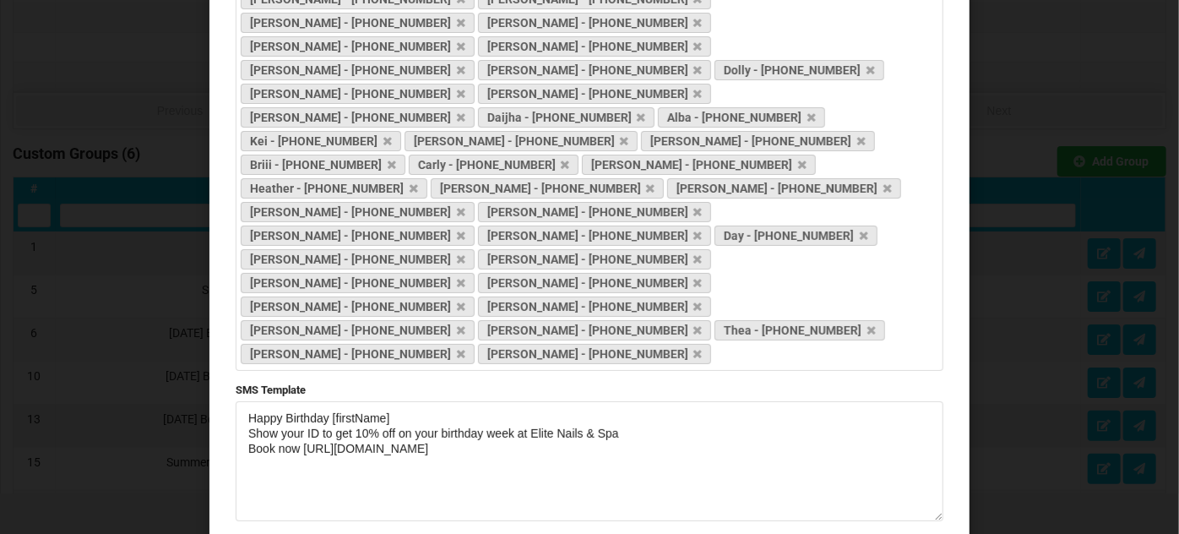
drag, startPoint x: 936, startPoint y: 247, endPoint x: 932, endPoint y: 302, distance: 55.0
click at [932, 401] on textarea "Happy Birthday [firstName] Show your ID to get 10% off on your birthday week at…" at bounding box center [590, 461] width 708 height 120
drag, startPoint x: 544, startPoint y: 235, endPoint x: 231, endPoint y: 202, distance: 314.2
click at [236, 401] on textarea "Happy Birthday [firstName] Show your ID to get 10% off on your birthday week at…" at bounding box center [590, 461] width 708 height 120
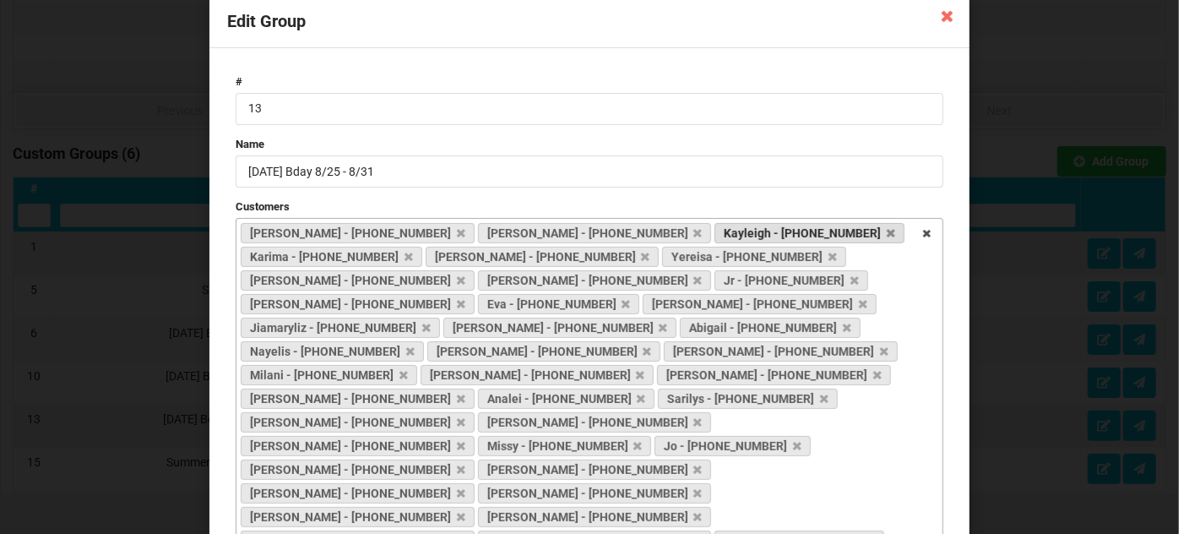
scroll to position [0, 0]
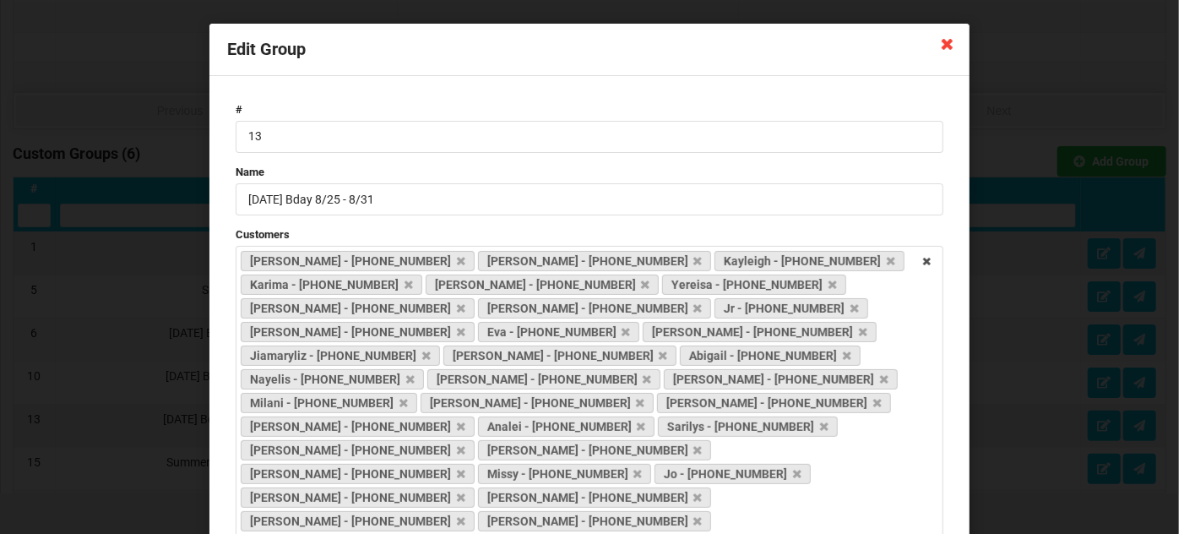
click at [945, 45] on icon at bounding box center [947, 43] width 27 height 27
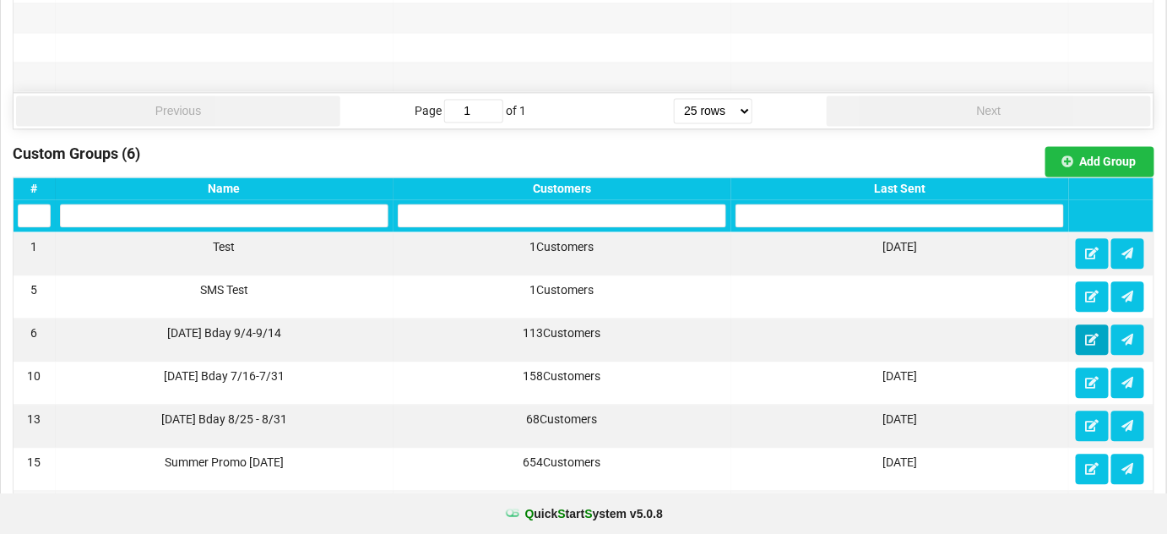
click at [1086, 334] on icon at bounding box center [1092, 339] width 14 height 10
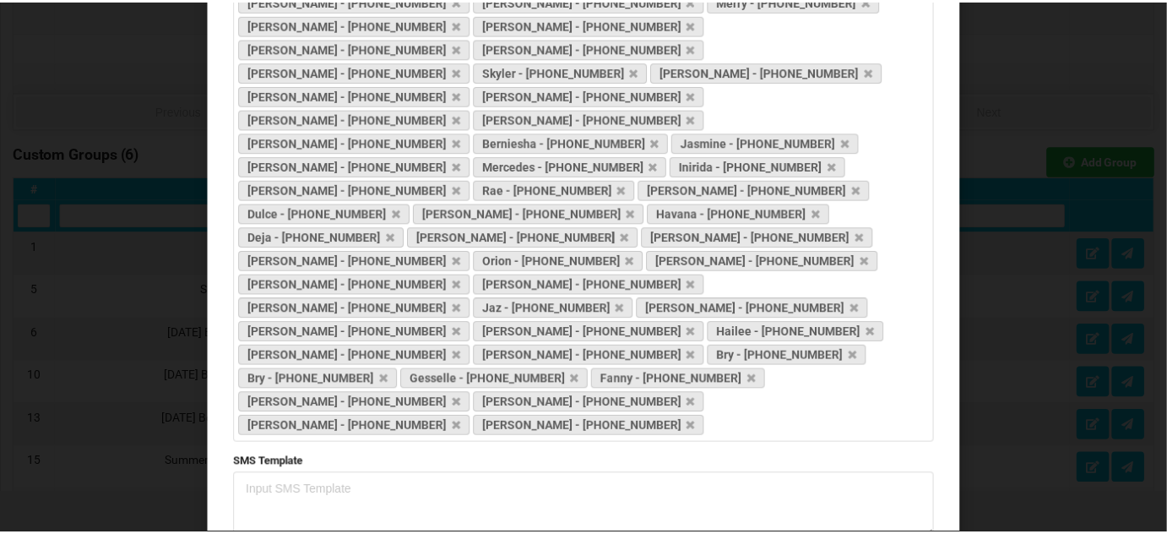
scroll to position [782, 0]
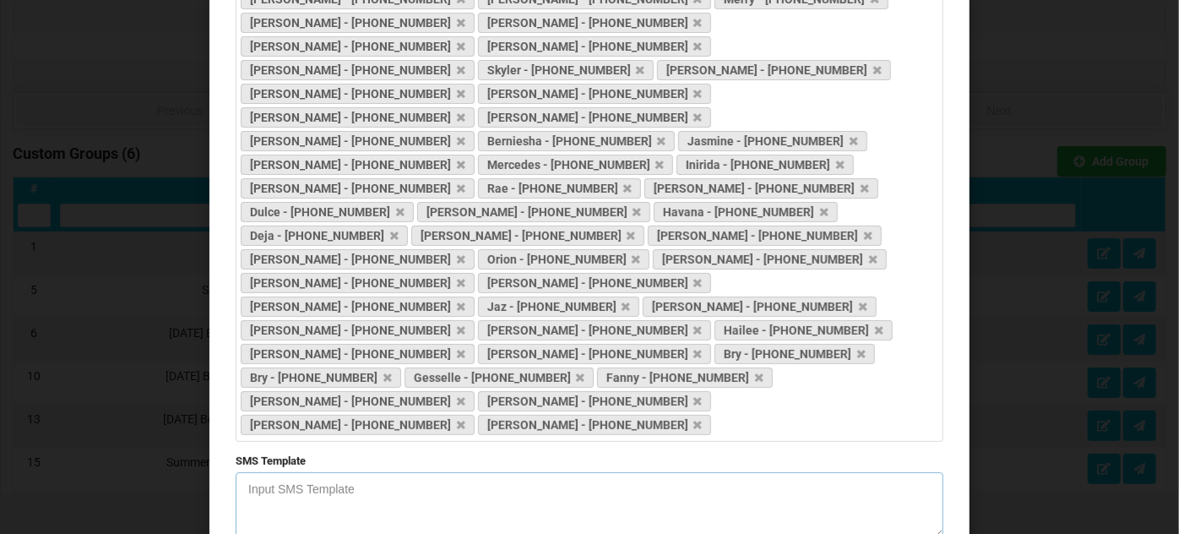
click at [298, 472] on textarea at bounding box center [590, 505] width 708 height 66
paste textarea "Happy Birthday [firstName] Show your ID to get 10% off on your birthday week at…"
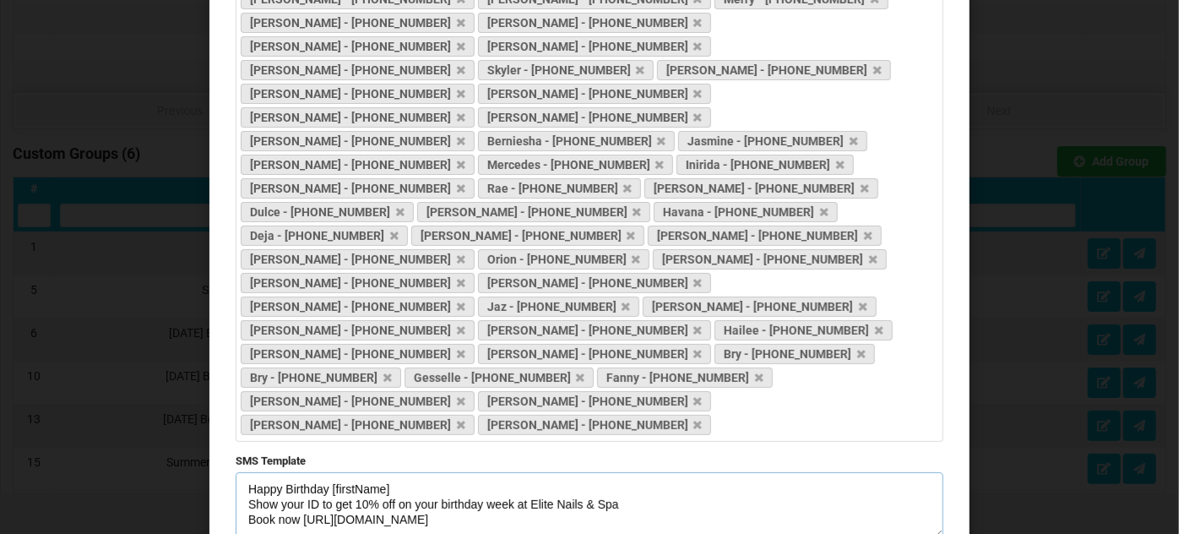
type textarea "Happy Birthday [firstName] Show your ID to get 10% off on your birthday week at…"
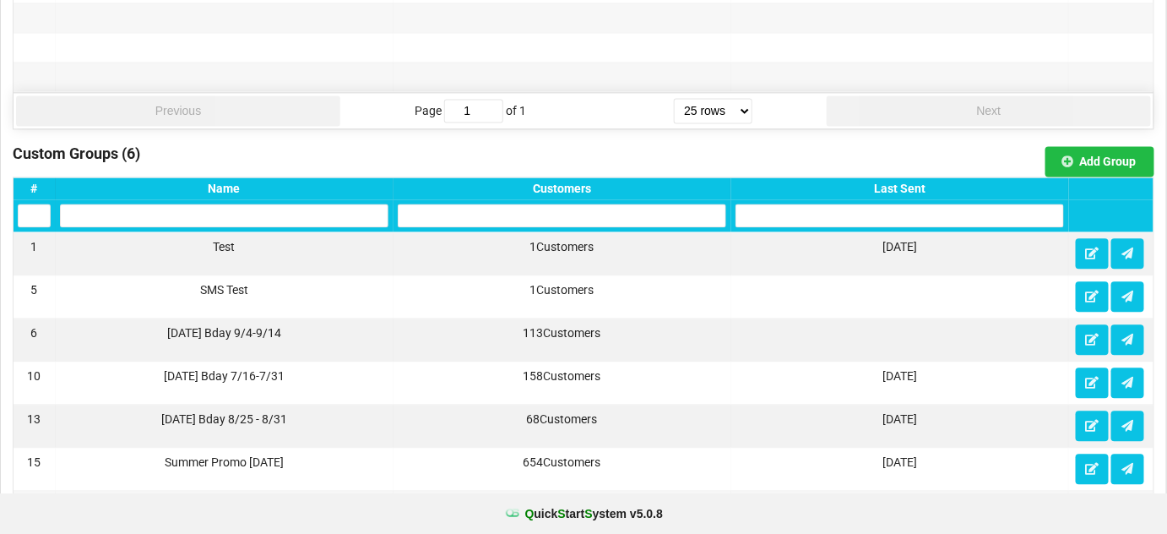
click at [919, 184] on div "Last Sent" at bounding box center [900, 189] width 329 height 14
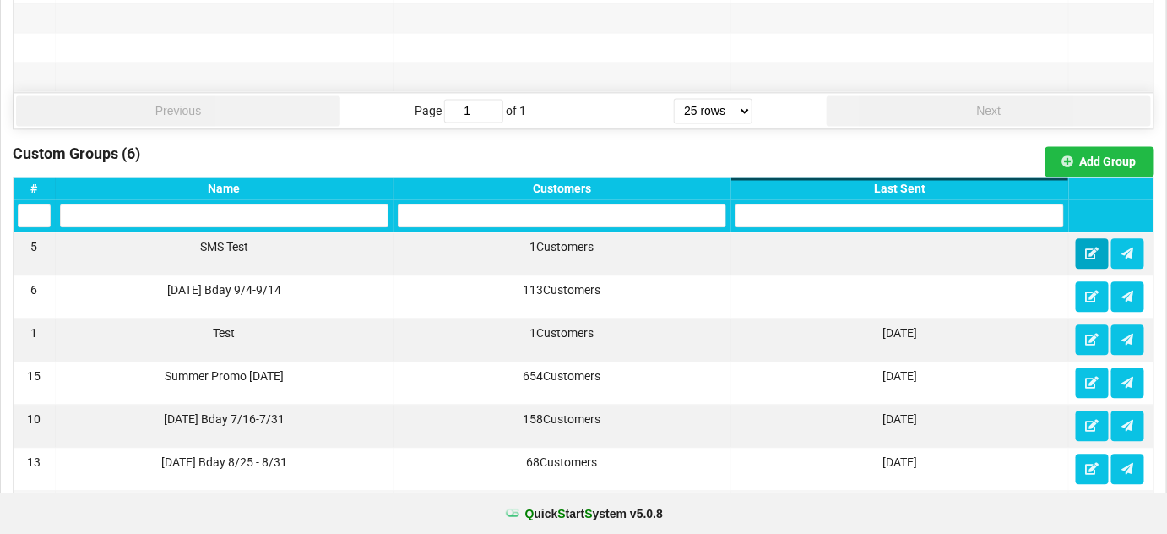
click at [1089, 247] on icon at bounding box center [1092, 252] width 14 height 10
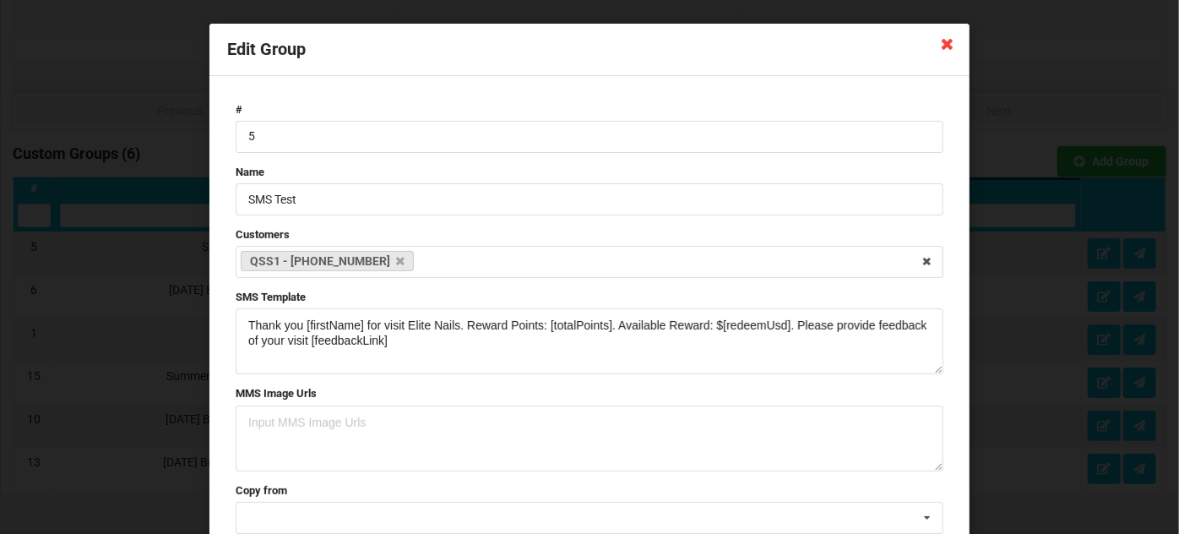
click at [944, 48] on icon at bounding box center [947, 43] width 27 height 27
